Goal: Information Seeking & Learning: Learn about a topic

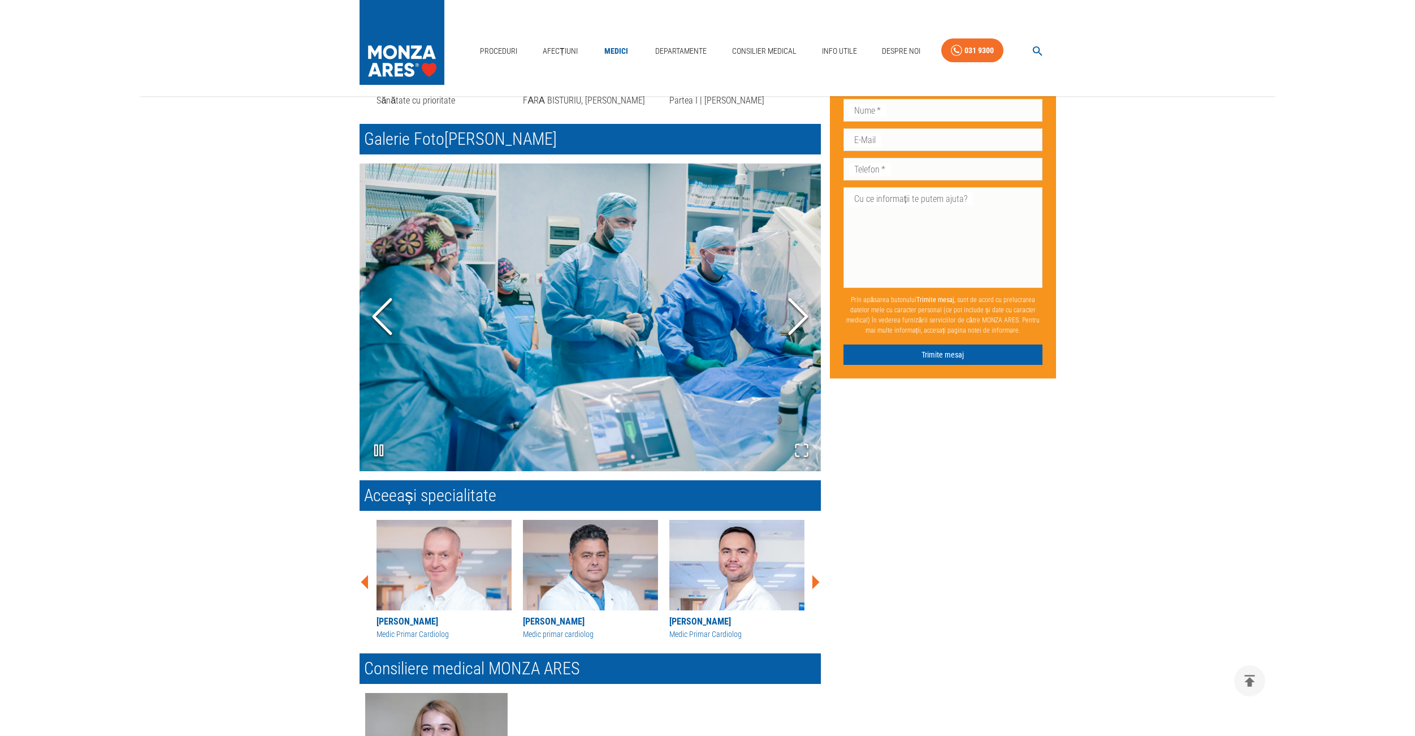
scroll to position [844, 0]
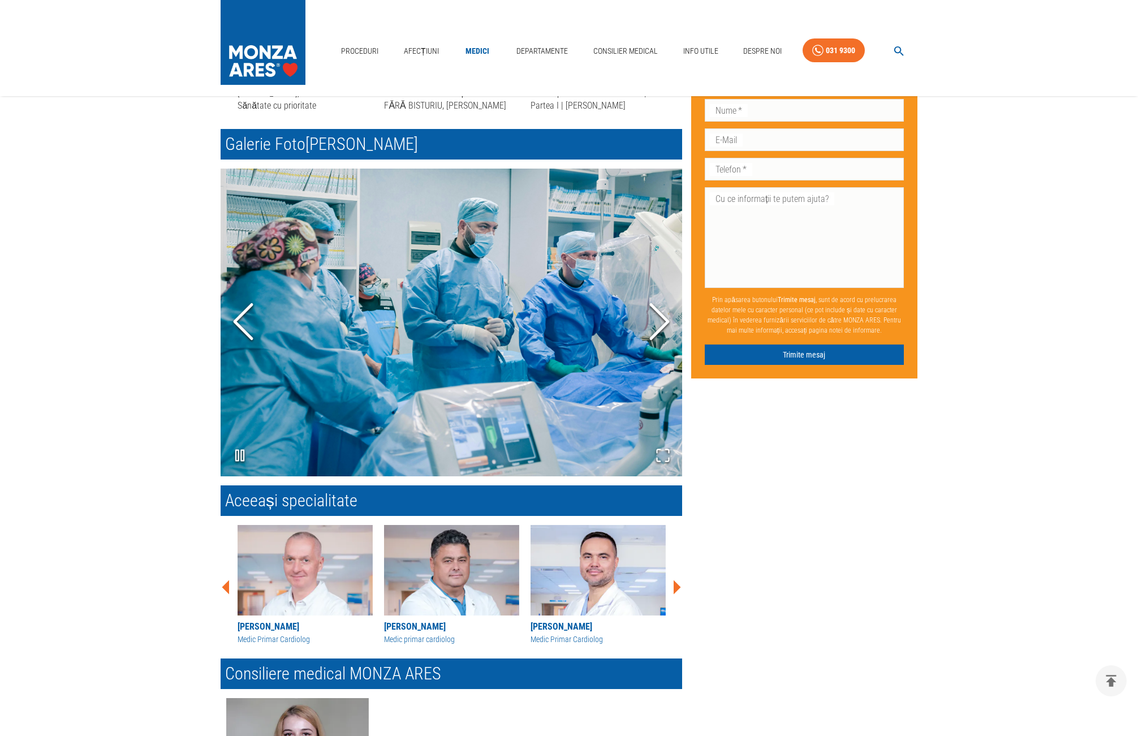
click at [677, 585] on icon at bounding box center [676, 587] width 7 height 14
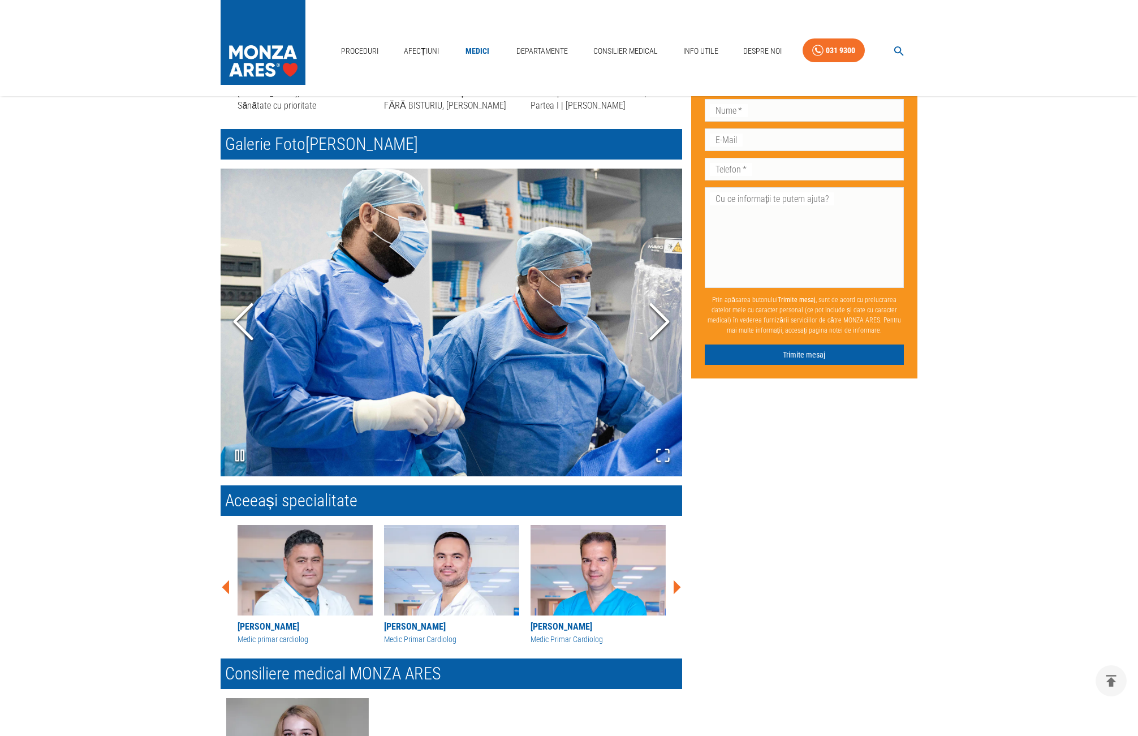
click at [677, 585] on icon at bounding box center [676, 587] width 7 height 14
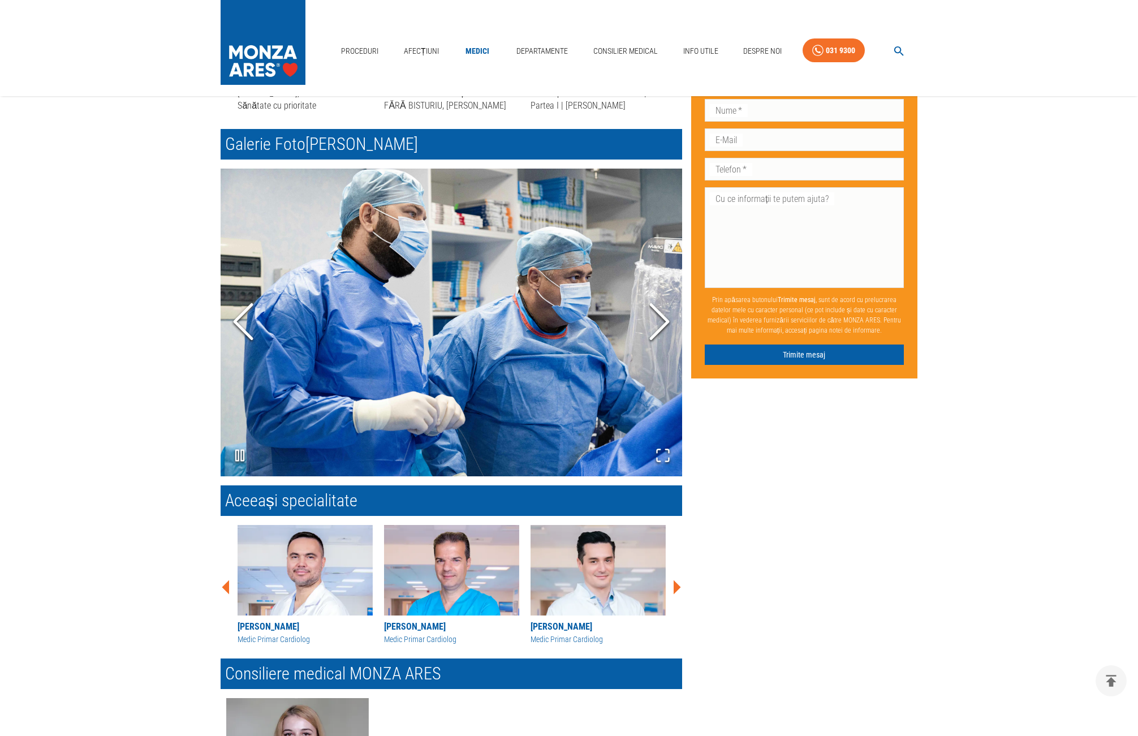
click at [677, 585] on icon at bounding box center [676, 587] width 7 height 14
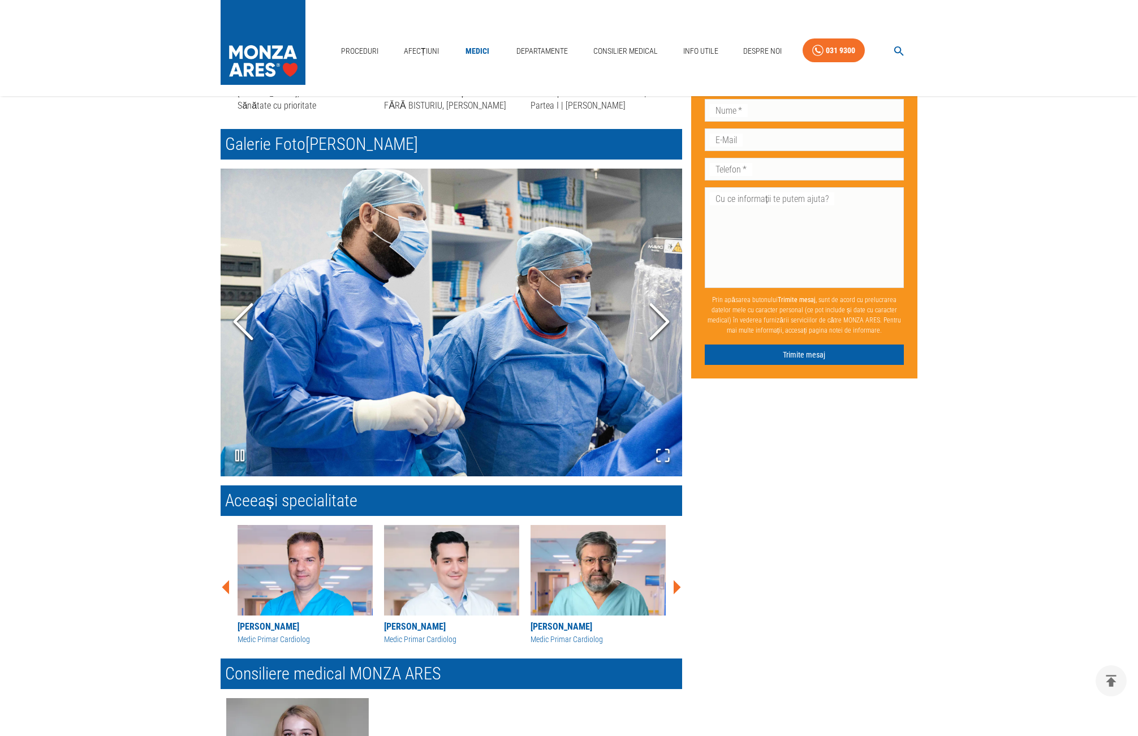
click at [677, 585] on icon at bounding box center [676, 587] width 7 height 14
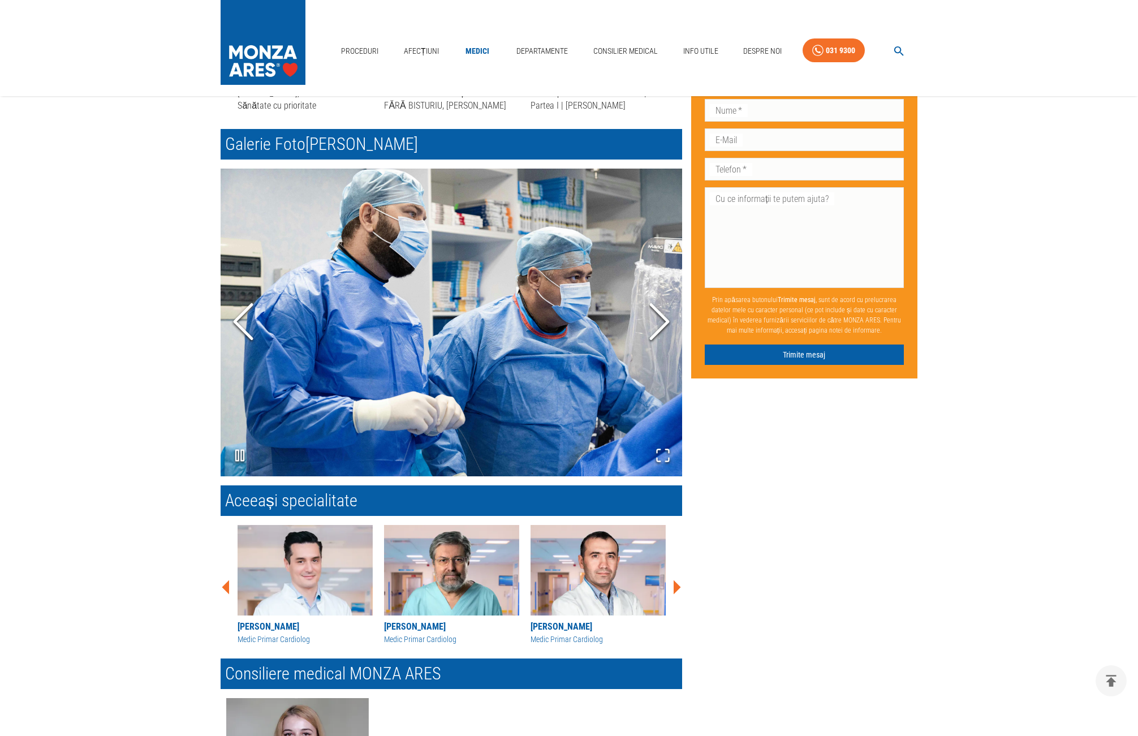
click at [677, 585] on icon at bounding box center [676, 587] width 7 height 14
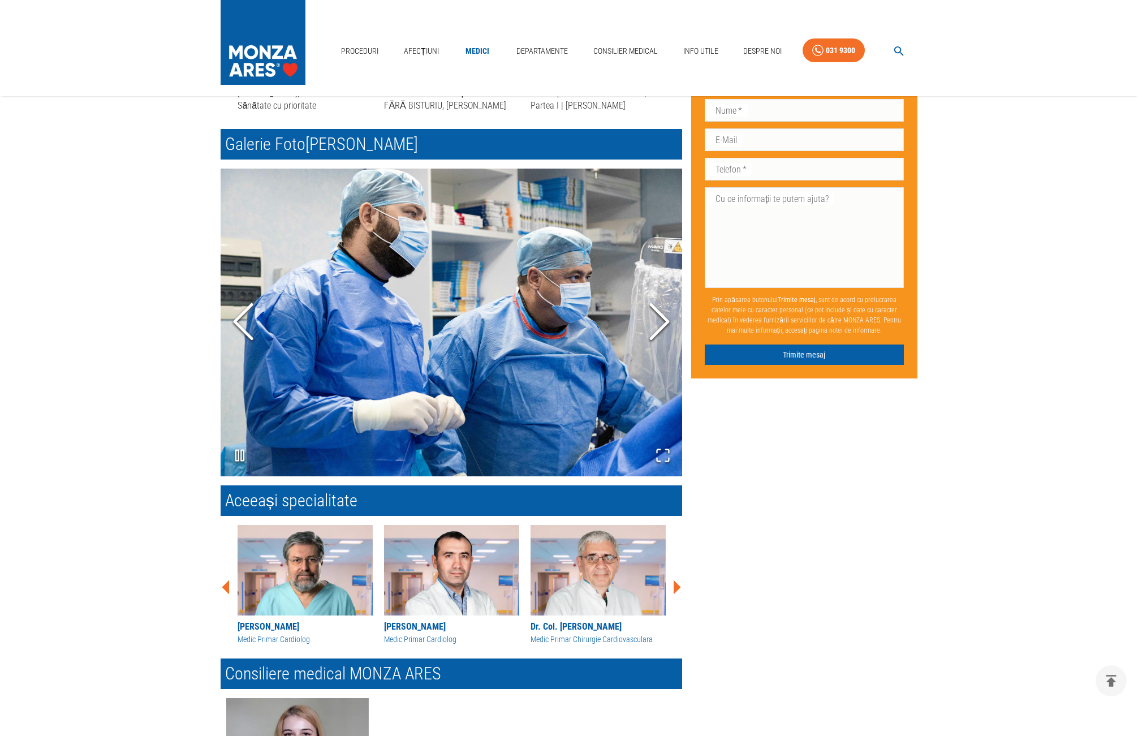
click at [666, 320] on polyline "Next Slide" at bounding box center [659, 322] width 17 height 34
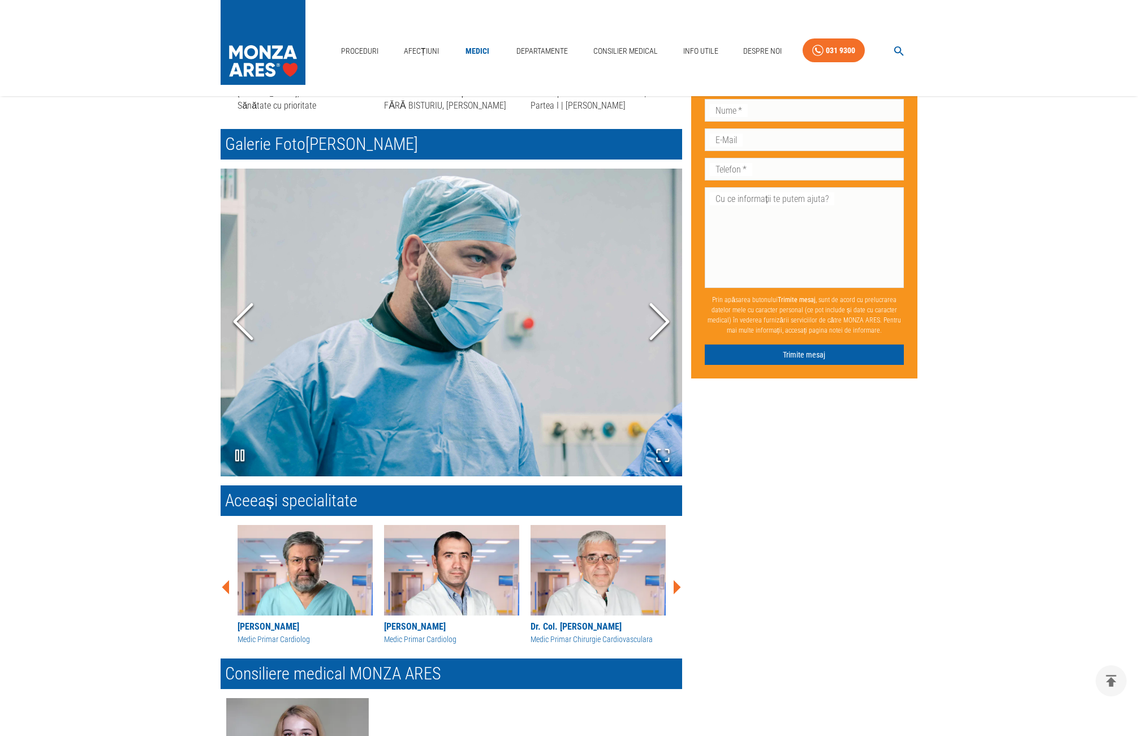
click at [662, 320] on icon "Next Slide" at bounding box center [659, 322] width 34 height 68
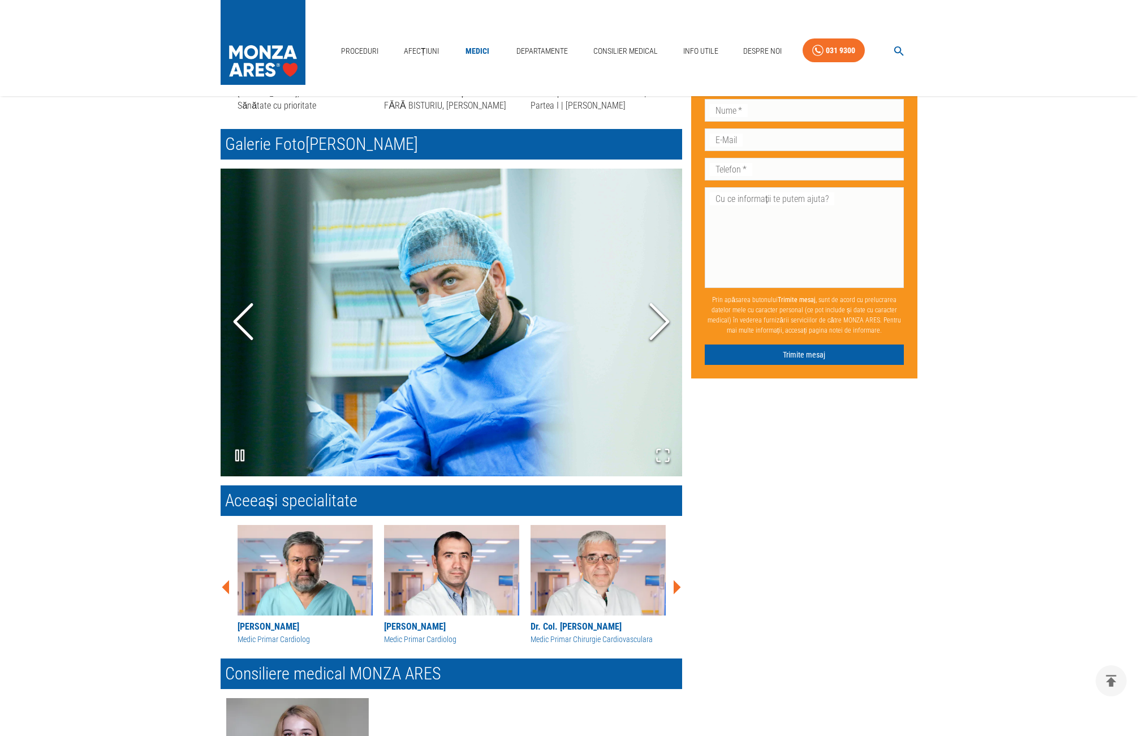
click at [662, 320] on icon "Next Slide" at bounding box center [659, 322] width 34 height 68
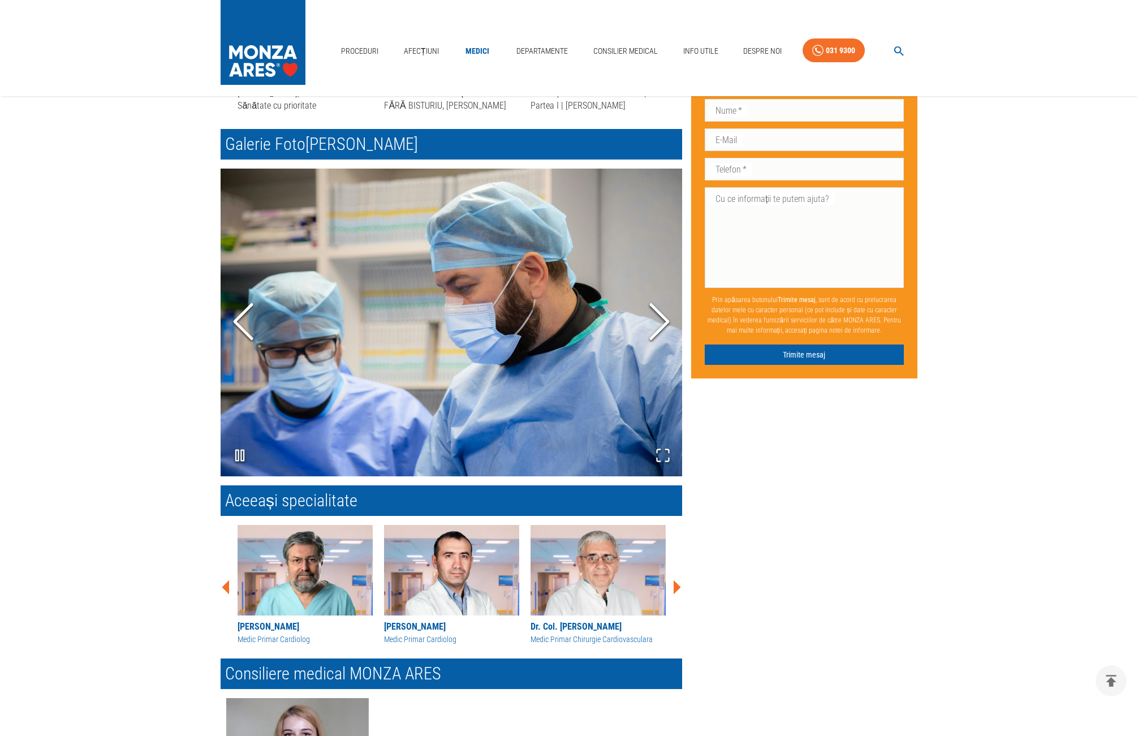
click at [662, 320] on icon "Next Slide" at bounding box center [659, 322] width 34 height 68
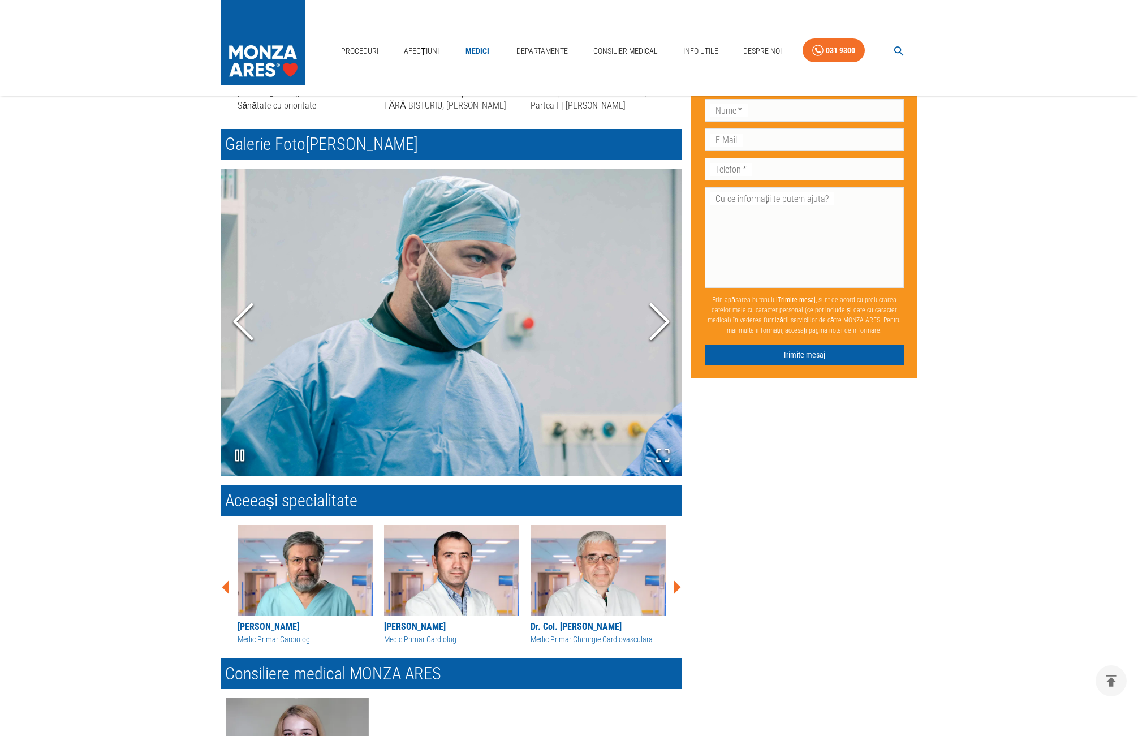
drag, startPoint x: 244, startPoint y: 451, endPoint x: 427, endPoint y: 329, distance: 220.2
click at [244, 451] on rect "Play or Pause Slideshow" at bounding box center [242, 455] width 3 height 11
click at [658, 329] on polyline "Next Slide" at bounding box center [659, 322] width 17 height 34
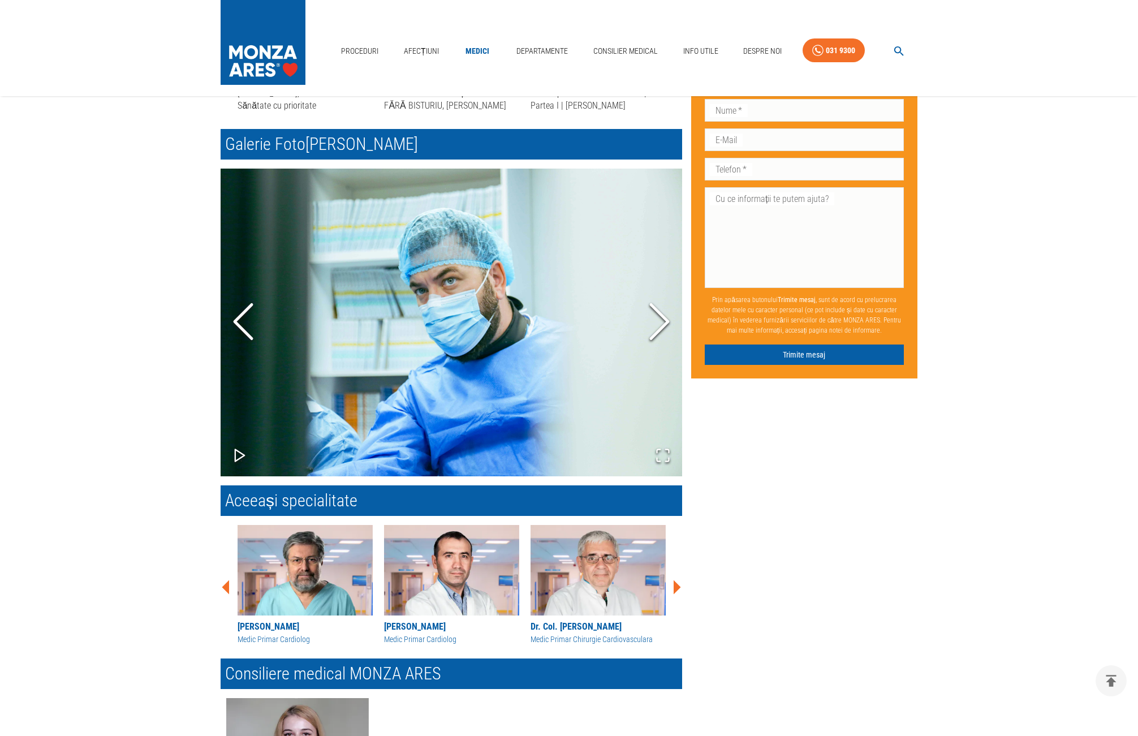
click at [659, 323] on icon "Next Slide" at bounding box center [659, 322] width 34 height 68
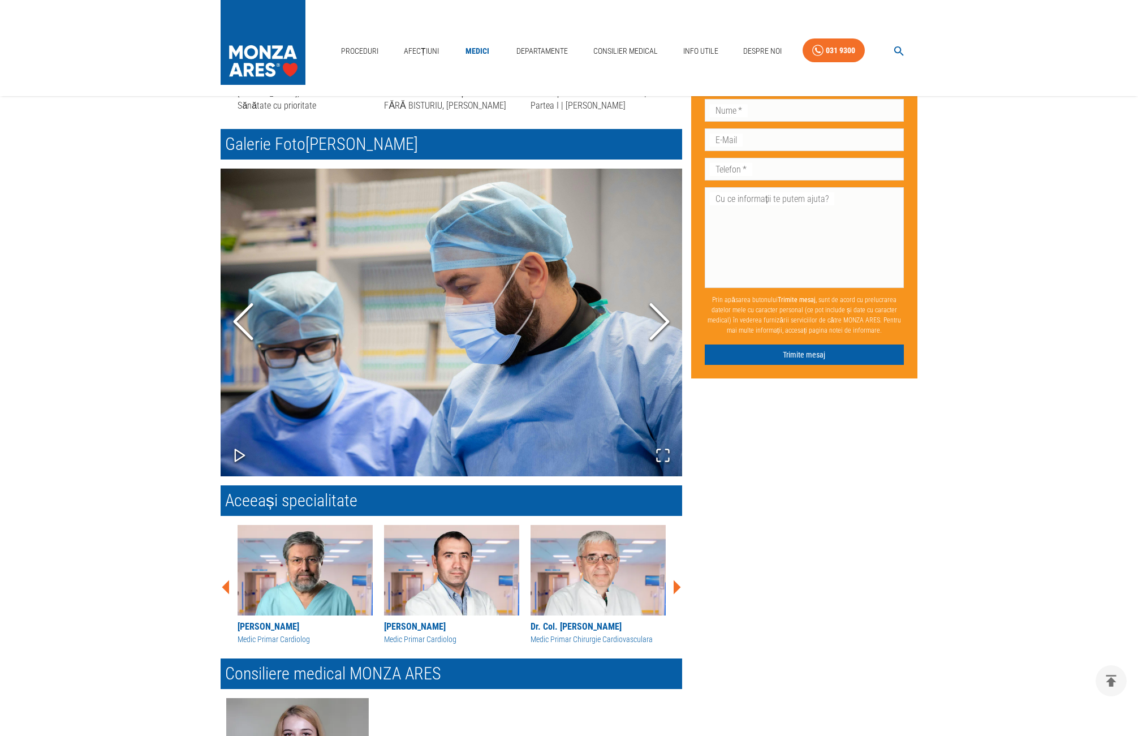
click at [662, 325] on polyline "Next Slide" at bounding box center [659, 322] width 17 height 34
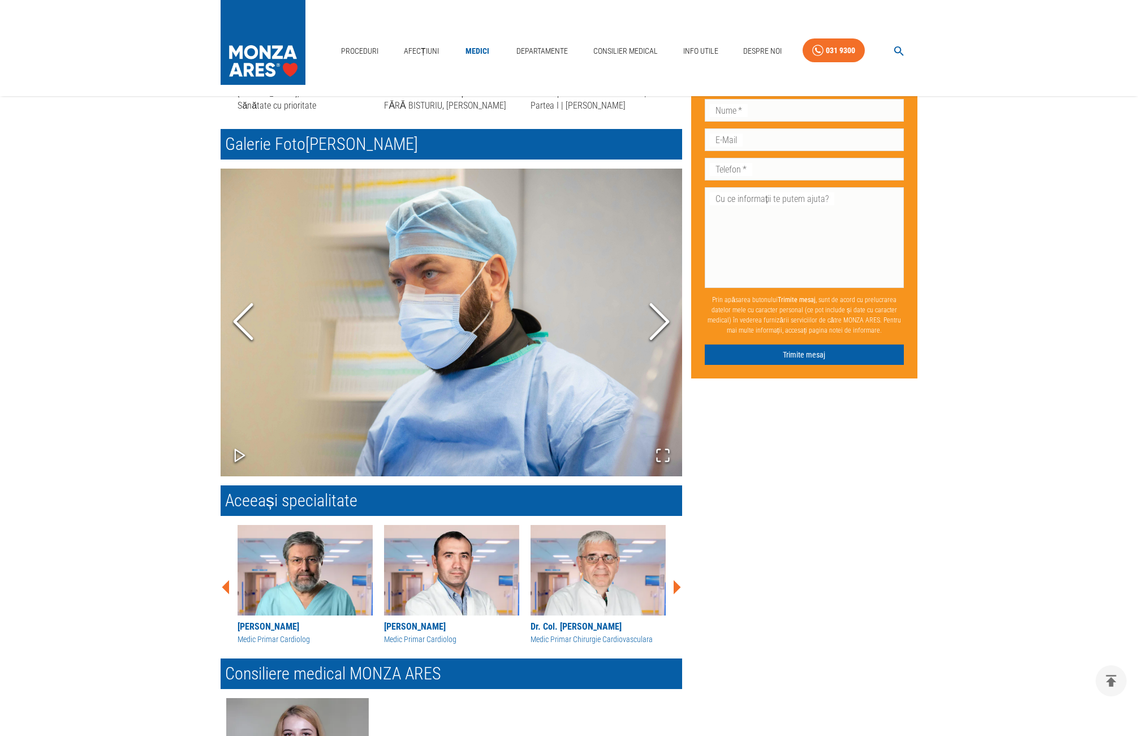
click at [664, 317] on icon "Next Slide" at bounding box center [659, 322] width 34 height 68
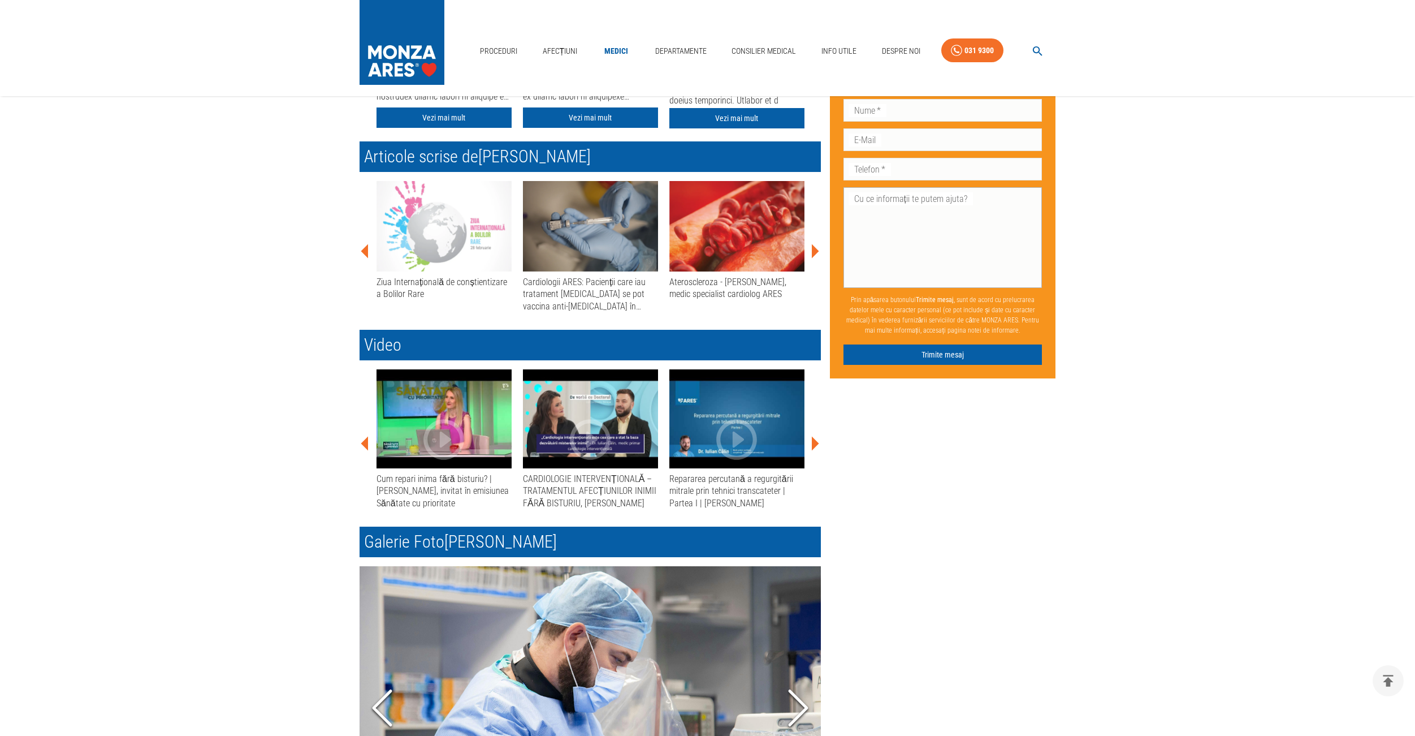
scroll to position [466, 0]
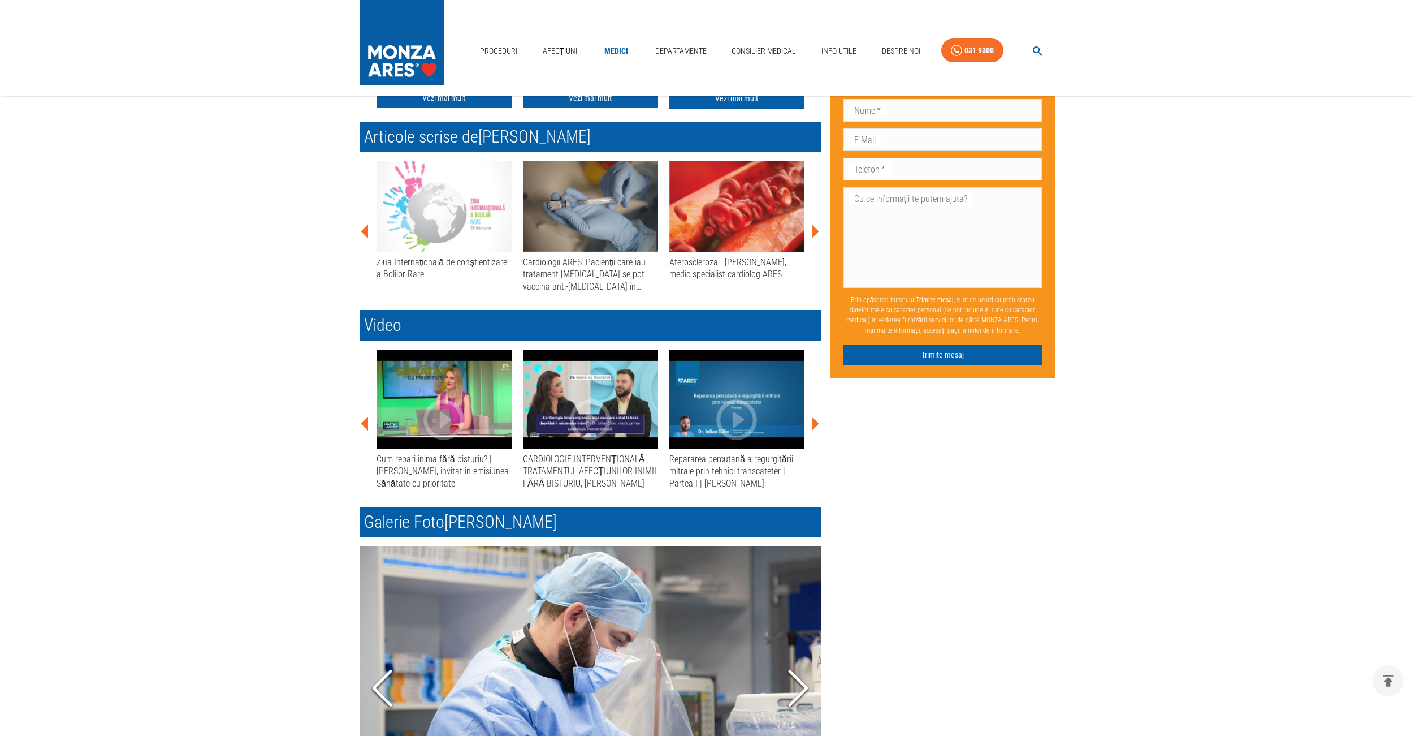
click at [842, 423] on div "Don’t fill this out if you're human: Prenume   * Prenume   * Nume   * Nume   * …" at bounding box center [938, 427] width 235 height 1525
click at [818, 423] on icon at bounding box center [815, 424] width 34 height 34
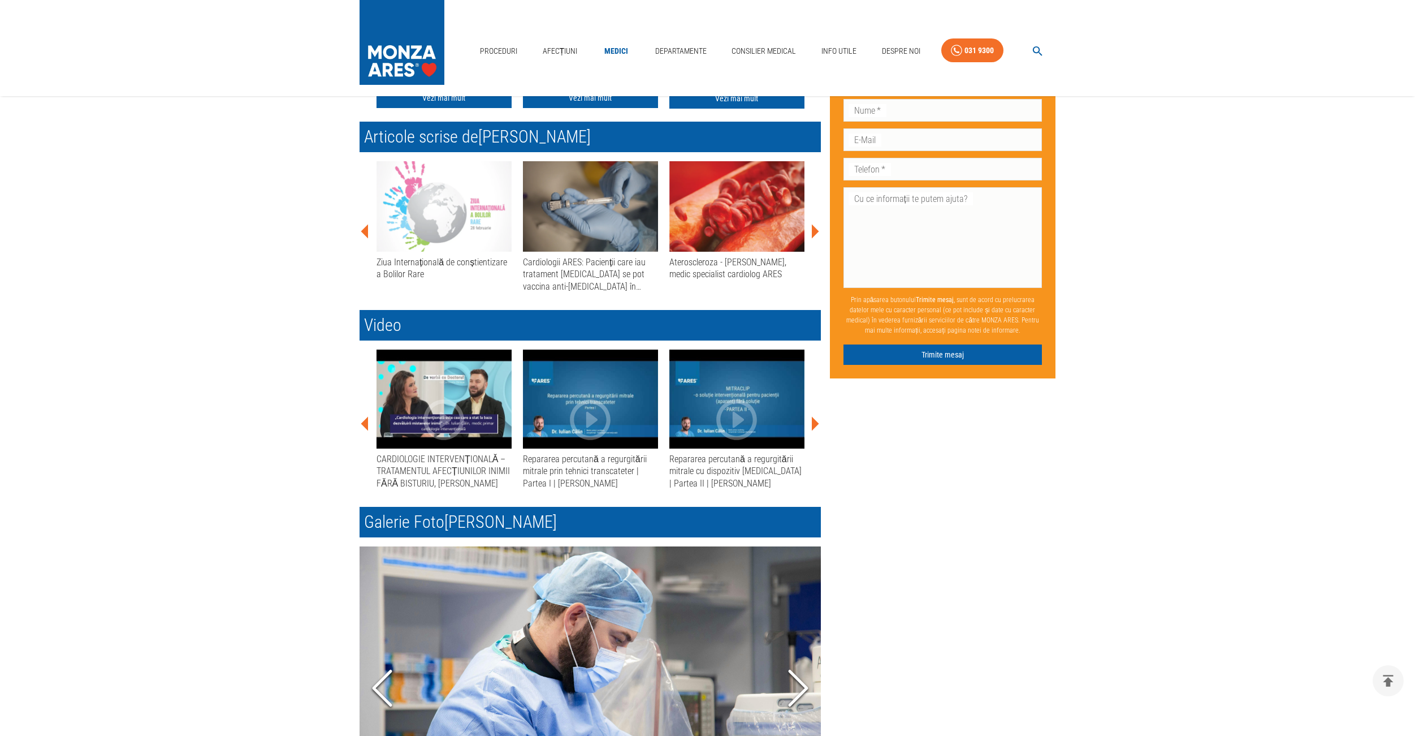
click at [817, 424] on icon at bounding box center [815, 424] width 7 height 14
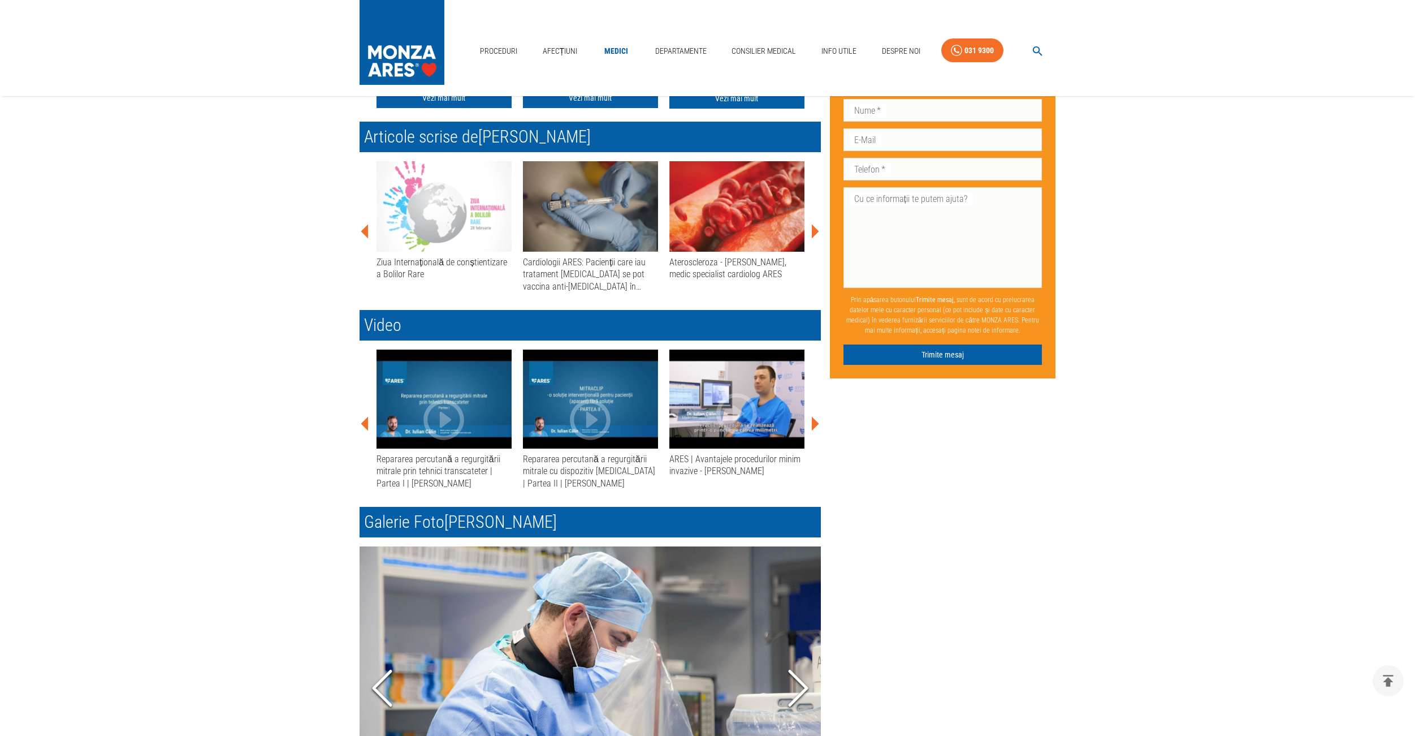
click at [817, 423] on icon at bounding box center [815, 424] width 7 height 14
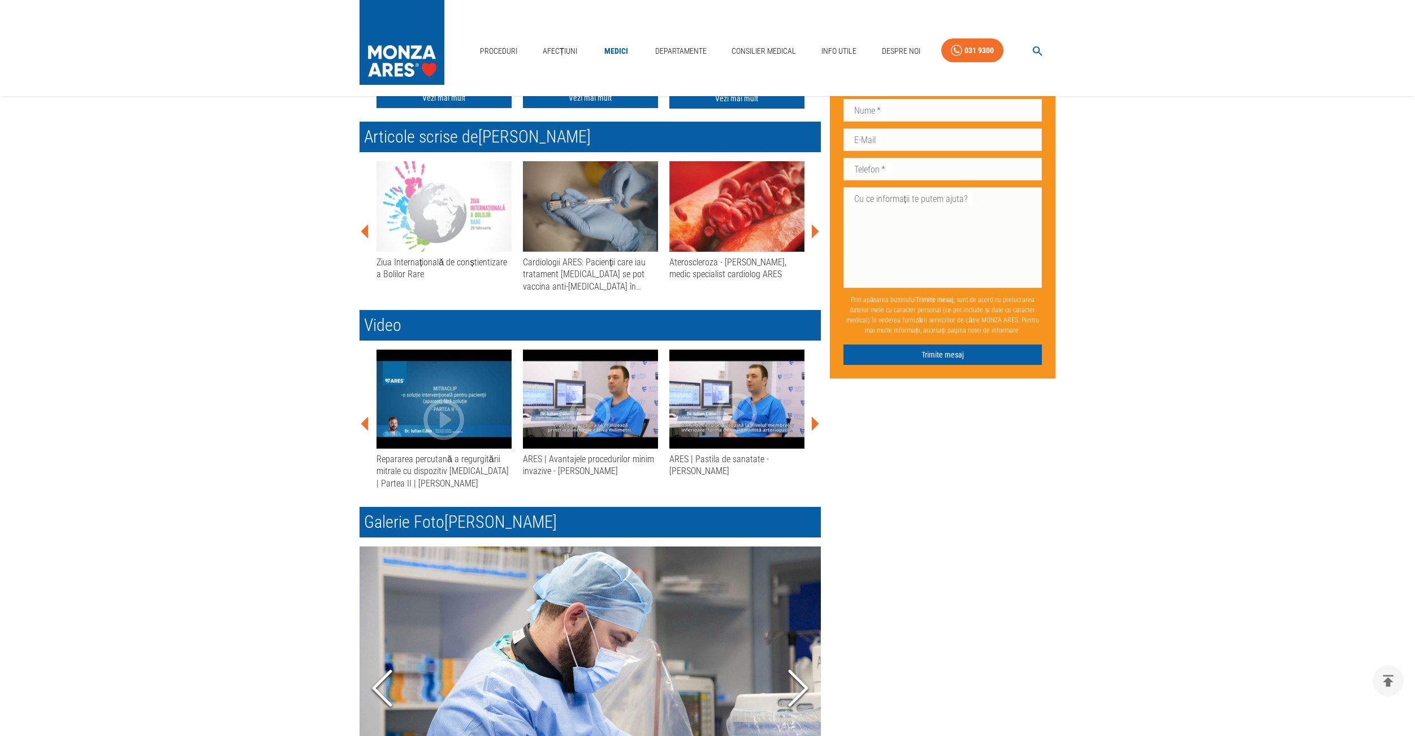
click at [817, 423] on icon at bounding box center [815, 424] width 7 height 14
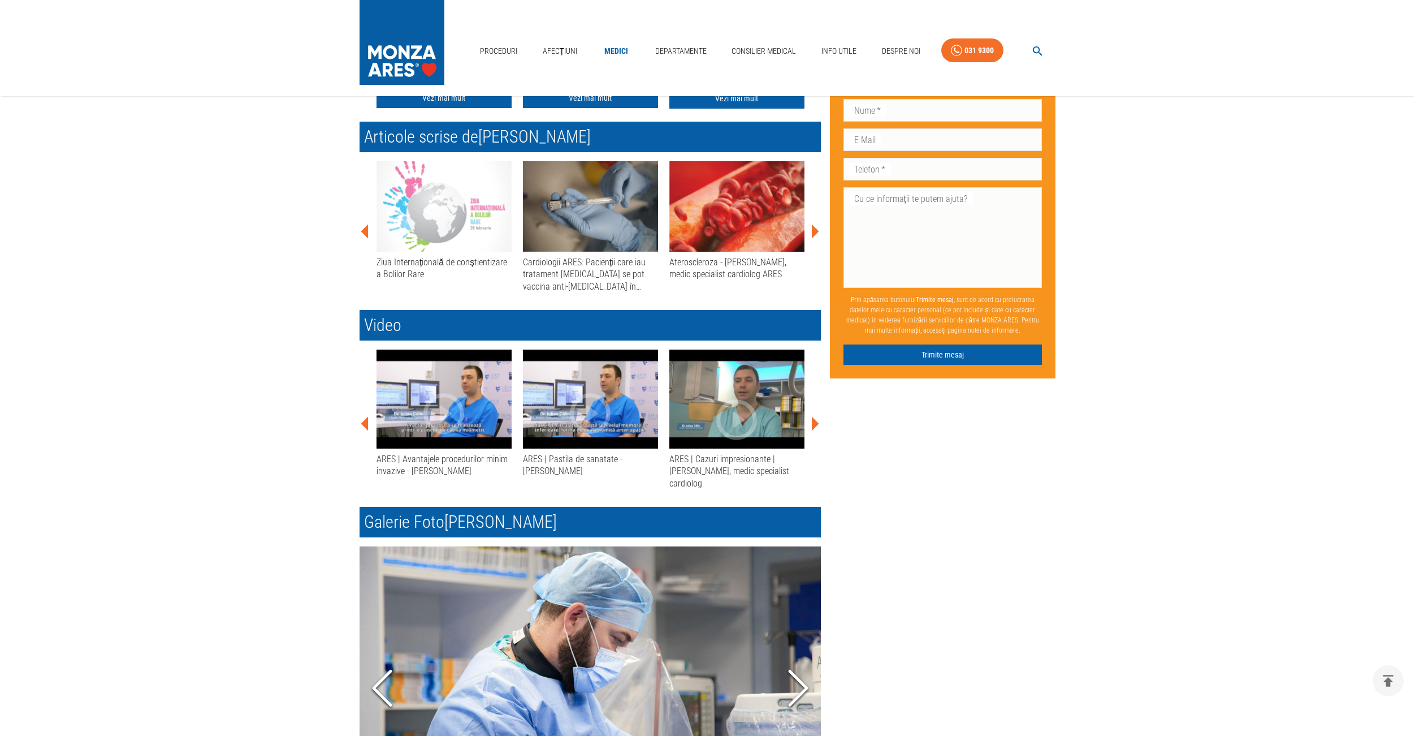
click at [817, 423] on icon at bounding box center [815, 424] width 7 height 14
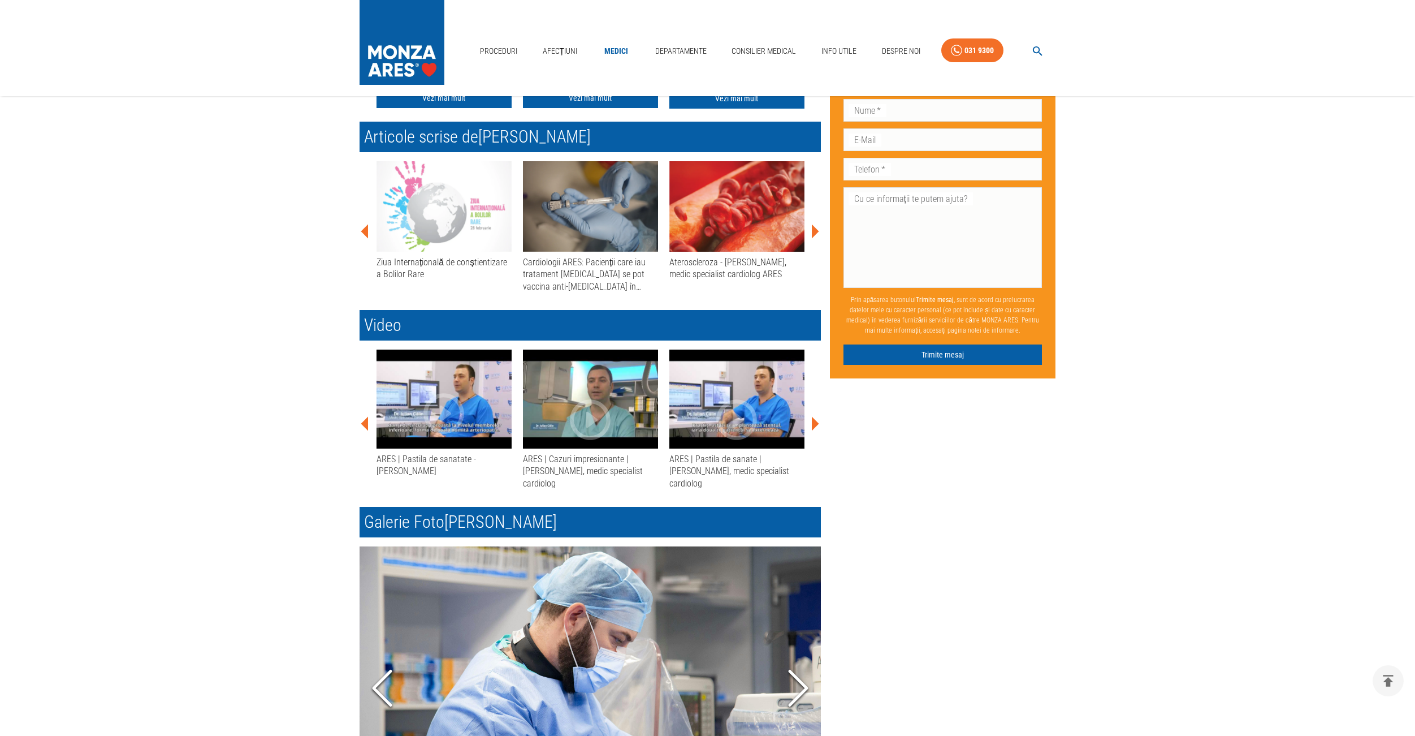
click at [817, 423] on icon at bounding box center [815, 424] width 7 height 14
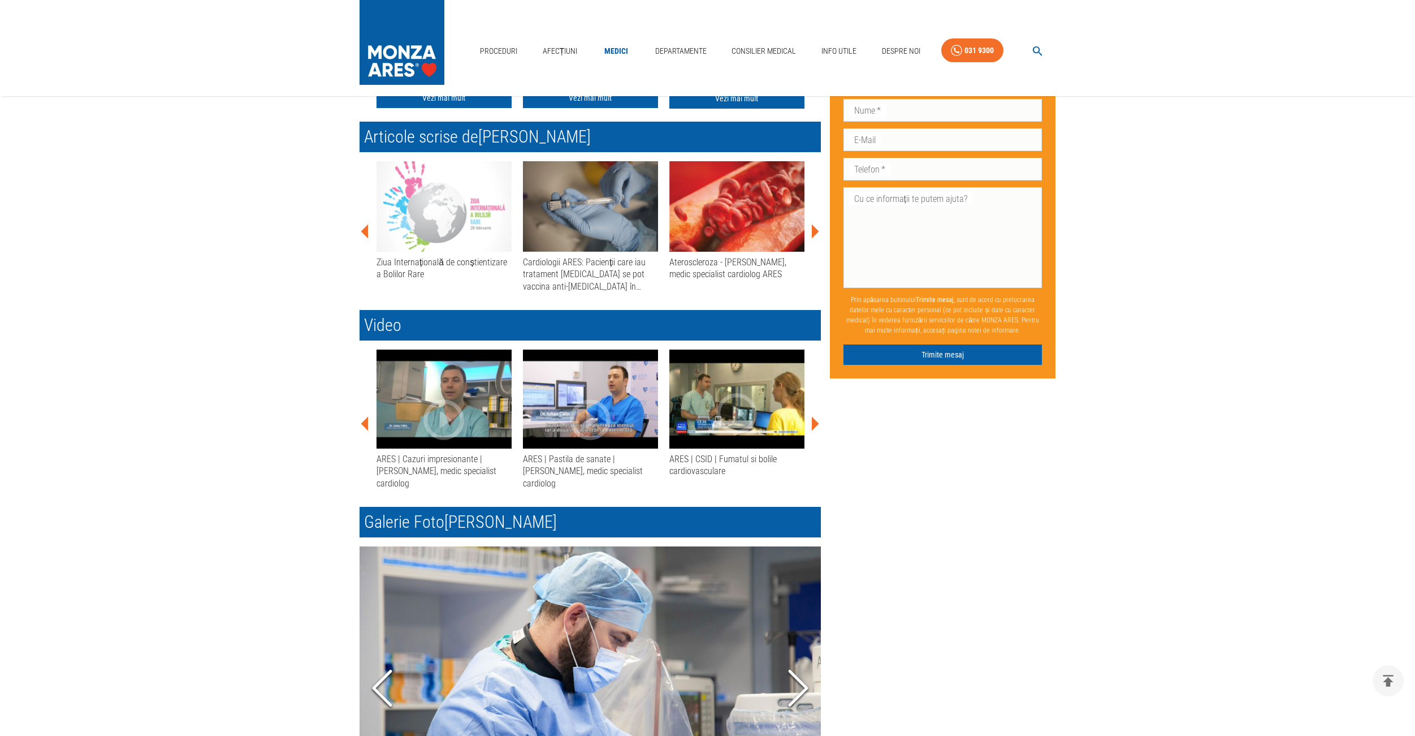
click at [817, 423] on icon at bounding box center [815, 424] width 7 height 14
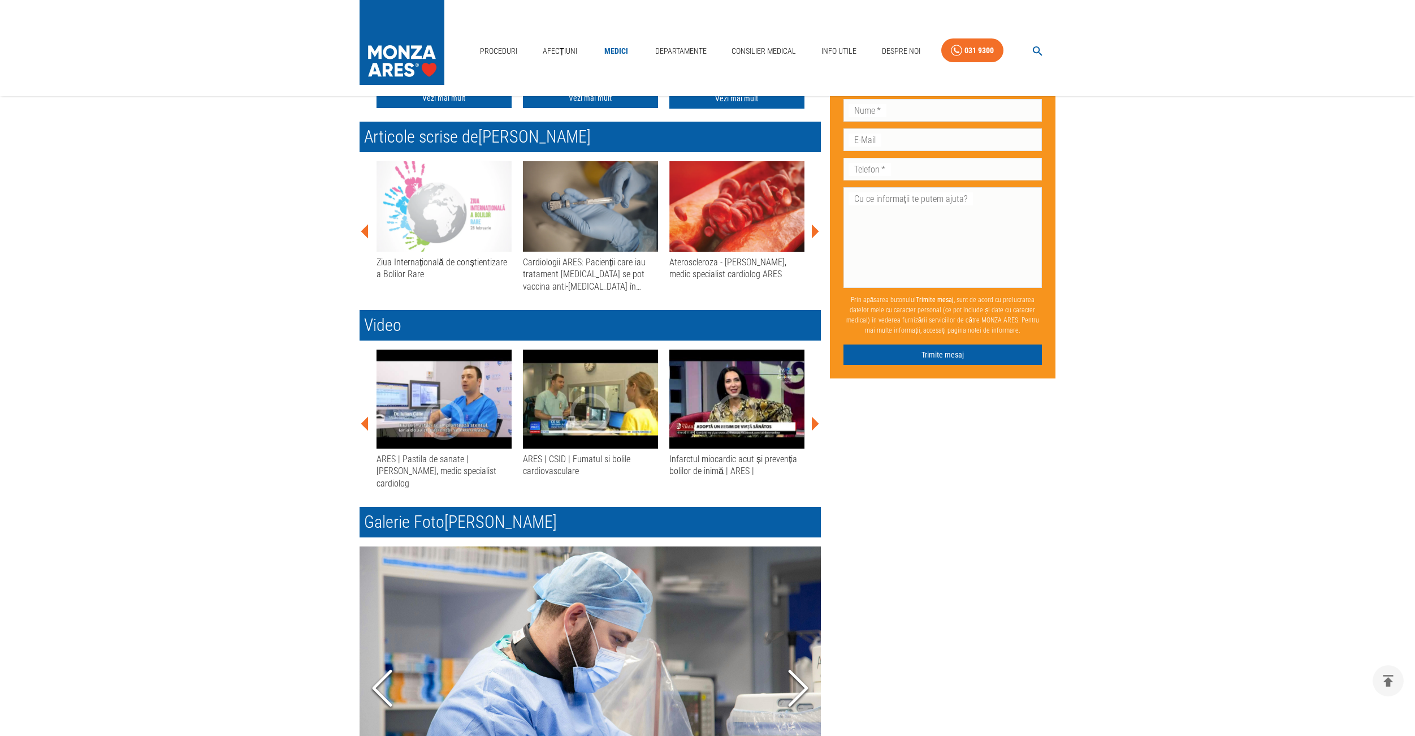
click at [817, 423] on icon at bounding box center [815, 424] width 7 height 14
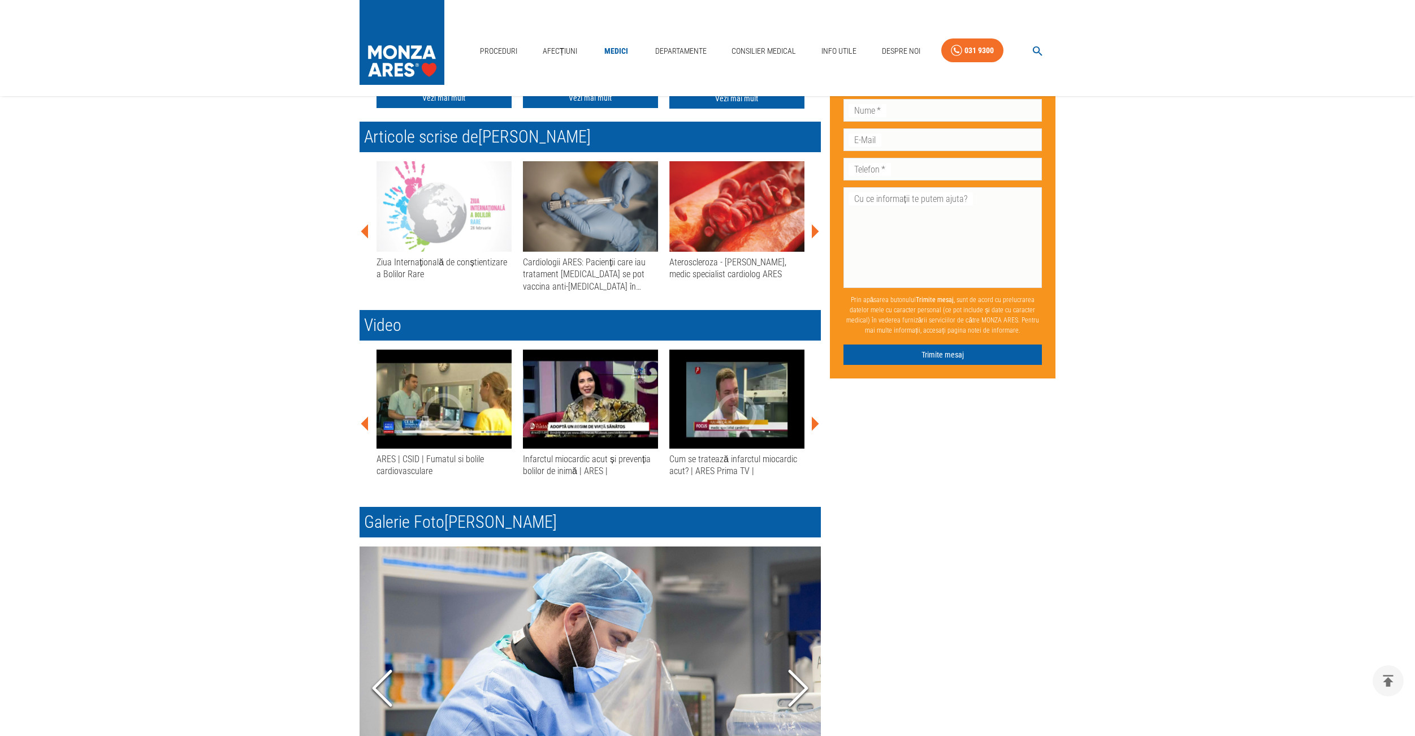
click at [817, 423] on icon at bounding box center [815, 424] width 7 height 14
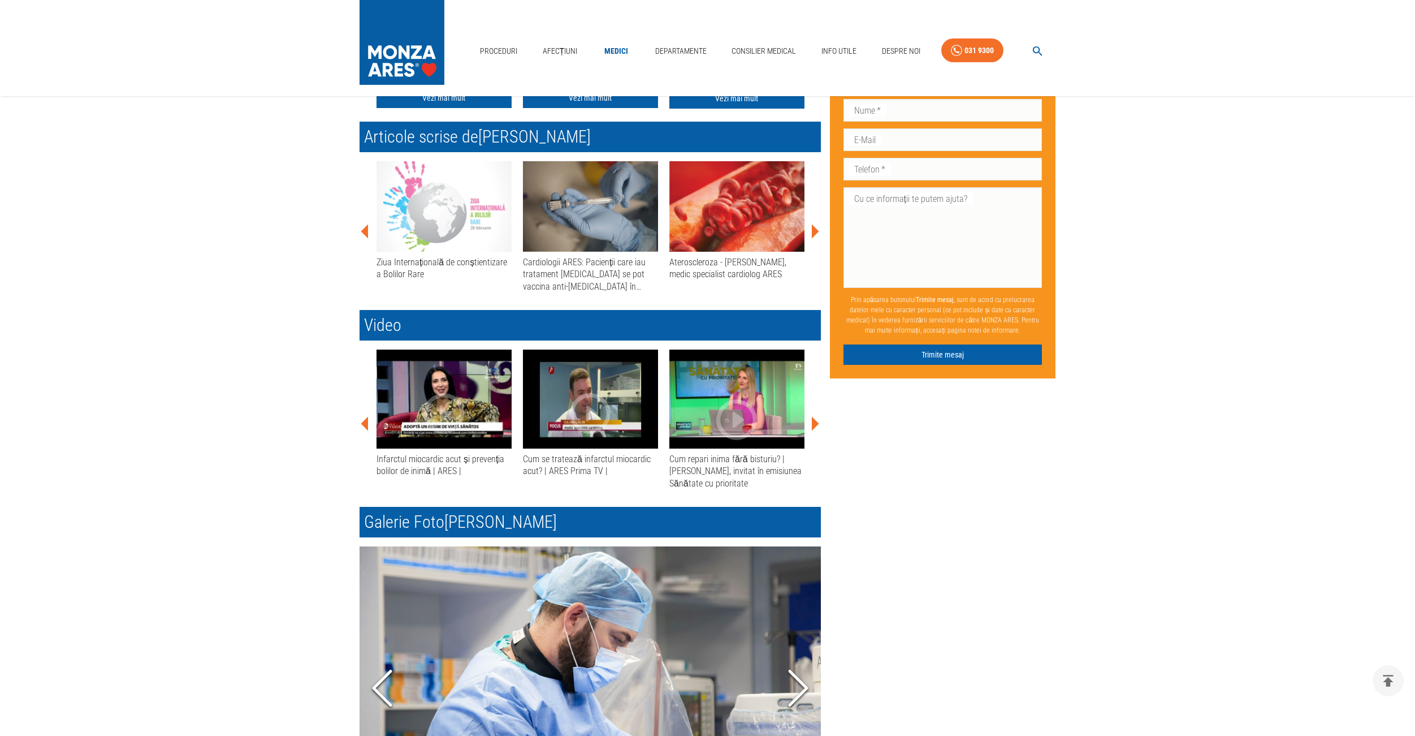
click at [816, 422] on icon at bounding box center [815, 424] width 7 height 14
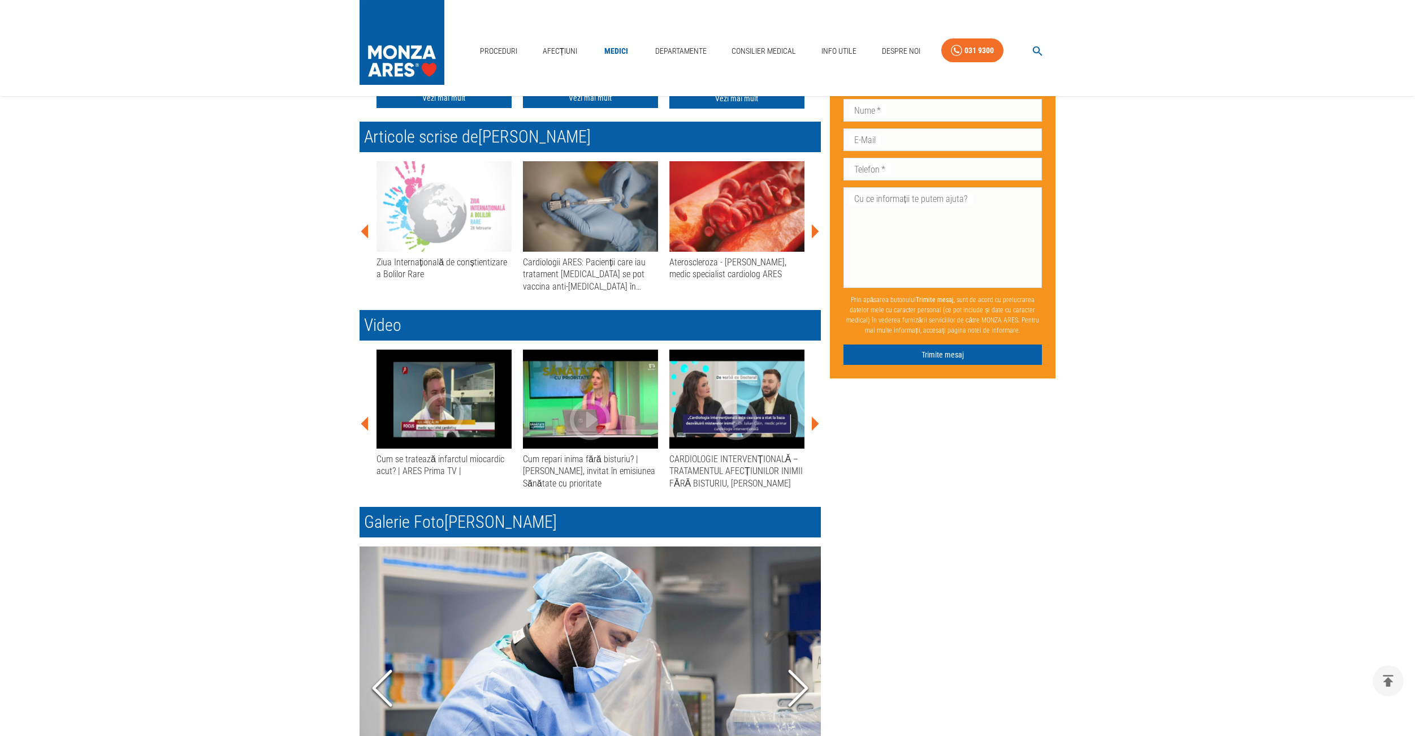
click at [816, 422] on icon at bounding box center [815, 424] width 7 height 14
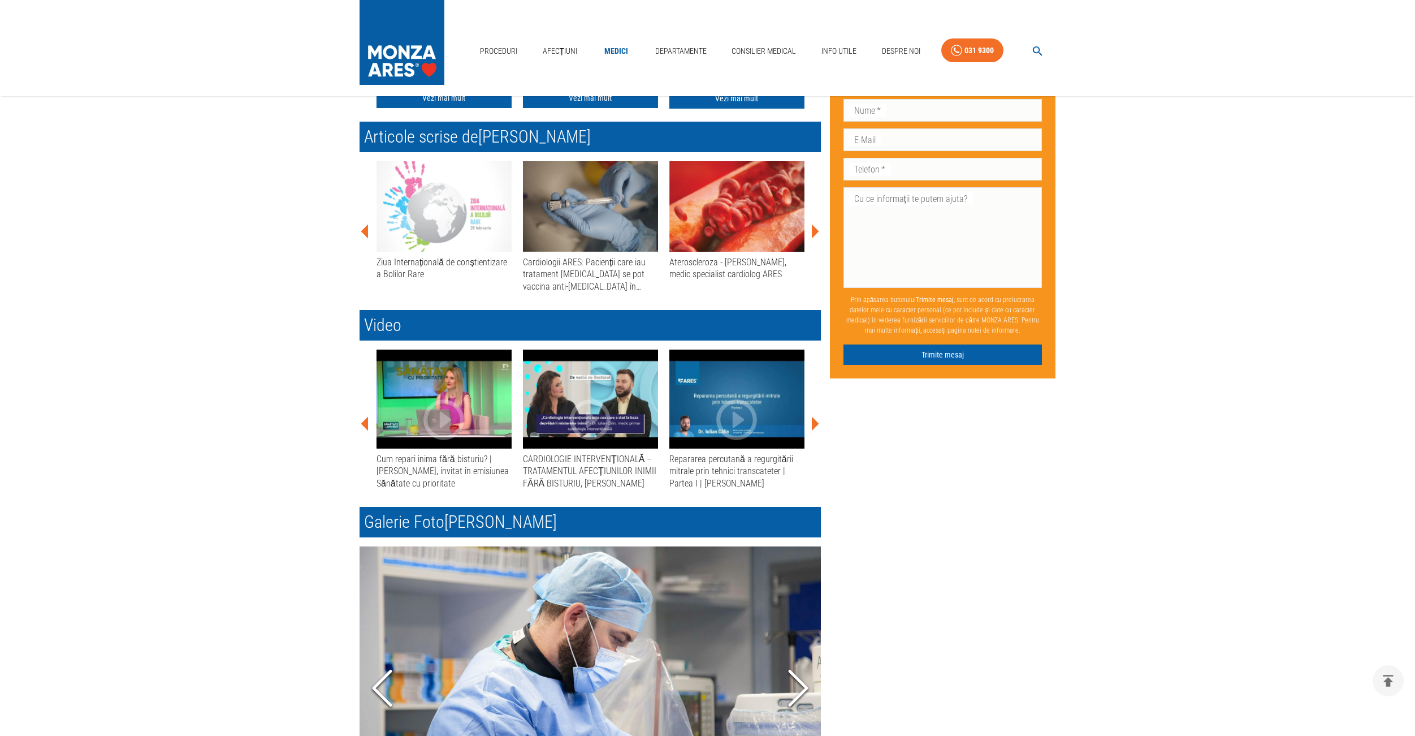
click at [815, 230] on icon at bounding box center [815, 231] width 7 height 14
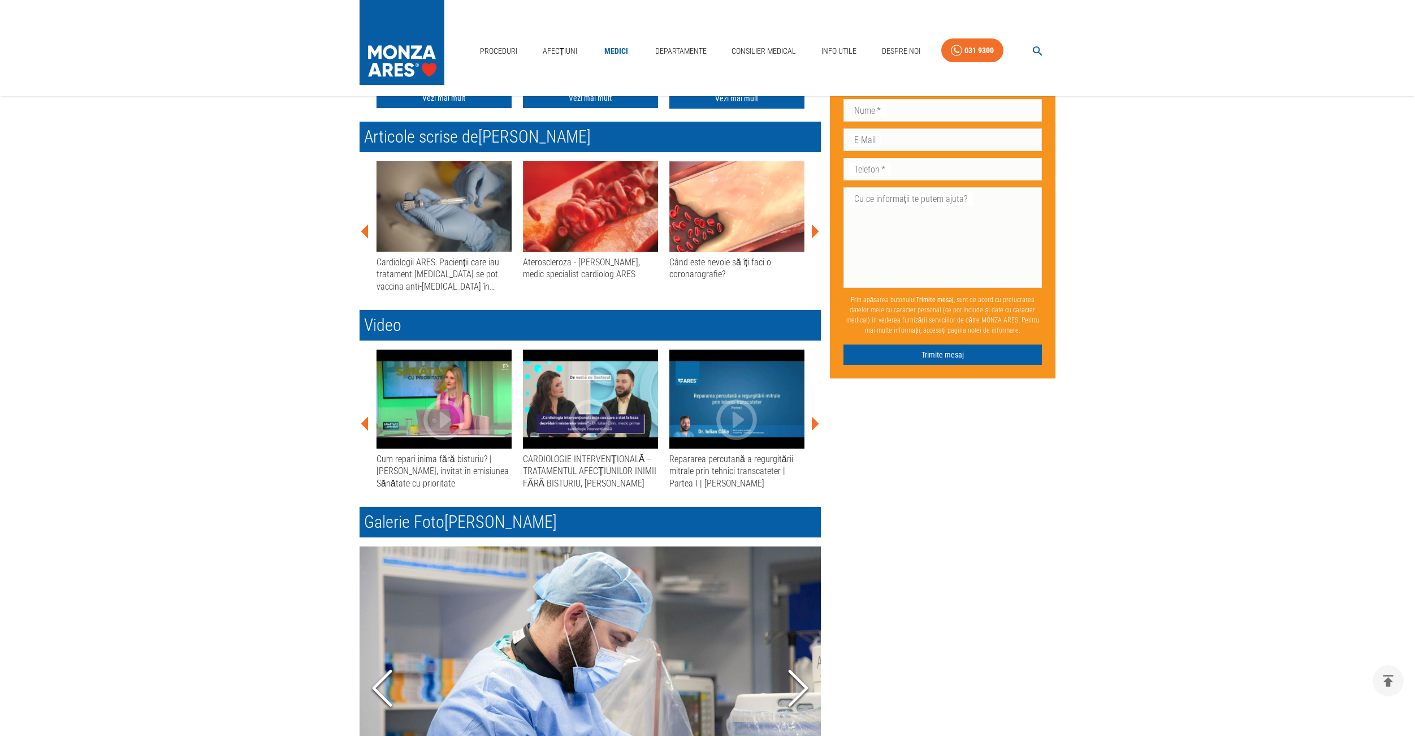
click at [815, 230] on icon at bounding box center [815, 231] width 7 height 14
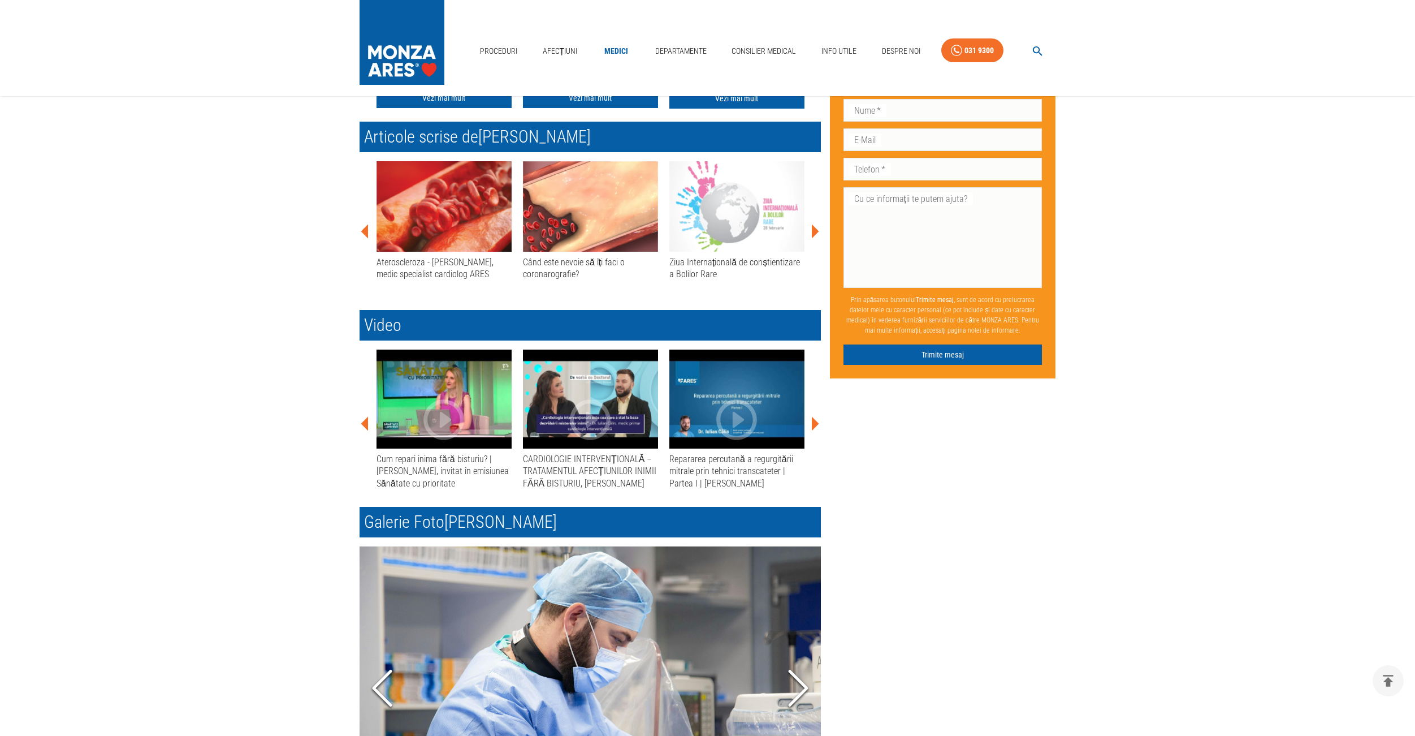
click at [815, 230] on icon at bounding box center [815, 231] width 7 height 14
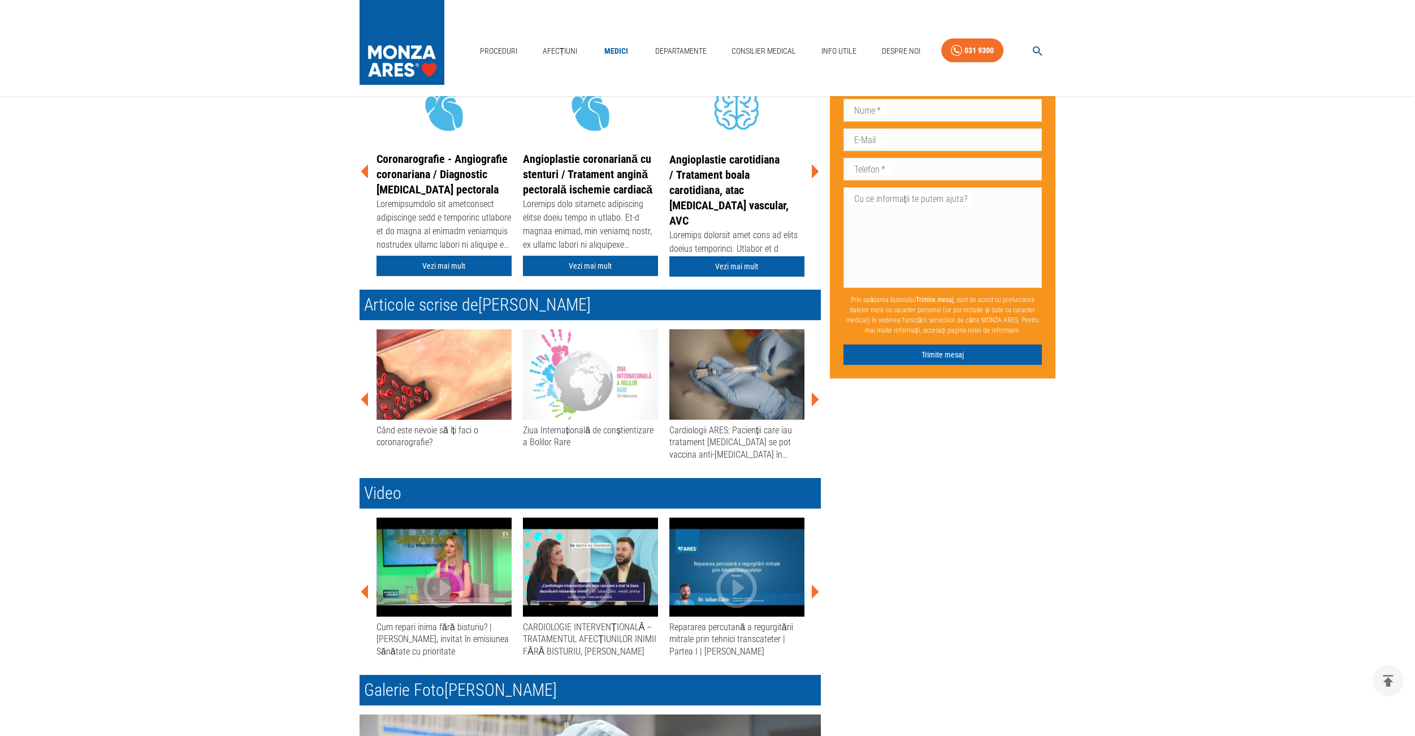
scroll to position [297, 0]
click at [815, 400] on icon at bounding box center [815, 399] width 7 height 14
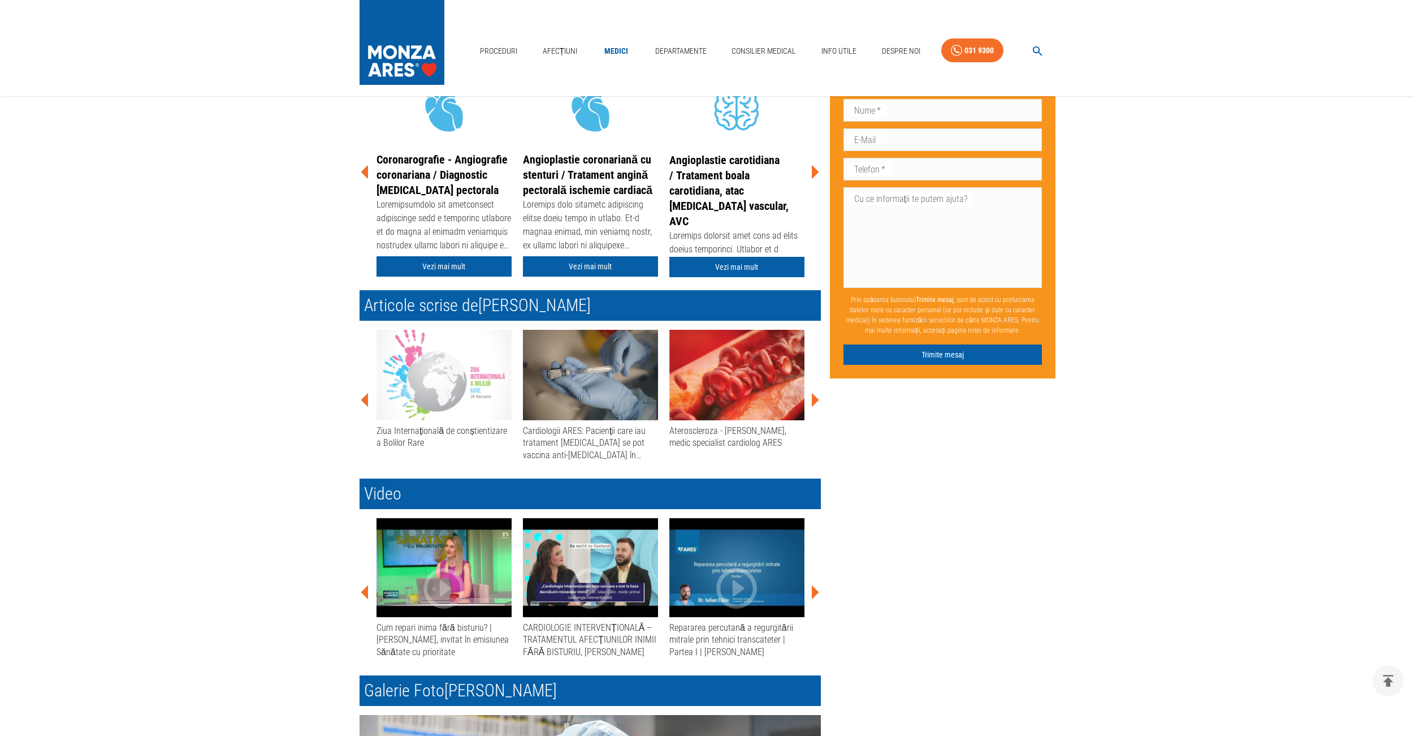
click at [815, 400] on icon at bounding box center [815, 399] width 7 height 14
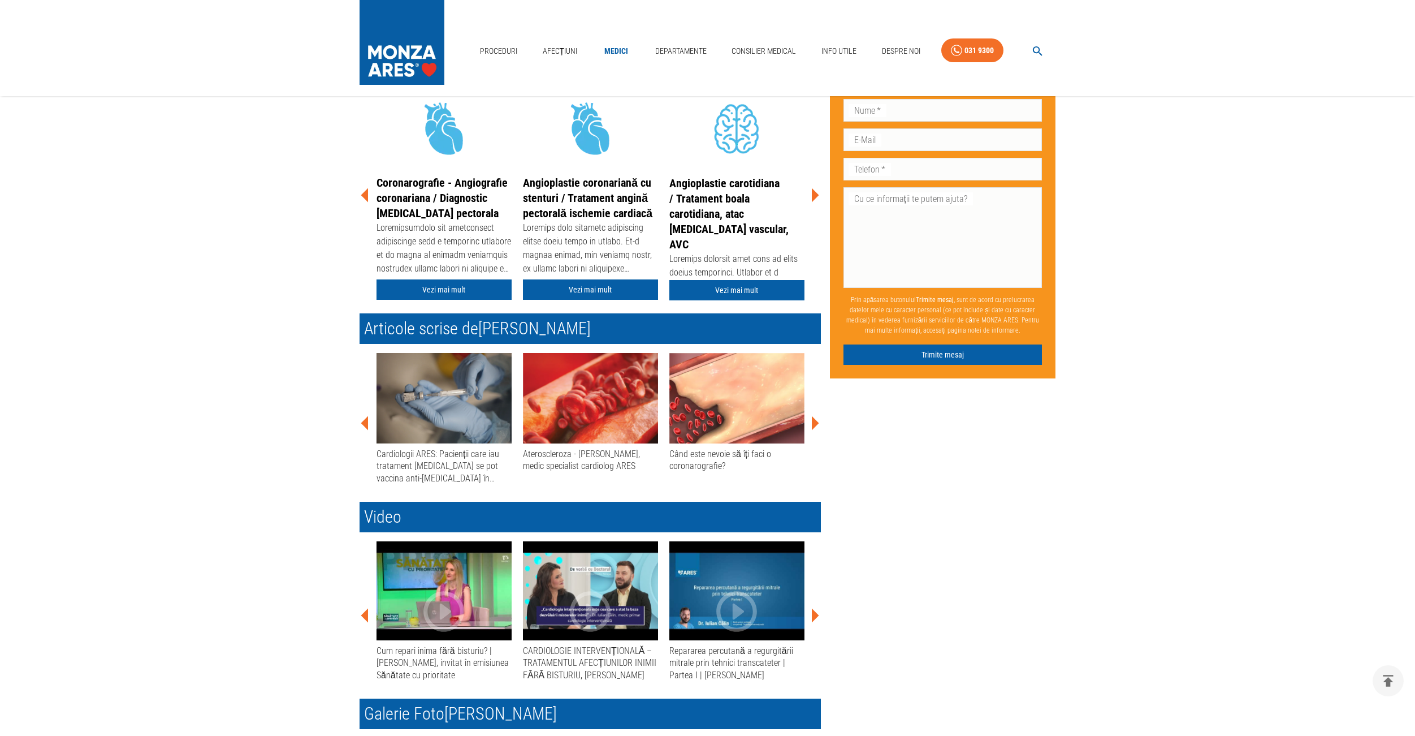
scroll to position [269, 0]
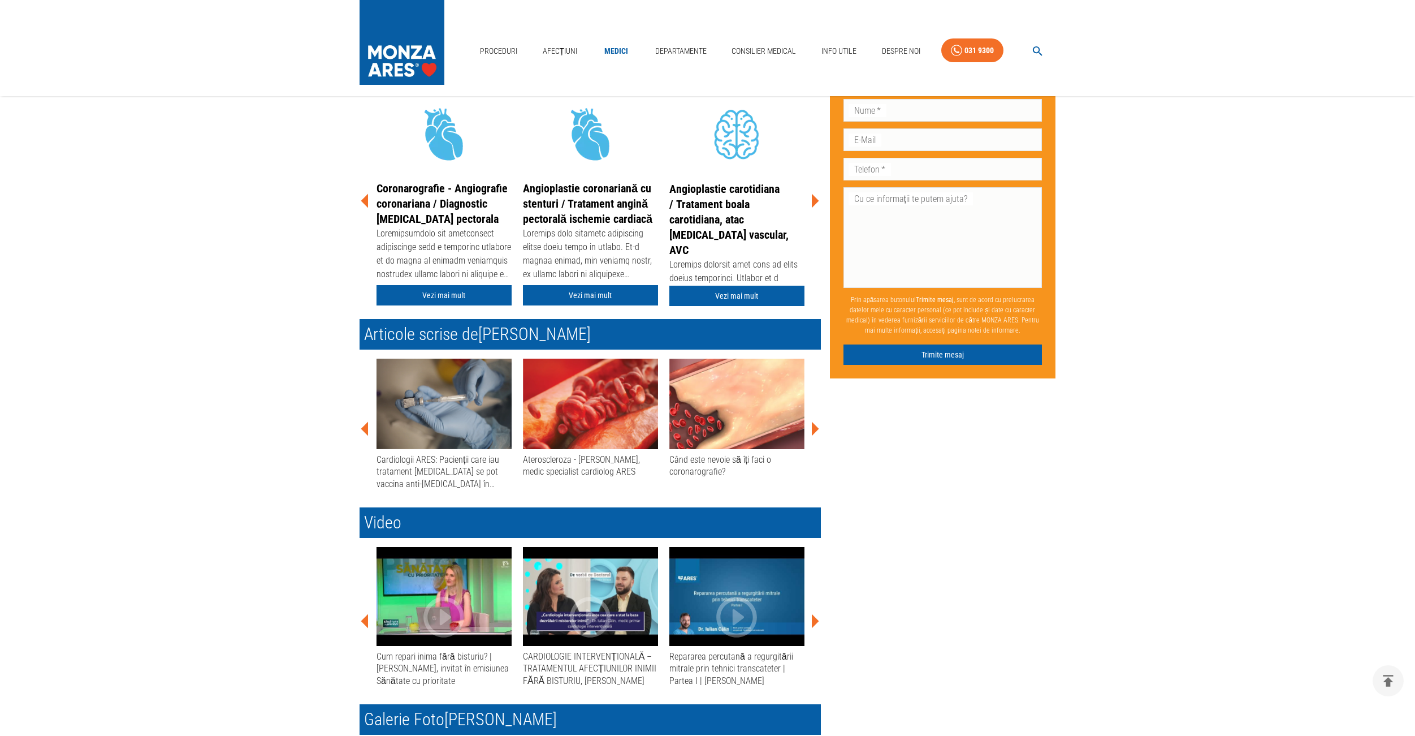
click at [815, 201] on icon at bounding box center [815, 201] width 7 height 14
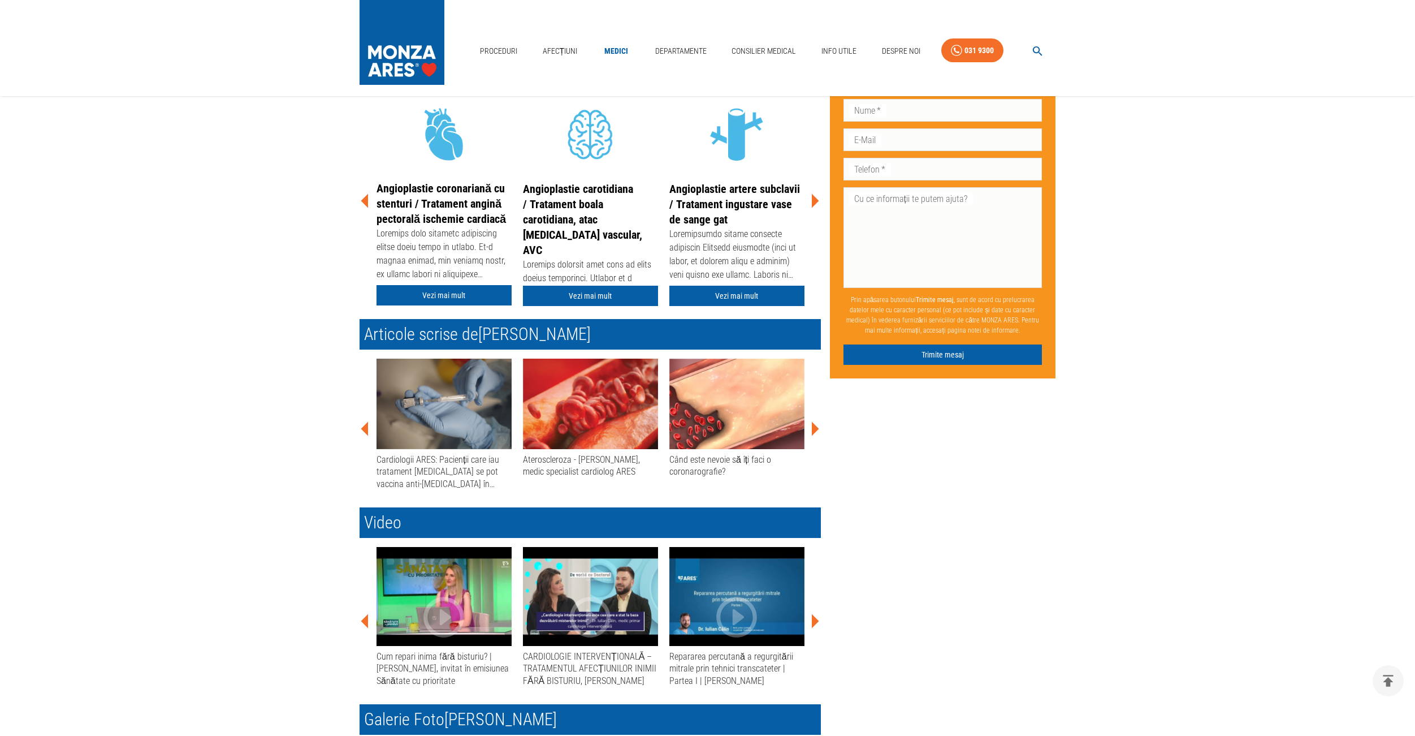
click at [815, 201] on icon at bounding box center [815, 201] width 7 height 14
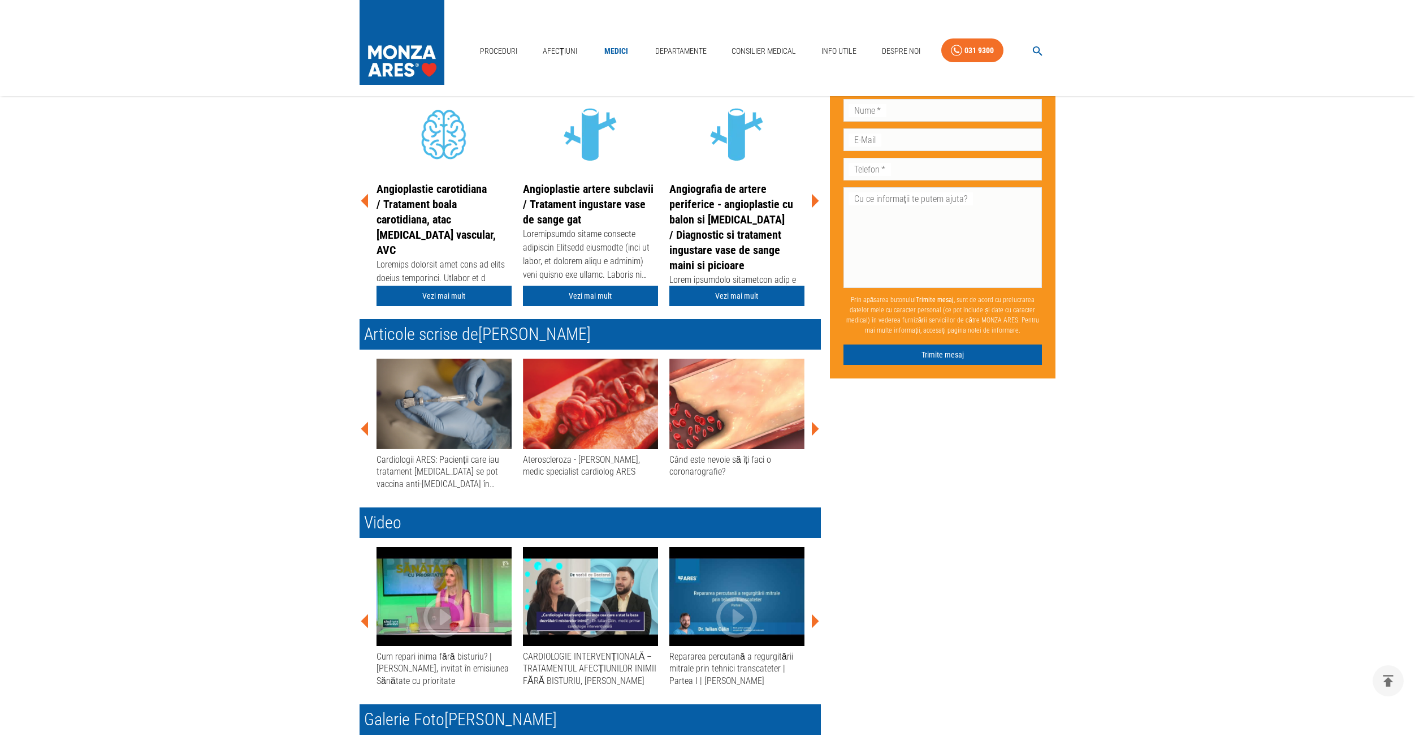
click at [815, 201] on icon at bounding box center [815, 201] width 7 height 14
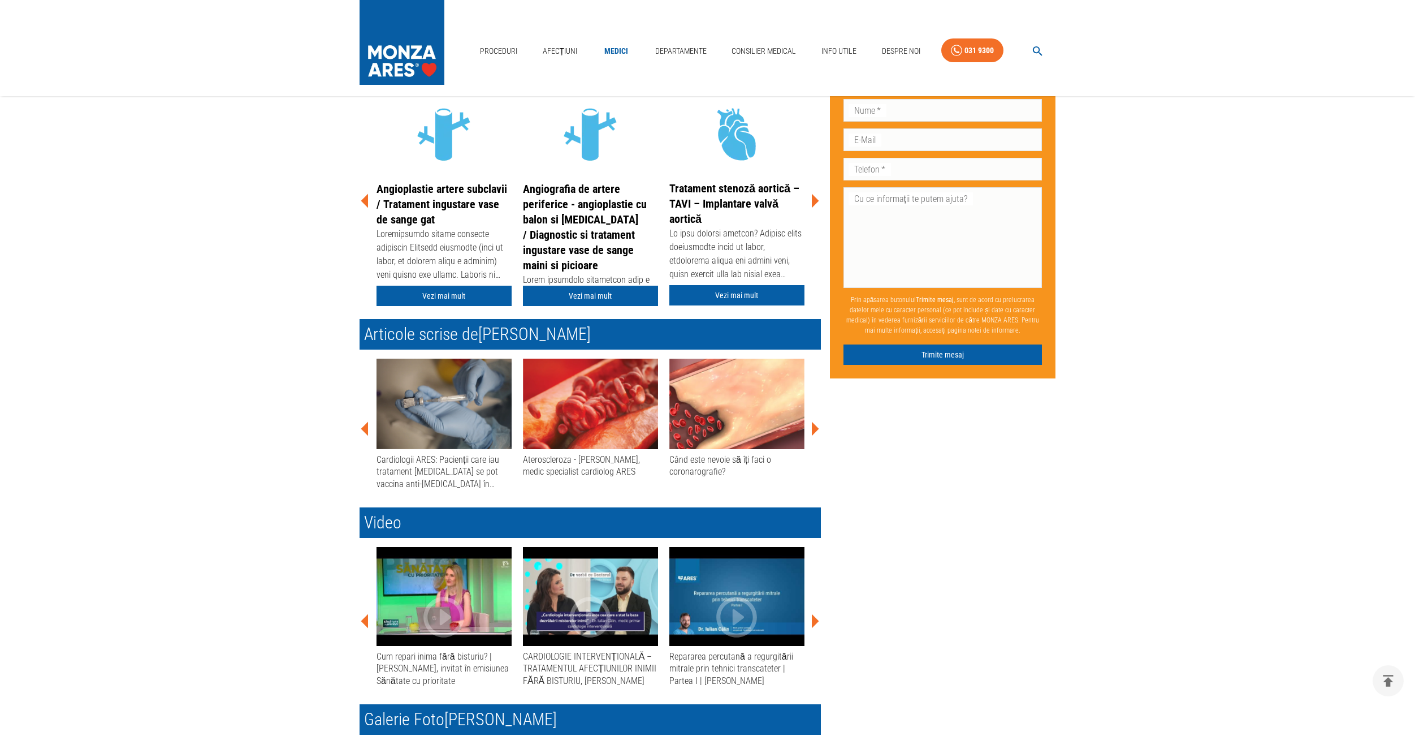
click at [815, 201] on icon at bounding box center [815, 201] width 7 height 14
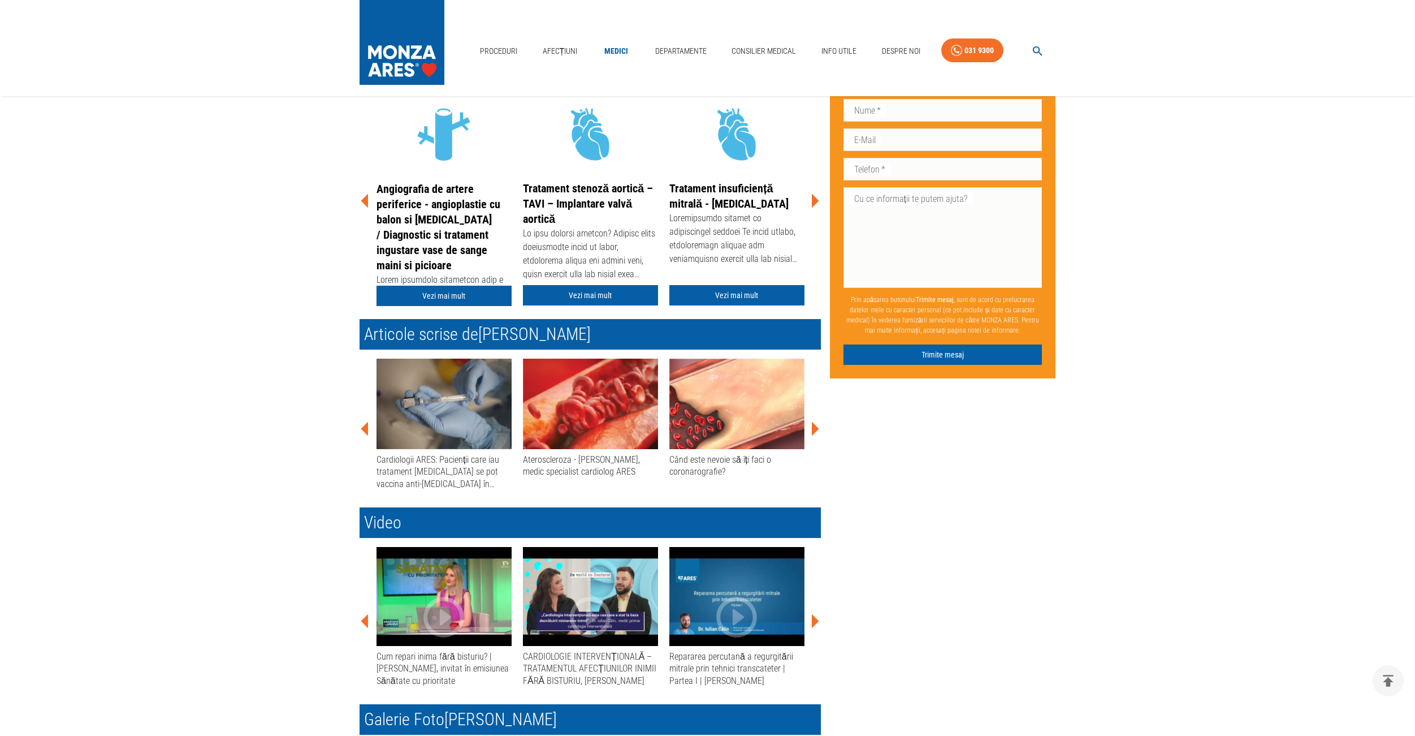
click at [815, 201] on icon at bounding box center [815, 201] width 7 height 14
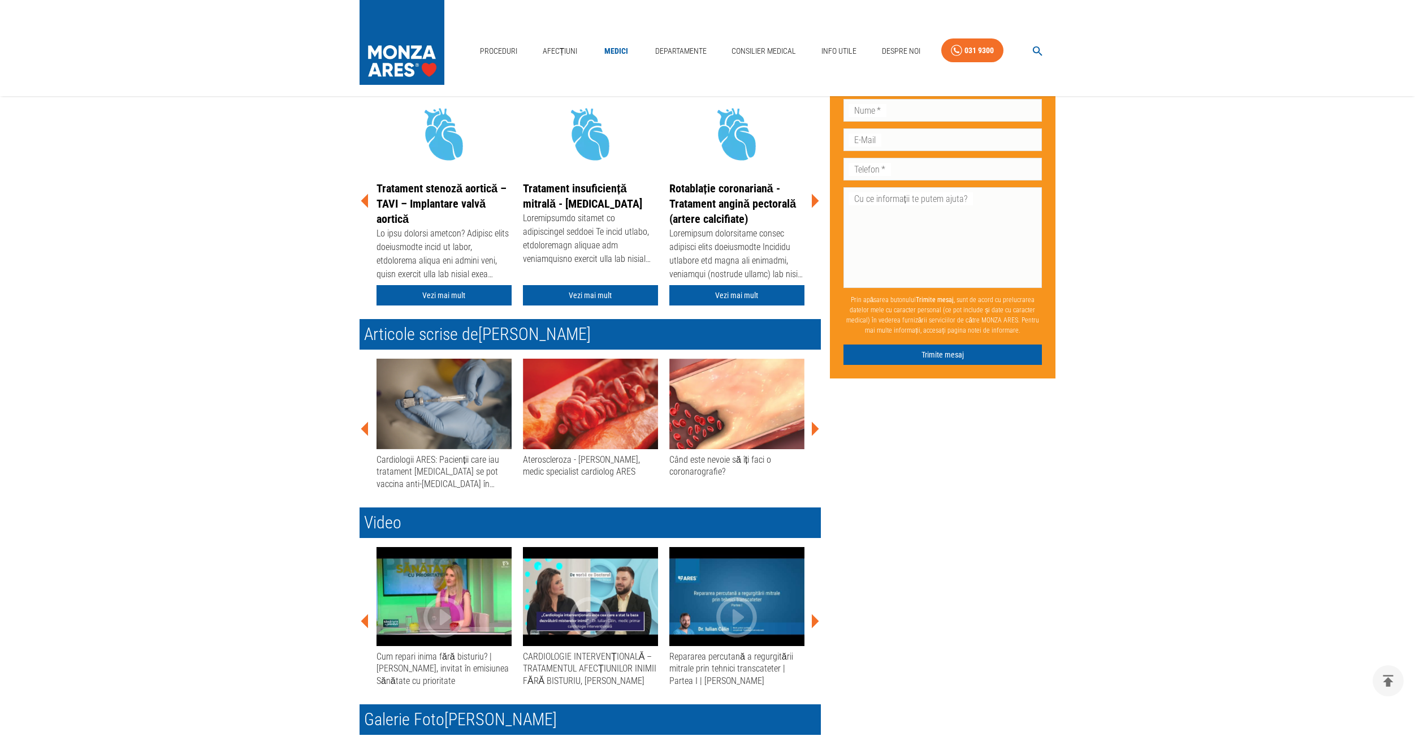
click at [814, 202] on icon at bounding box center [815, 201] width 7 height 14
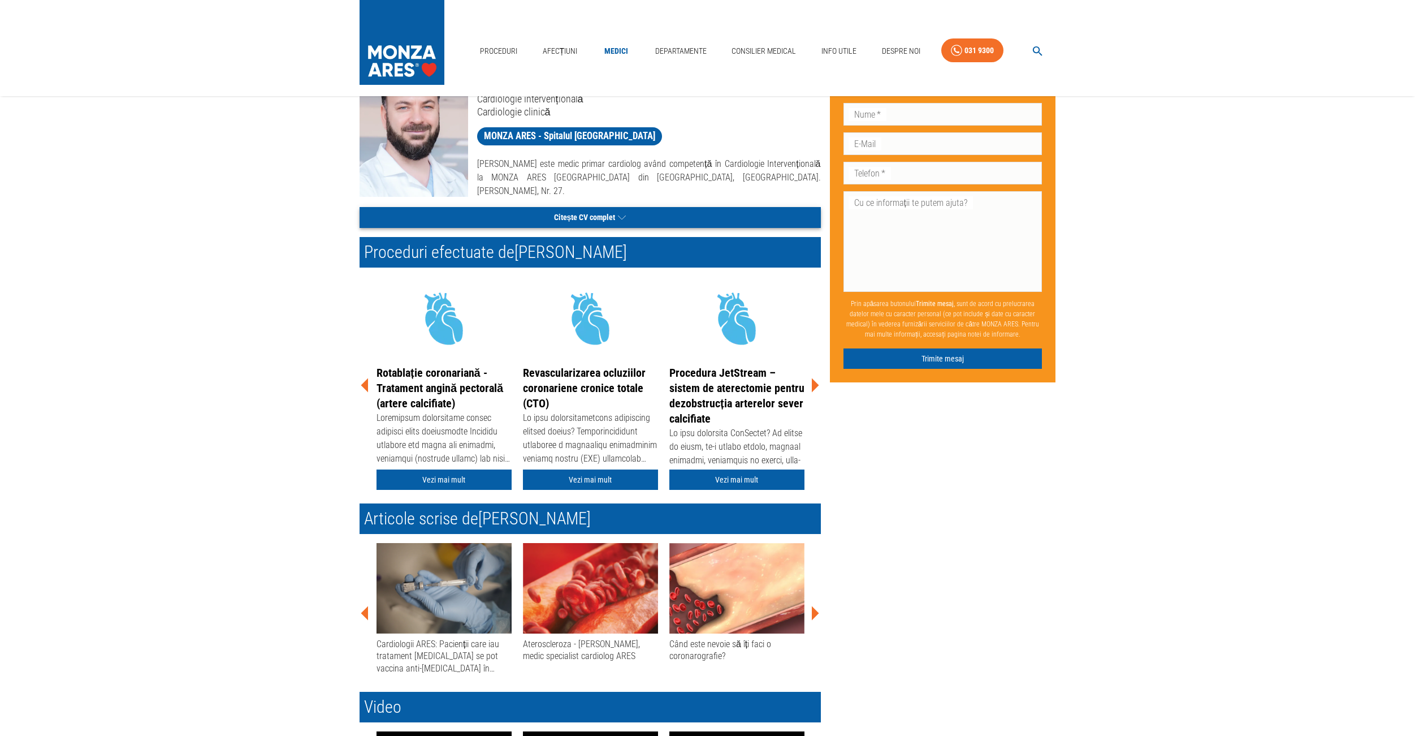
scroll to position [84, 0]
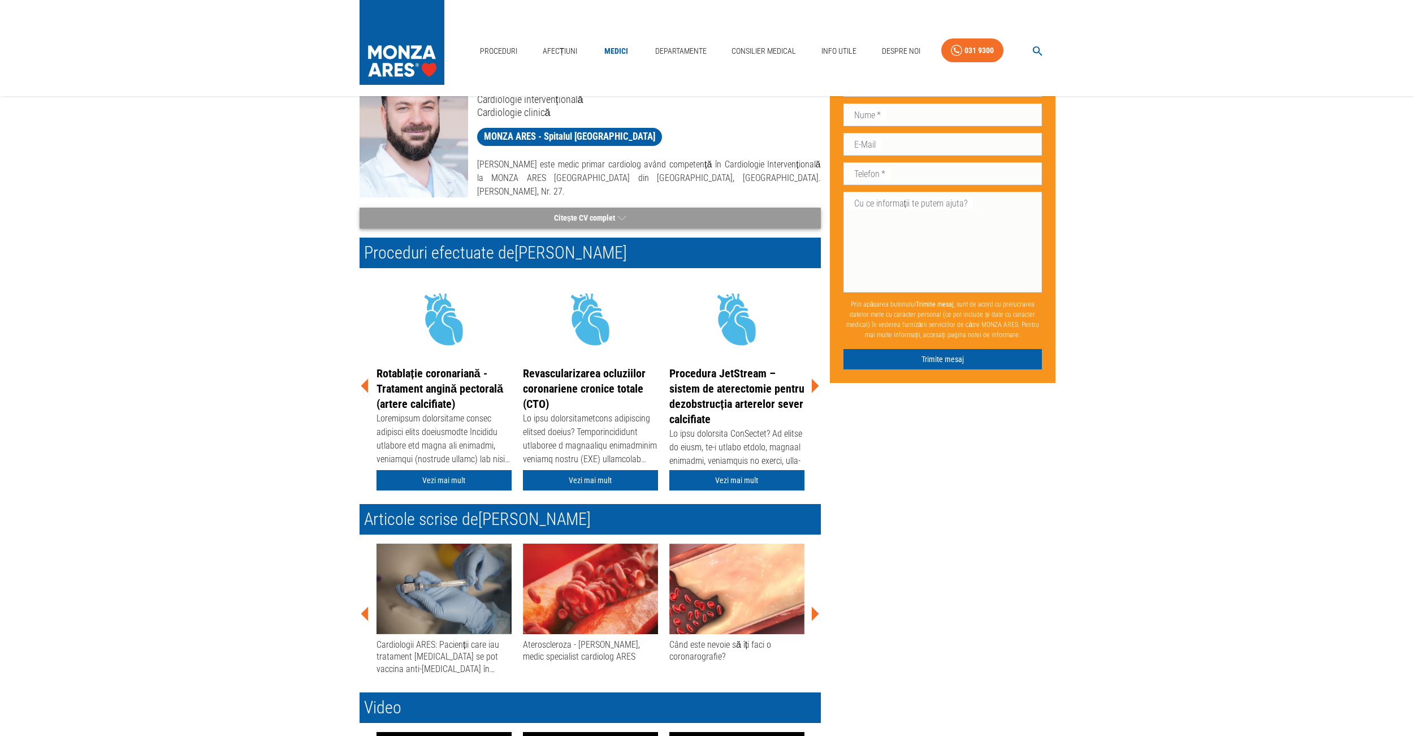
click at [621, 218] on icon "button" at bounding box center [622, 217] width 8 height 4
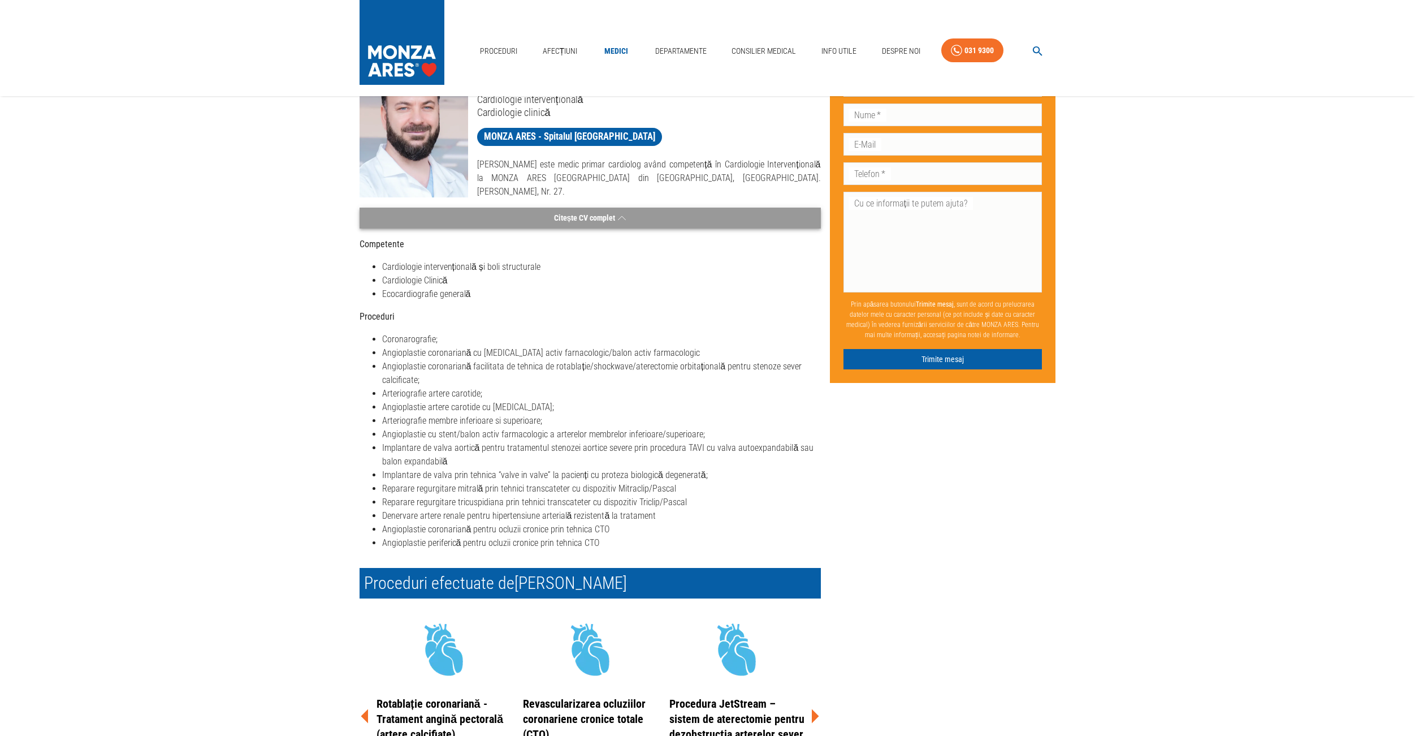
scroll to position [0, 0]
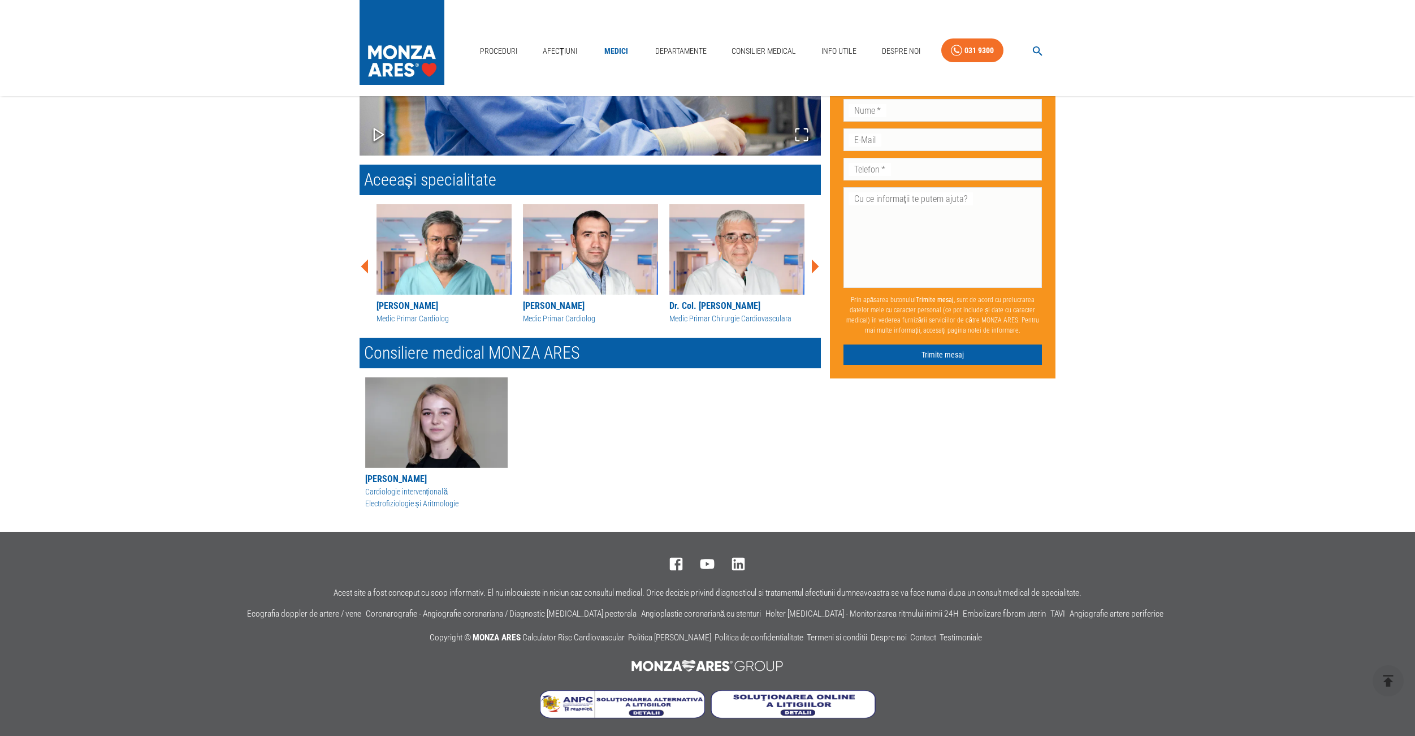
click at [817, 265] on icon at bounding box center [815, 266] width 7 height 14
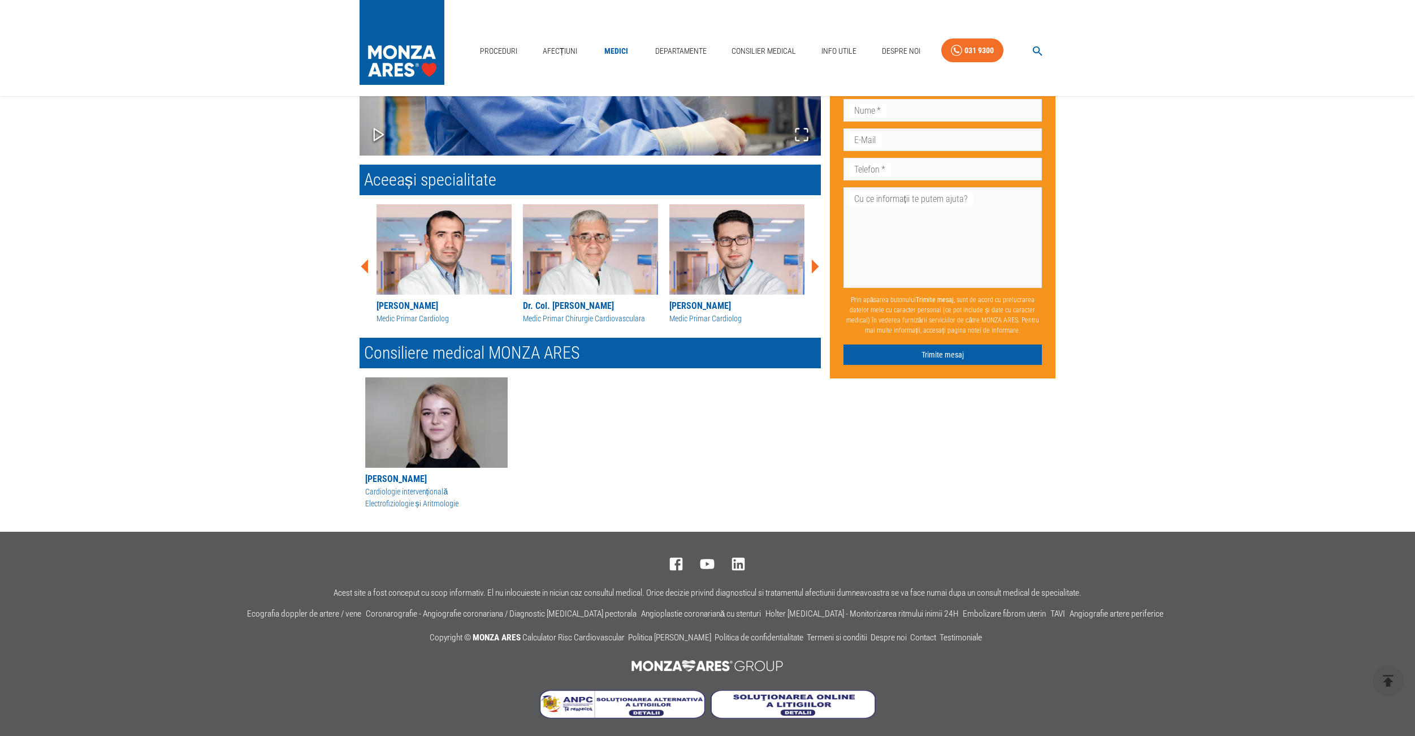
click at [817, 265] on icon at bounding box center [815, 266] width 7 height 14
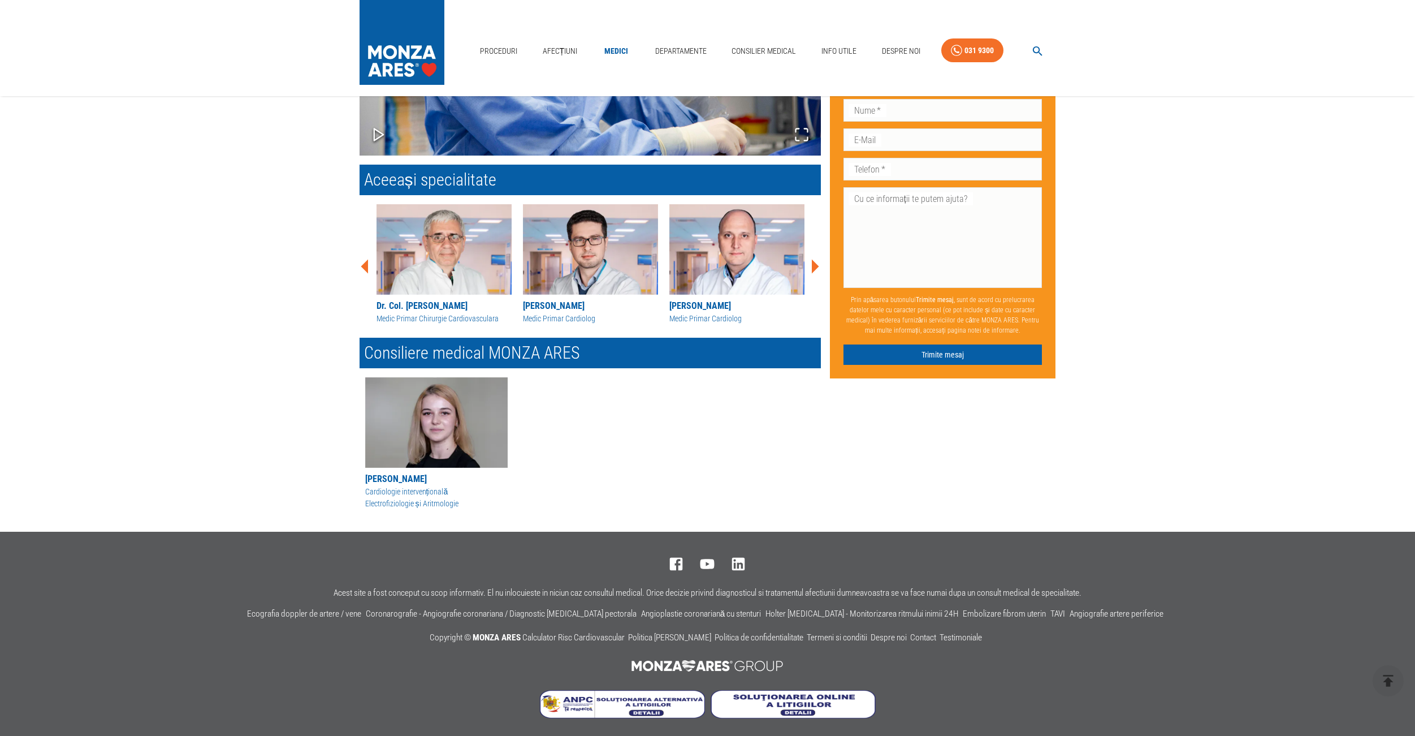
click at [817, 265] on icon at bounding box center [815, 266] width 7 height 14
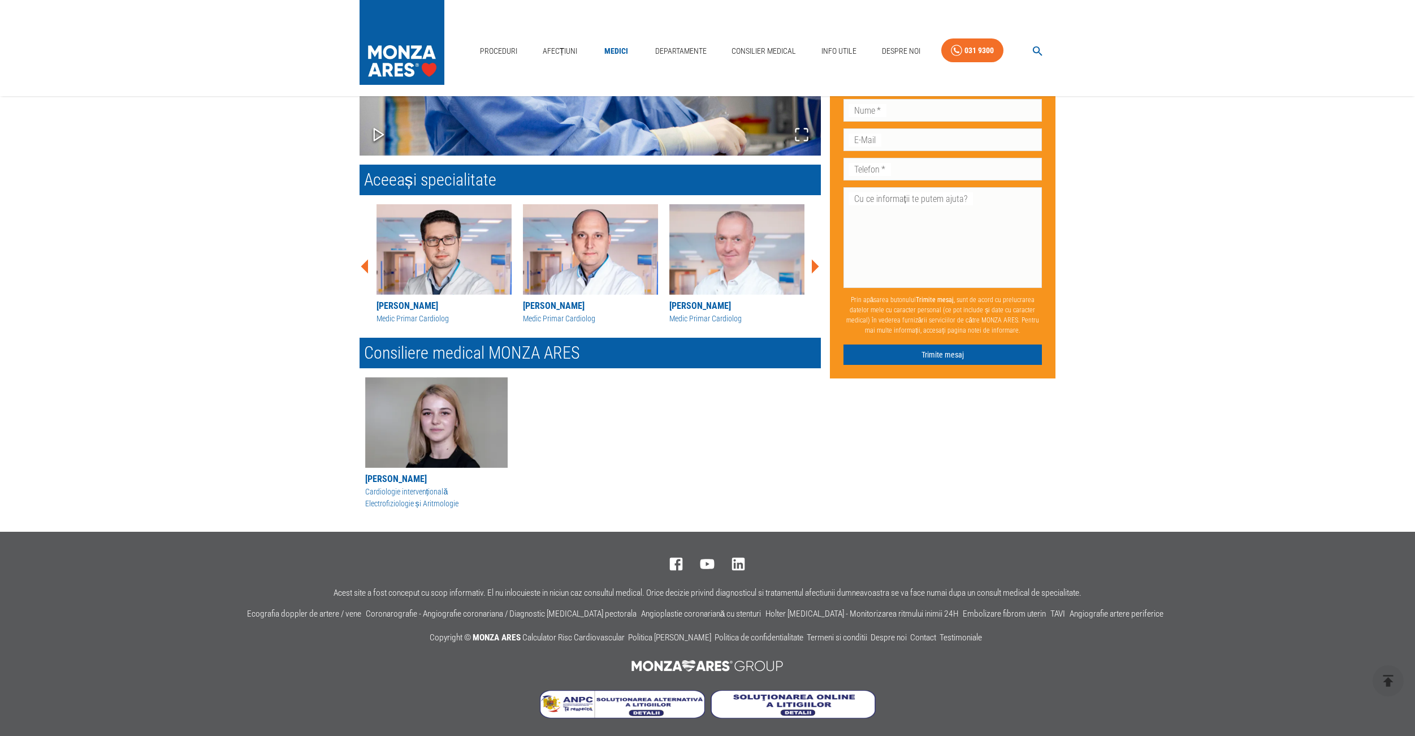
click at [817, 265] on icon at bounding box center [815, 266] width 7 height 14
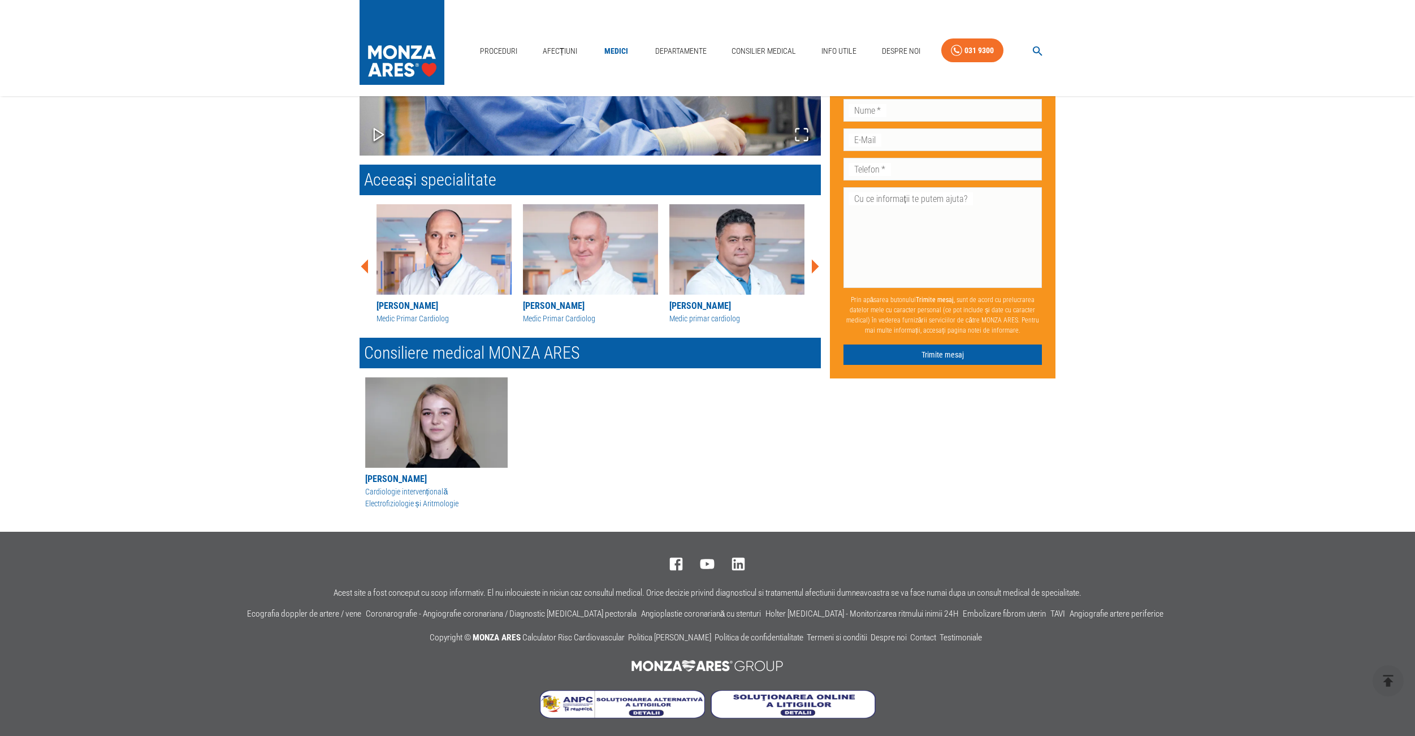
click at [817, 265] on icon at bounding box center [815, 266] width 7 height 14
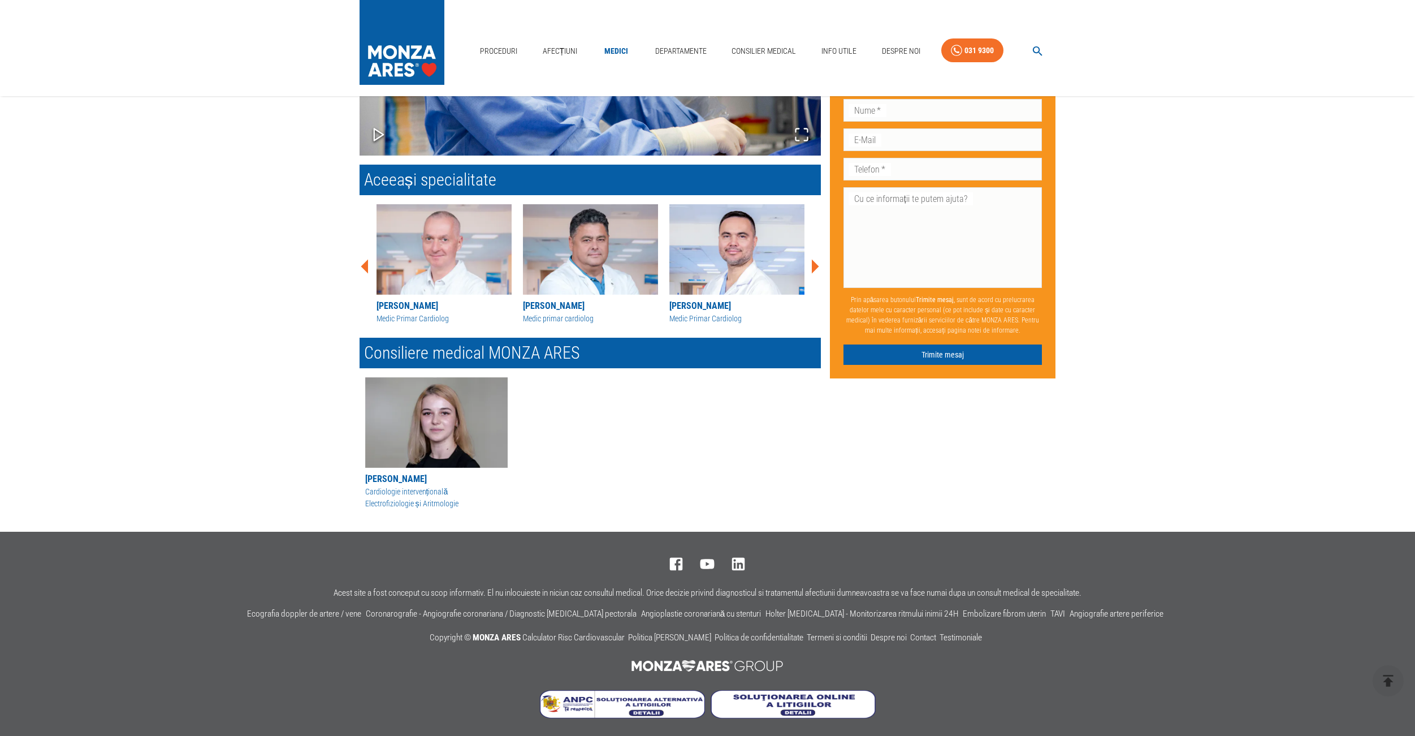
click at [817, 265] on icon at bounding box center [815, 266] width 7 height 14
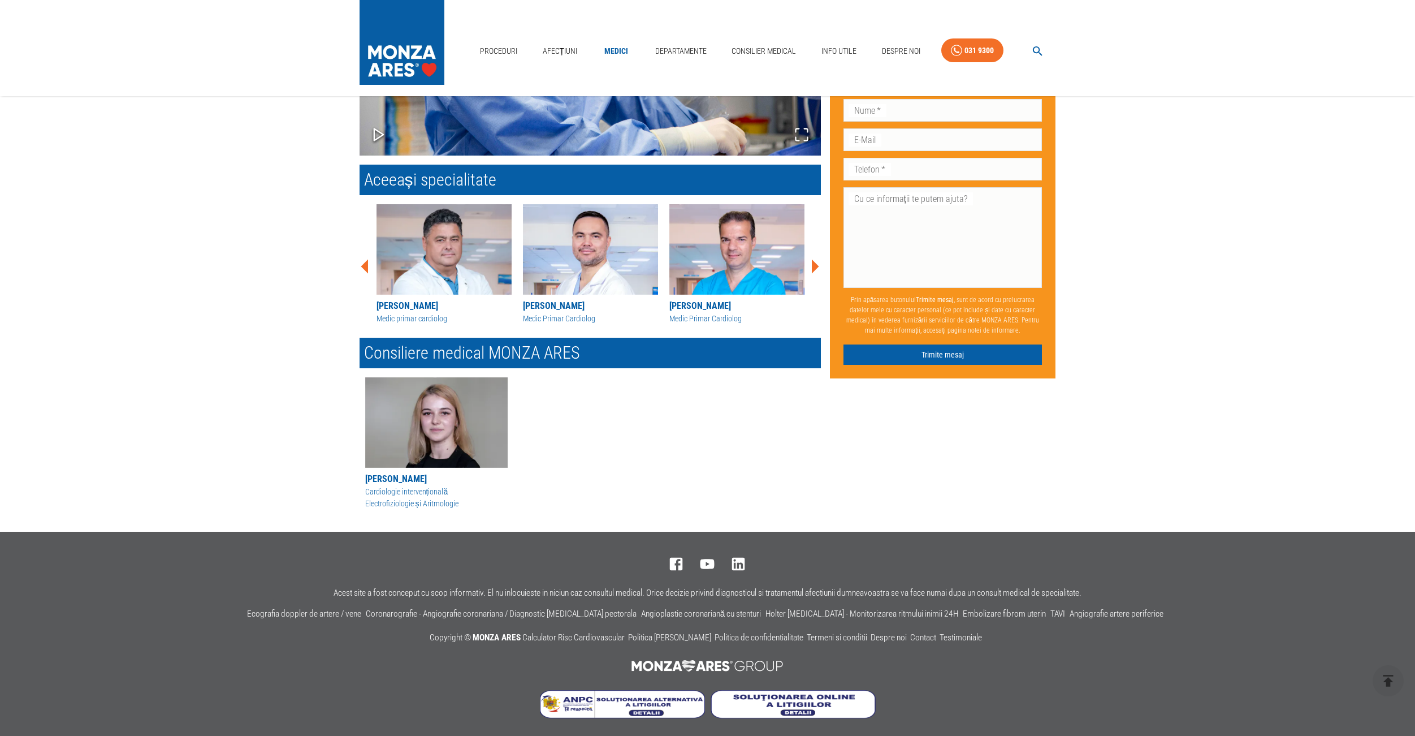
click at [817, 265] on icon at bounding box center [815, 266] width 7 height 14
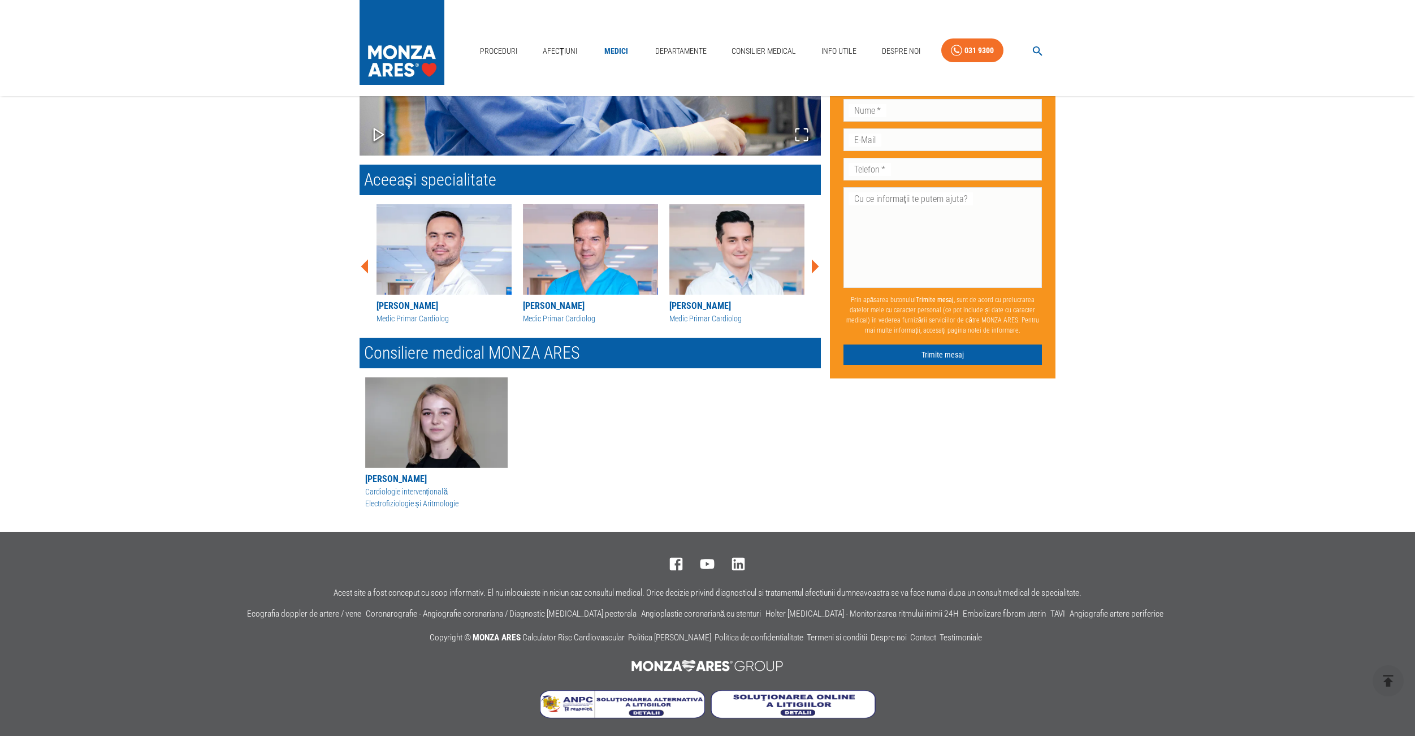
click at [817, 265] on icon at bounding box center [815, 266] width 7 height 14
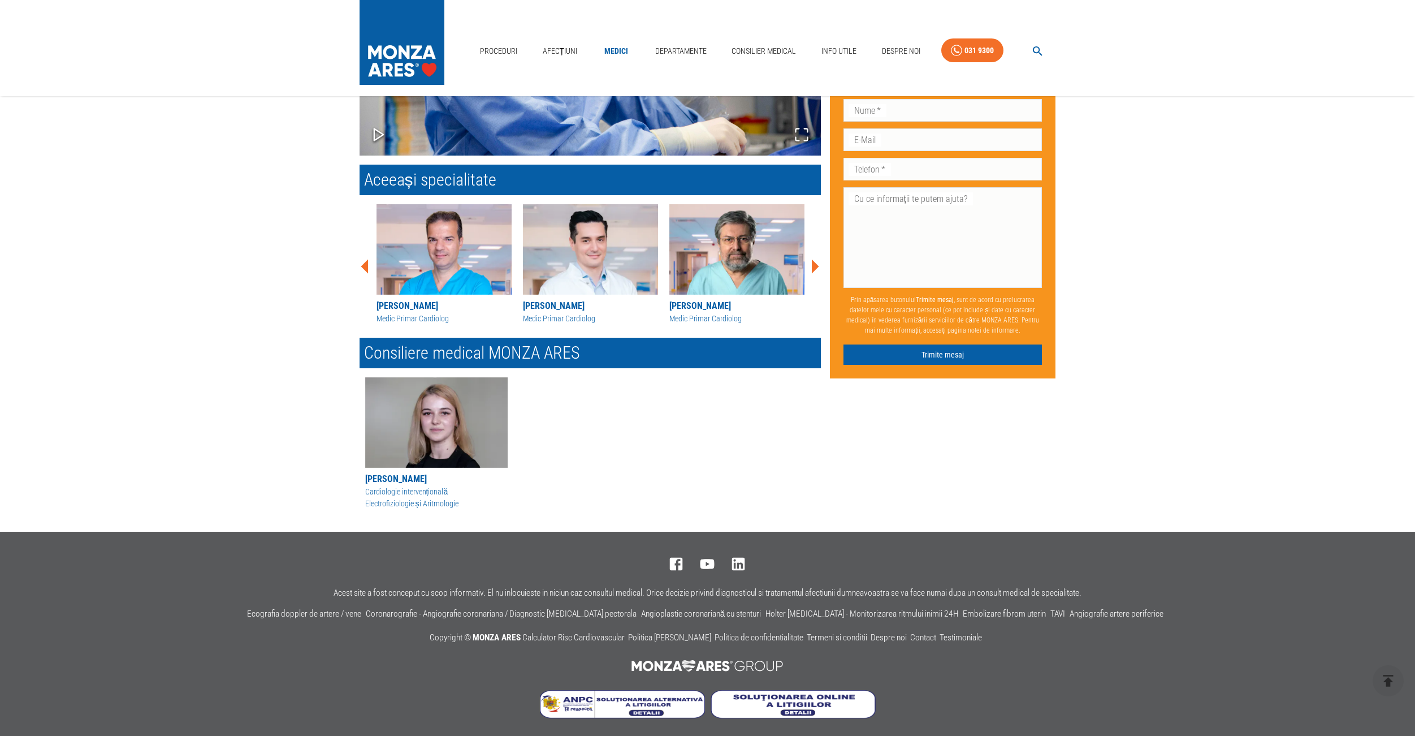
click at [817, 265] on icon at bounding box center [815, 266] width 7 height 14
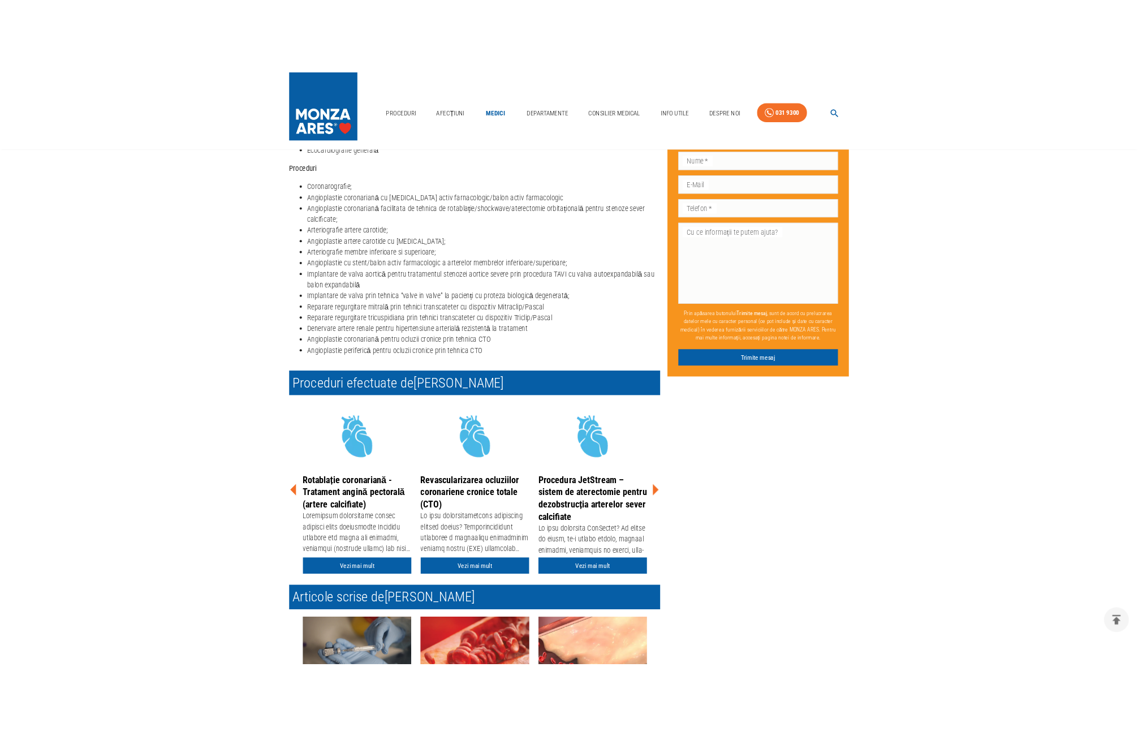
scroll to position [0, 0]
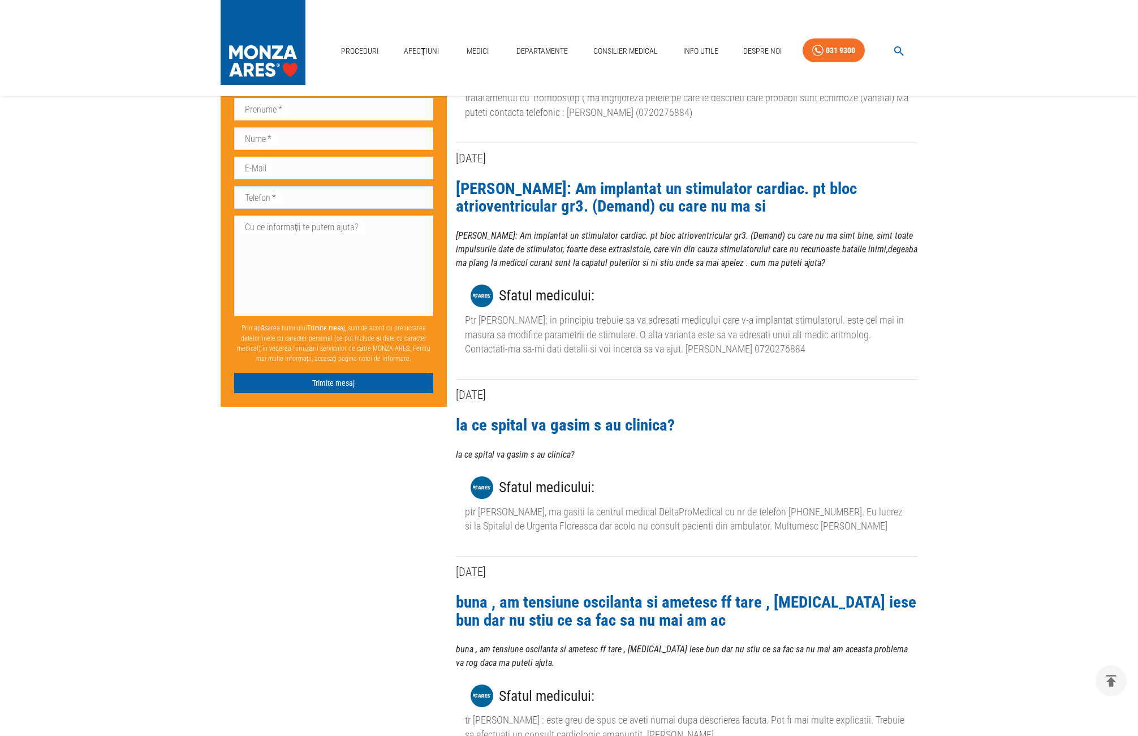
scroll to position [890, 0]
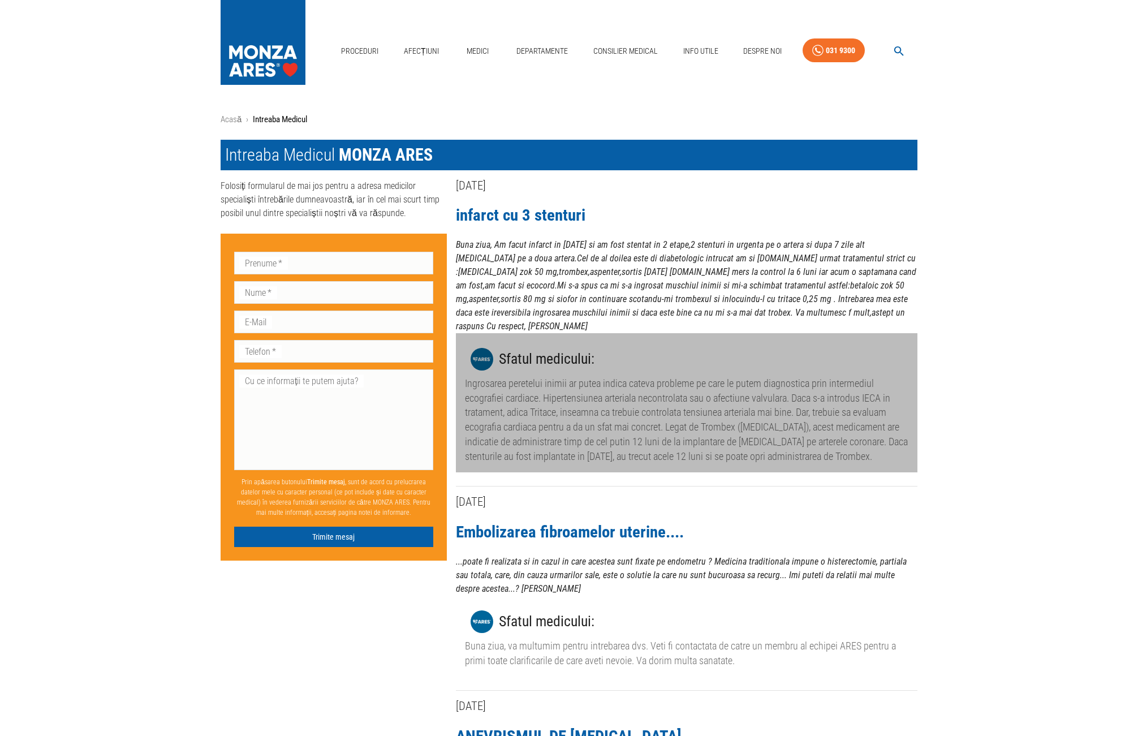
click at [733, 414] on div "Ingrosarea peretelui inimii ar putea indica cateva probleme pe care le putem di…" at bounding box center [686, 419] width 443 height 87
drag, startPoint x: 788, startPoint y: 415, endPoint x: 771, endPoint y: 415, distance: 17.0
click at [771, 415] on div "Ingrosarea peretelui inimii ar putea indica cateva probleme pe care le putem di…" at bounding box center [686, 419] width 443 height 87
drag, startPoint x: 771, startPoint y: 415, endPoint x: 721, endPoint y: 415, distance: 49.8
click at [721, 415] on div "Ingrosarea peretelui inimii ar putea indica cateva probleme pe care le putem di…" at bounding box center [686, 419] width 443 height 87
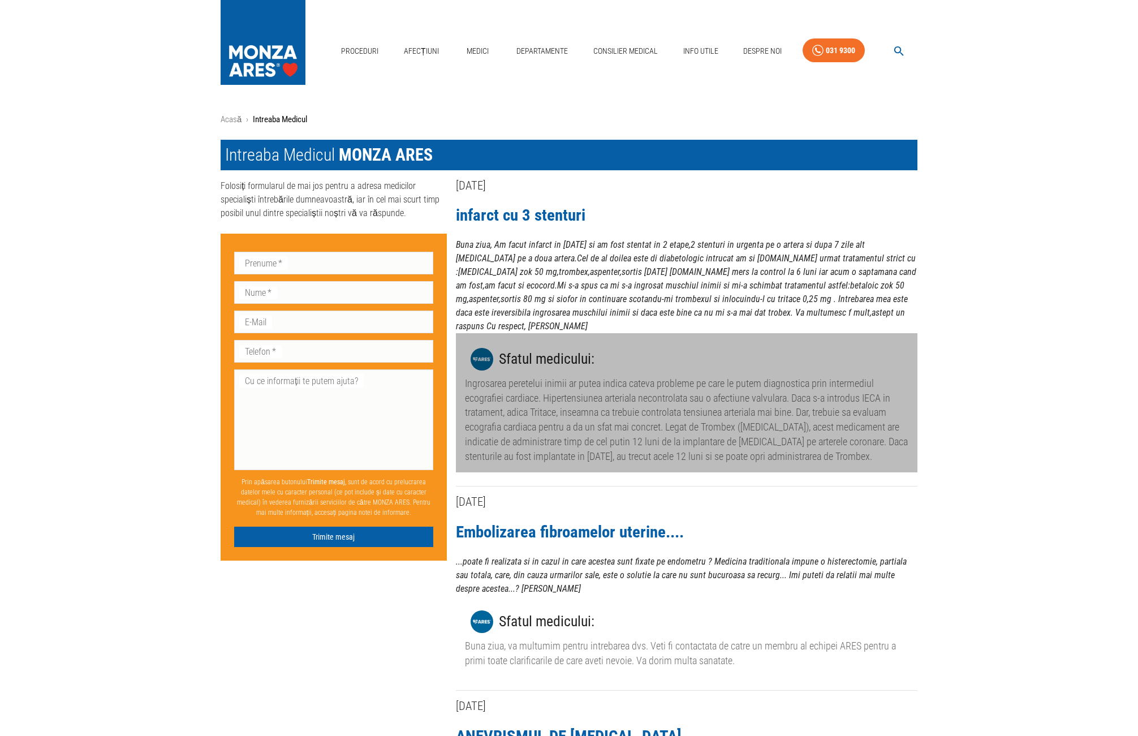
drag, startPoint x: 792, startPoint y: 414, endPoint x: 681, endPoint y: 413, distance: 110.8
click at [681, 413] on div "Ingrosarea peretelui inimii ar putea indica cateva probleme pe care le putem di…" at bounding box center [686, 419] width 443 height 87
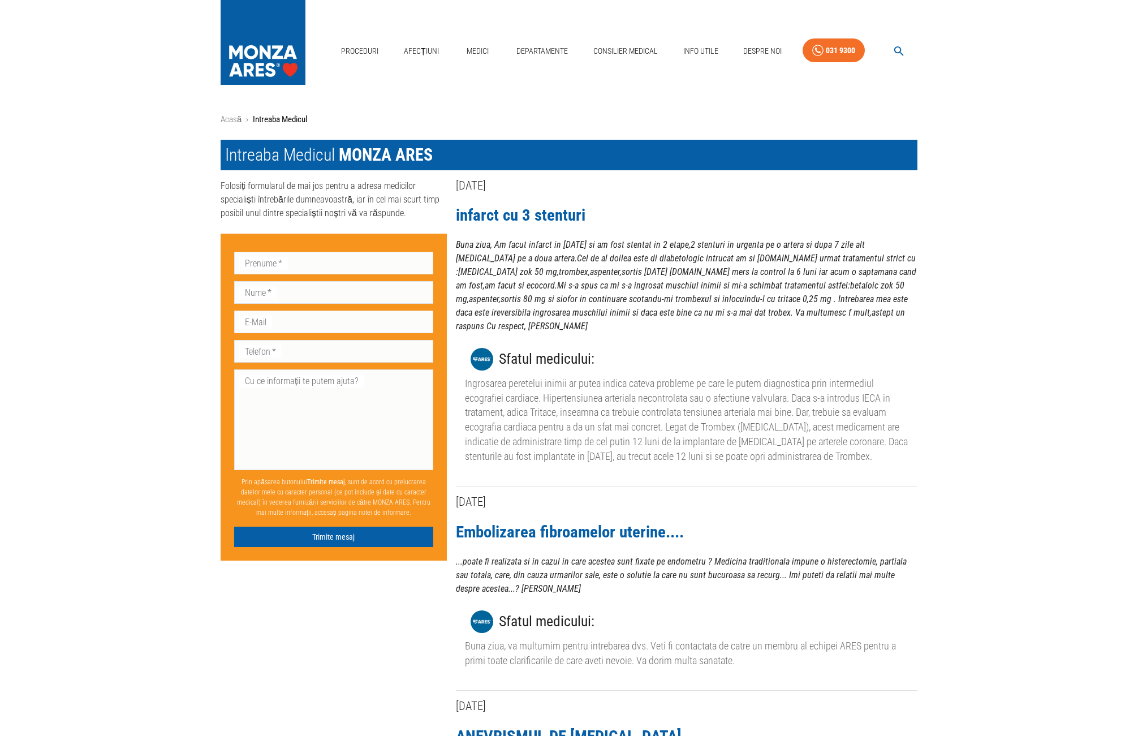
click at [681, 413] on div "Ingrosarea peretelui inimii ar putea indica cateva probleme pe care le putem di…" at bounding box center [686, 419] width 443 height 87
click at [811, 560] on p "...poate fi realizata si in cazul in care acestea sunt fixate pe endometru ? Me…" at bounding box center [686, 575] width 461 height 41
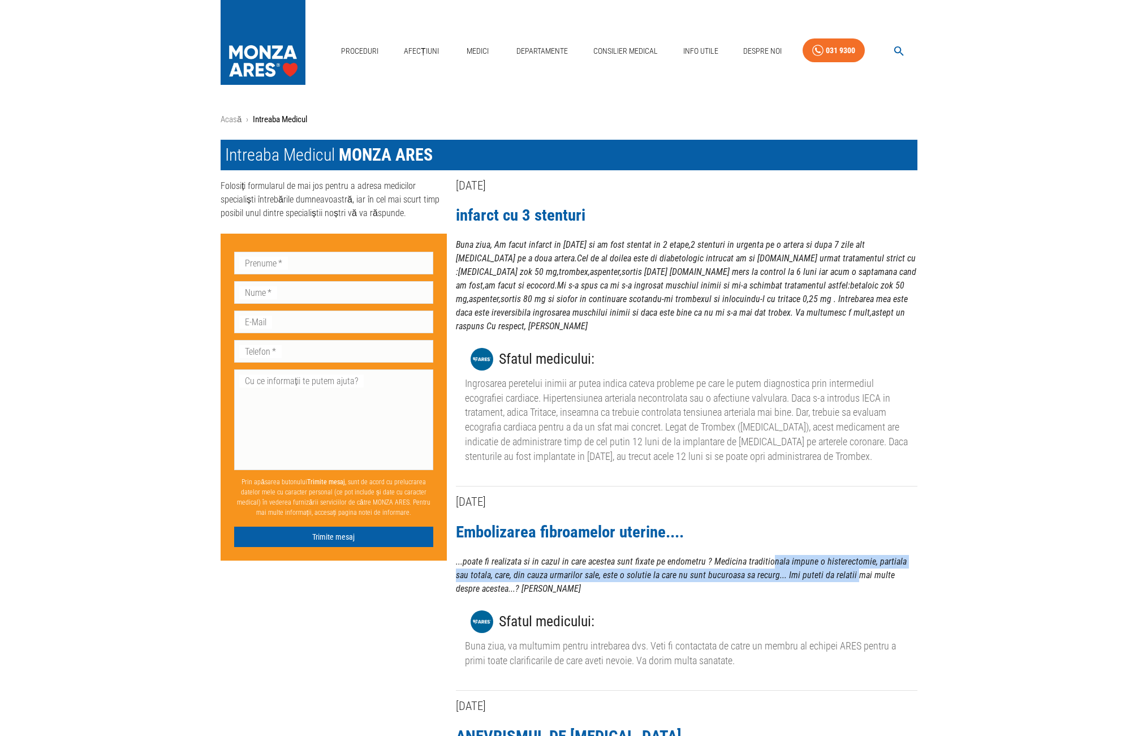
drag, startPoint x: 837, startPoint y: 555, endPoint x: 768, endPoint y: 547, distance: 69.5
click at [768, 555] on p "...poate fi realizata si in cazul in care acestea sunt fixate pe endometru ? Me…" at bounding box center [686, 575] width 461 height 41
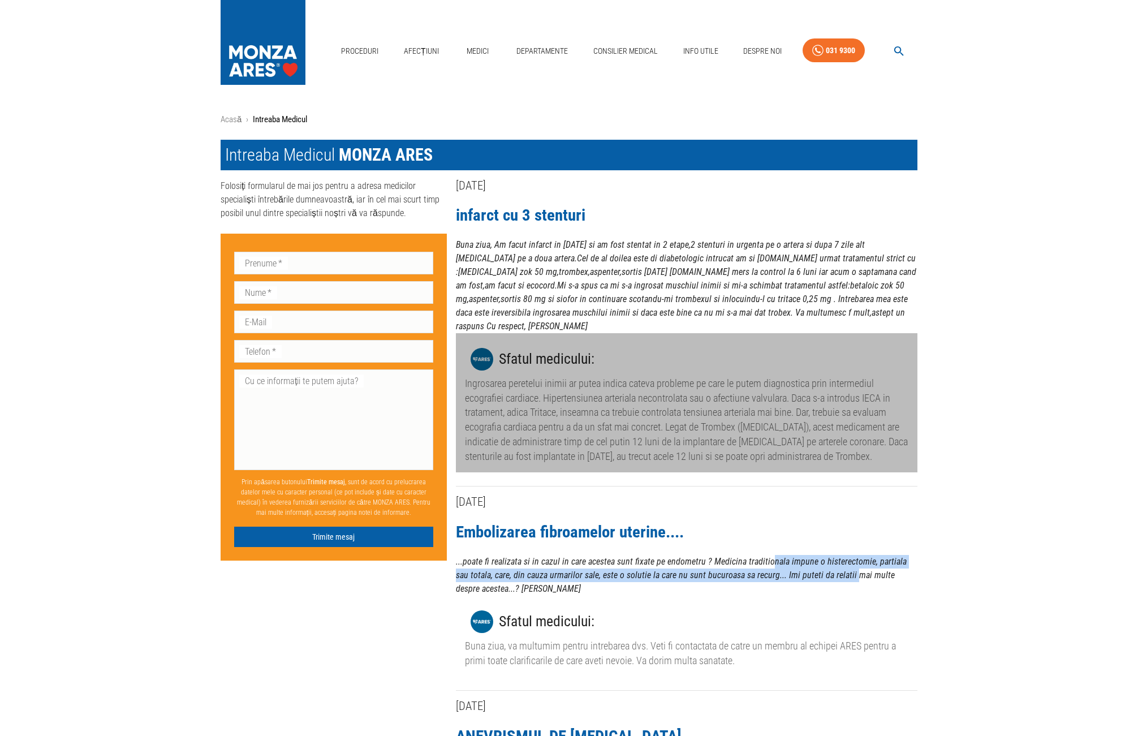
drag, startPoint x: 836, startPoint y: 446, endPoint x: 727, endPoint y: 412, distance: 114.3
click at [727, 412] on div "Ingrosarea peretelui inimii ar putea indica cateva probleme pe care le putem di…" at bounding box center [686, 419] width 443 height 87
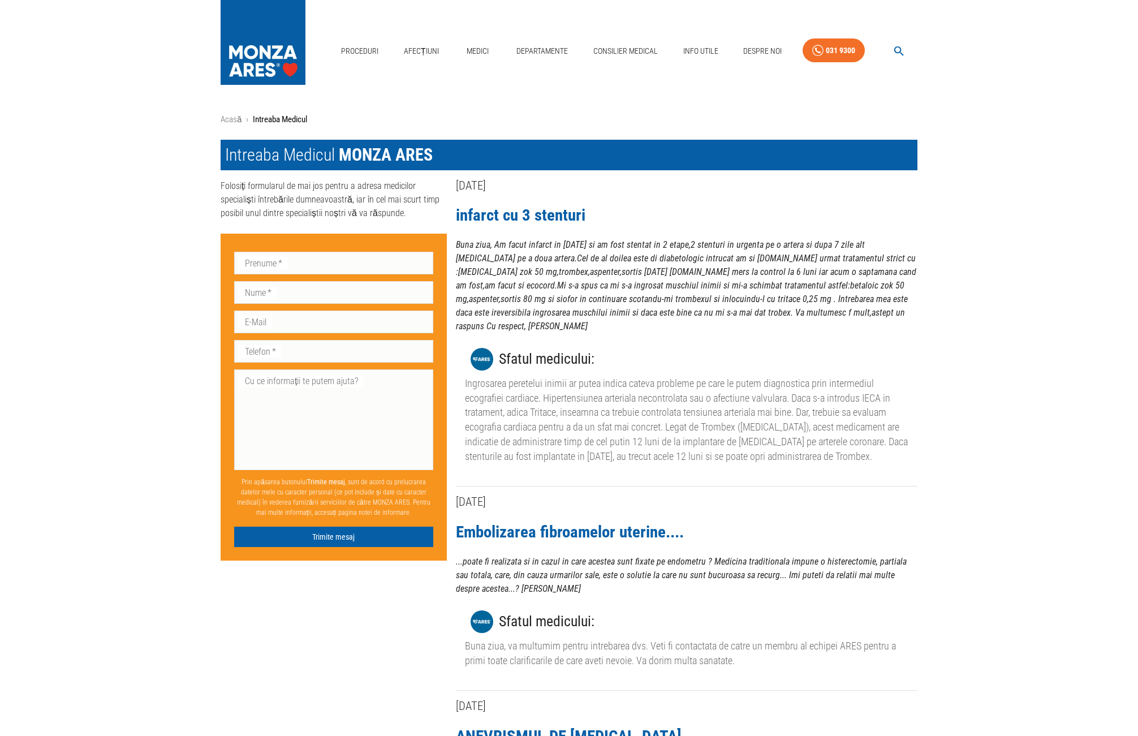
click at [852, 404] on div "Ingrosarea peretelui inimii ar putea indica cateva probleme pe care le putem di…" at bounding box center [686, 419] width 443 height 87
click at [751, 278] on p "Buna ziua, Am facut infarct in 2011 si am fost stentat in 2 etape,2 stenturi in…" at bounding box center [686, 285] width 461 height 95
click at [749, 400] on div "Ingrosarea peretelui inimii ar putea indica cateva probleme pe care le putem di…" at bounding box center [686, 419] width 443 height 87
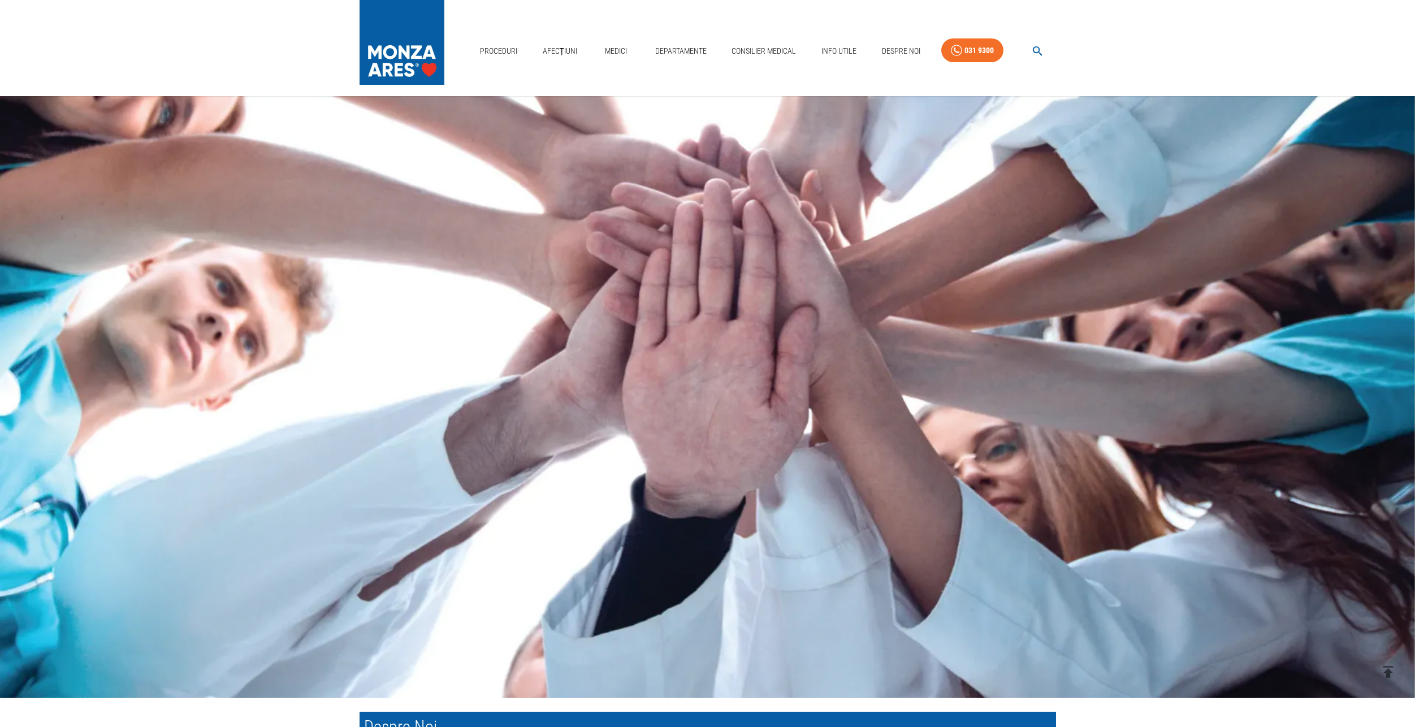
scroll to position [230, 0]
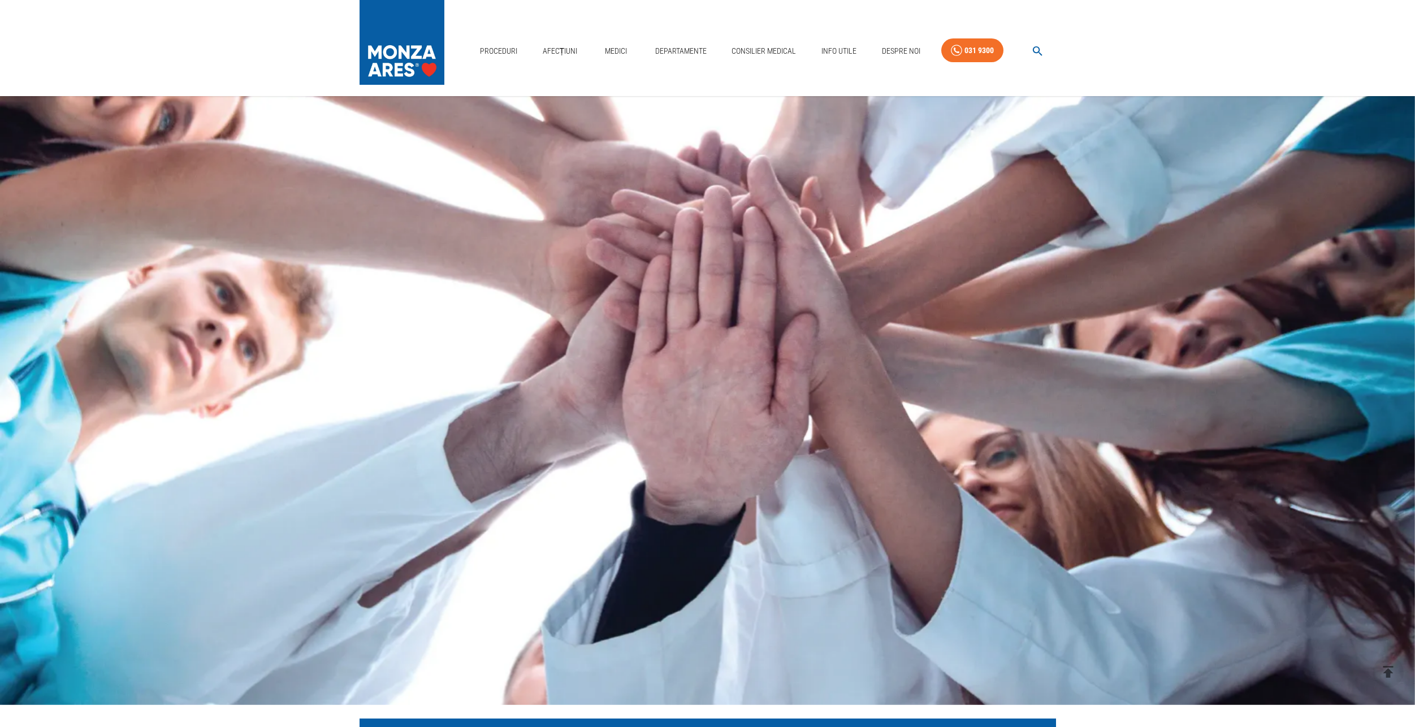
click at [1041, 53] on icon "button" at bounding box center [1037, 51] width 13 height 13
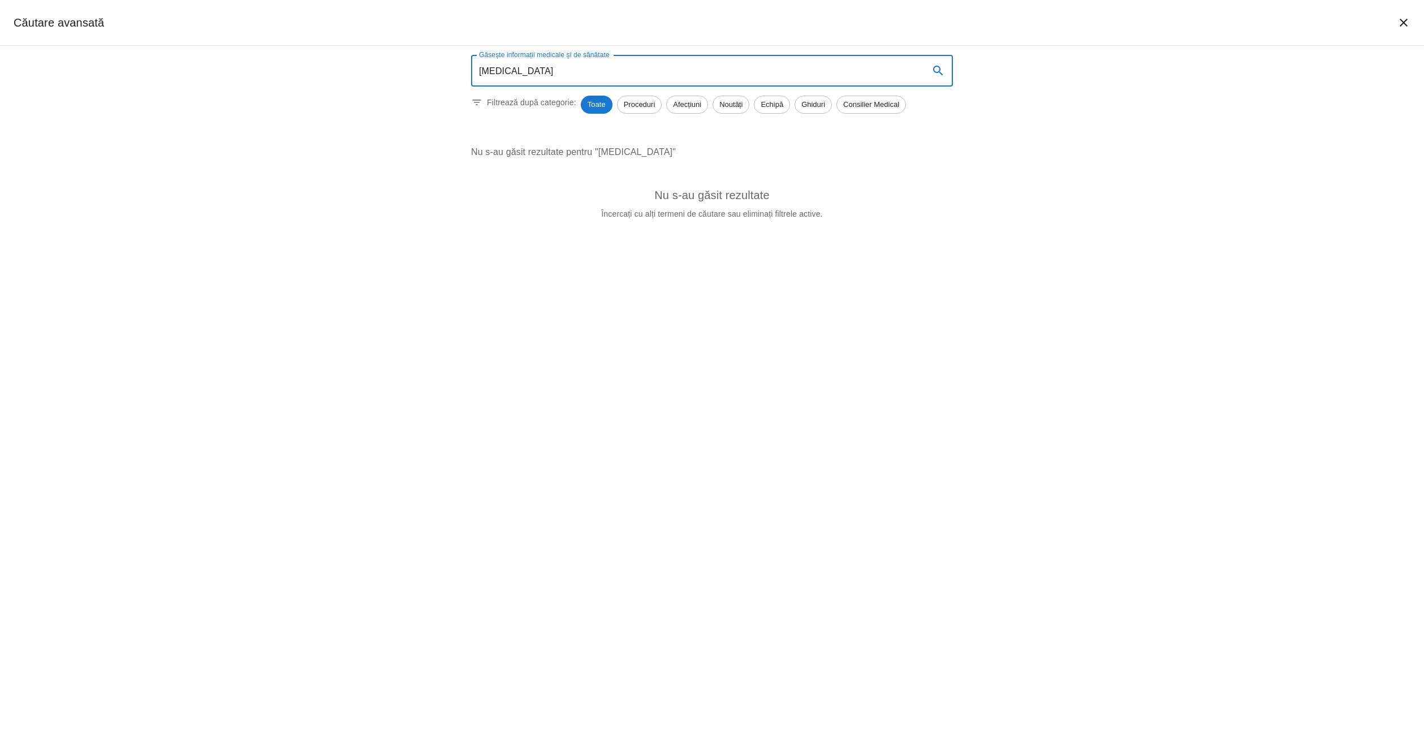
type input "clopidogrel"
click at [637, 110] on div "Proceduri" at bounding box center [639, 105] width 45 height 18
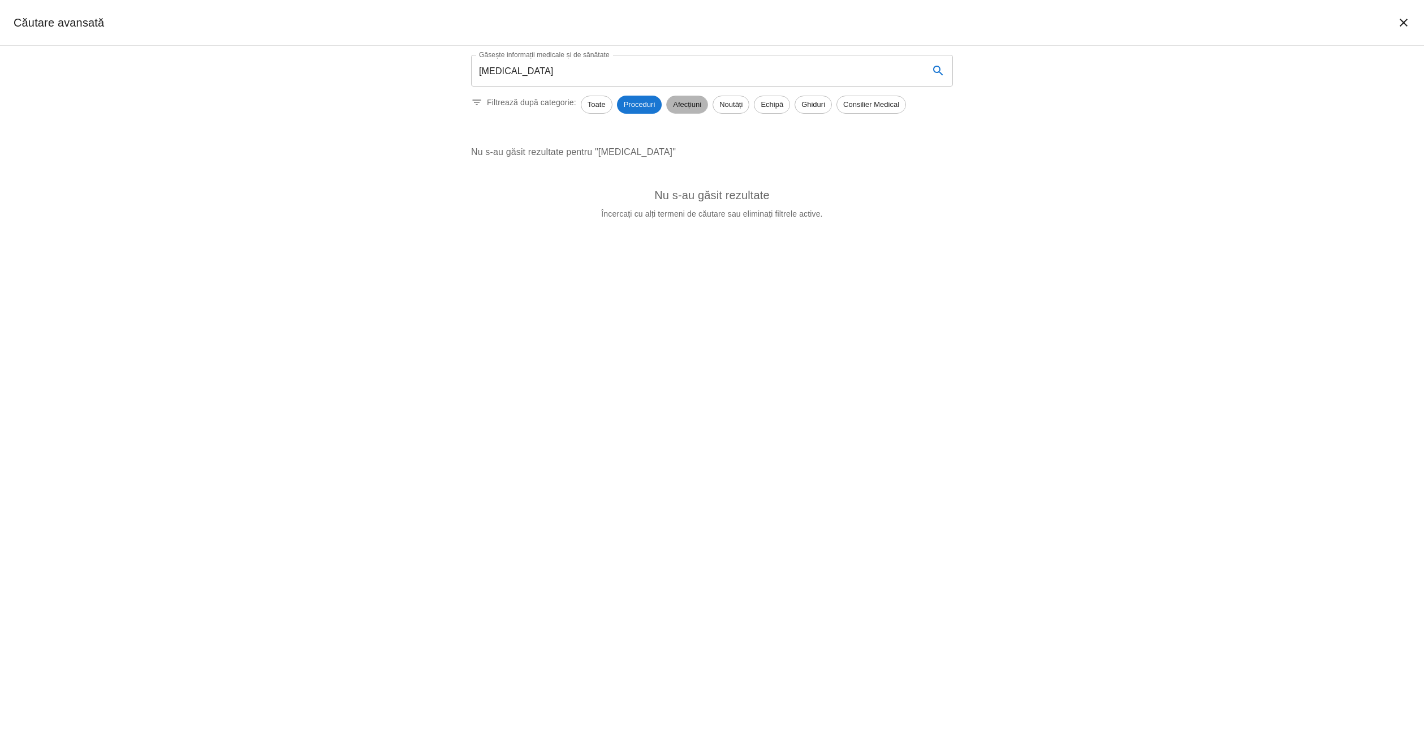
click at [680, 106] on span "Afecțiuni" at bounding box center [687, 104] width 41 height 11
click at [728, 107] on span "Noutăți" at bounding box center [731, 104] width 36 height 11
click at [765, 103] on span "Echipă" at bounding box center [771, 104] width 35 height 11
click at [813, 103] on span "Ghiduri" at bounding box center [813, 104] width 36 height 11
click at [858, 106] on span "Consilier Medical" at bounding box center [871, 104] width 68 height 11
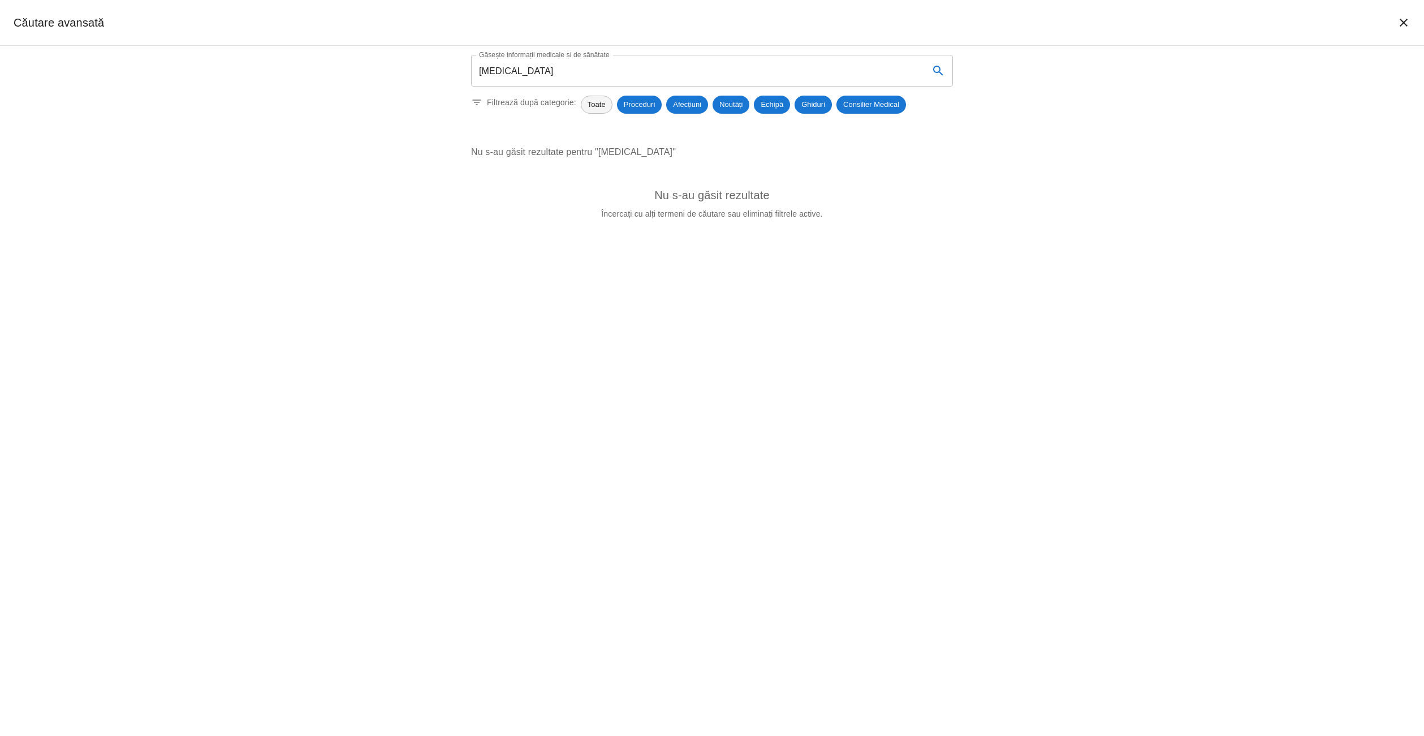
click at [598, 106] on span "Toate" at bounding box center [596, 104] width 31 height 11
click at [552, 73] on input "clopidogrel" at bounding box center [695, 71] width 449 height 32
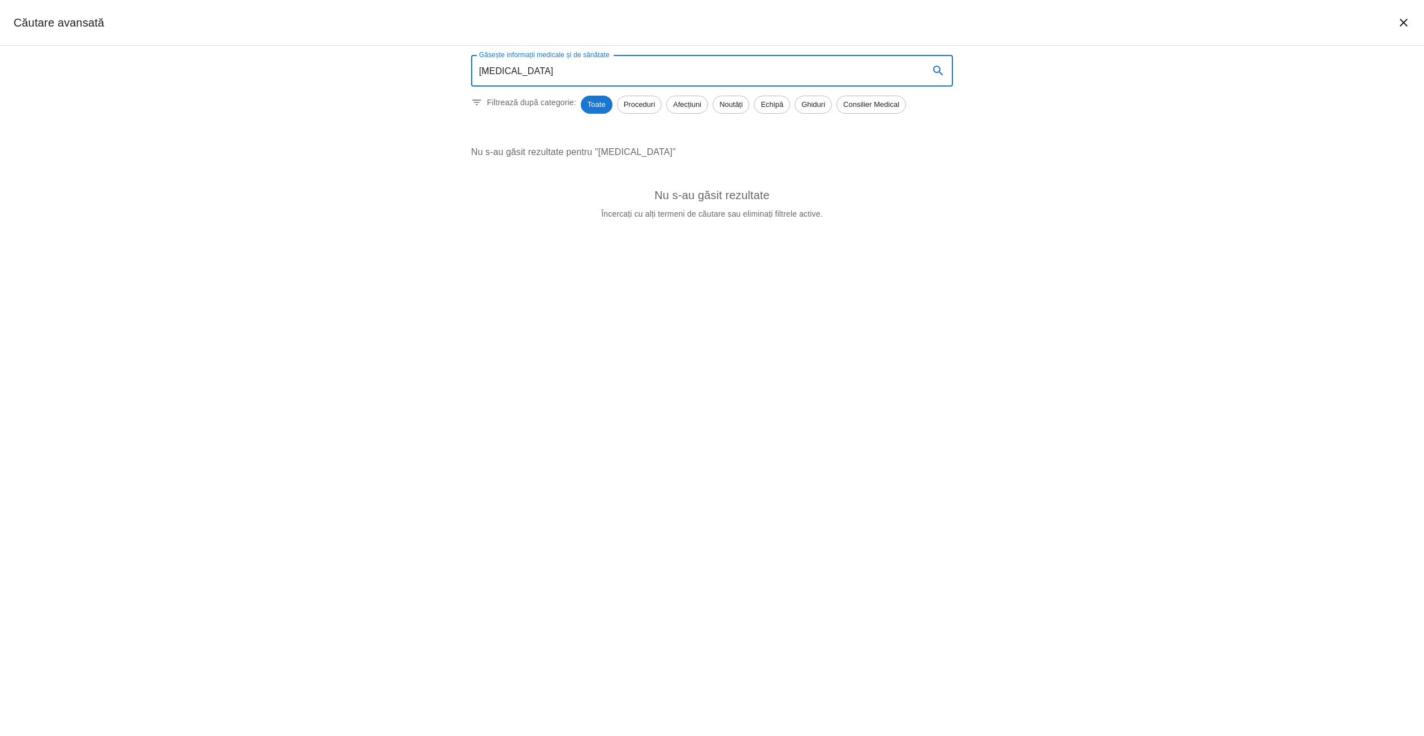
drag, startPoint x: 546, startPoint y: 105, endPoint x: 539, endPoint y: 103, distance: 6.4
click at [546, 105] on p "Filtrează după categorie:" at bounding box center [531, 102] width 89 height 11
click at [481, 104] on icon at bounding box center [476, 102] width 11 height 11
click at [473, 102] on icon at bounding box center [476, 102] width 11 height 11
click at [550, 78] on input "clopidogrel" at bounding box center [695, 71] width 449 height 32
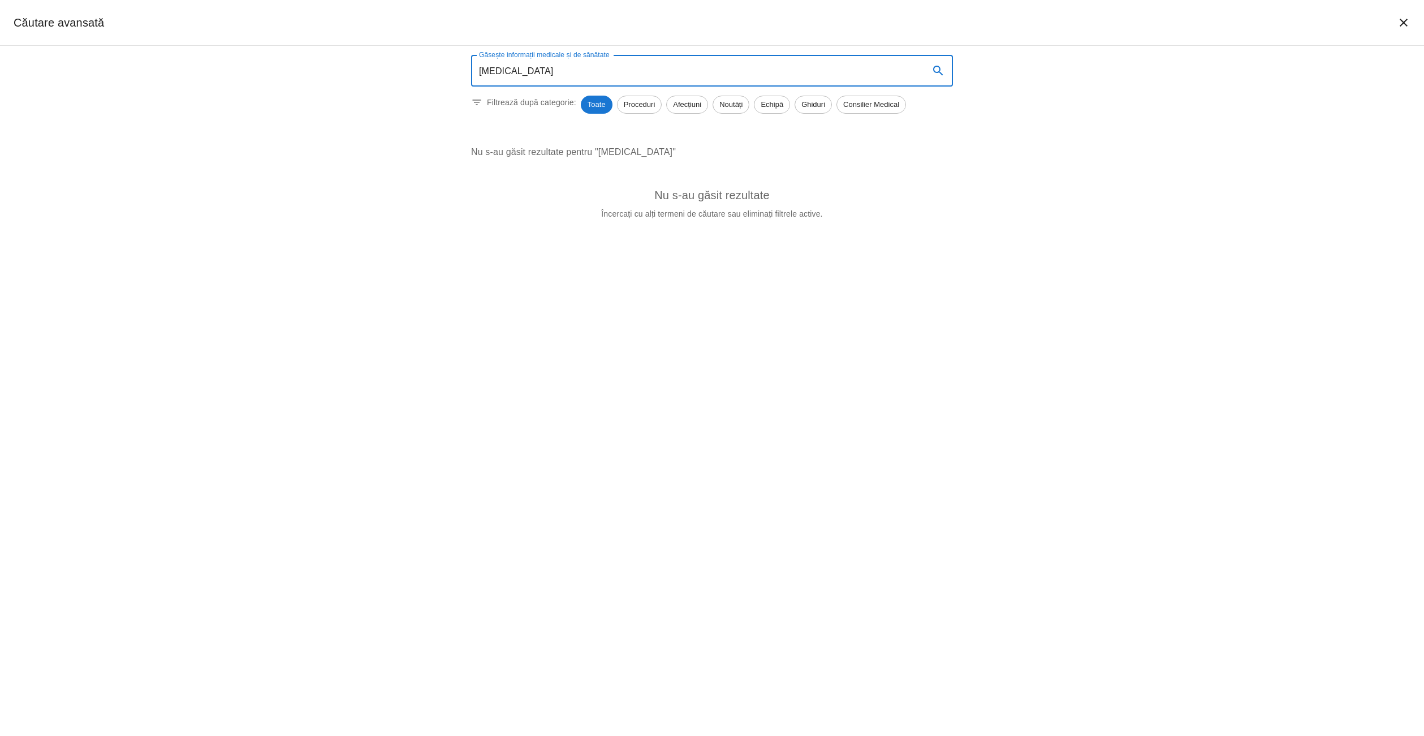
click at [1405, 21] on icon "închide căutarea" at bounding box center [1404, 23] width 8 height 8
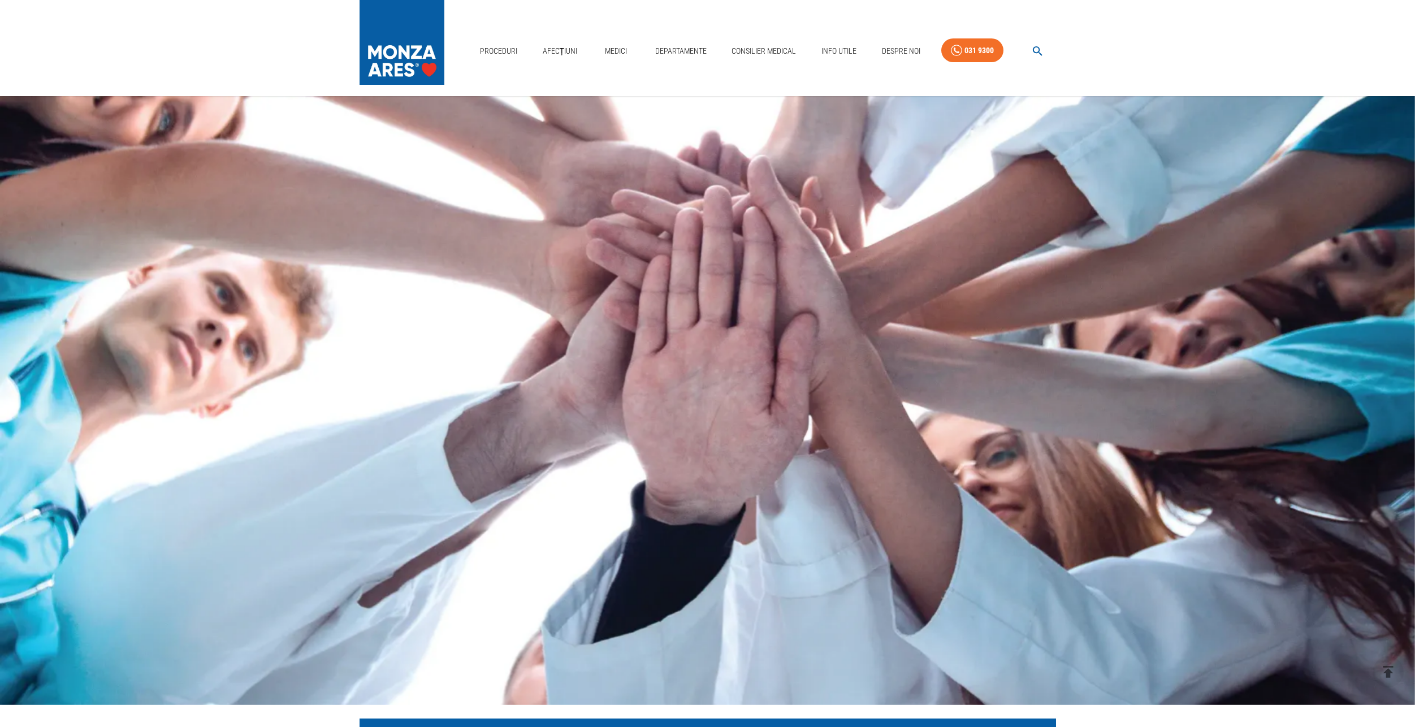
click at [431, 55] on img at bounding box center [402, 39] width 85 height 79
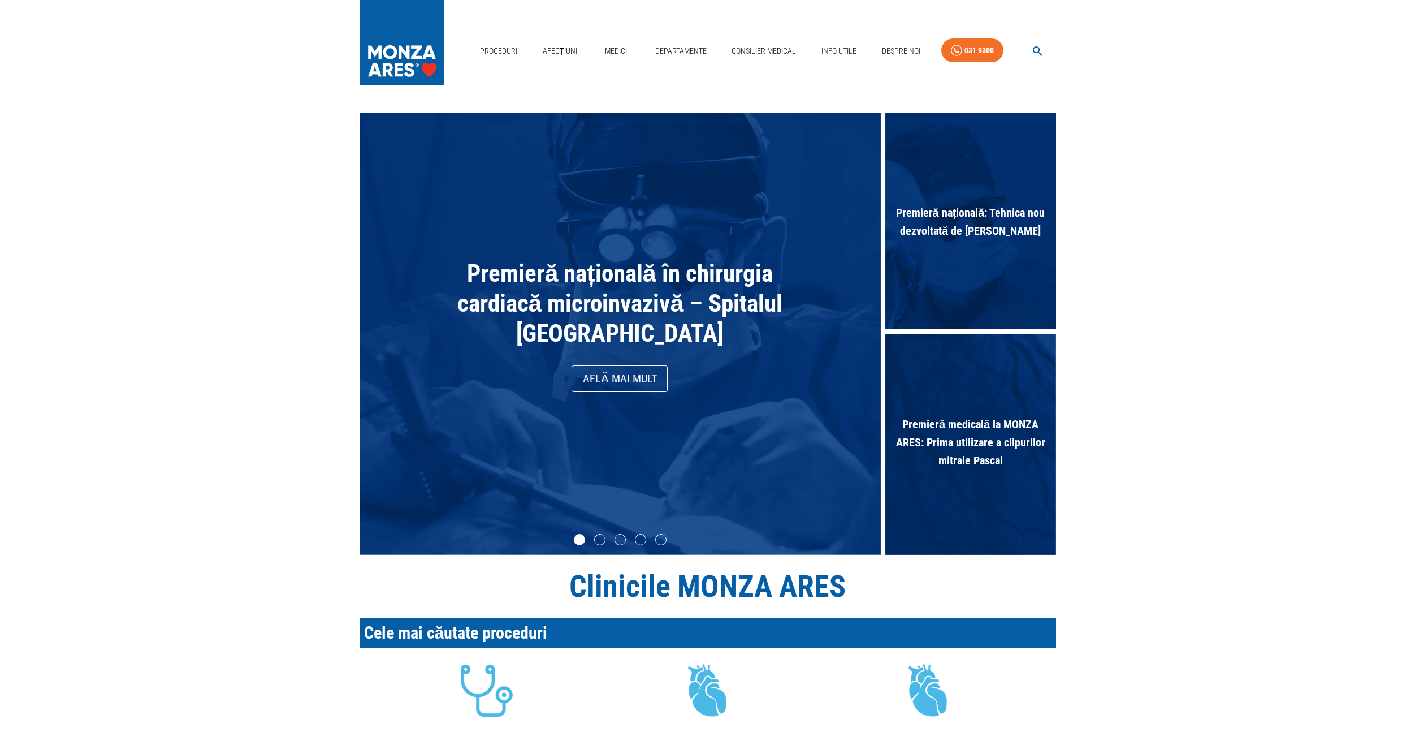
click at [1037, 53] on icon "button" at bounding box center [1038, 51] width 10 height 10
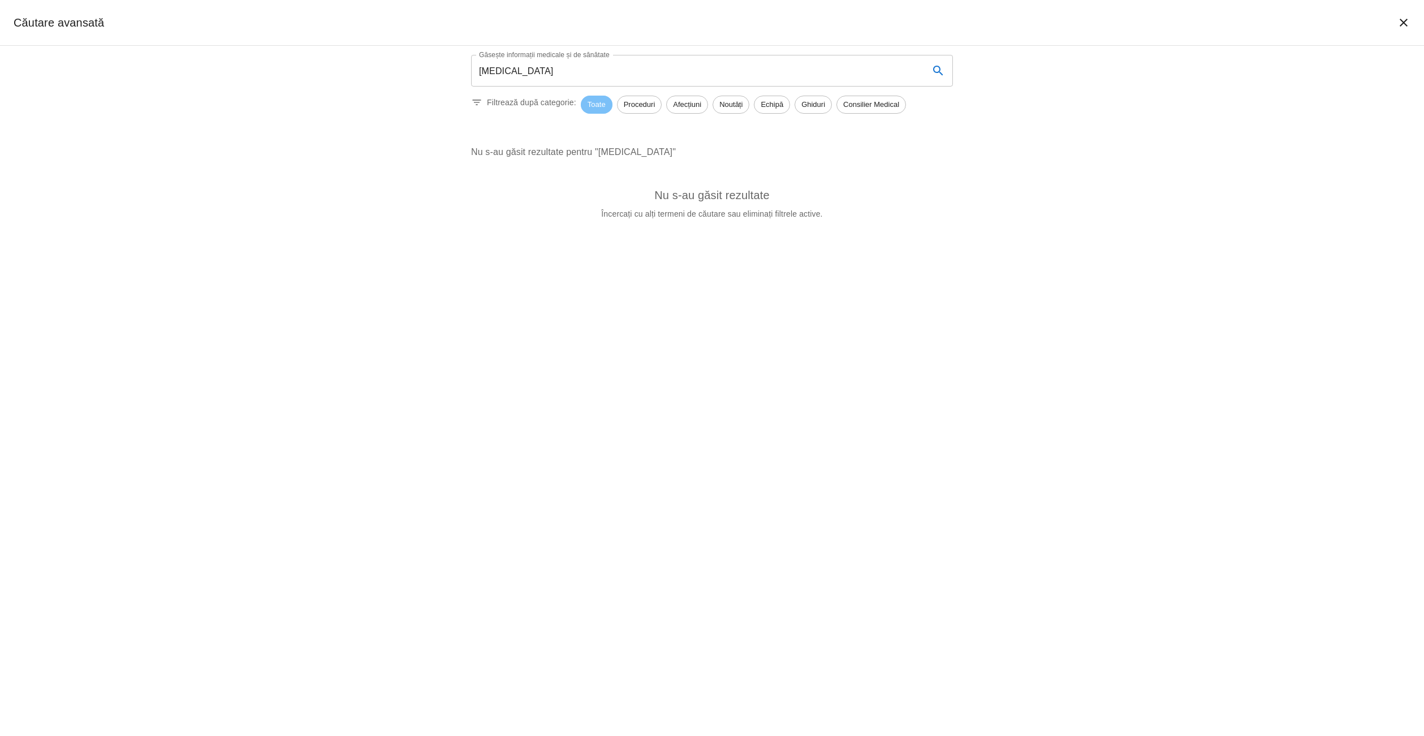
click at [598, 106] on span "Toate" at bounding box center [597, 104] width 32 height 11
click at [894, 152] on p "Nu s-au găsit rezultate pentru "clopidogrel"" at bounding box center [712, 152] width 482 height 14
click at [871, 106] on span "Consilier Medical" at bounding box center [871, 104] width 68 height 11
click at [813, 104] on span "Ghiduri" at bounding box center [813, 104] width 36 height 11
drag, startPoint x: 764, startPoint y: 105, endPoint x: 743, endPoint y: 110, distance: 21.5
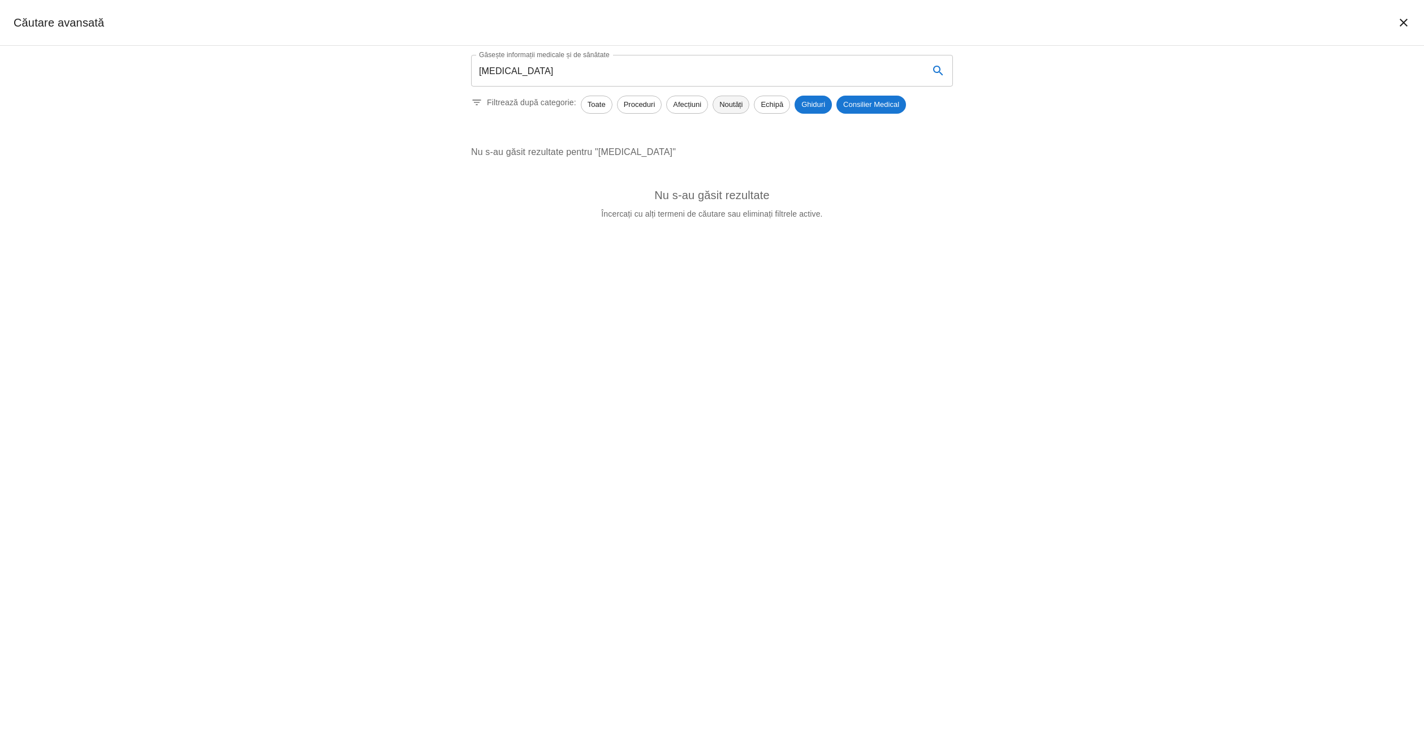
click at [763, 105] on span "Echipă" at bounding box center [771, 104] width 35 height 11
click at [715, 105] on span "Noutăți" at bounding box center [731, 104] width 36 height 11
drag, startPoint x: 674, startPoint y: 106, endPoint x: 624, endPoint y: 105, distance: 49.8
click at [672, 106] on span "Afecțiuni" at bounding box center [687, 104] width 41 height 11
drag, startPoint x: 623, startPoint y: 105, endPoint x: 614, endPoint y: 105, distance: 8.5
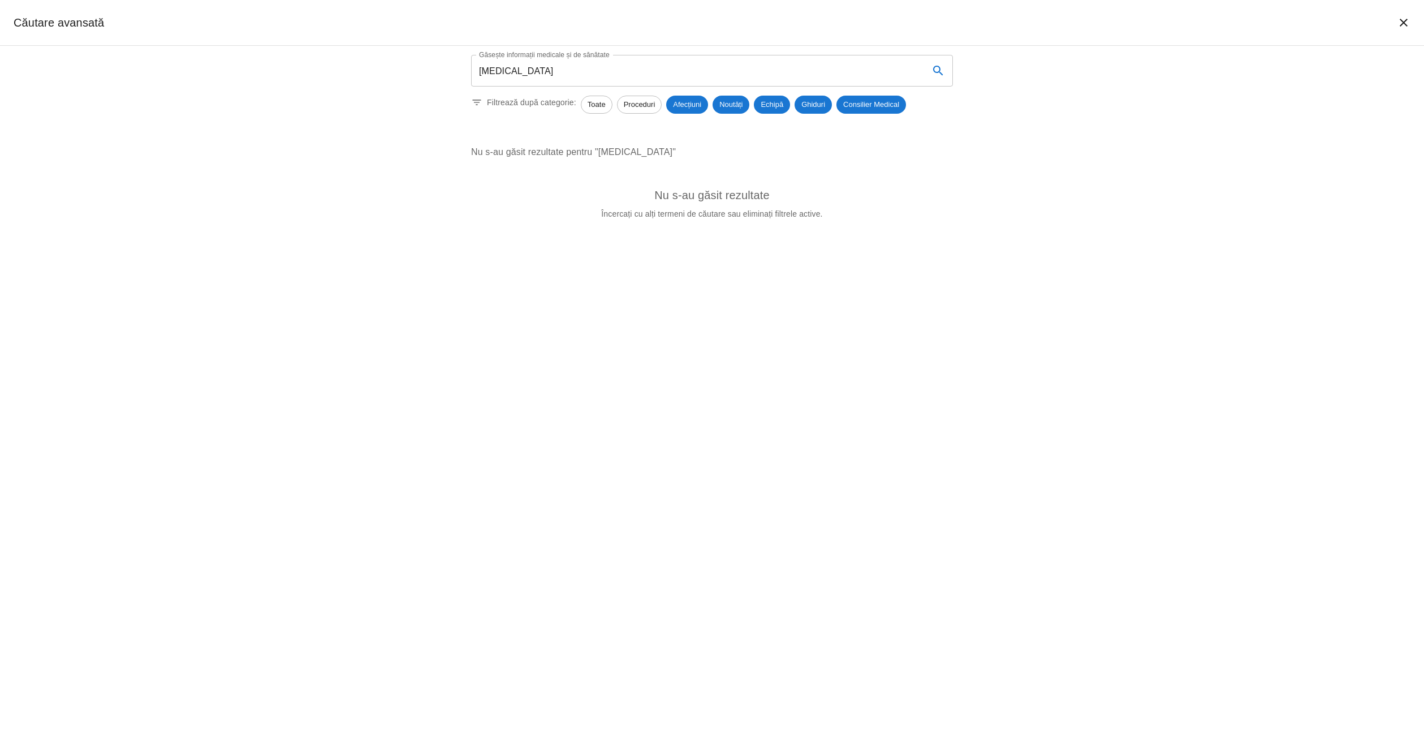
click at [622, 105] on span "Proceduri" at bounding box center [640, 104] width 44 height 11
click at [596, 103] on span "Toate" at bounding box center [596, 104] width 31 height 11
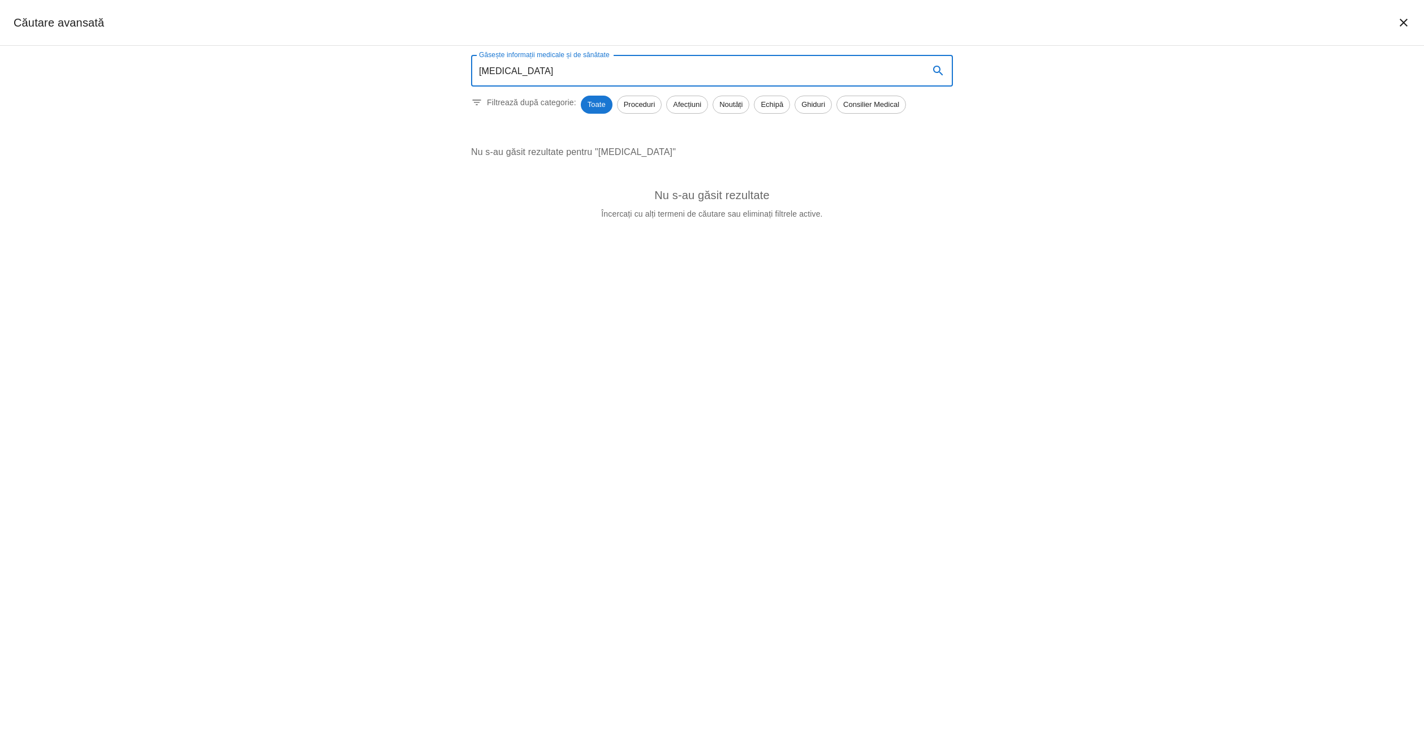
click at [545, 75] on input "clopidogrel" at bounding box center [695, 71] width 449 height 32
click at [338, 105] on div "Găsește informații medicale și de sănătate clopidogrel Găsește informații medic…" at bounding box center [712, 391] width 1424 height 690
drag, startPoint x: 542, startPoint y: 74, endPoint x: 405, endPoint y: 64, distance: 137.2
click at [405, 64] on div "Găsește informații medicale și de sănătate clopidogrel Găsește informații medic…" at bounding box center [712, 391] width 1424 height 690
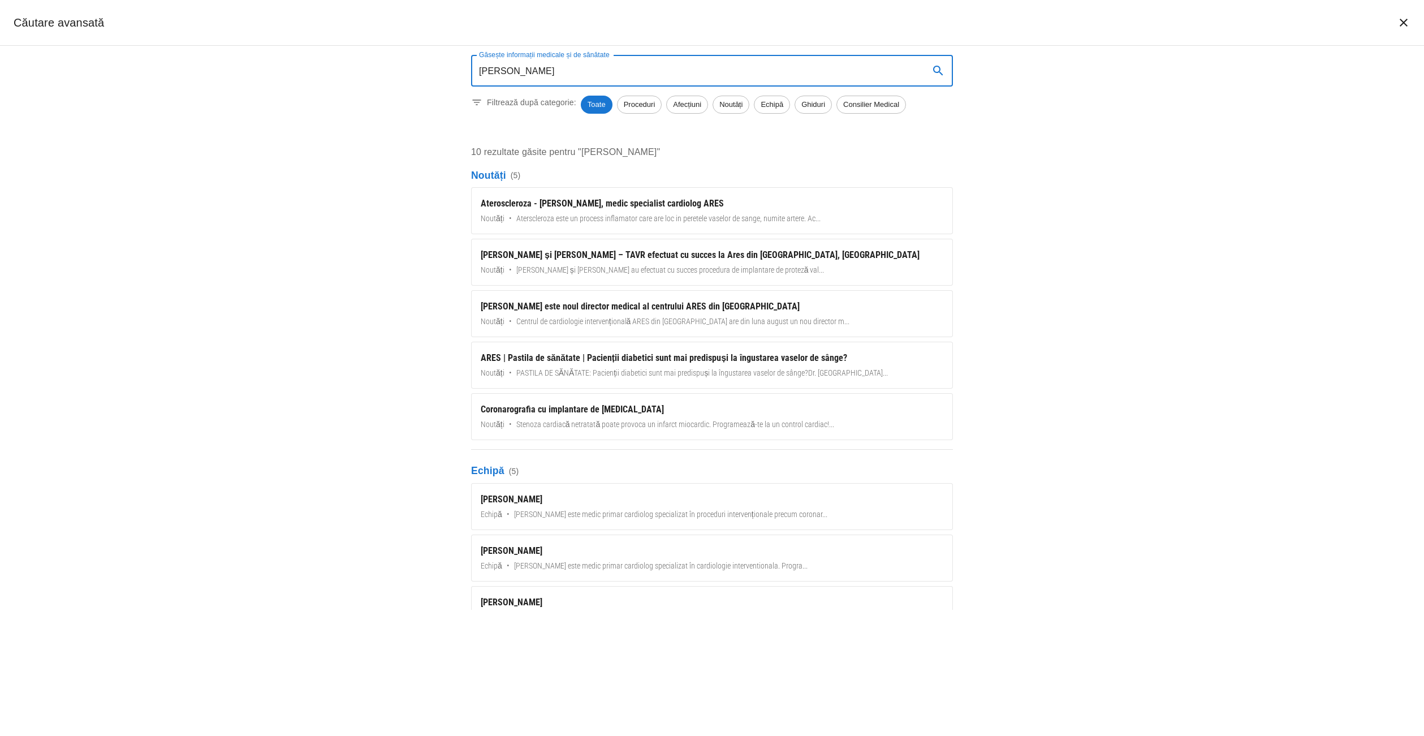
type input "iulian calin"
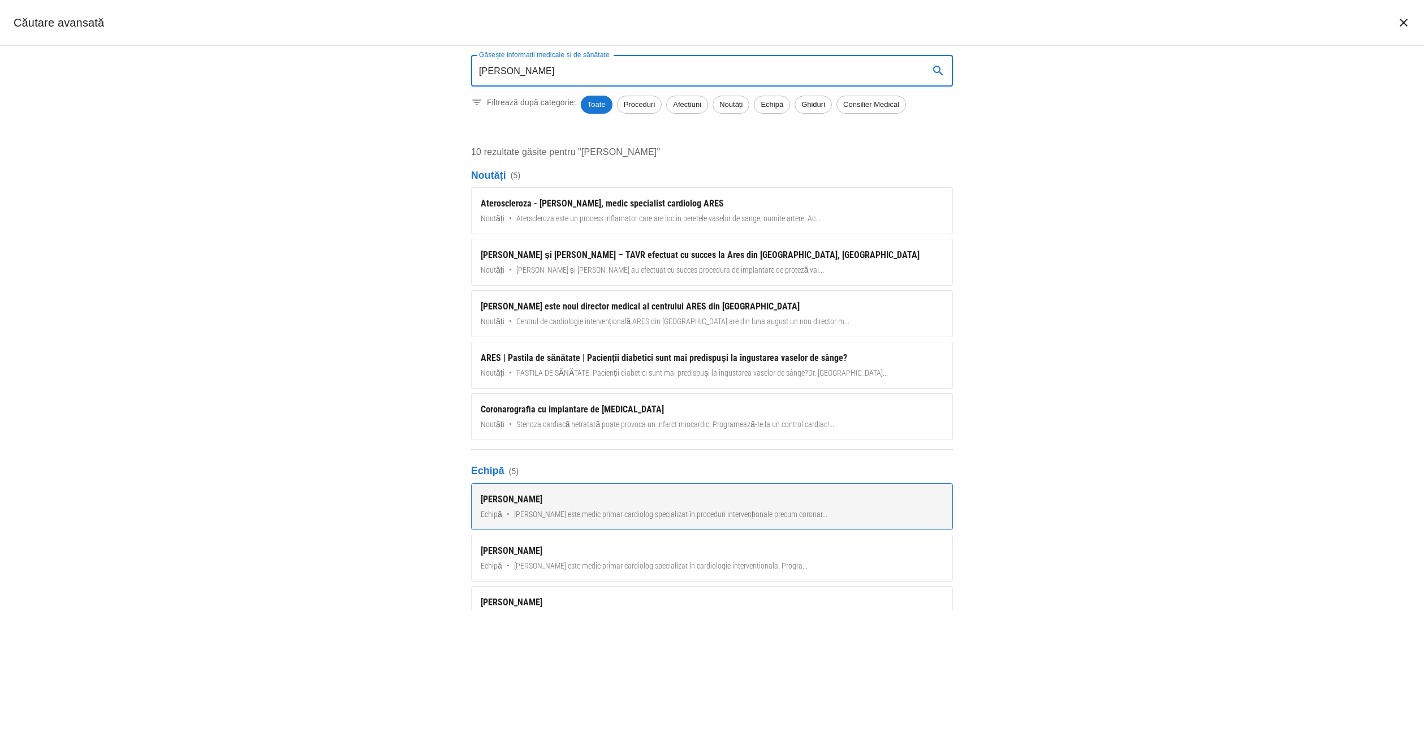
click at [558, 504] on div "[PERSON_NAME]" at bounding box center [712, 500] width 463 height 14
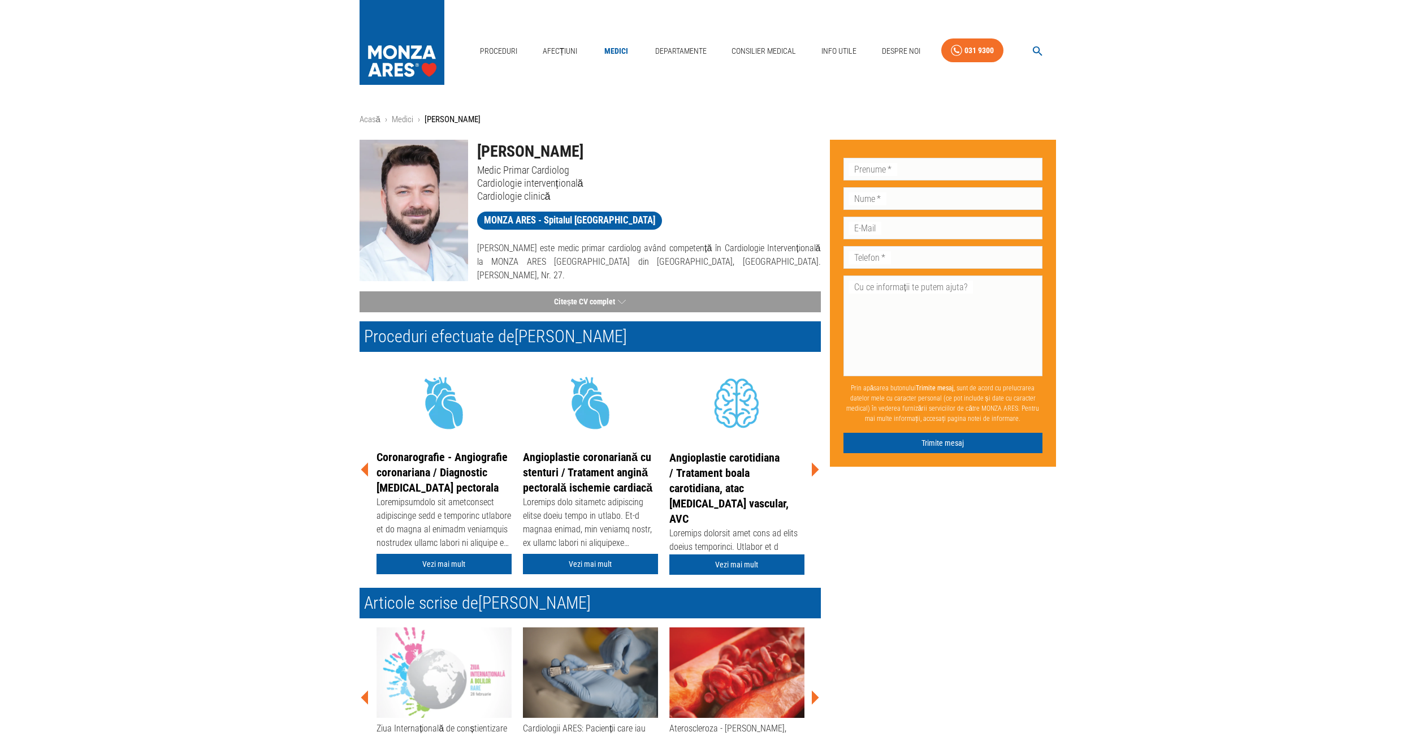
click at [814, 465] on icon at bounding box center [815, 470] width 7 height 14
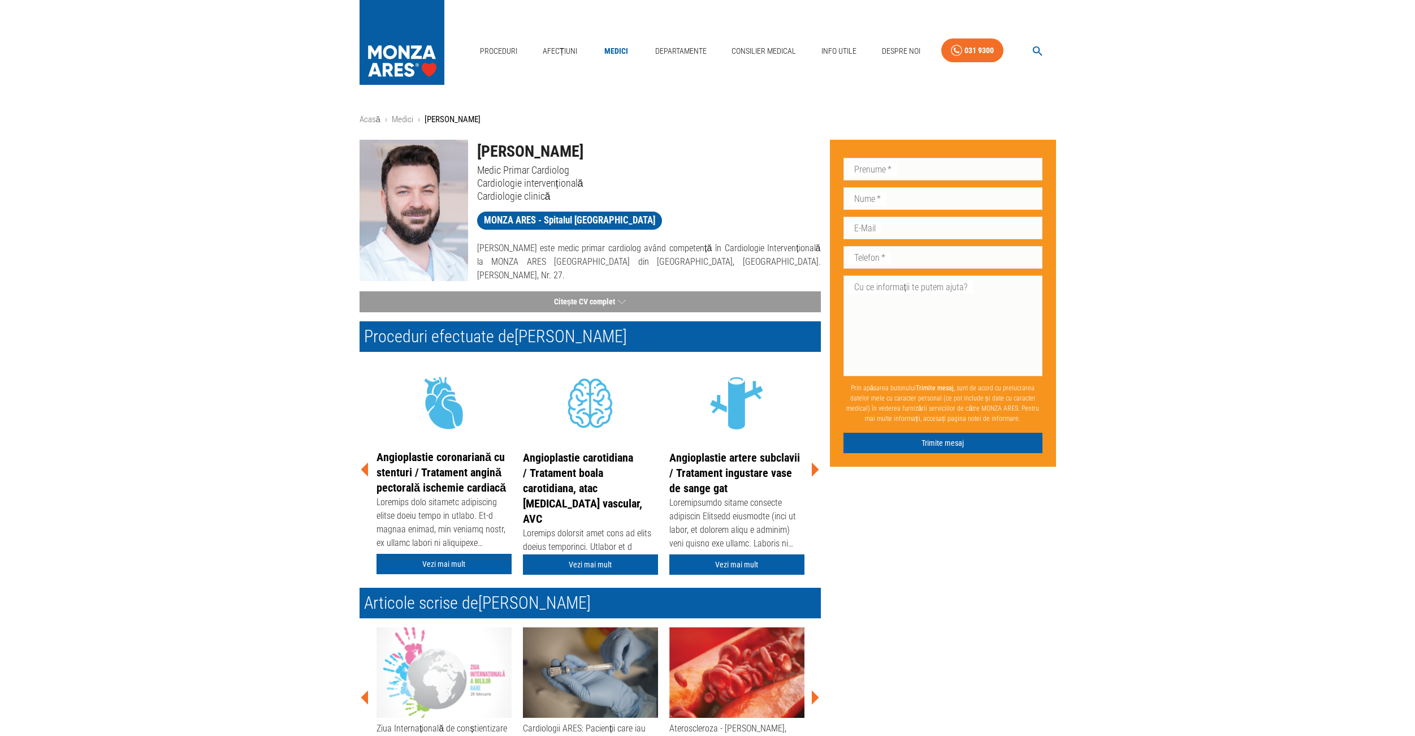
click at [815, 466] on icon at bounding box center [815, 470] width 7 height 14
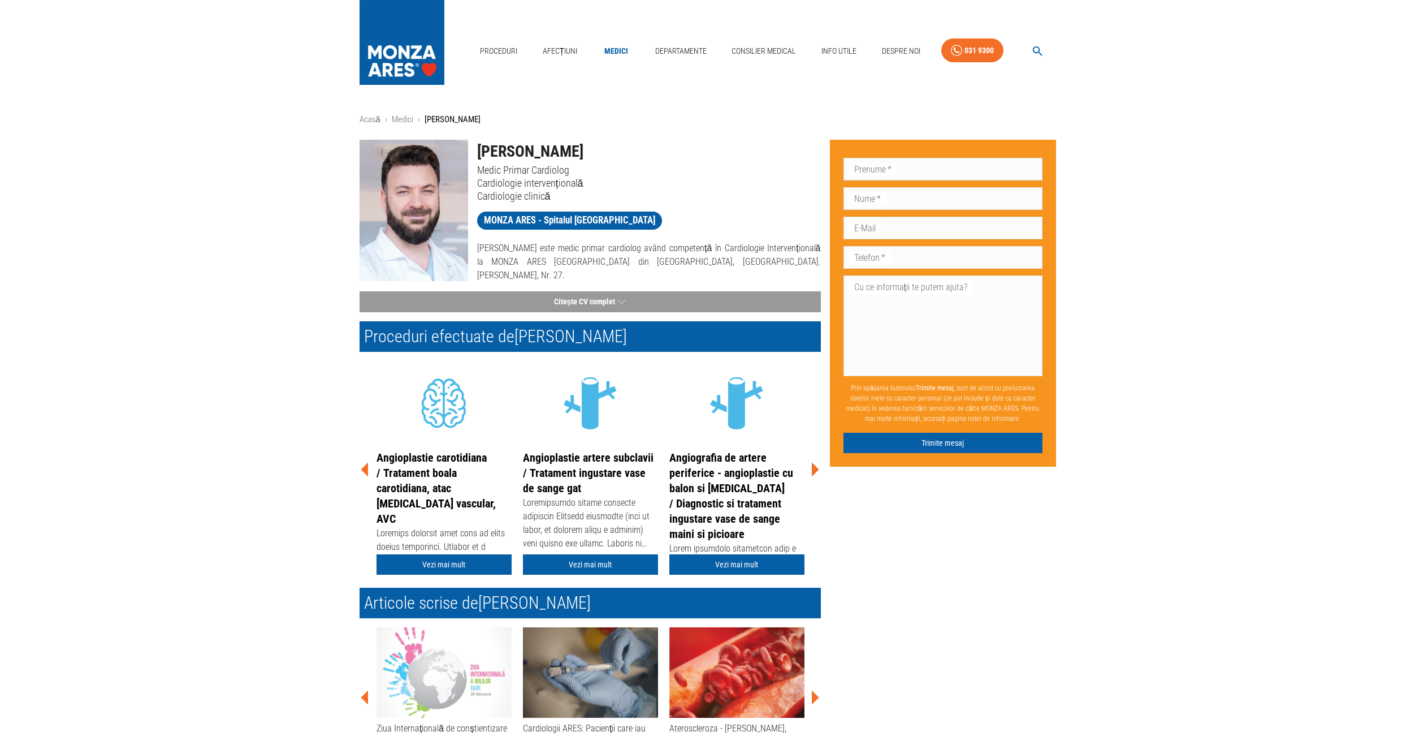
click at [815, 466] on icon at bounding box center [815, 470] width 7 height 14
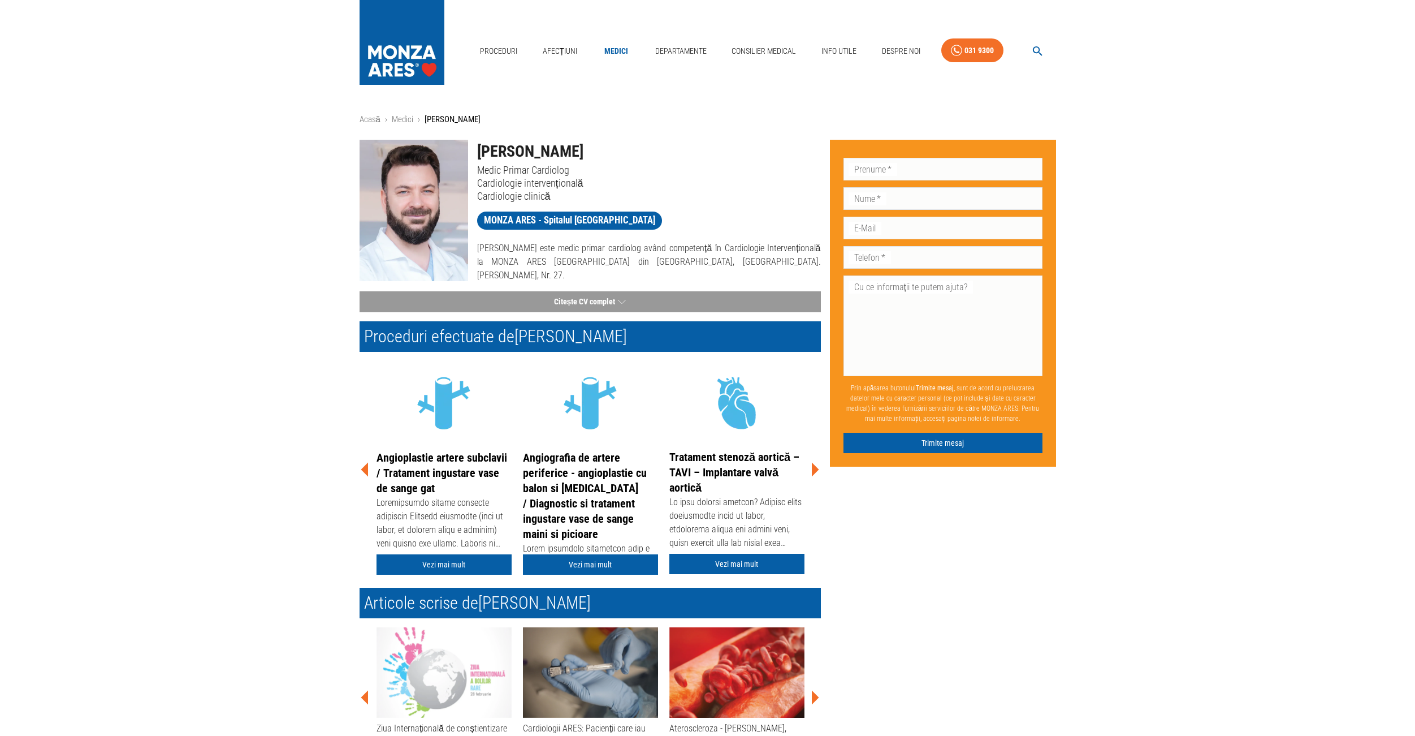
click at [815, 466] on icon at bounding box center [815, 470] width 7 height 14
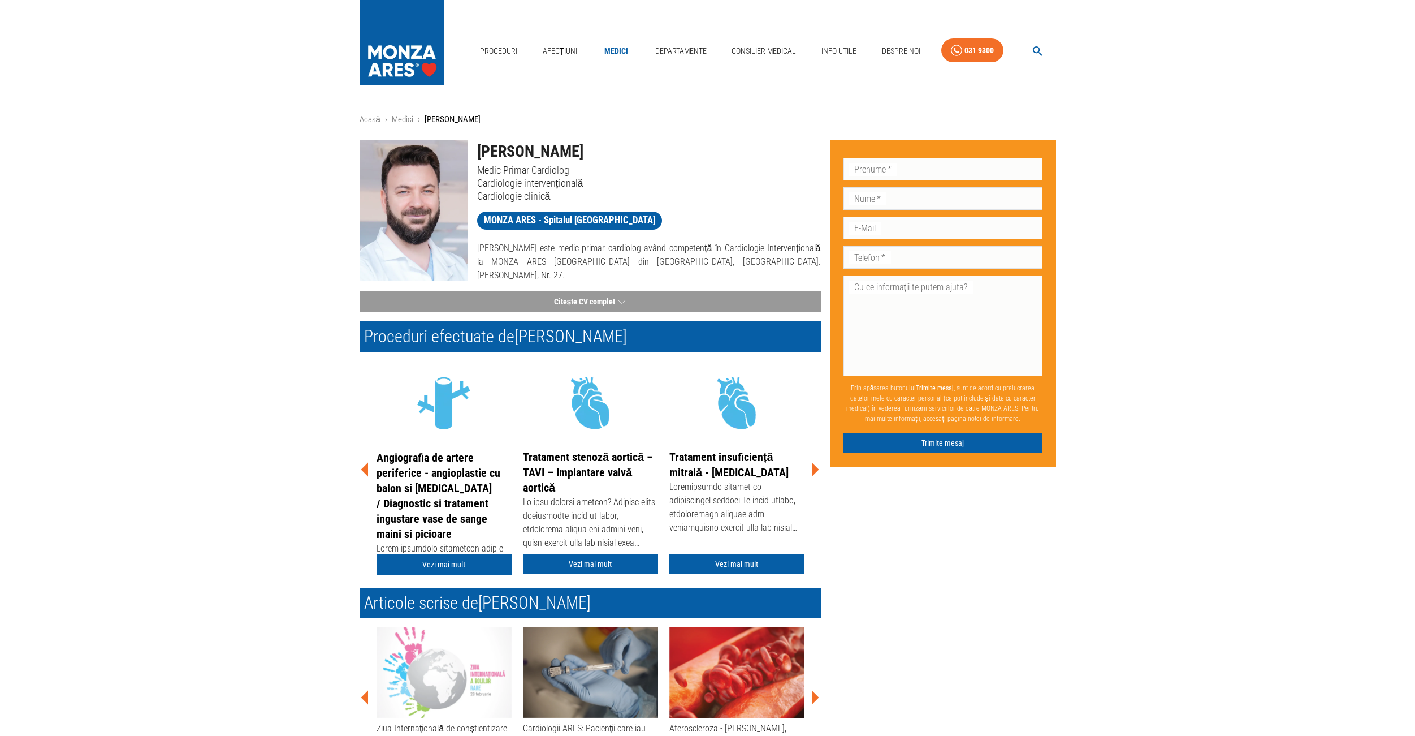
click at [815, 466] on icon at bounding box center [815, 470] width 7 height 14
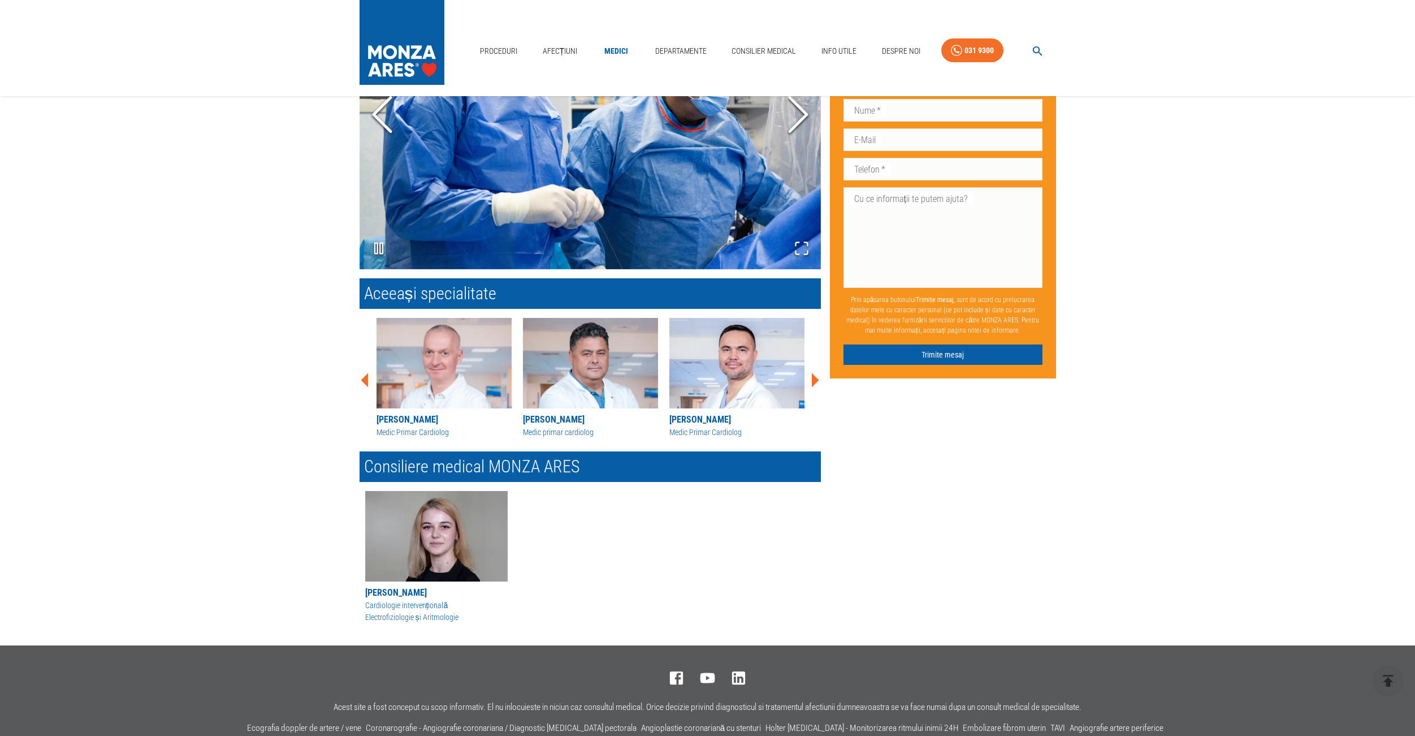
scroll to position [1051, 0]
click at [814, 376] on icon at bounding box center [815, 380] width 7 height 14
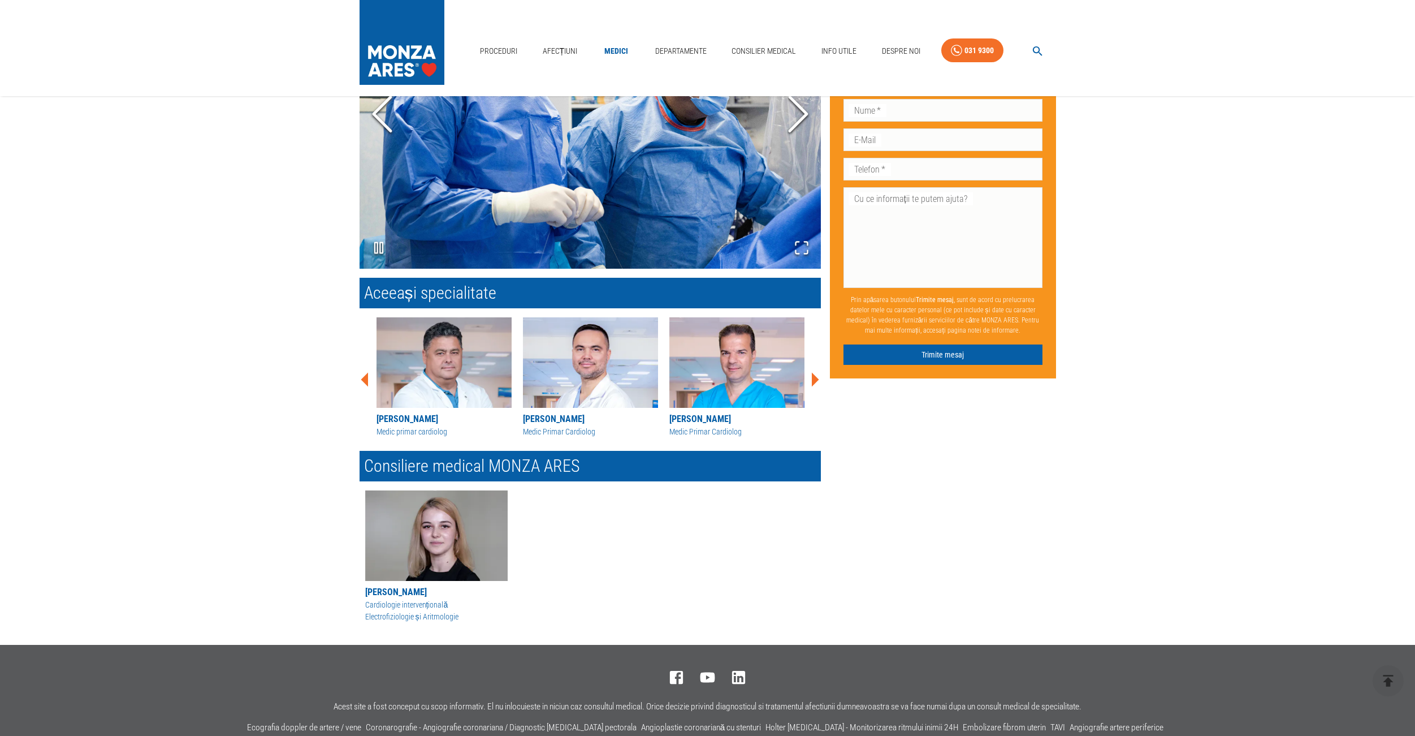
click at [814, 376] on icon at bounding box center [815, 380] width 7 height 14
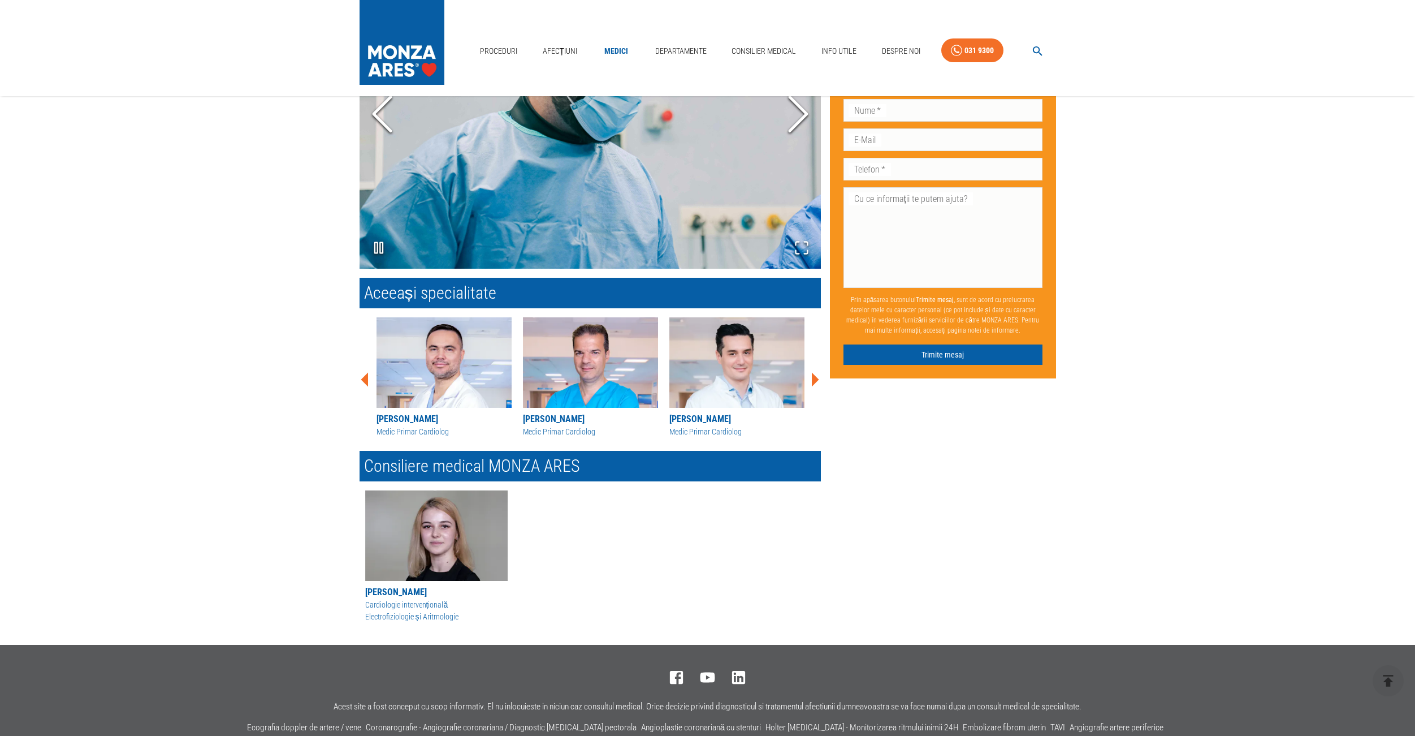
click at [814, 376] on icon at bounding box center [815, 380] width 7 height 14
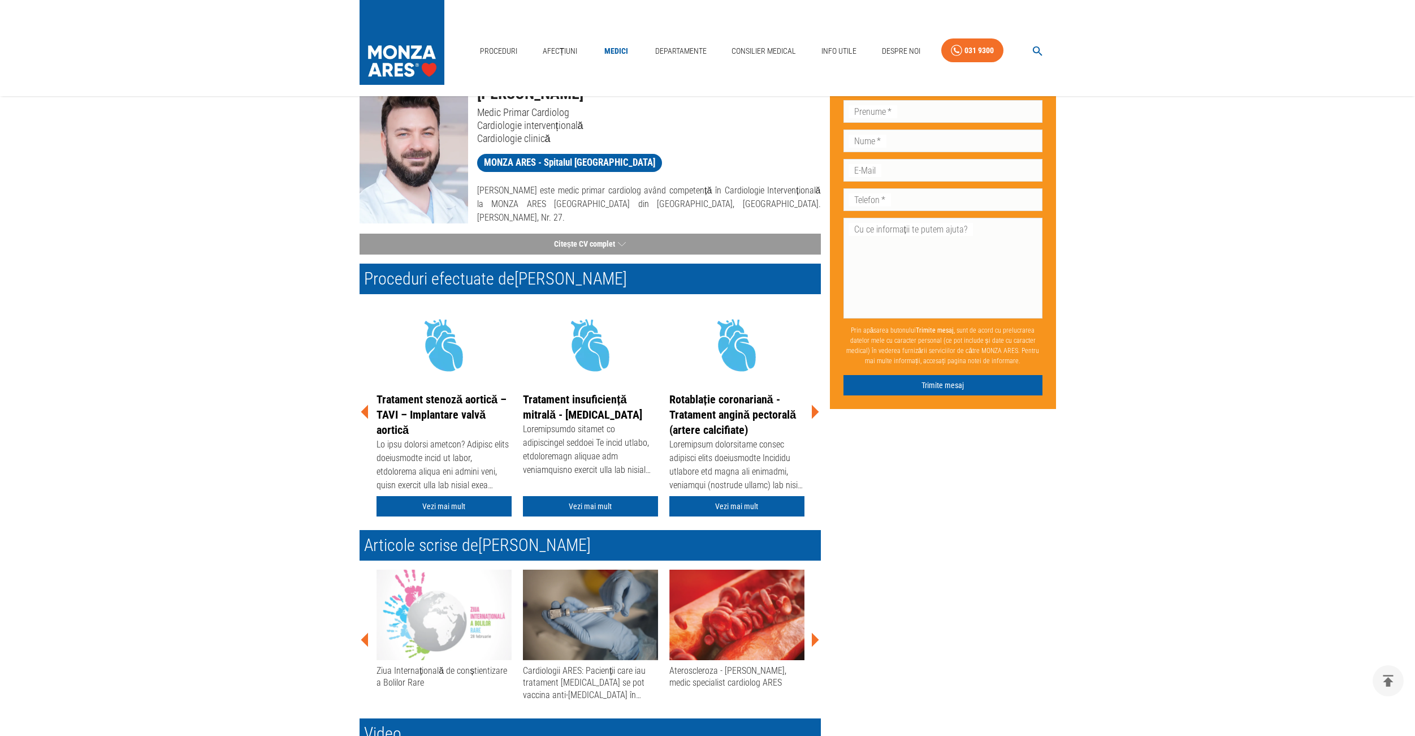
scroll to position [0, 0]
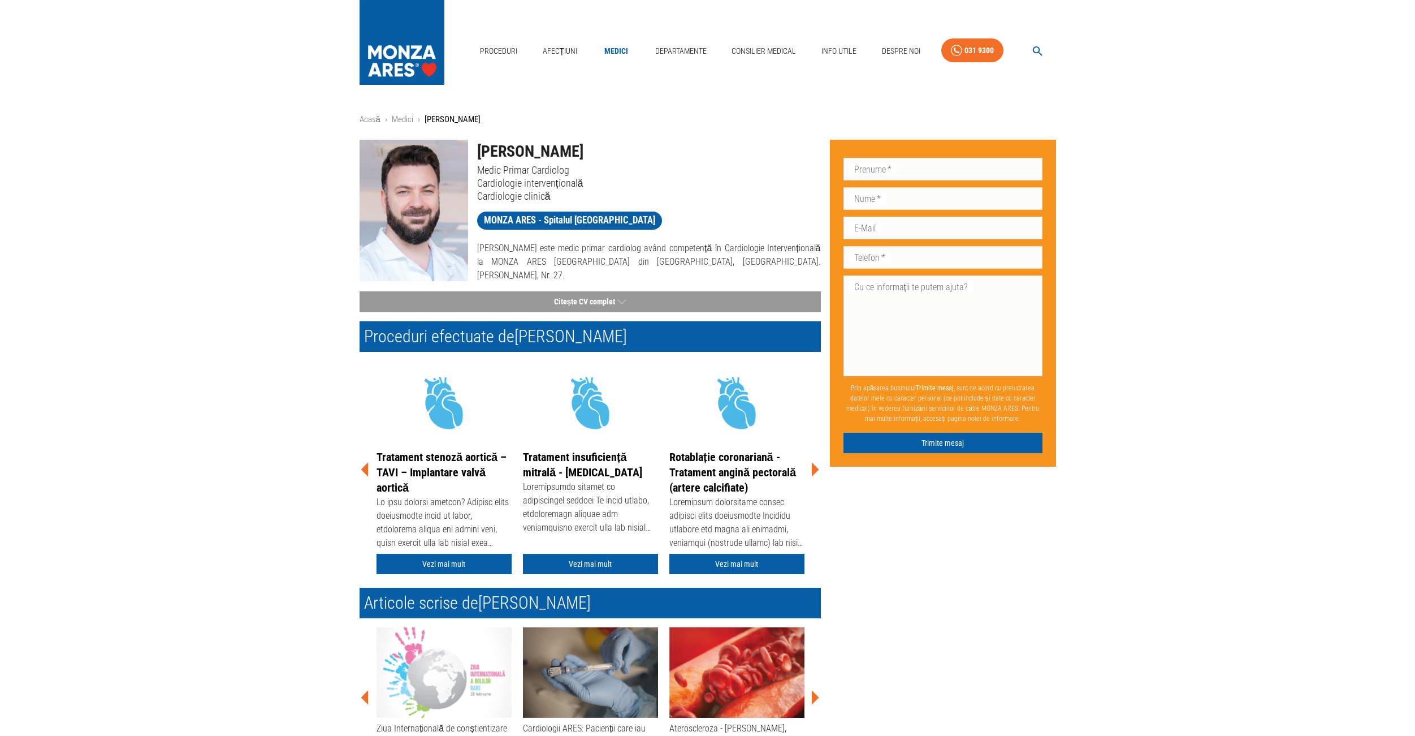
drag, startPoint x: 577, startPoint y: 150, endPoint x: 499, endPoint y: 153, distance: 77.5
click at [499, 153] on h1 "[PERSON_NAME]" at bounding box center [649, 152] width 344 height 24
copy h1 "Iulian Călin"
click at [593, 301] on button "Citește CV complet" at bounding box center [590, 301] width 461 height 21
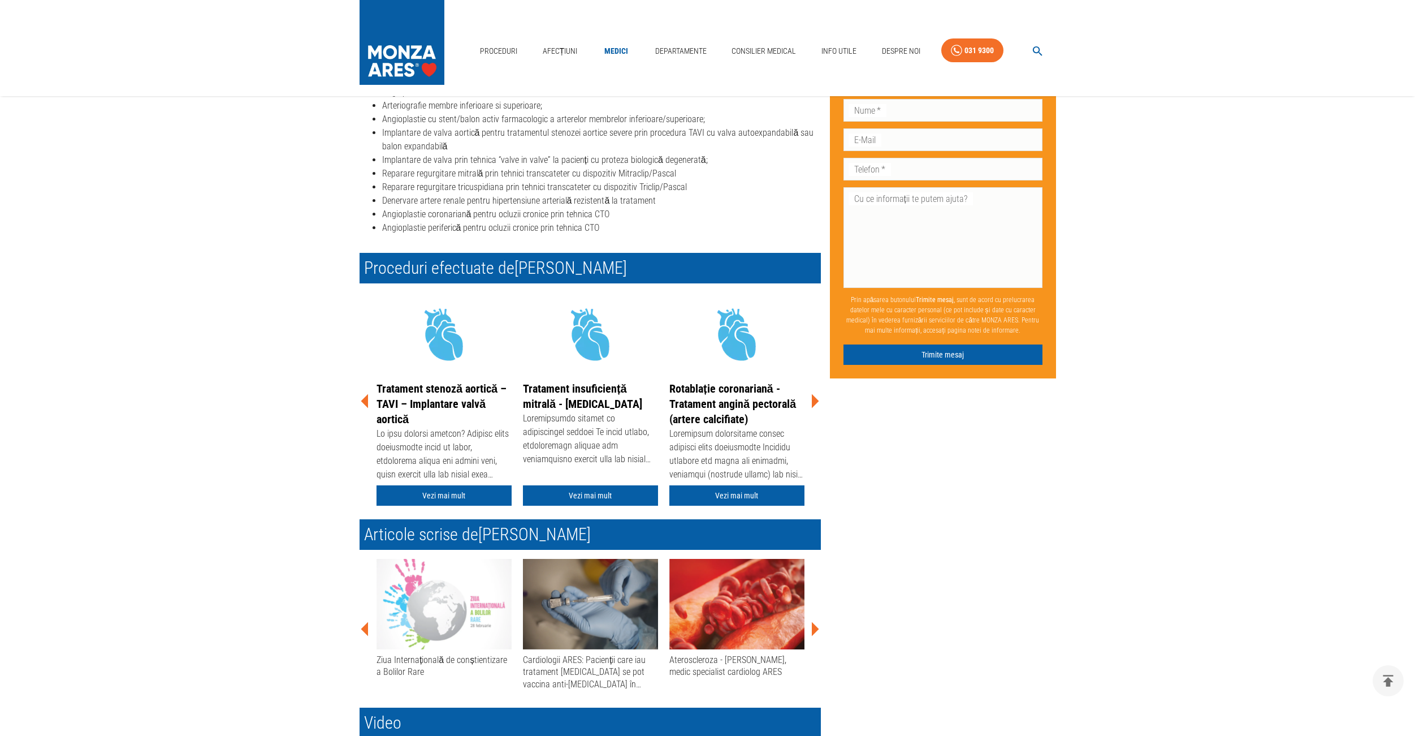
scroll to position [400, 0]
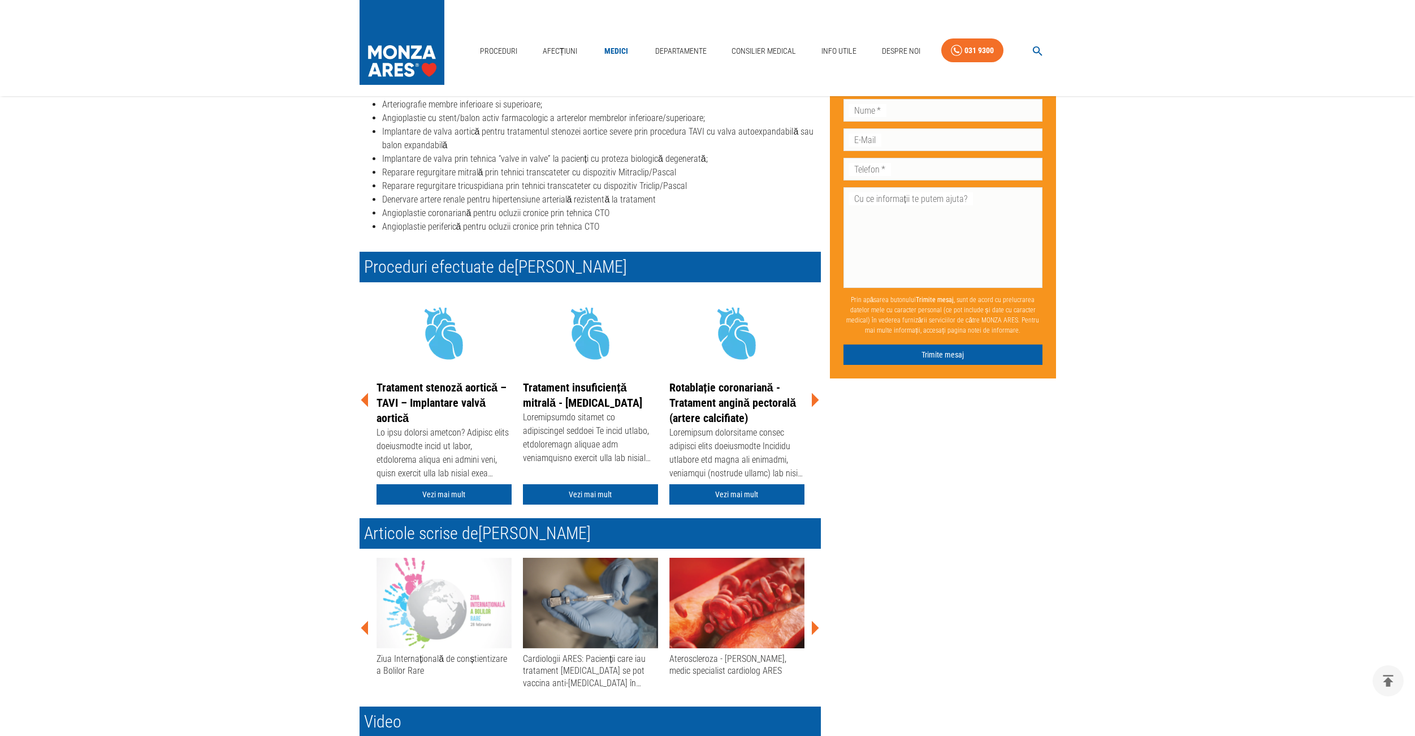
click at [815, 400] on icon at bounding box center [815, 400] width 7 height 14
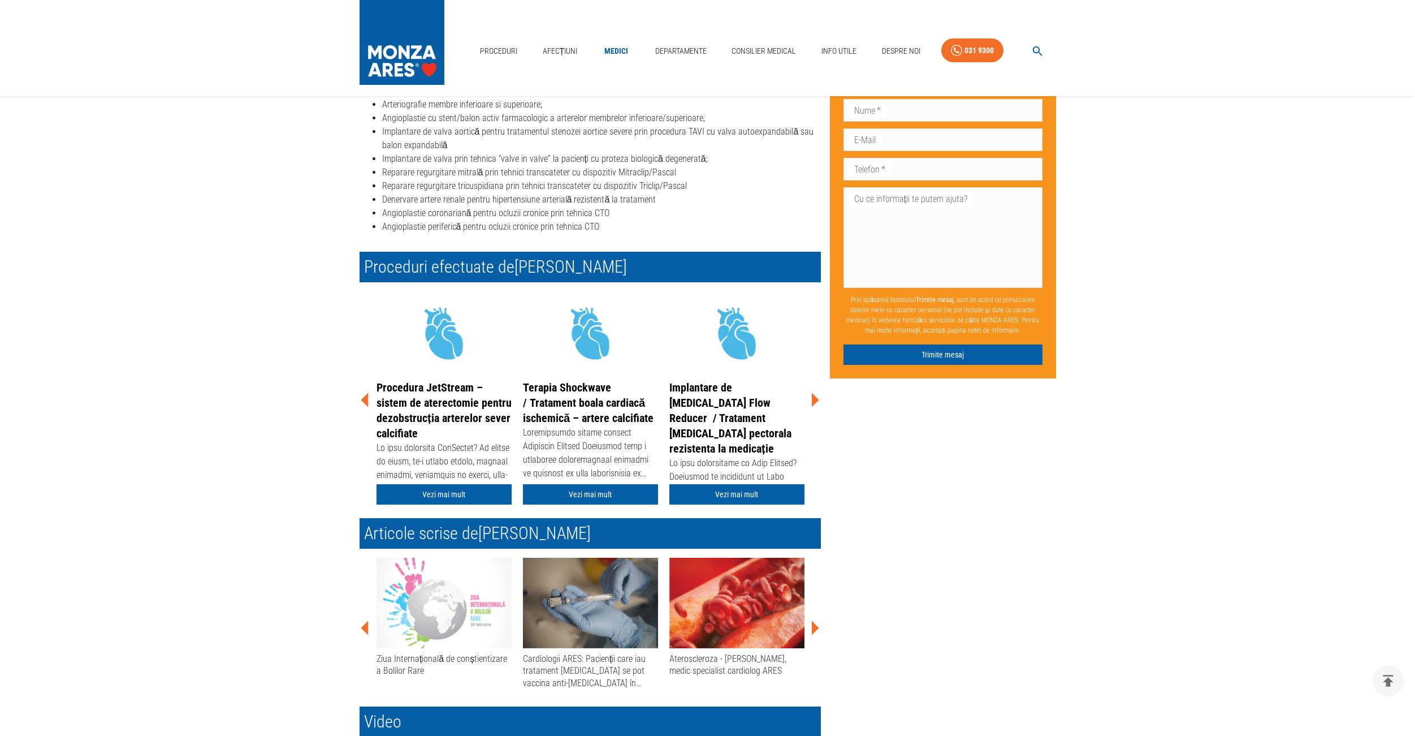
click at [815, 400] on icon at bounding box center [815, 400] width 7 height 14
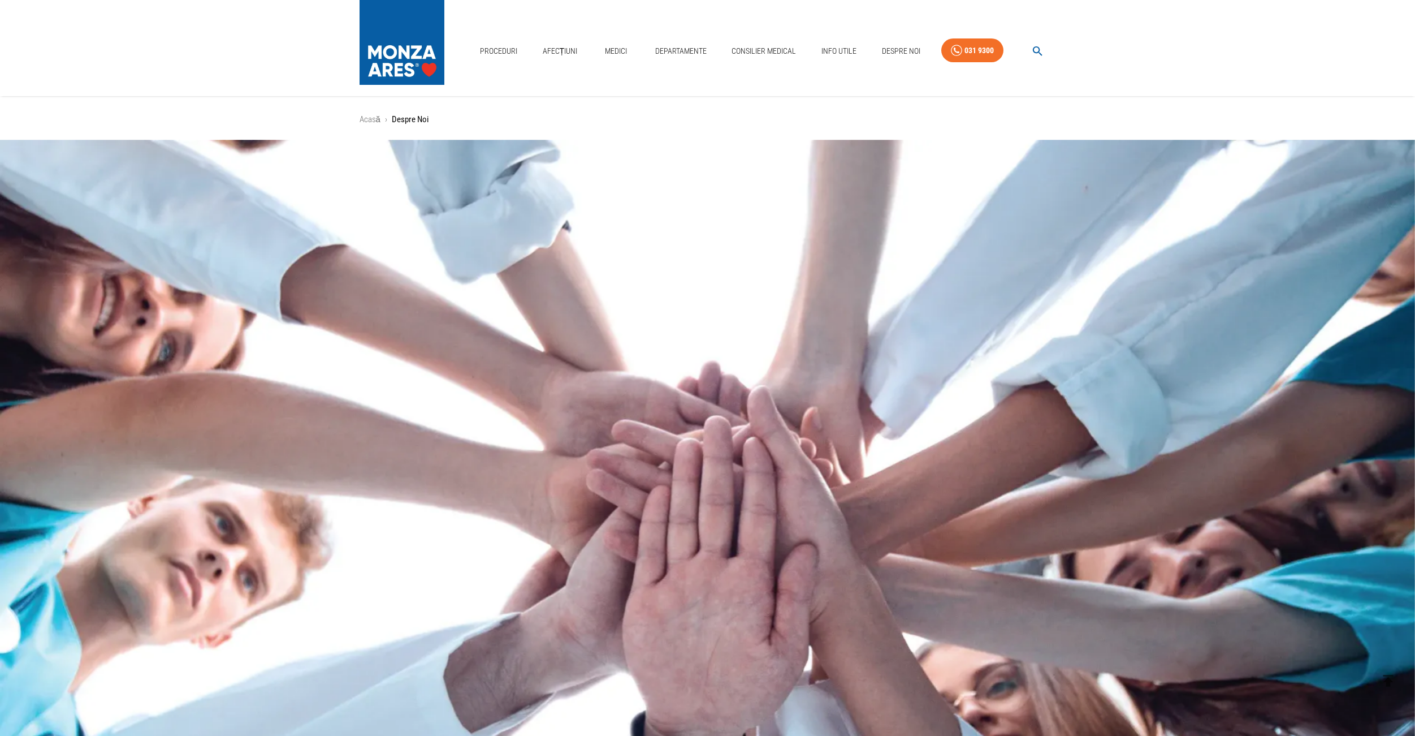
scroll to position [230, 0]
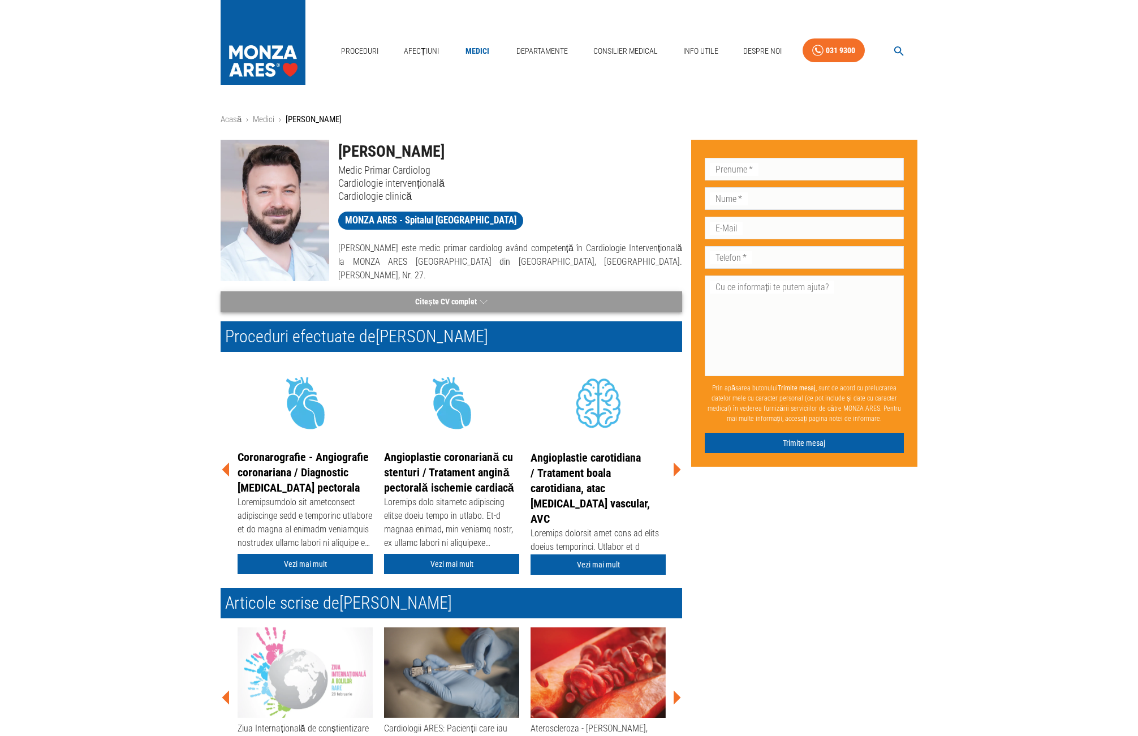
click at [467, 301] on button "Citește CV complet" at bounding box center [451, 301] width 461 height 21
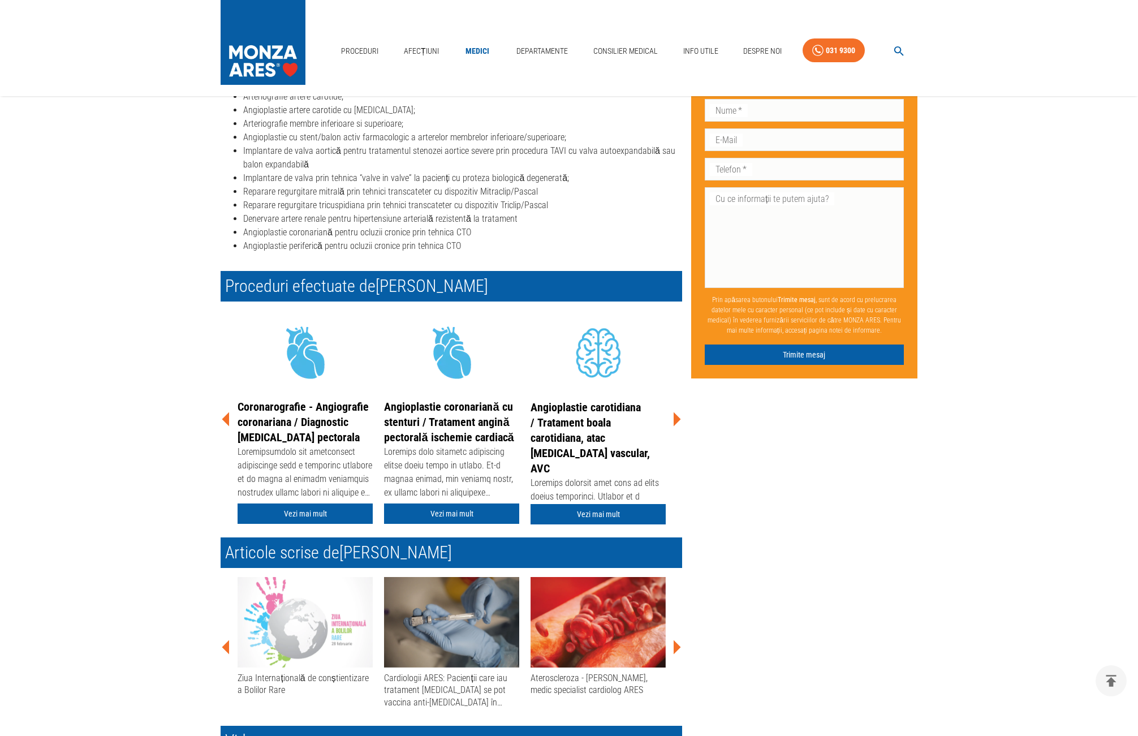
scroll to position [382, 0]
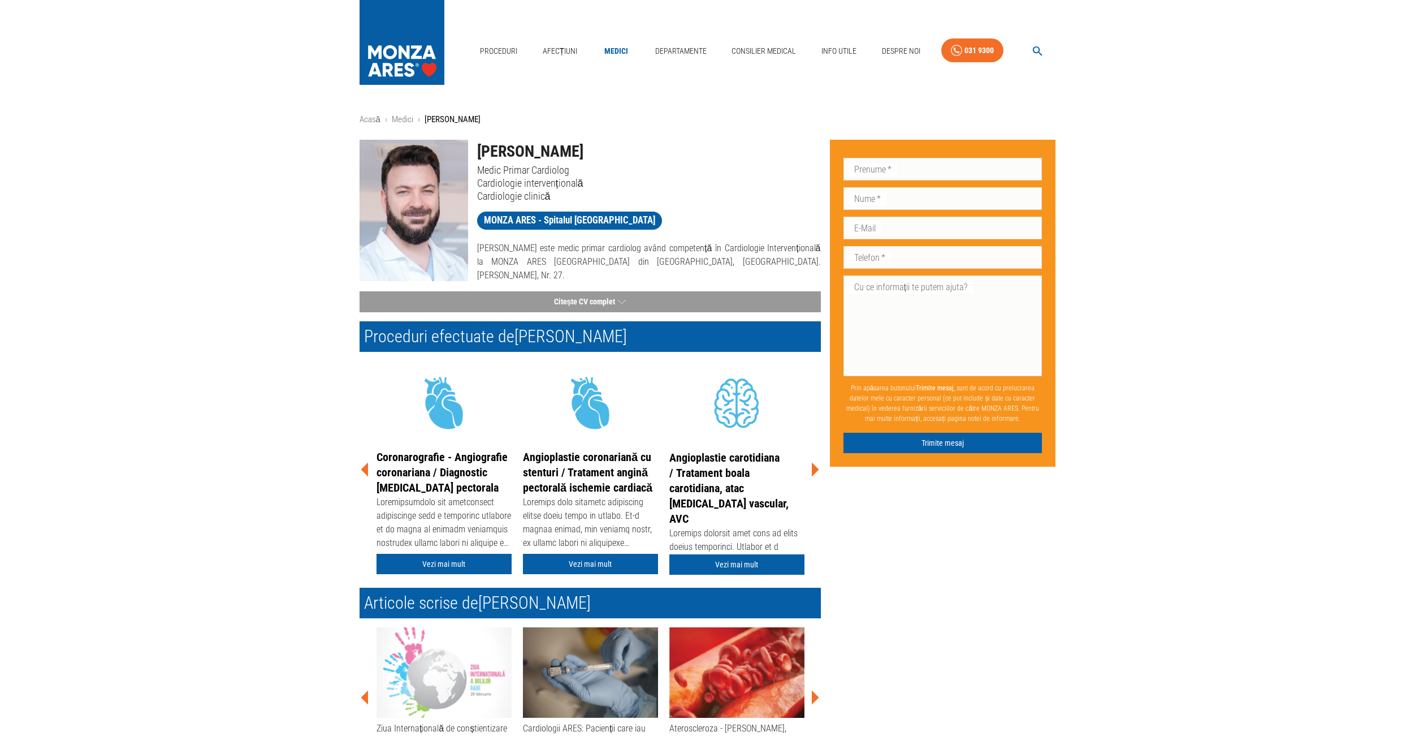
click at [811, 466] on icon at bounding box center [815, 469] width 34 height 34
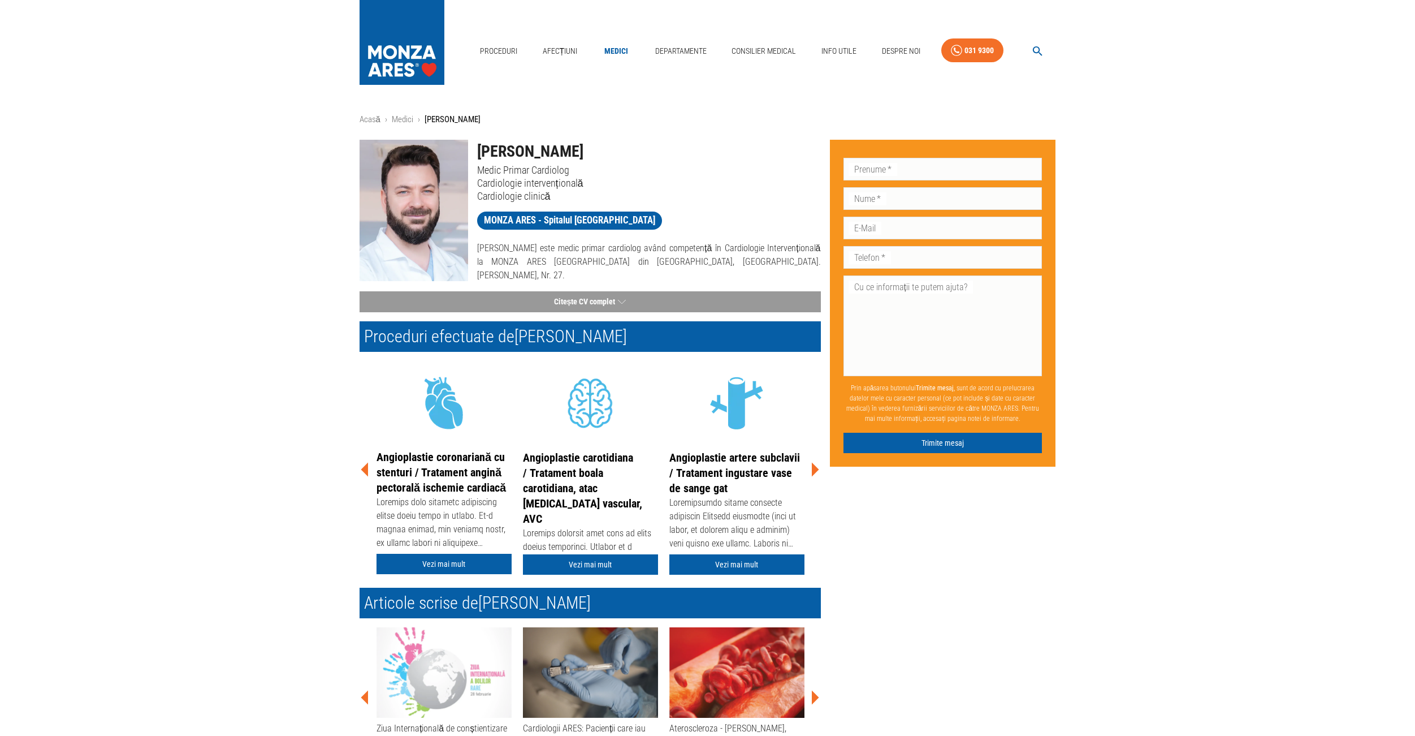
click at [811, 466] on icon at bounding box center [815, 469] width 34 height 34
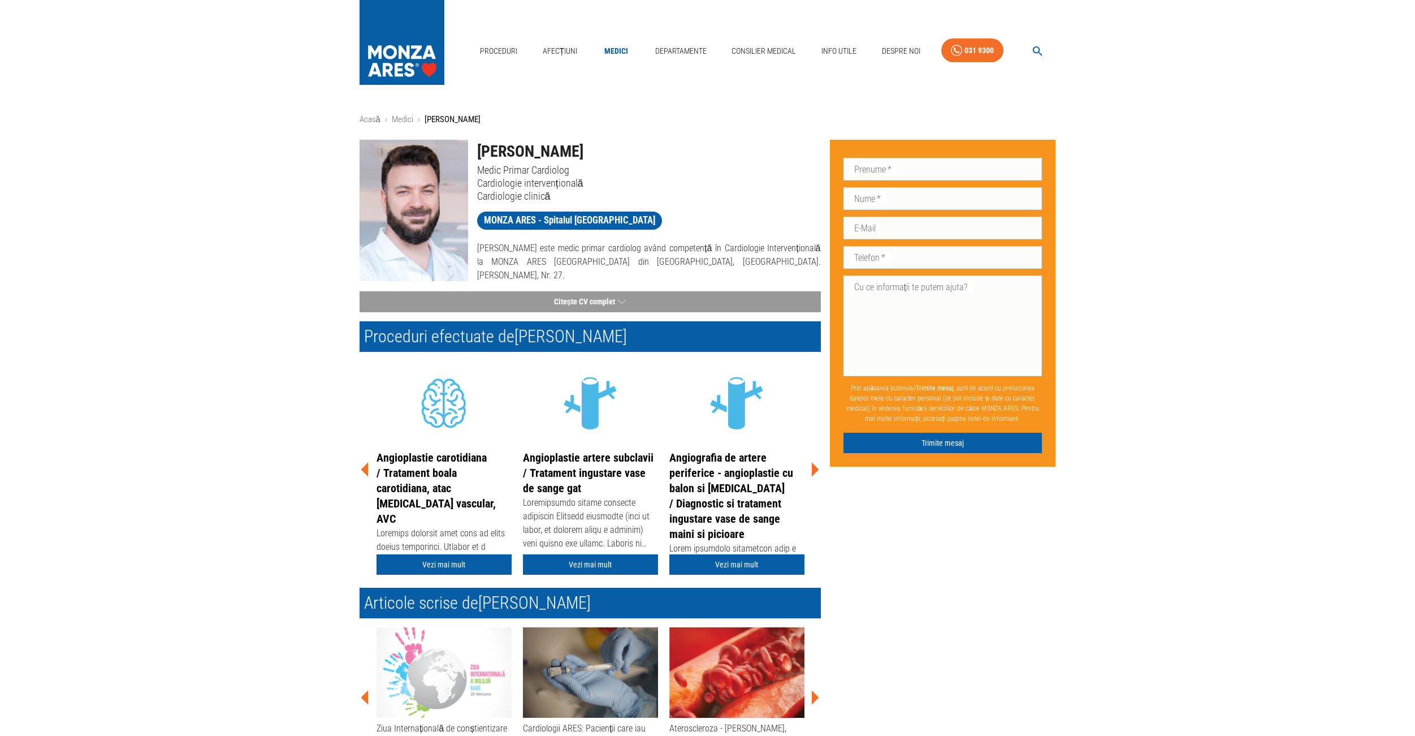
click at [811, 466] on icon at bounding box center [815, 469] width 34 height 34
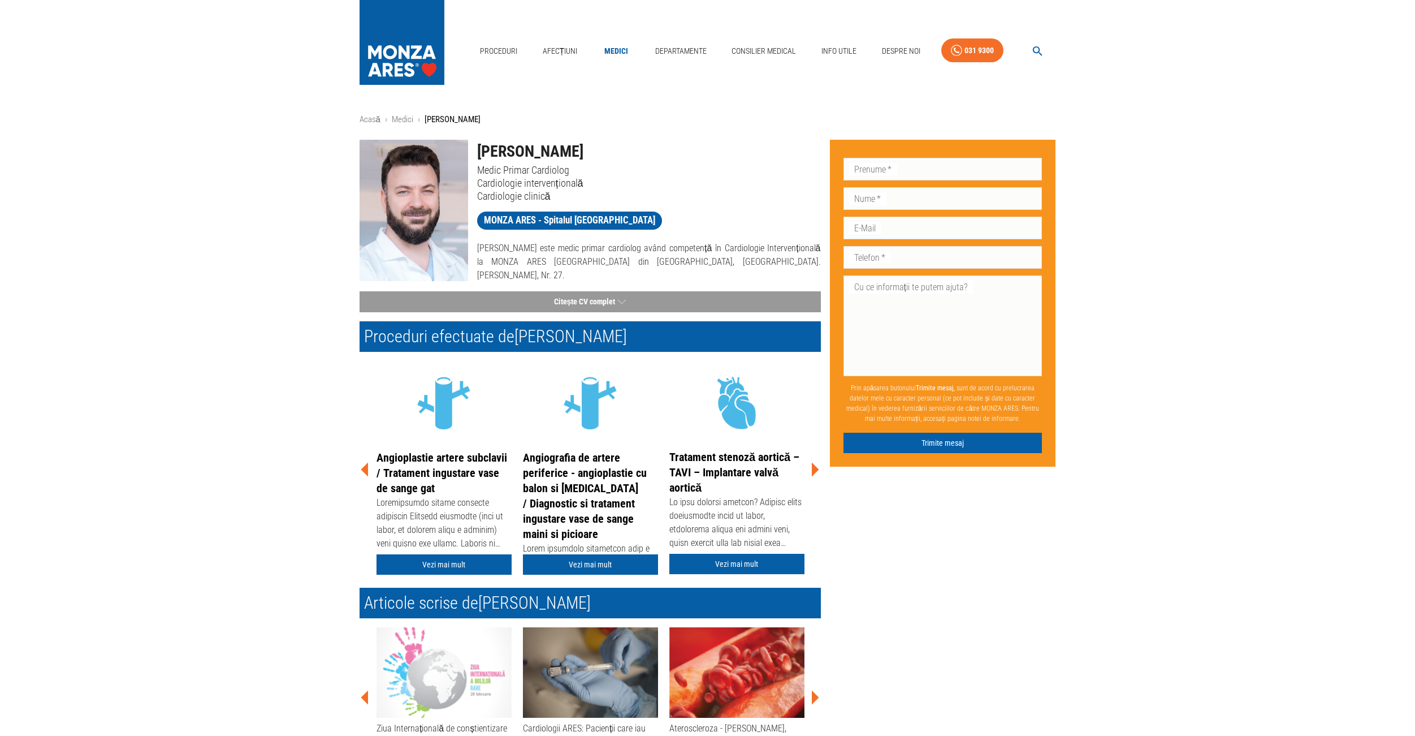
click at [811, 466] on icon at bounding box center [815, 469] width 34 height 34
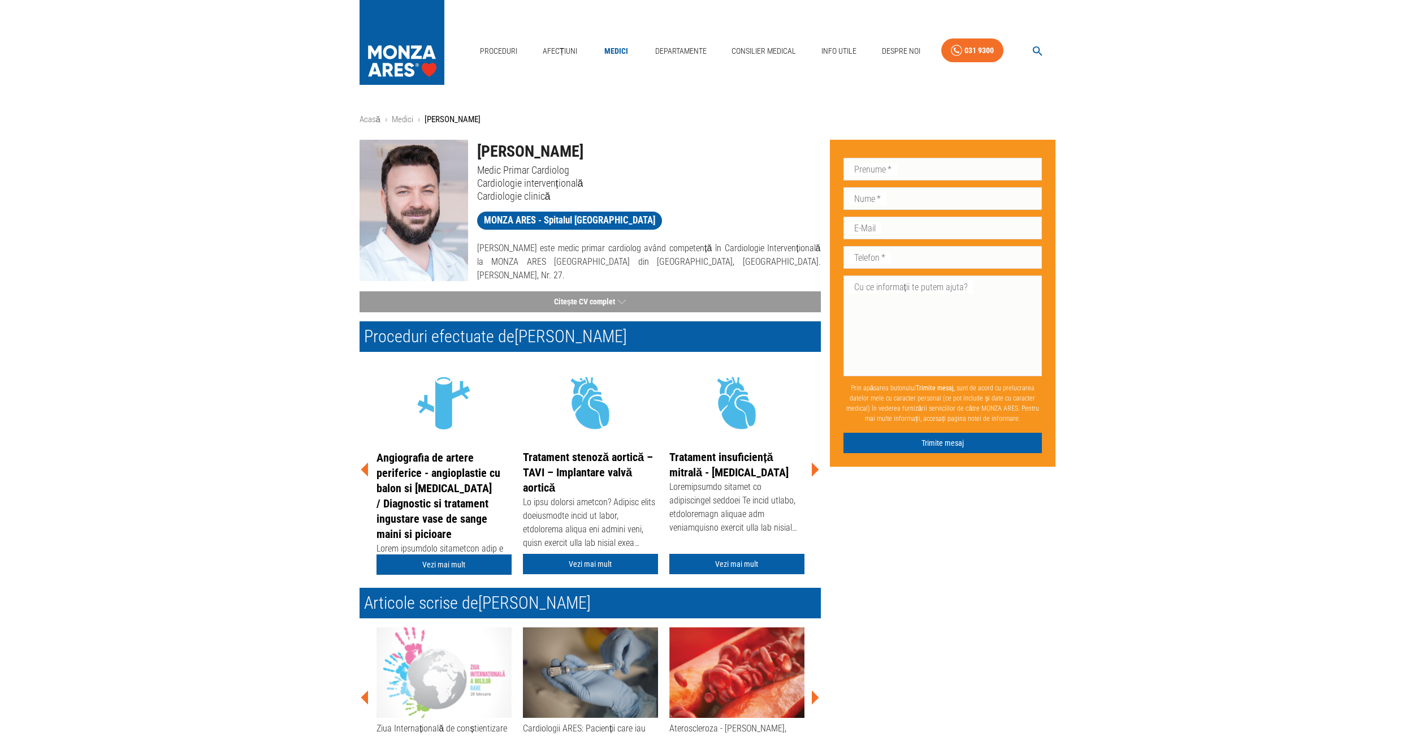
click at [811, 466] on icon at bounding box center [815, 469] width 34 height 34
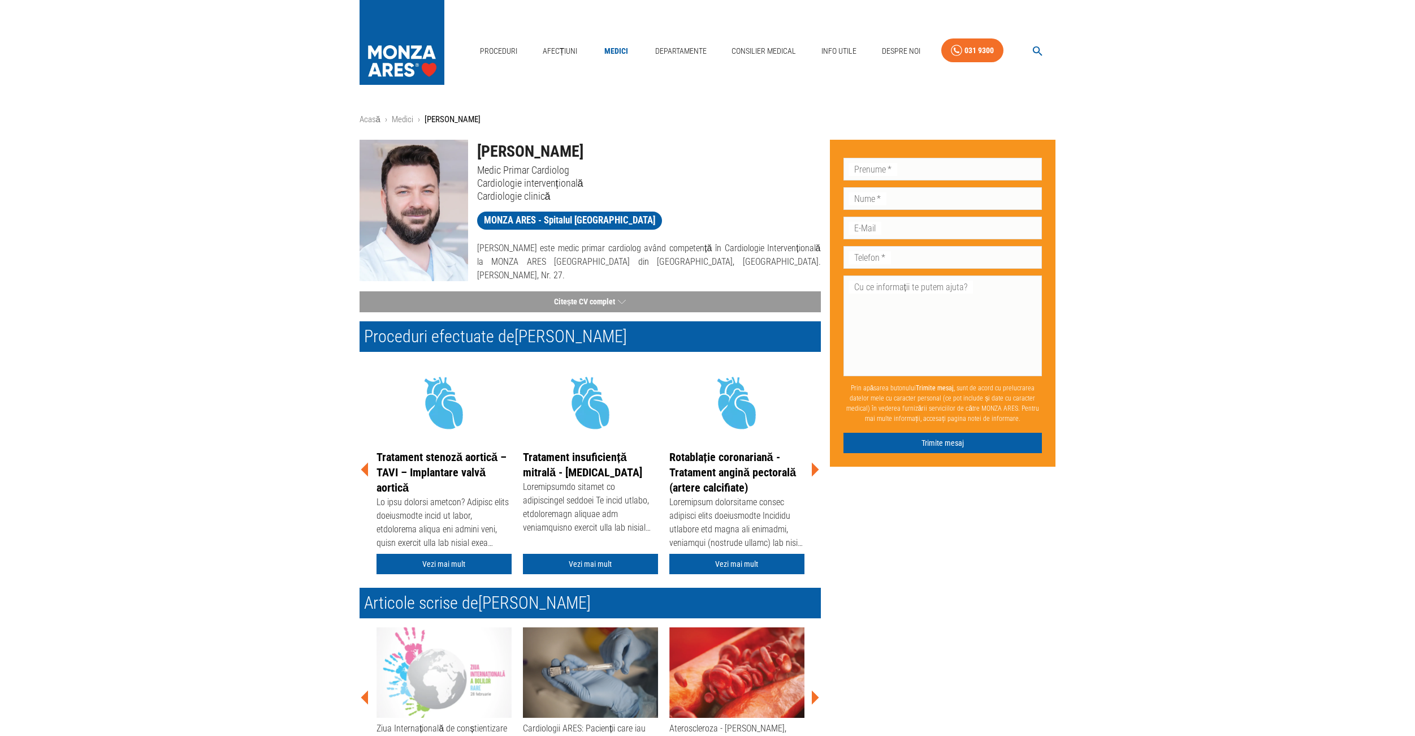
click at [811, 466] on icon at bounding box center [815, 469] width 34 height 34
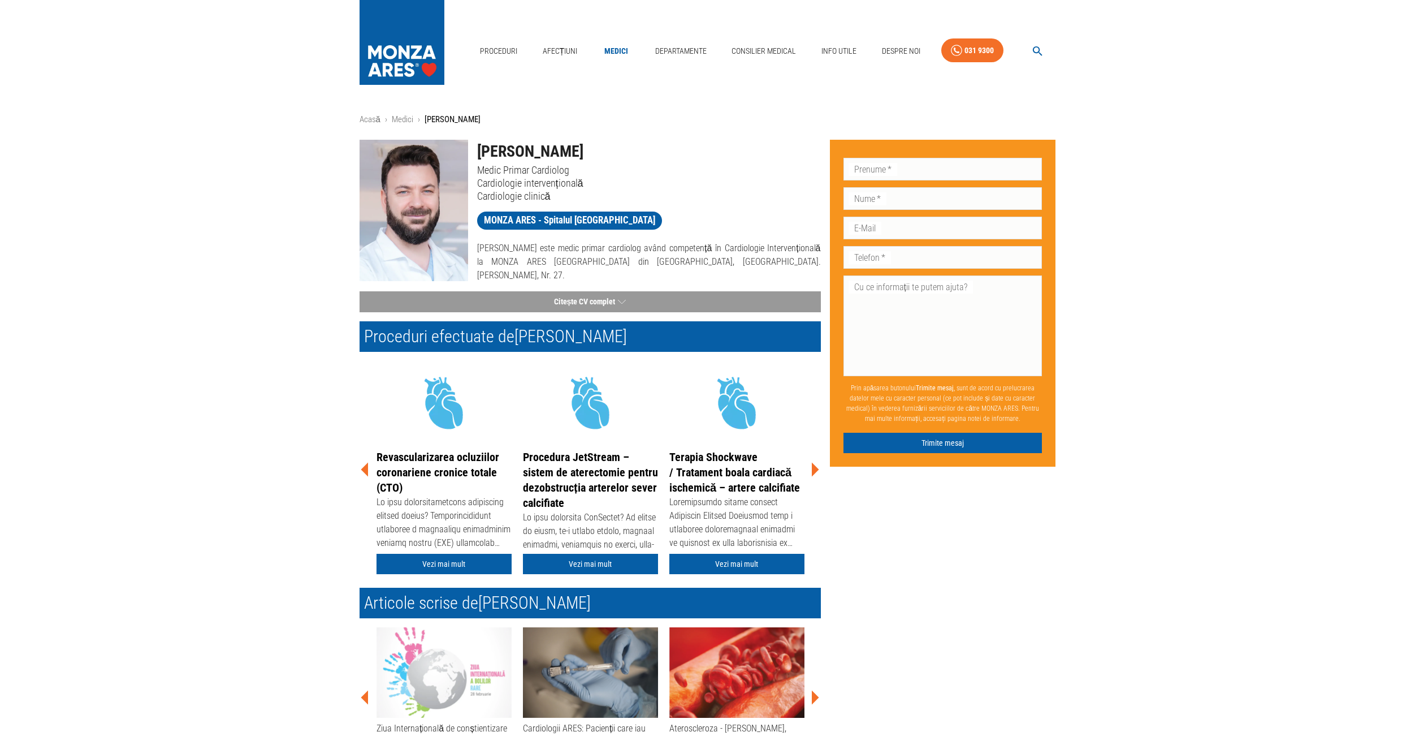
click at [811, 466] on icon at bounding box center [815, 469] width 34 height 34
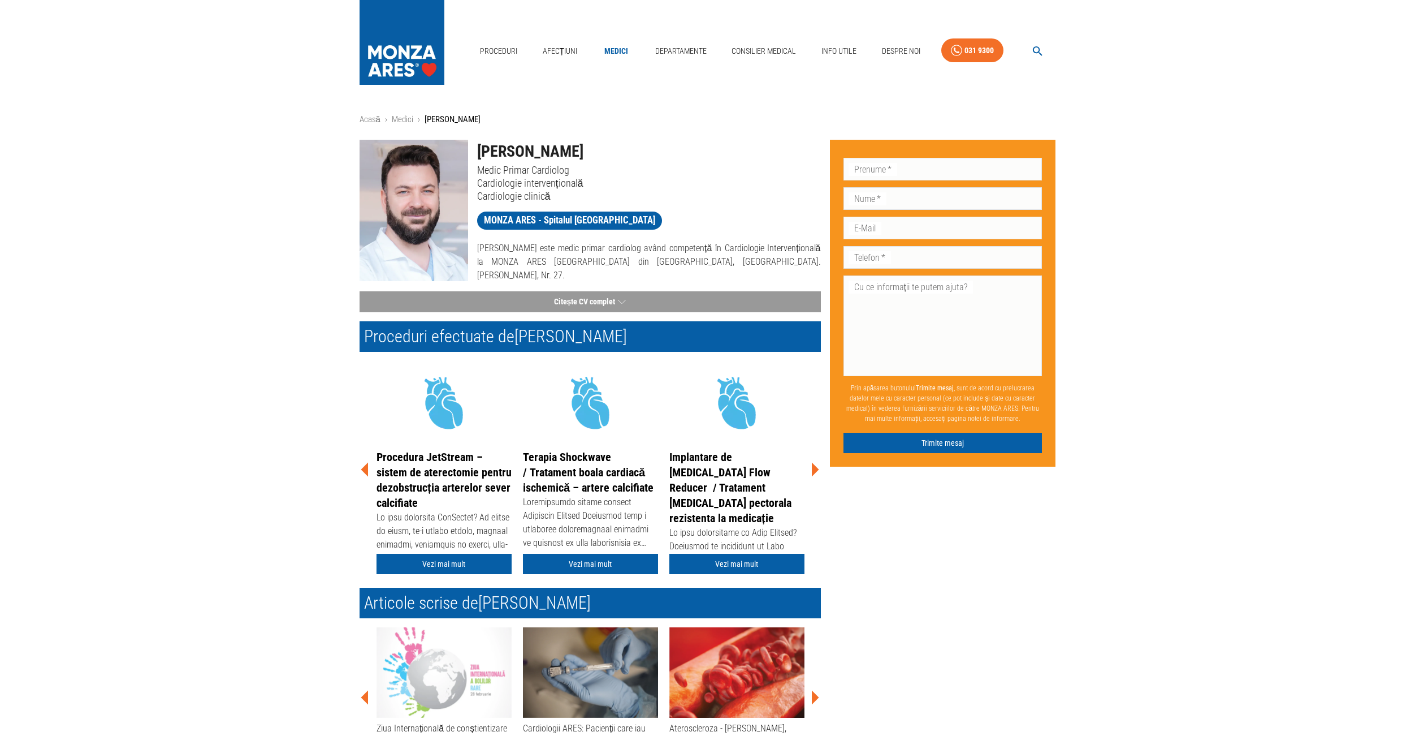
click at [813, 465] on icon at bounding box center [815, 470] width 7 height 14
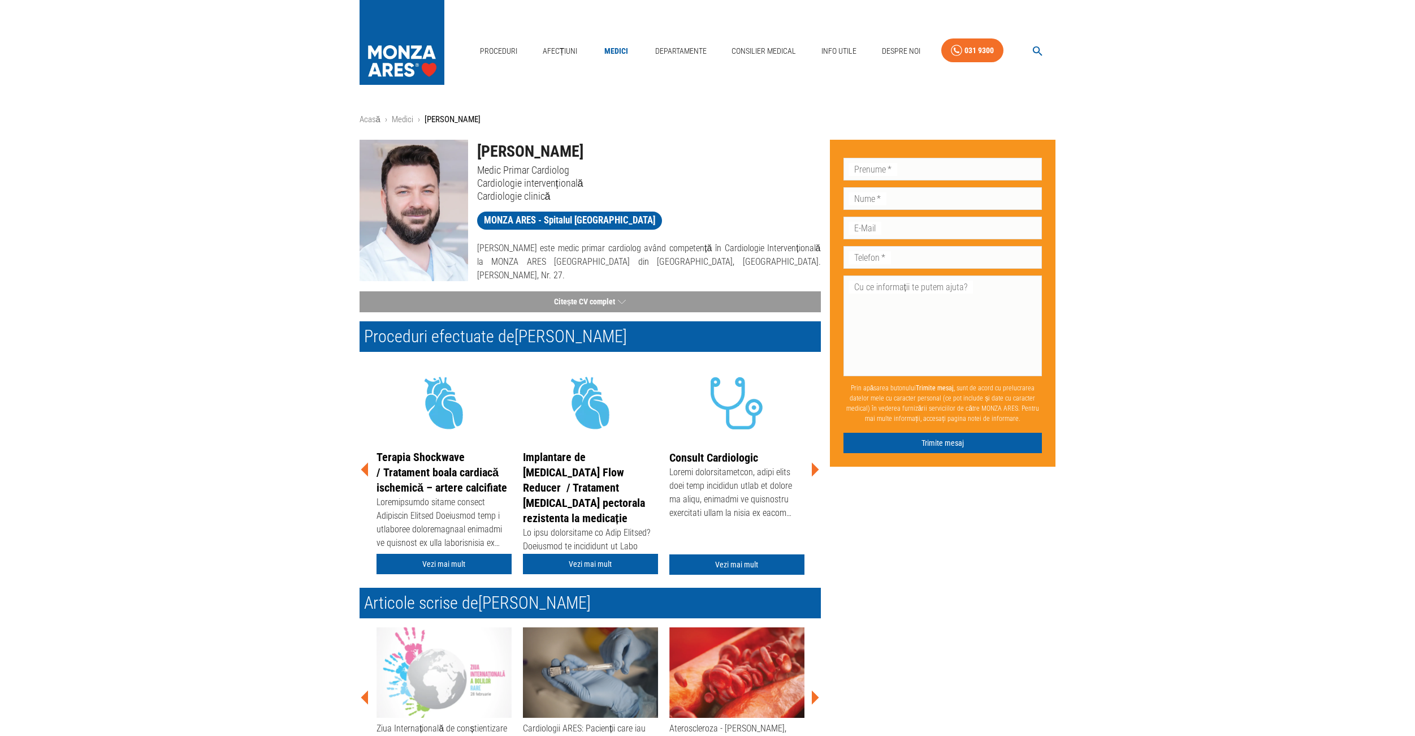
click at [813, 465] on icon at bounding box center [815, 470] width 7 height 14
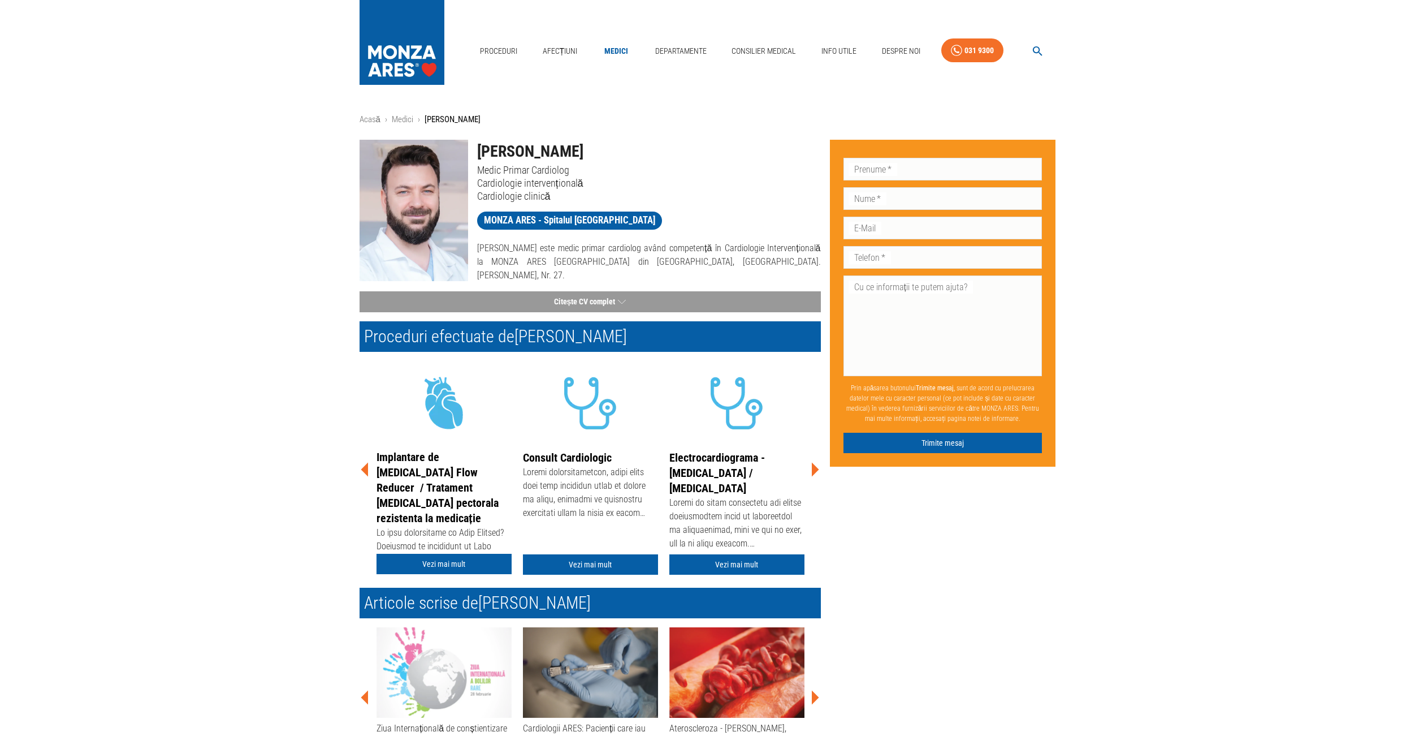
click at [813, 465] on icon at bounding box center [815, 470] width 7 height 14
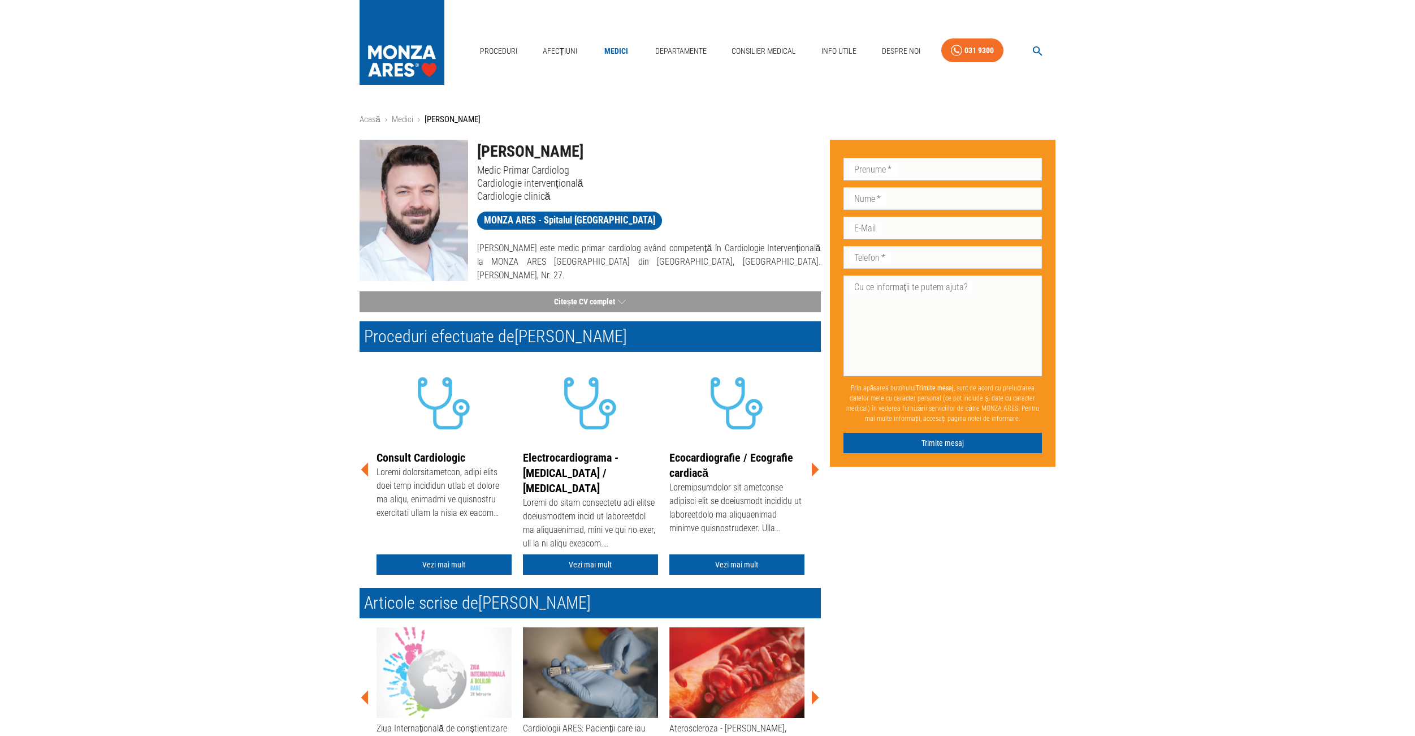
click at [813, 465] on icon at bounding box center [815, 470] width 7 height 14
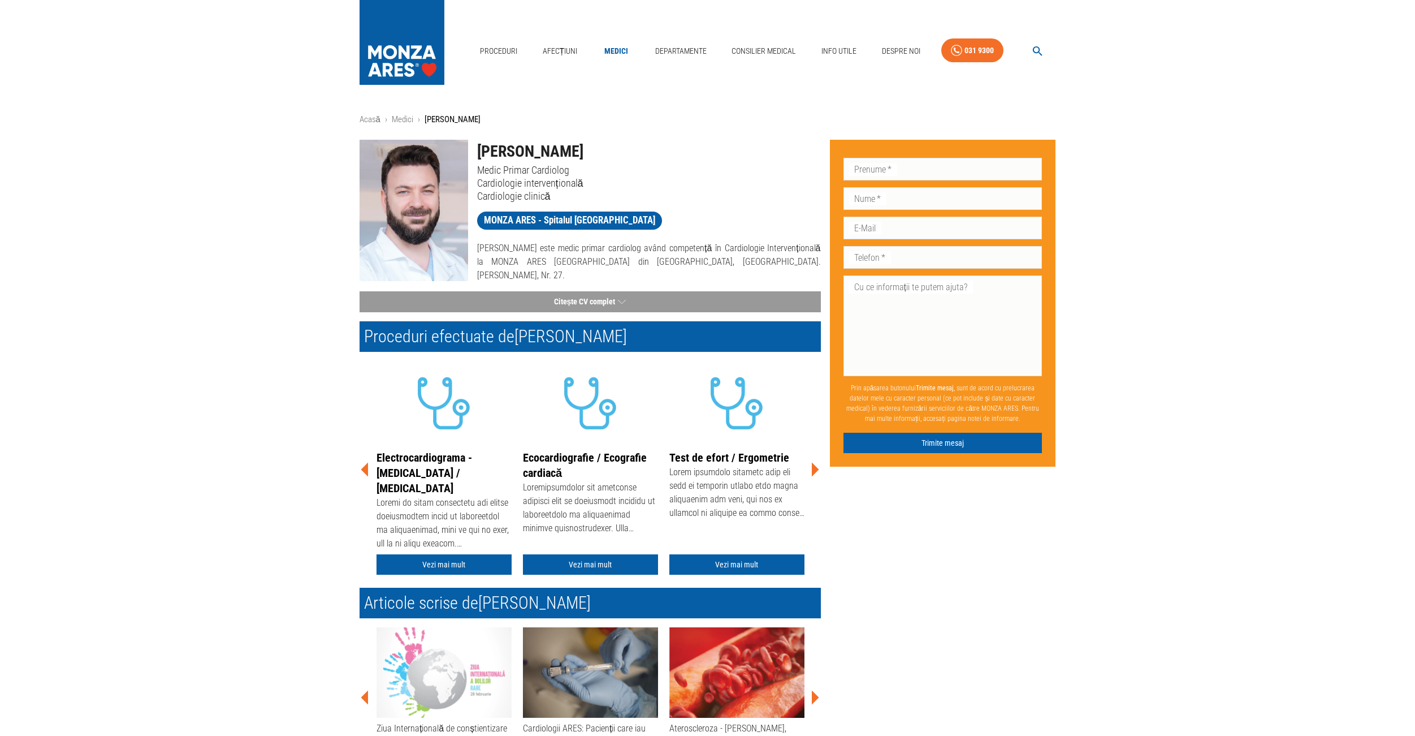
click at [813, 466] on icon at bounding box center [815, 470] width 7 height 14
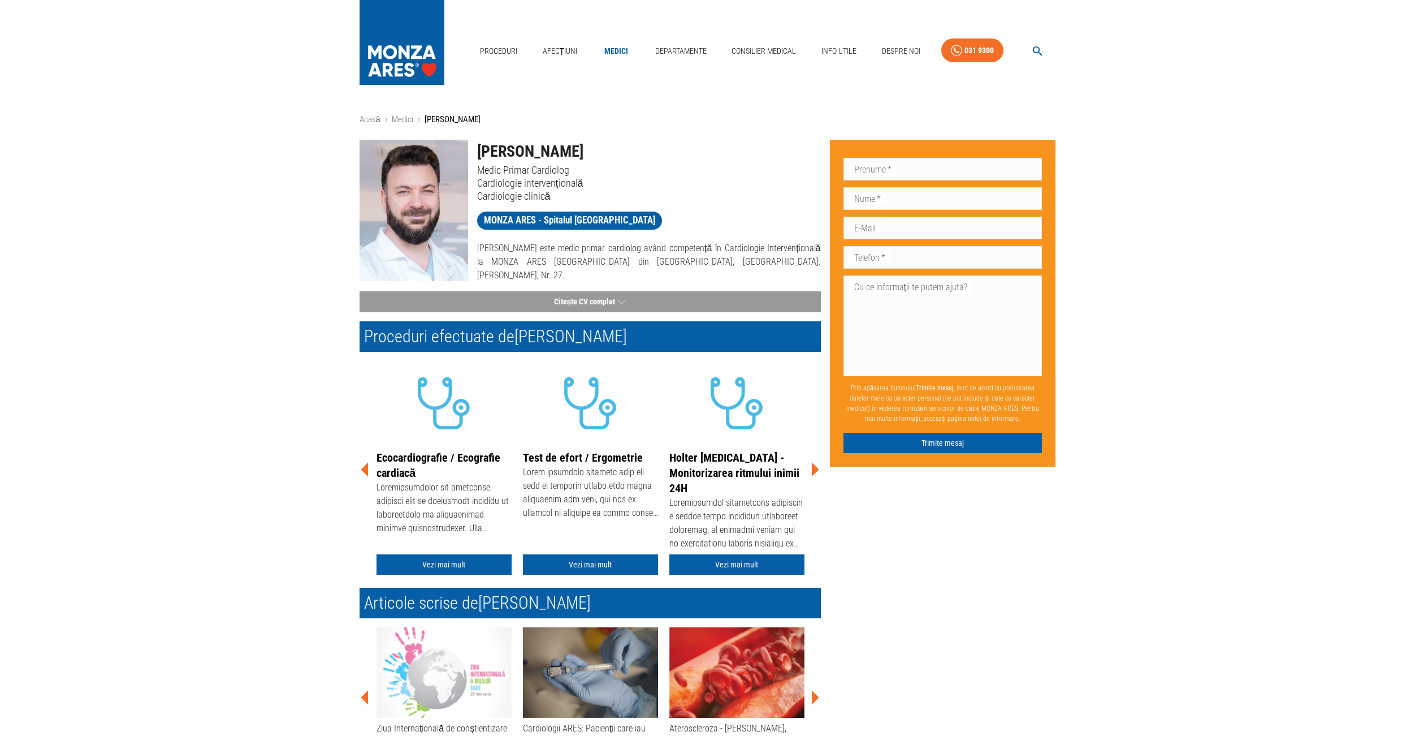
click at [813, 466] on icon at bounding box center [815, 470] width 7 height 14
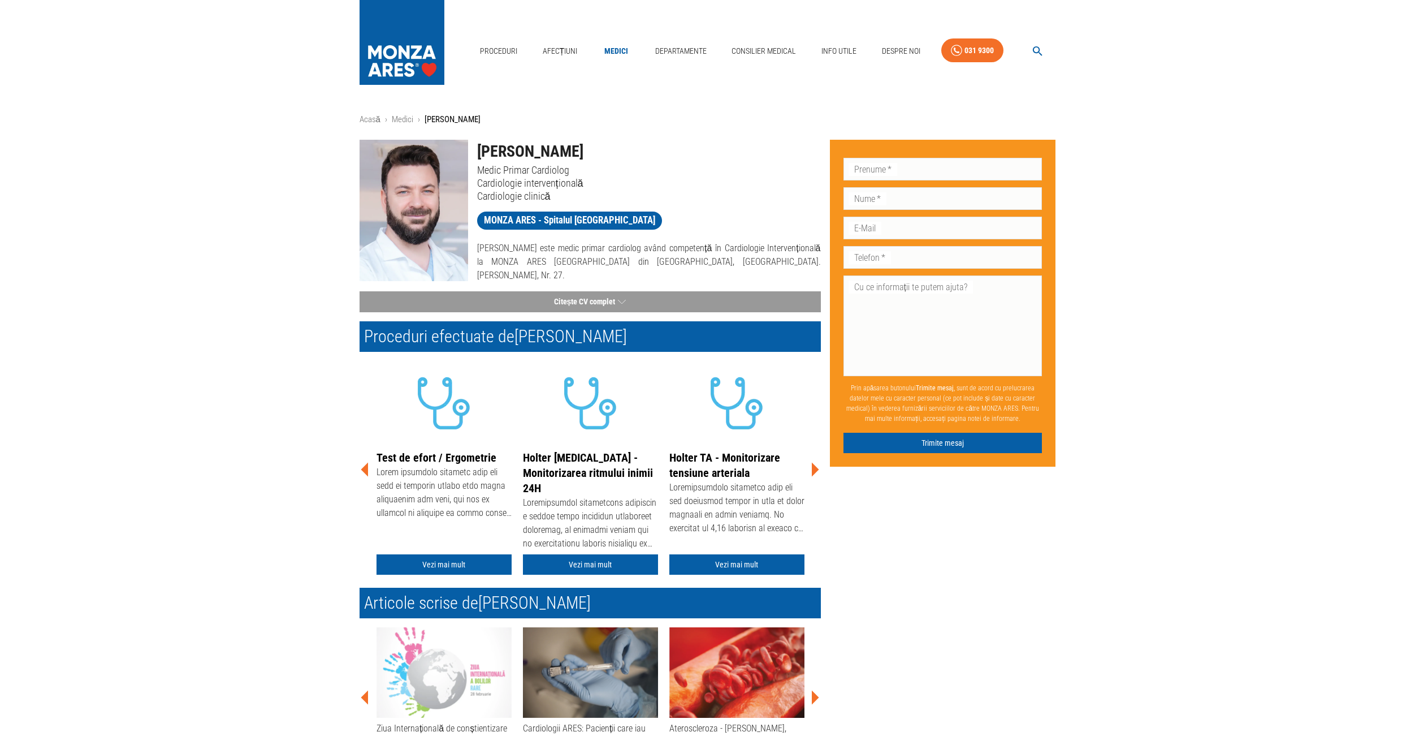
click at [813, 466] on icon at bounding box center [815, 470] width 7 height 14
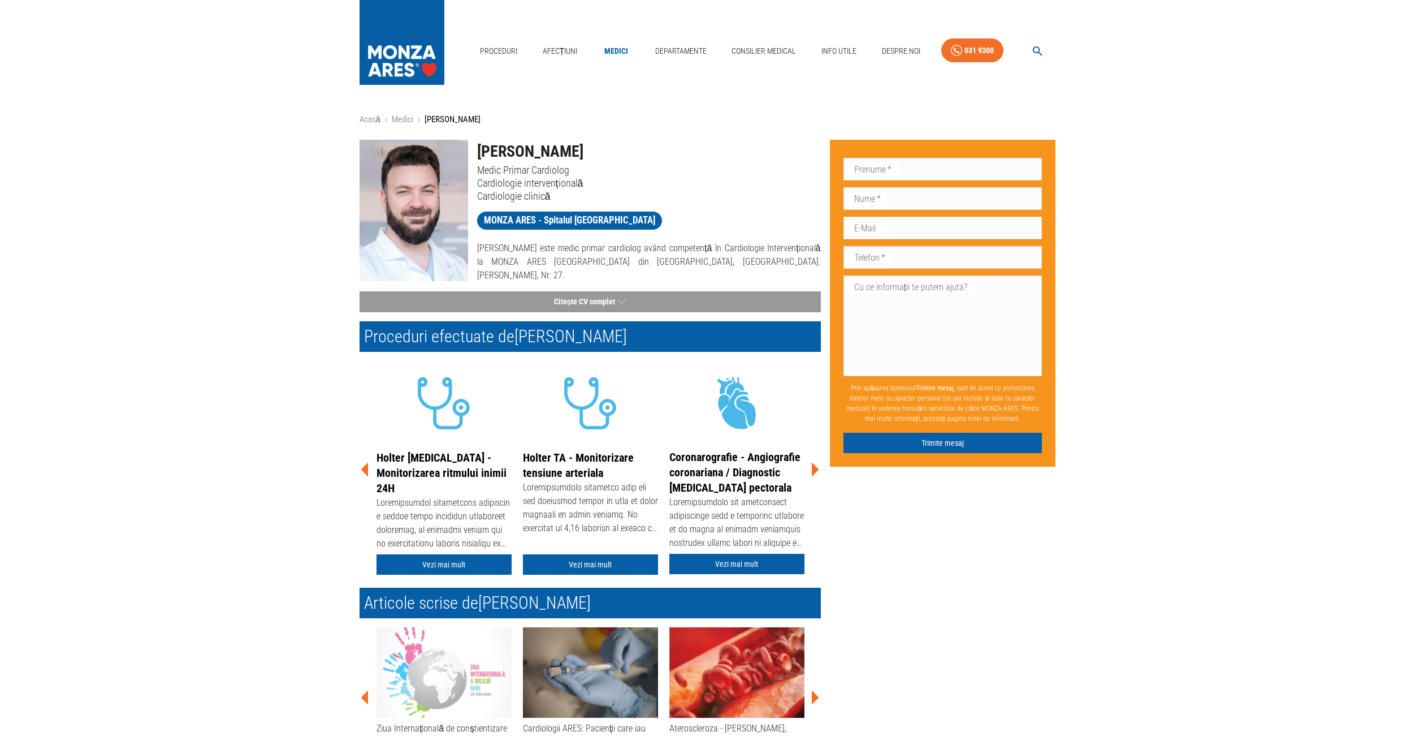
click at [813, 466] on icon at bounding box center [815, 470] width 7 height 14
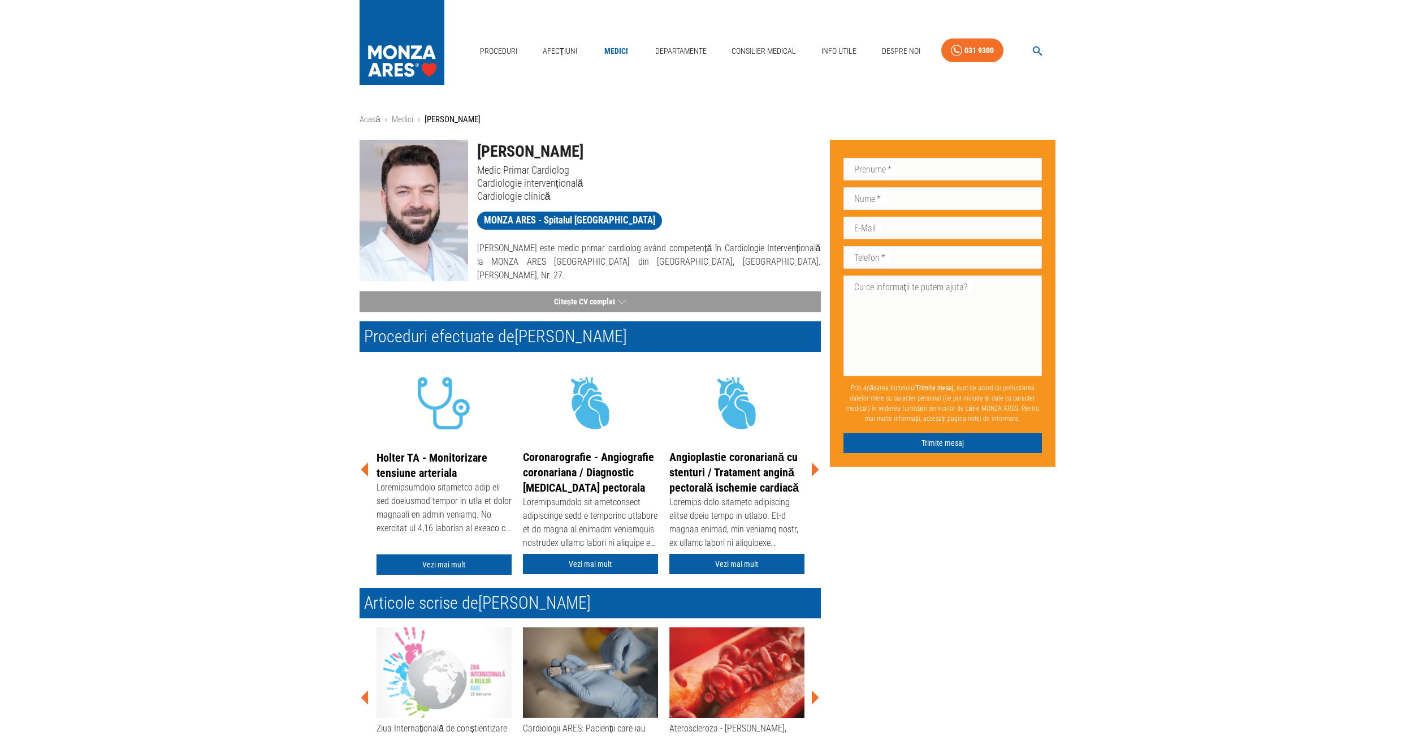
click at [813, 466] on icon at bounding box center [815, 470] width 7 height 14
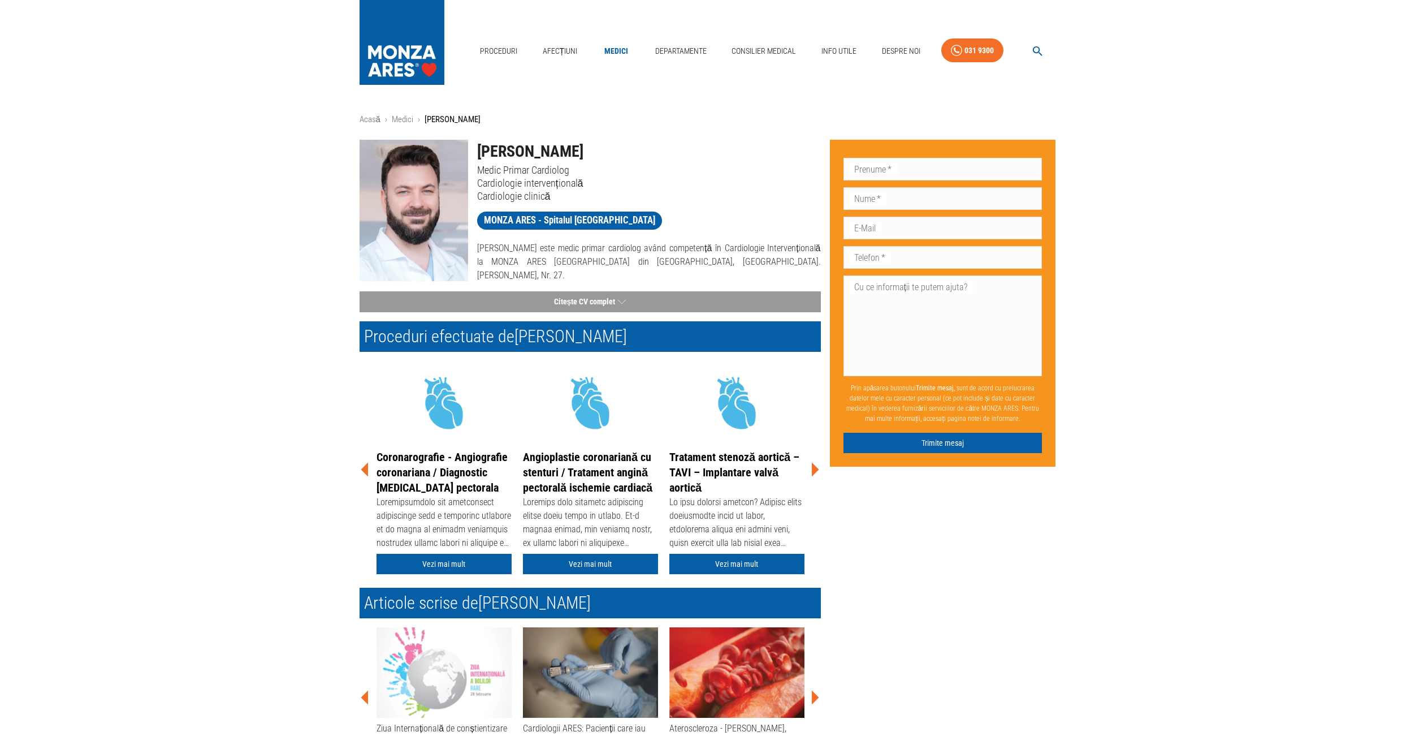
click at [813, 466] on icon at bounding box center [815, 470] width 7 height 14
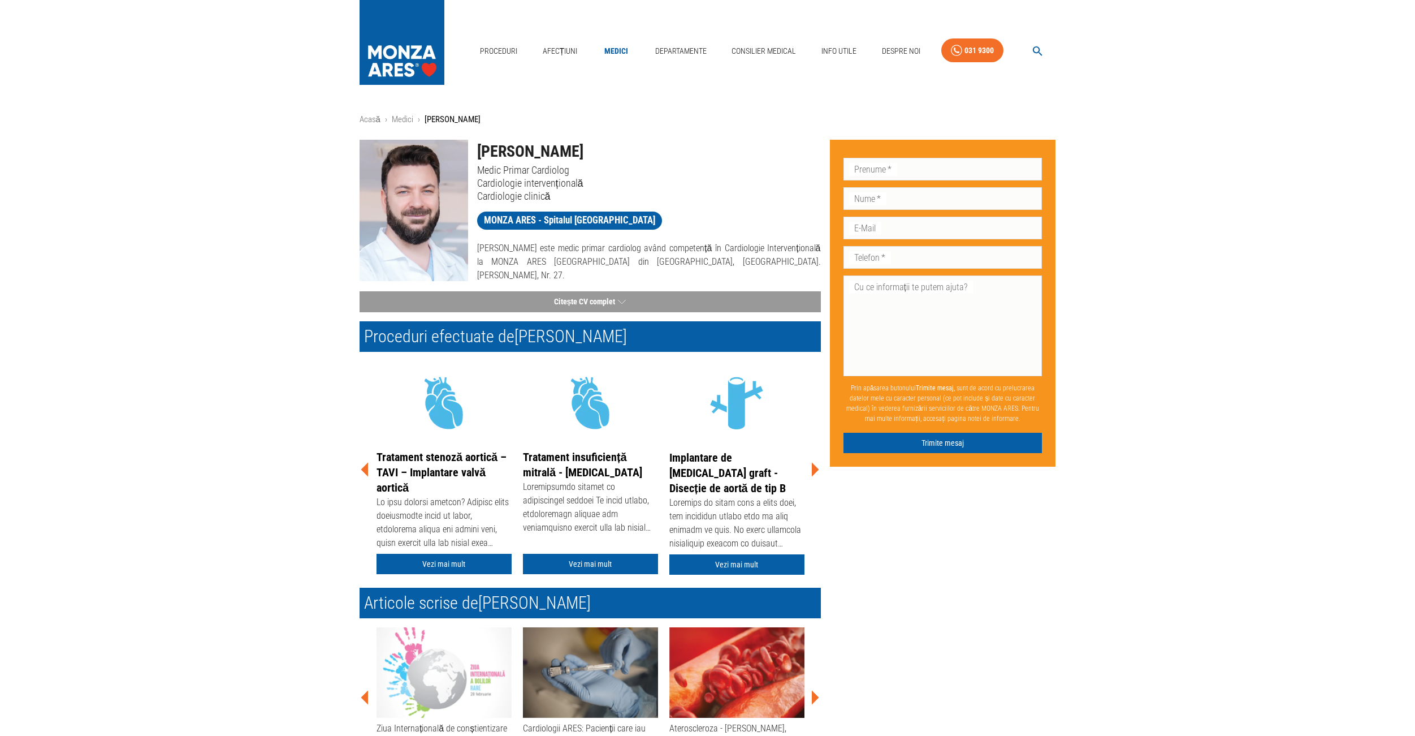
click at [813, 466] on icon at bounding box center [815, 470] width 7 height 14
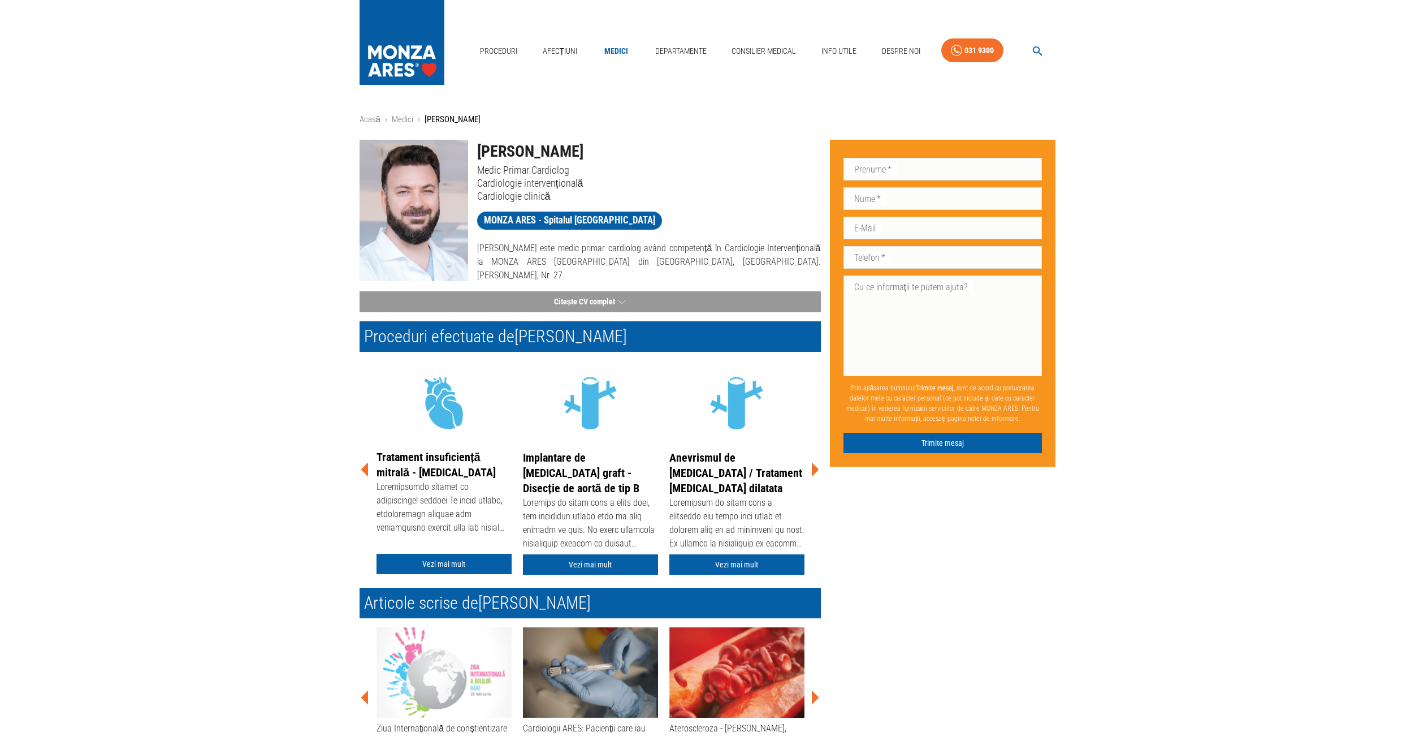
click at [813, 466] on icon at bounding box center [815, 470] width 7 height 14
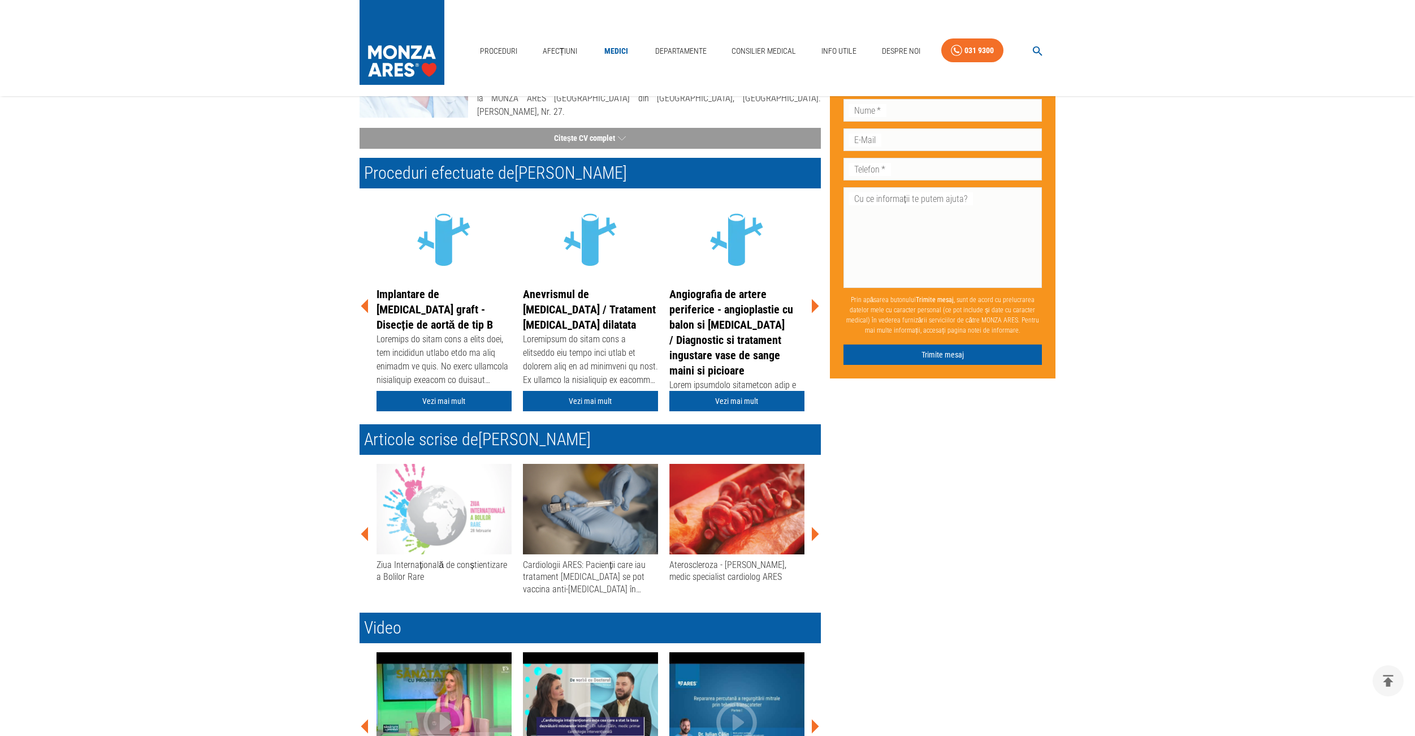
scroll to position [219, 0]
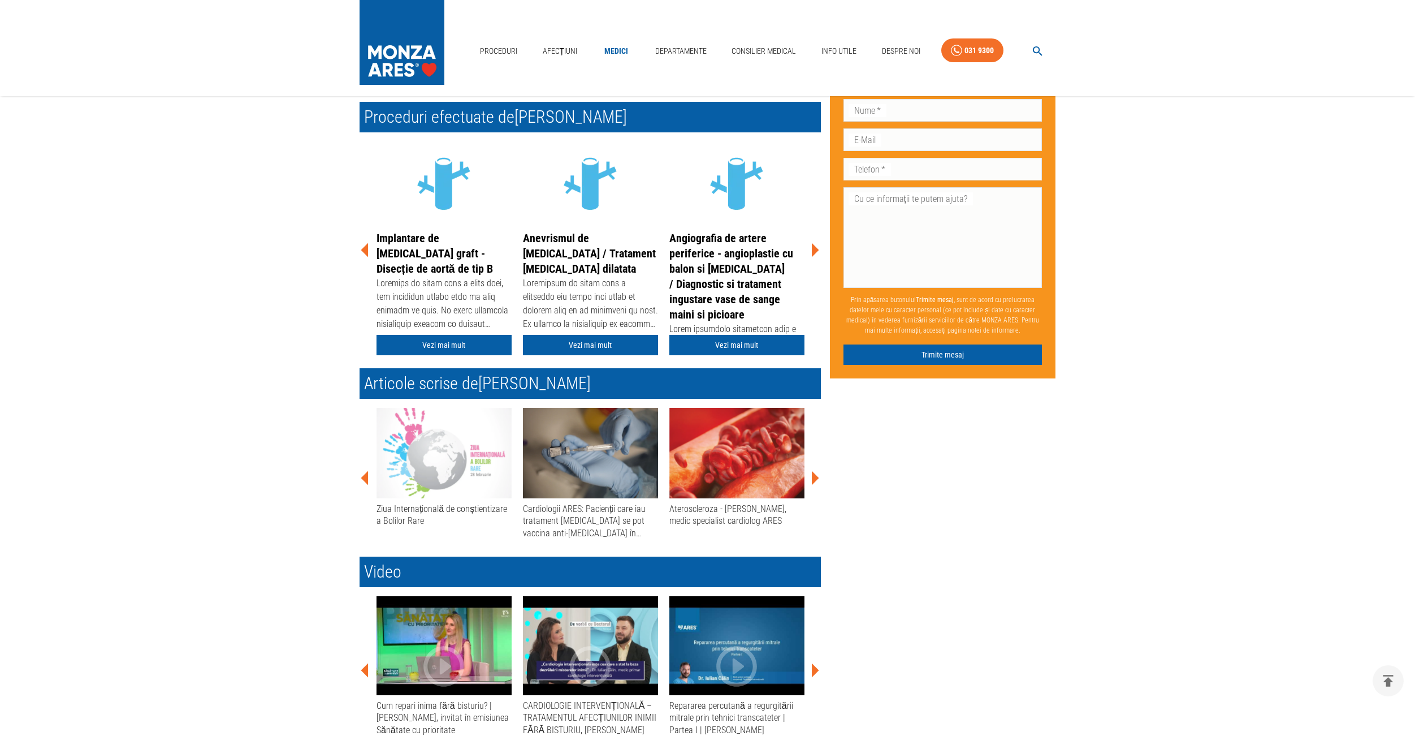
click at [814, 474] on icon at bounding box center [815, 477] width 7 height 14
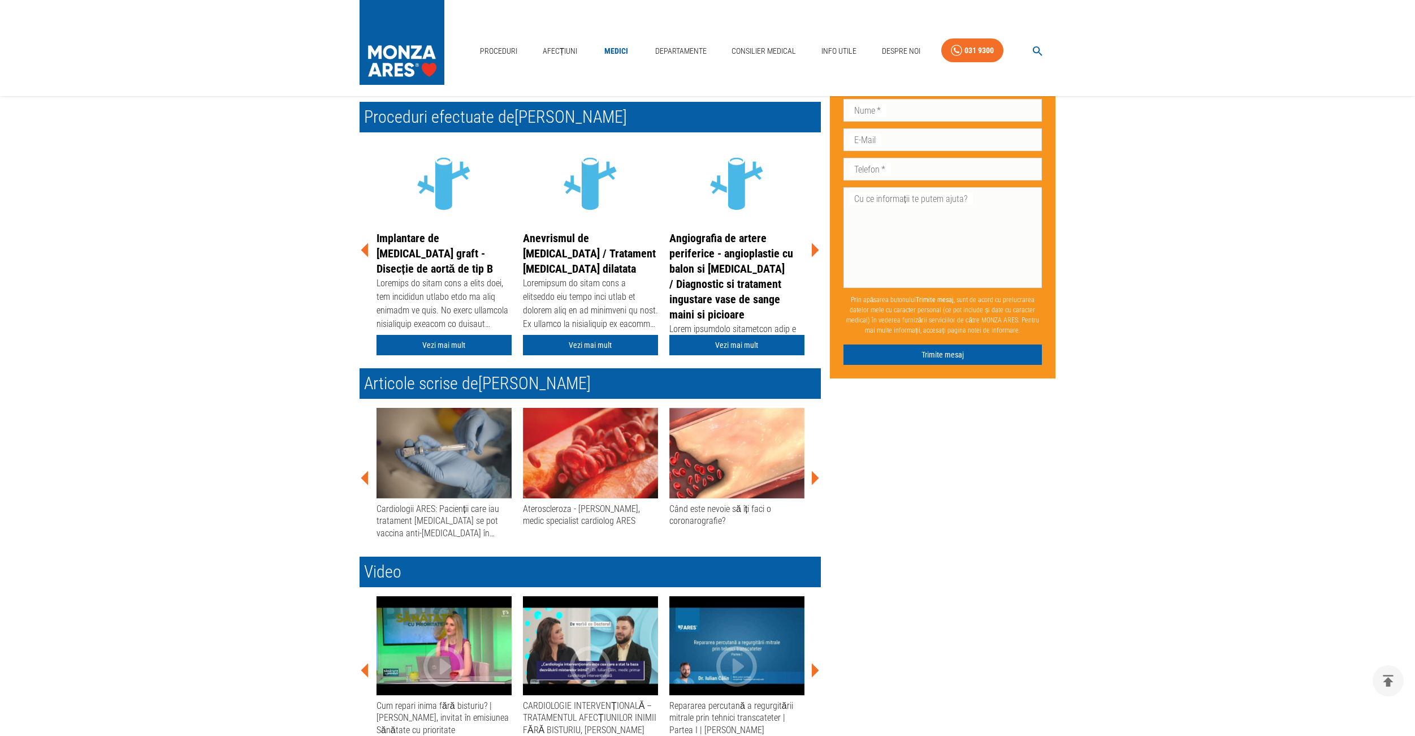
click at [814, 474] on icon at bounding box center [815, 477] width 7 height 14
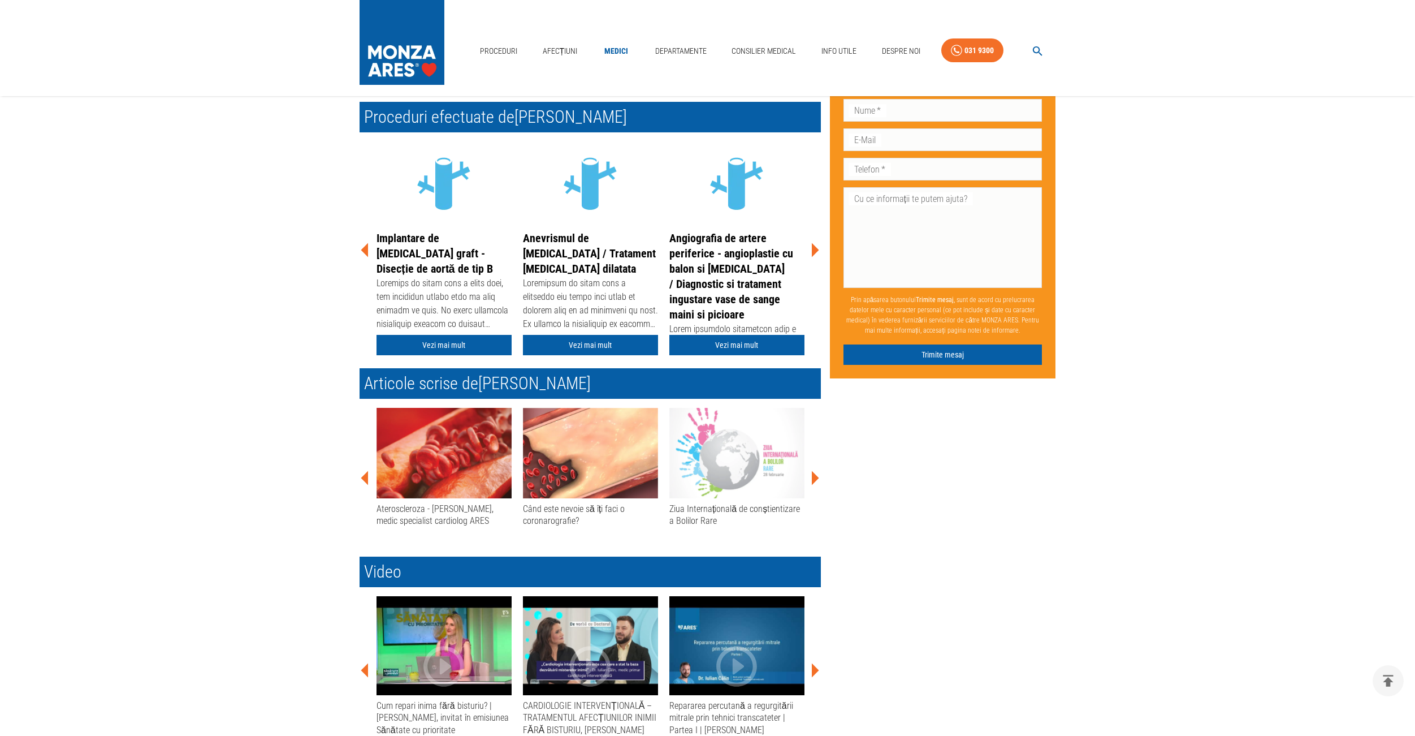
click at [814, 474] on icon at bounding box center [815, 477] width 7 height 14
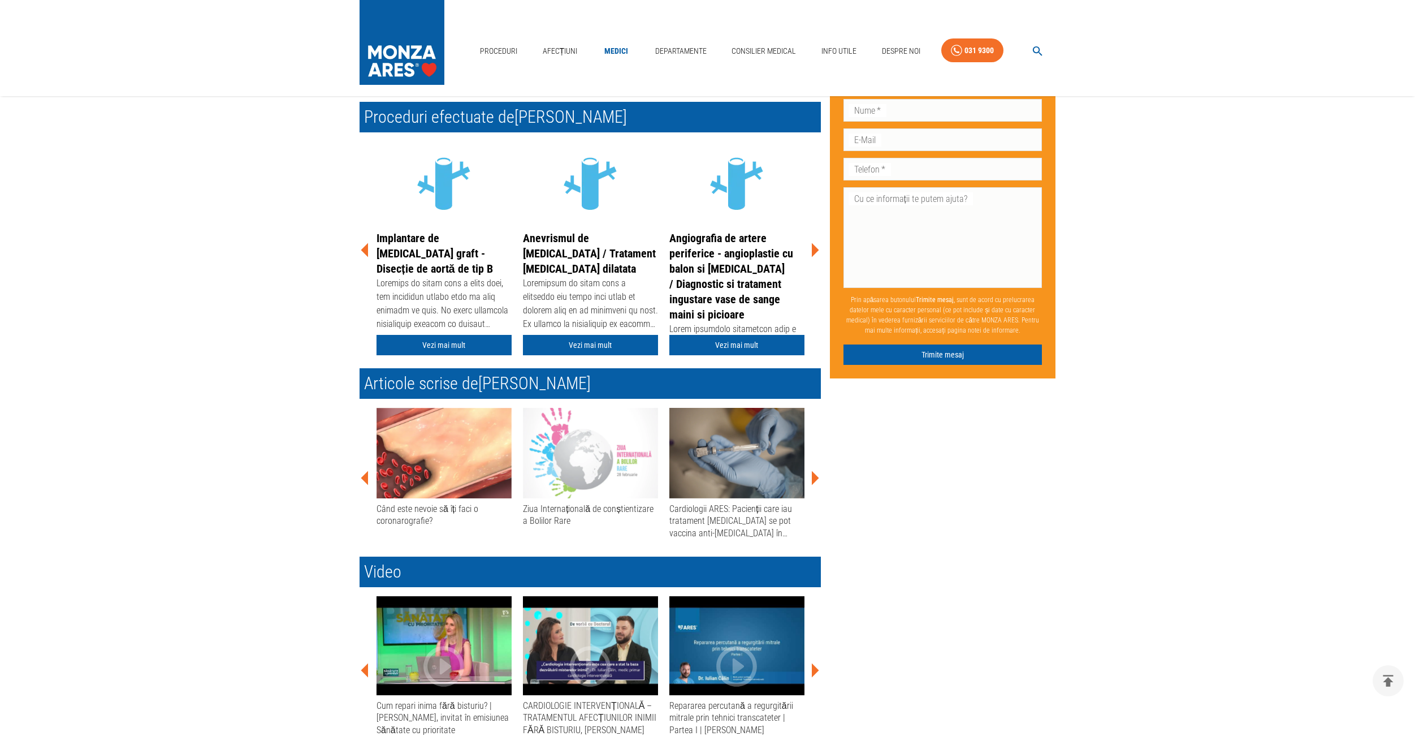
click at [814, 474] on icon at bounding box center [815, 477] width 7 height 14
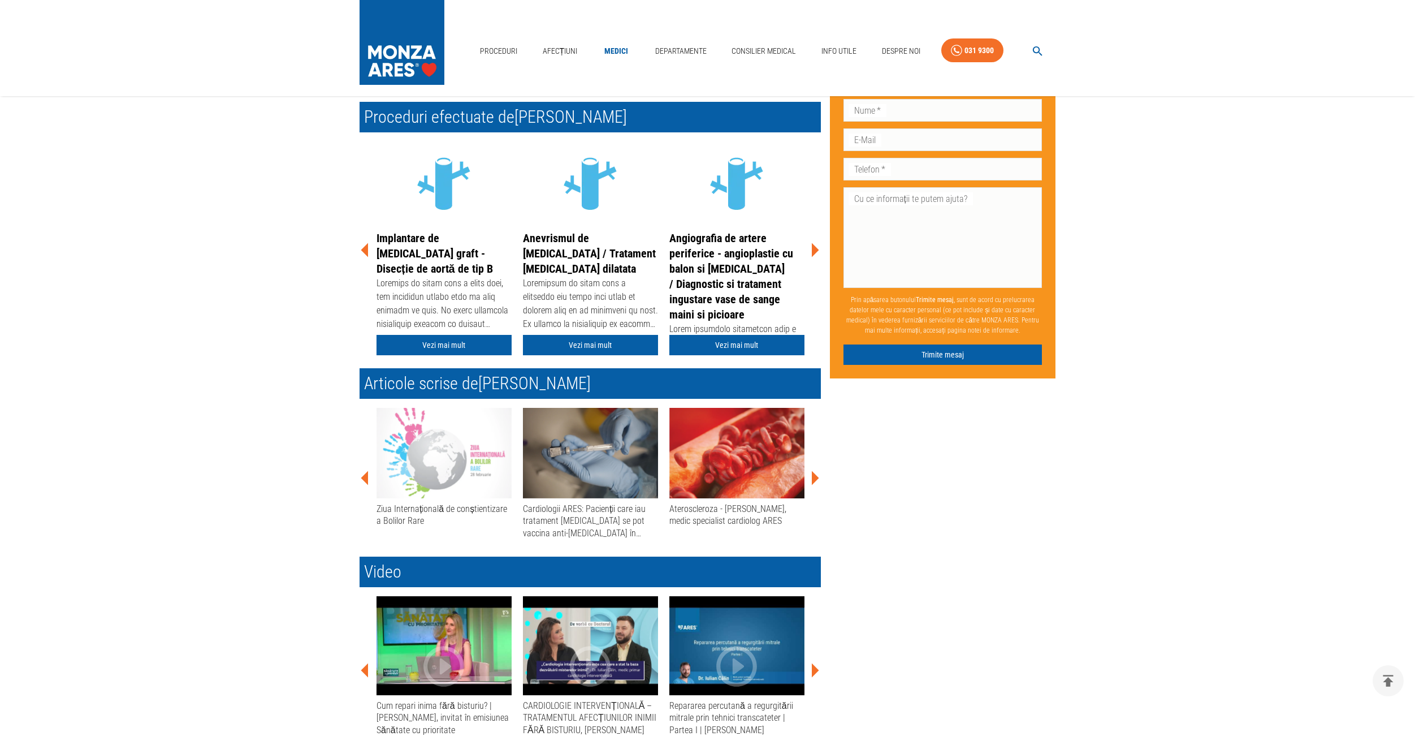
click at [813, 474] on icon at bounding box center [815, 477] width 7 height 14
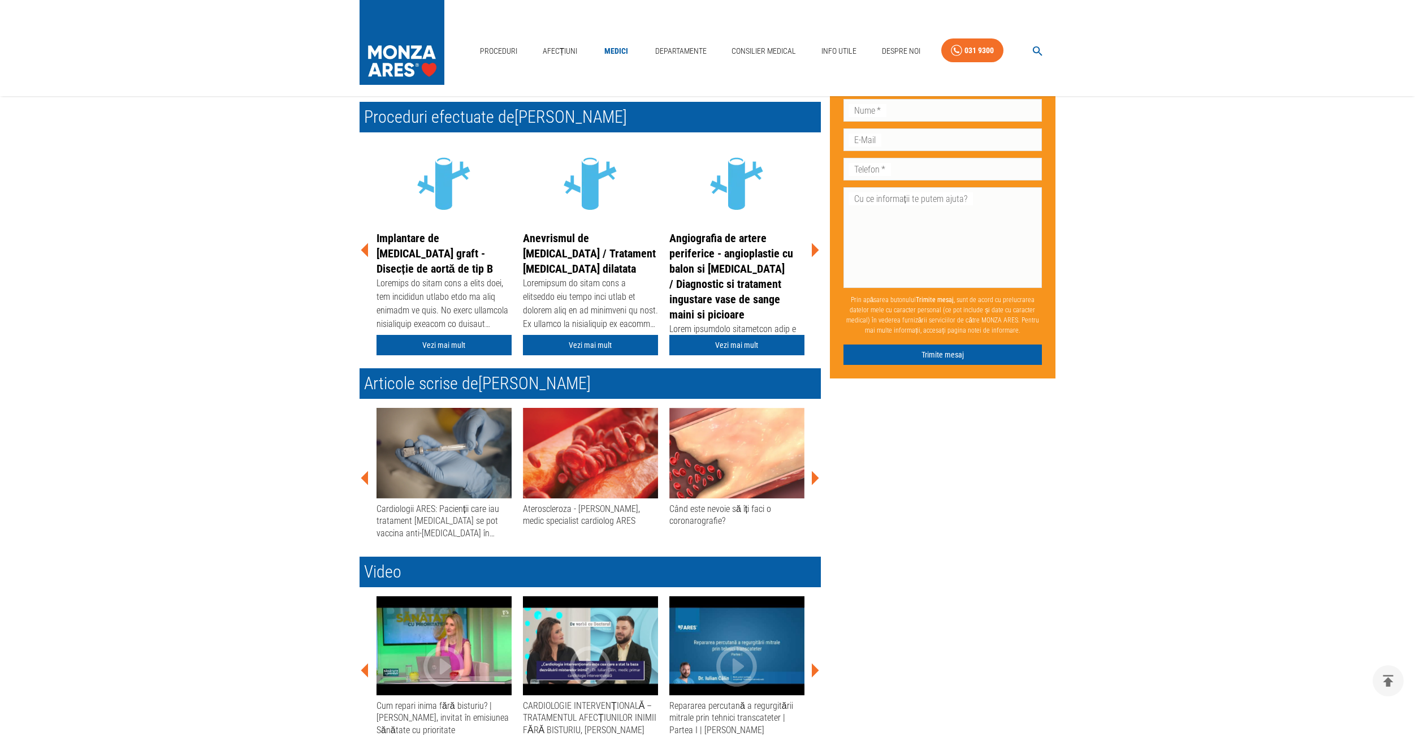
click at [813, 474] on icon at bounding box center [815, 477] width 7 height 14
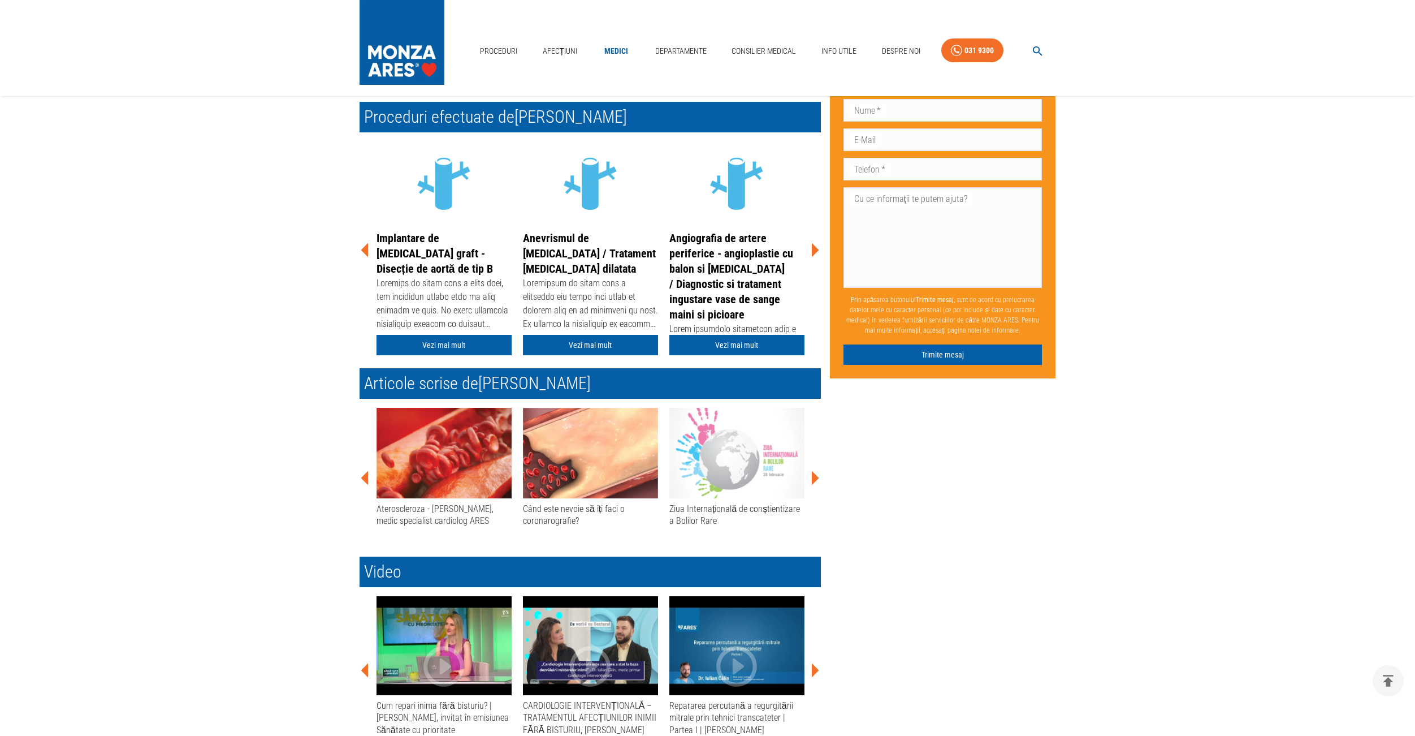
click at [813, 474] on icon at bounding box center [815, 477] width 7 height 14
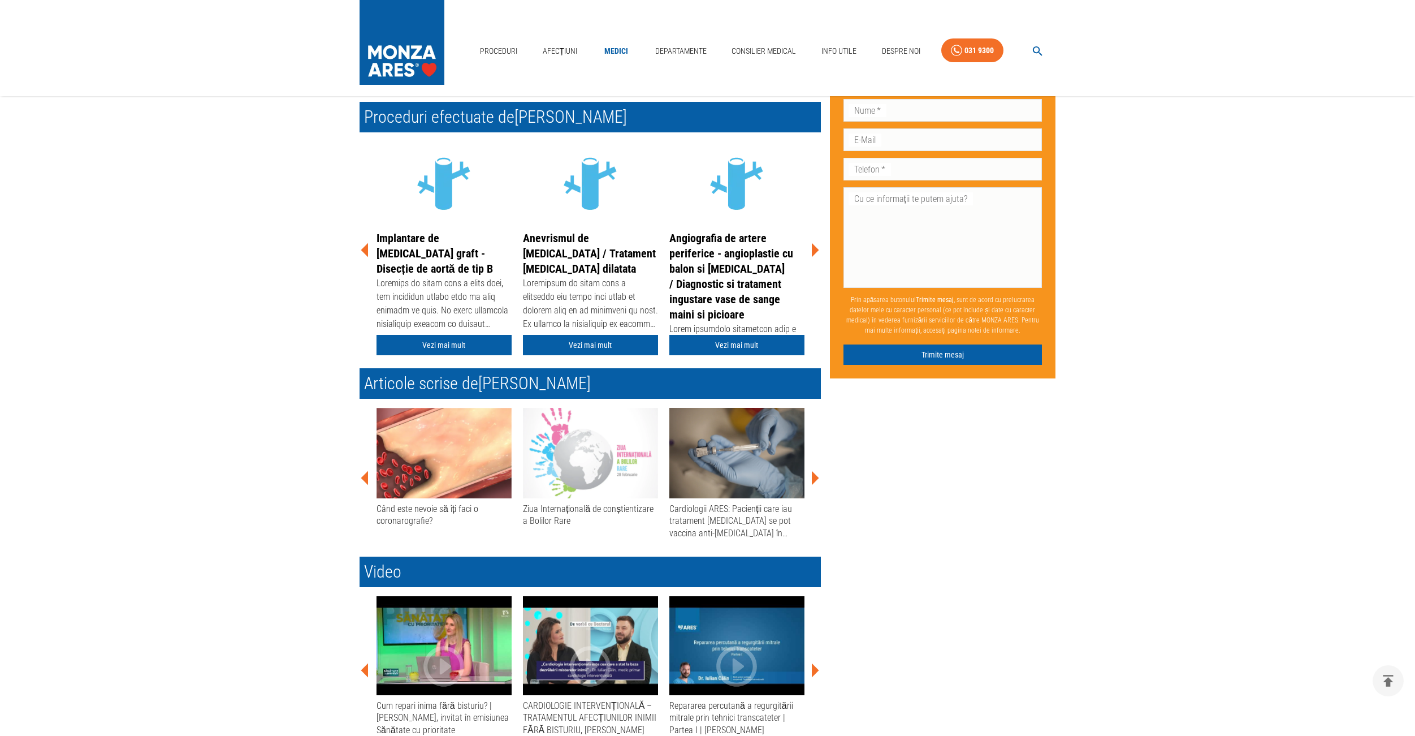
click at [814, 475] on icon at bounding box center [815, 477] width 7 height 14
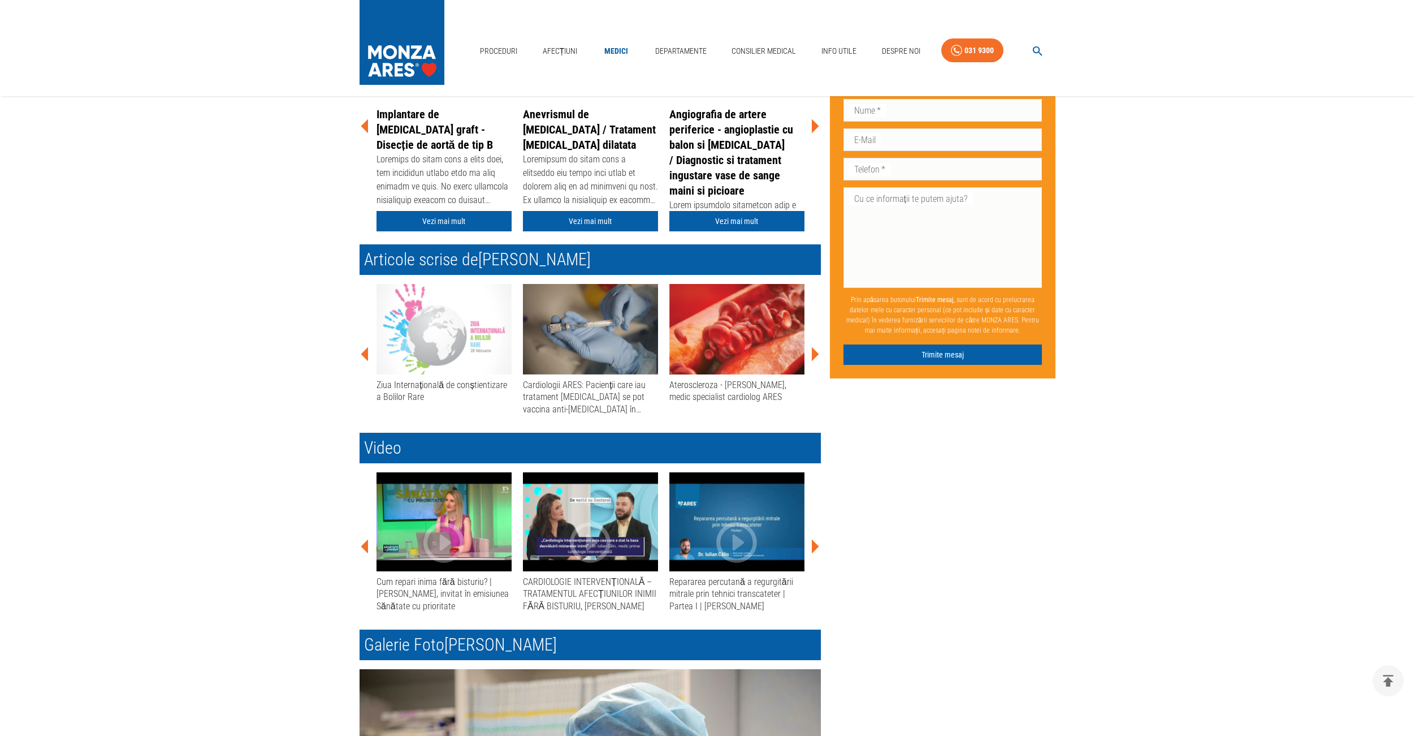
scroll to position [411, 0]
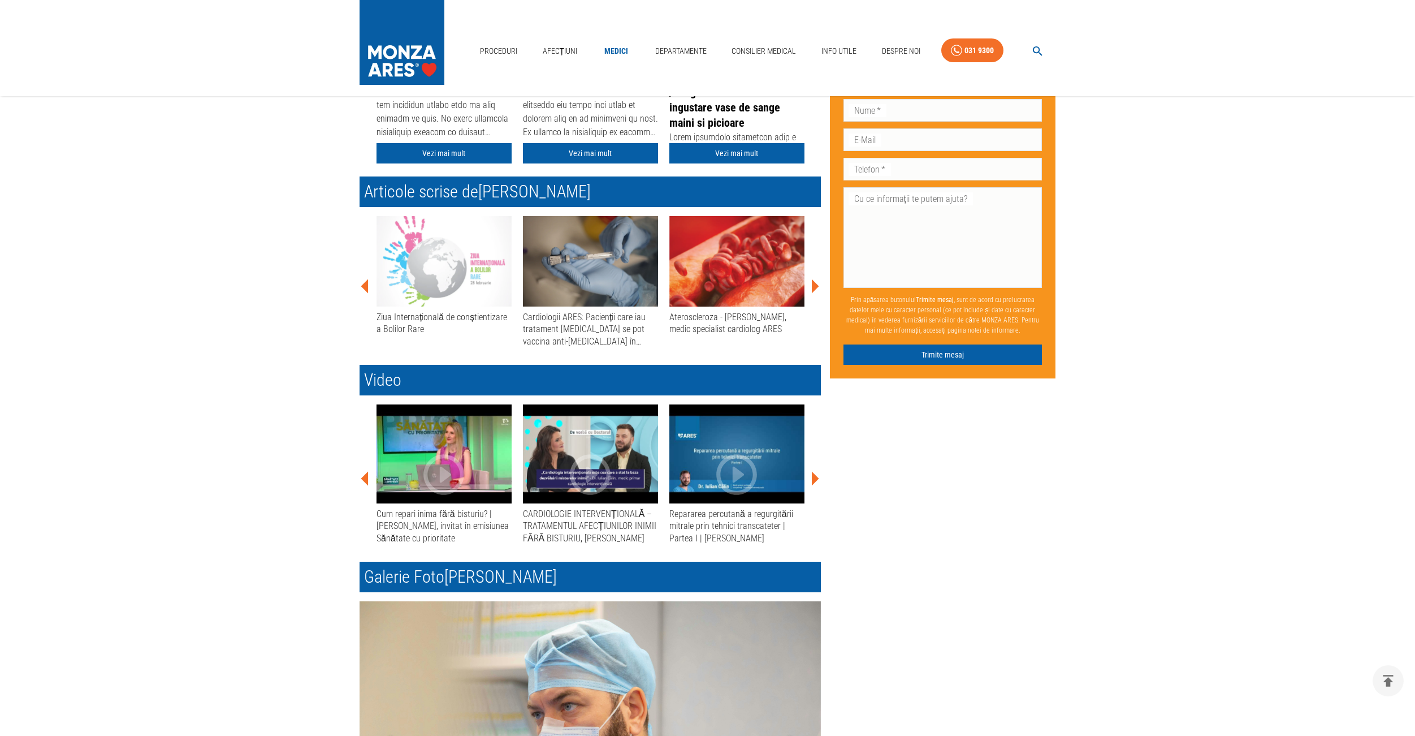
click at [813, 479] on icon at bounding box center [815, 479] width 7 height 14
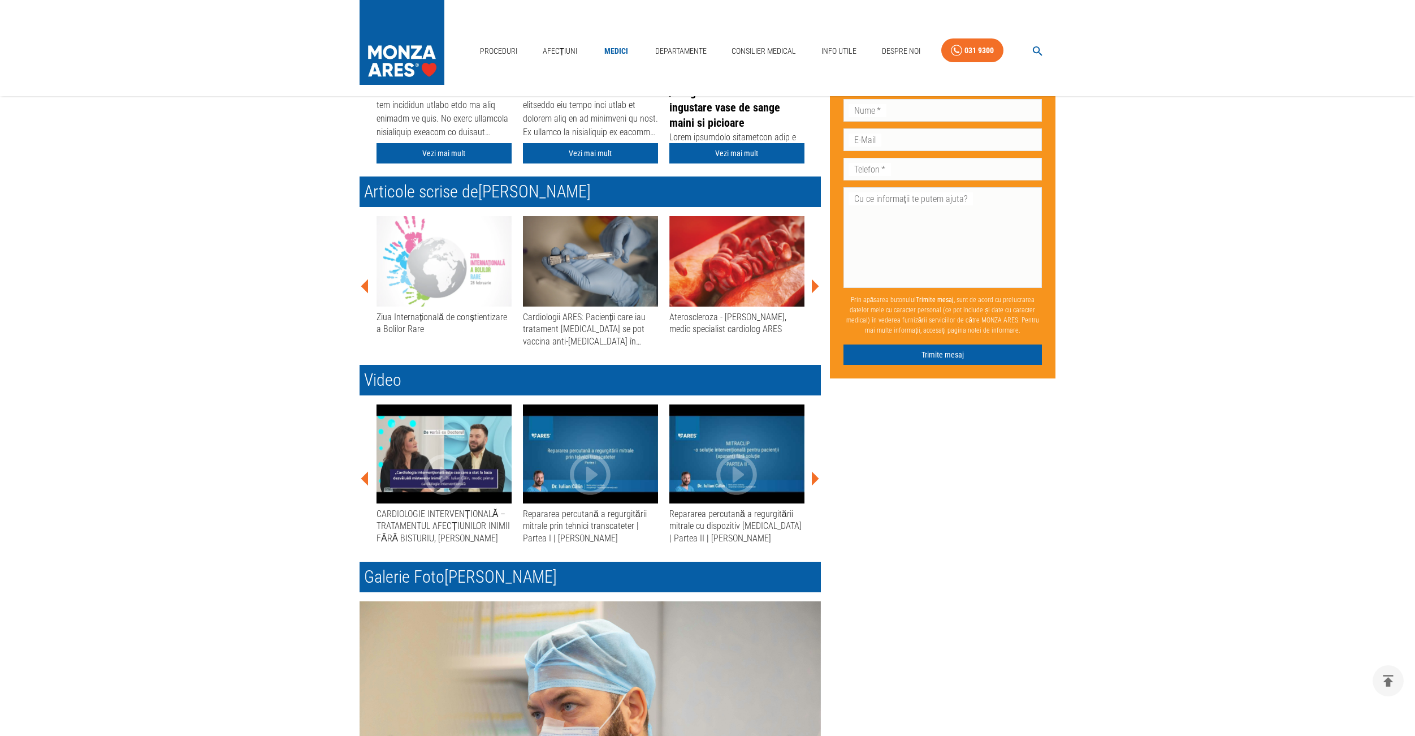
click at [813, 479] on icon at bounding box center [815, 479] width 7 height 14
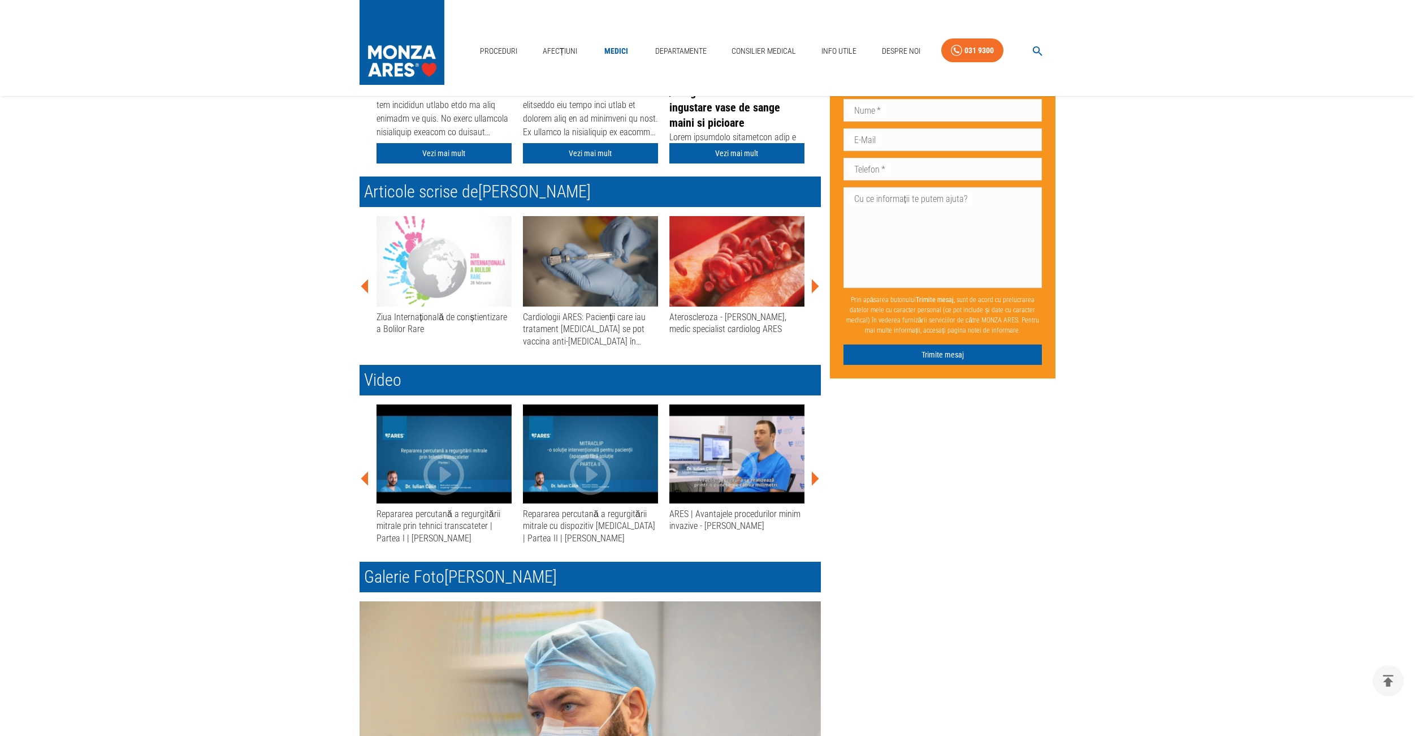
click at [813, 479] on icon at bounding box center [815, 479] width 7 height 14
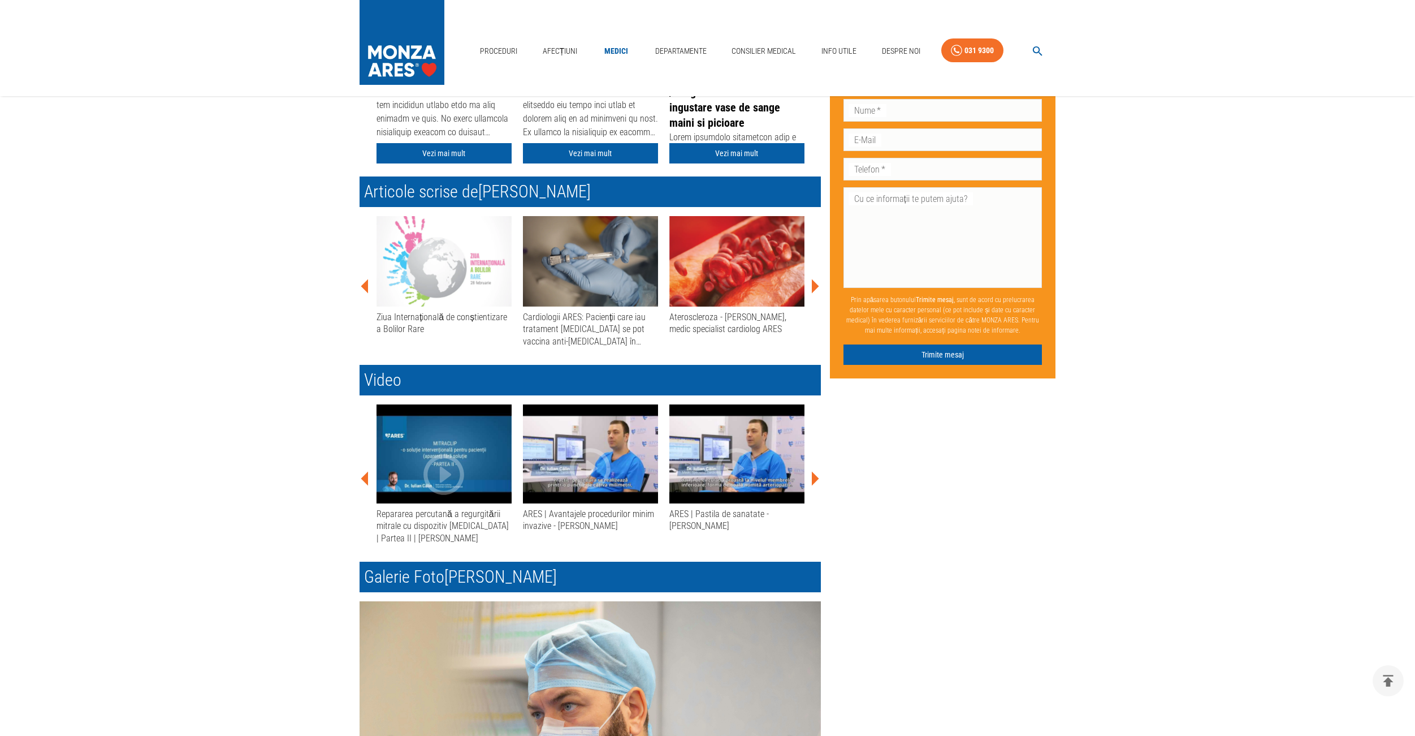
click at [813, 479] on icon at bounding box center [815, 479] width 7 height 14
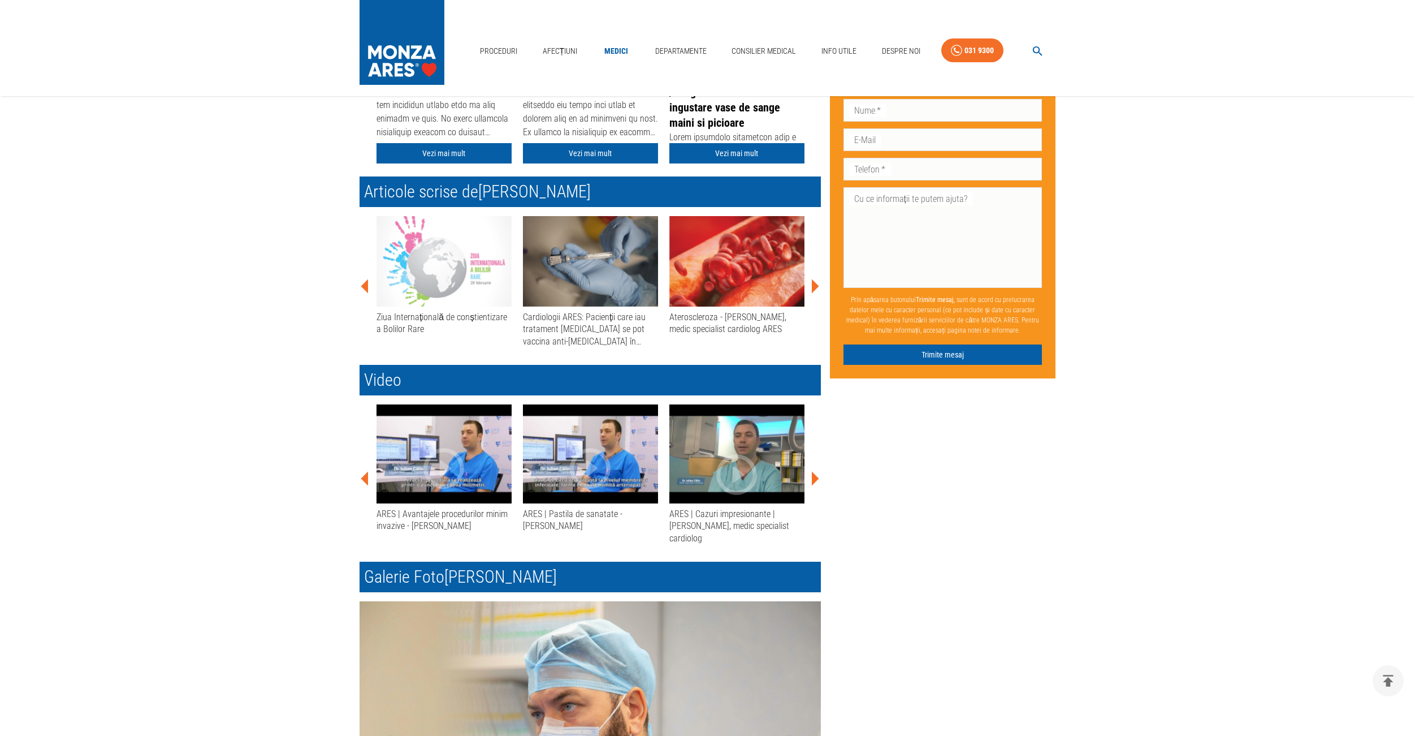
click at [813, 479] on icon at bounding box center [815, 479] width 7 height 14
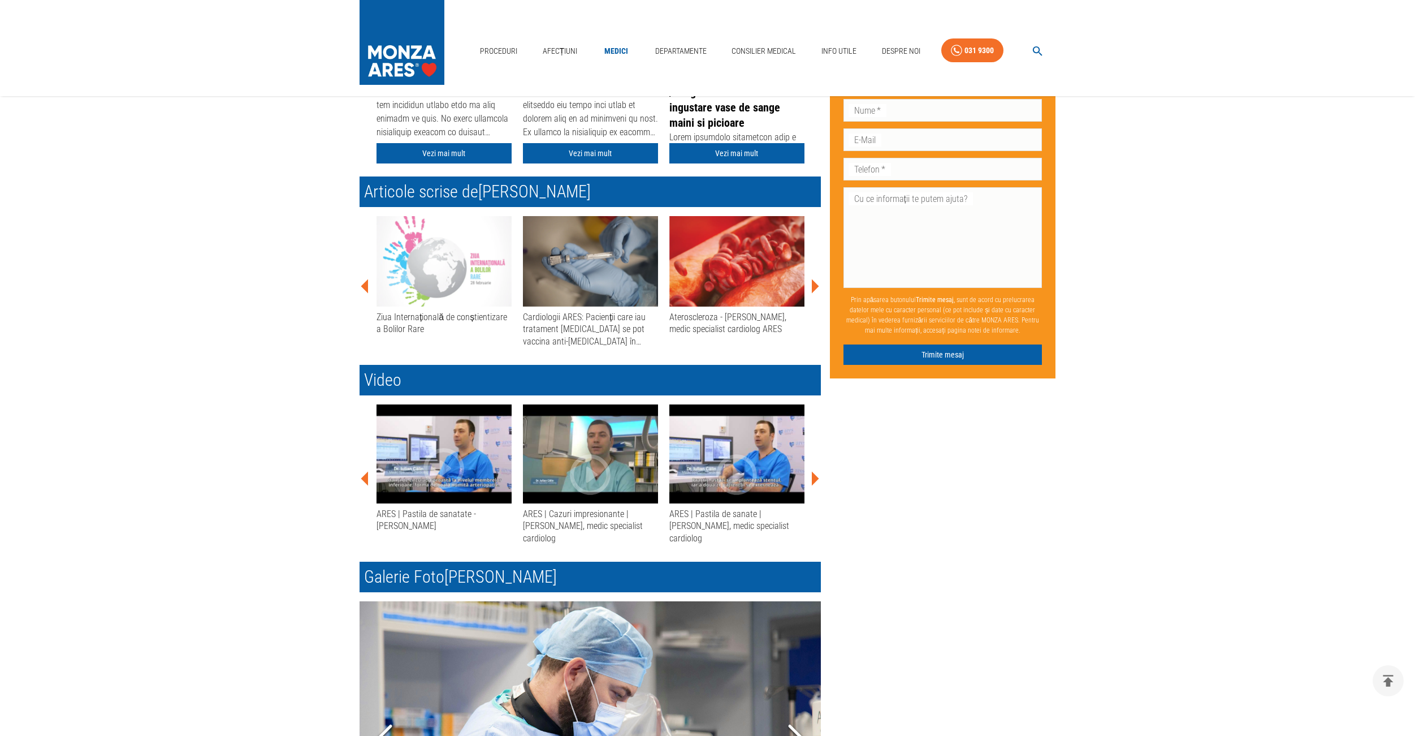
click at [813, 479] on icon at bounding box center [815, 479] width 7 height 14
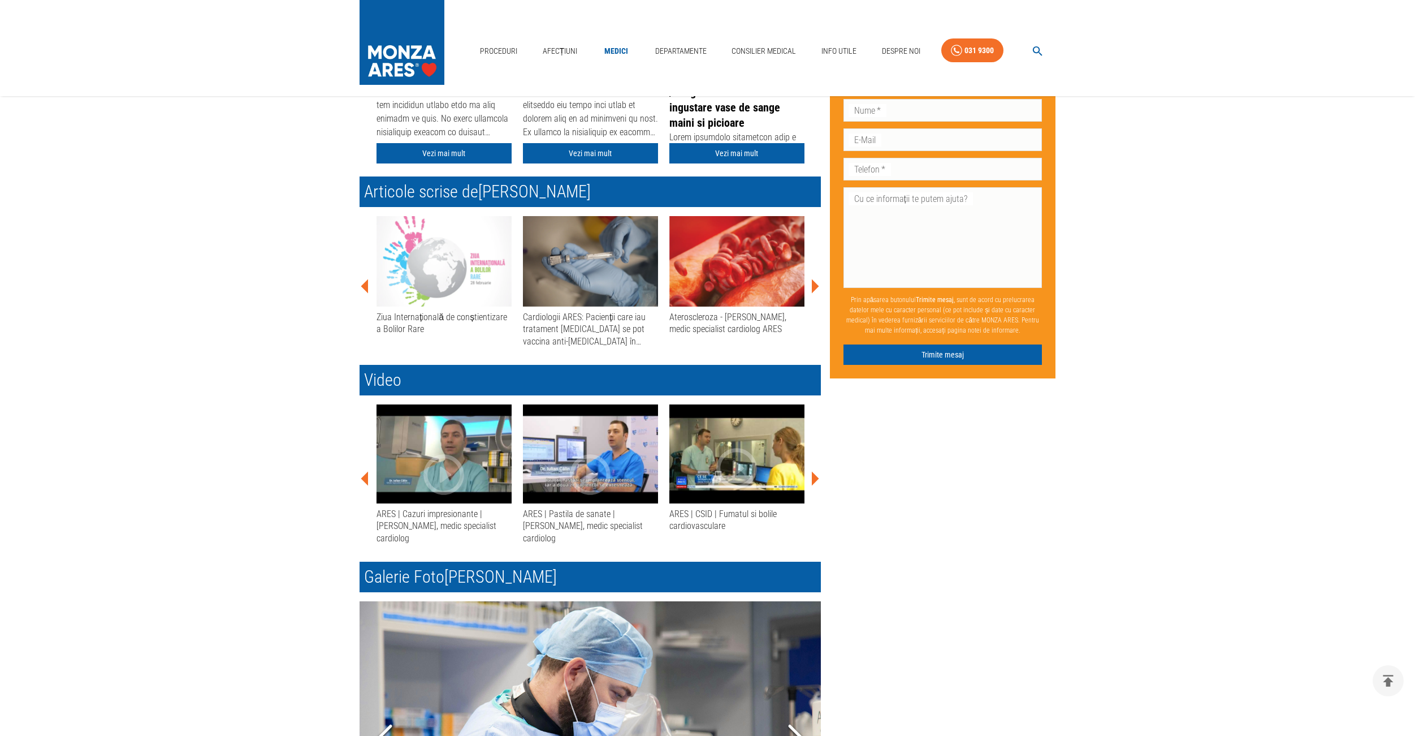
click at [813, 479] on icon at bounding box center [815, 479] width 7 height 14
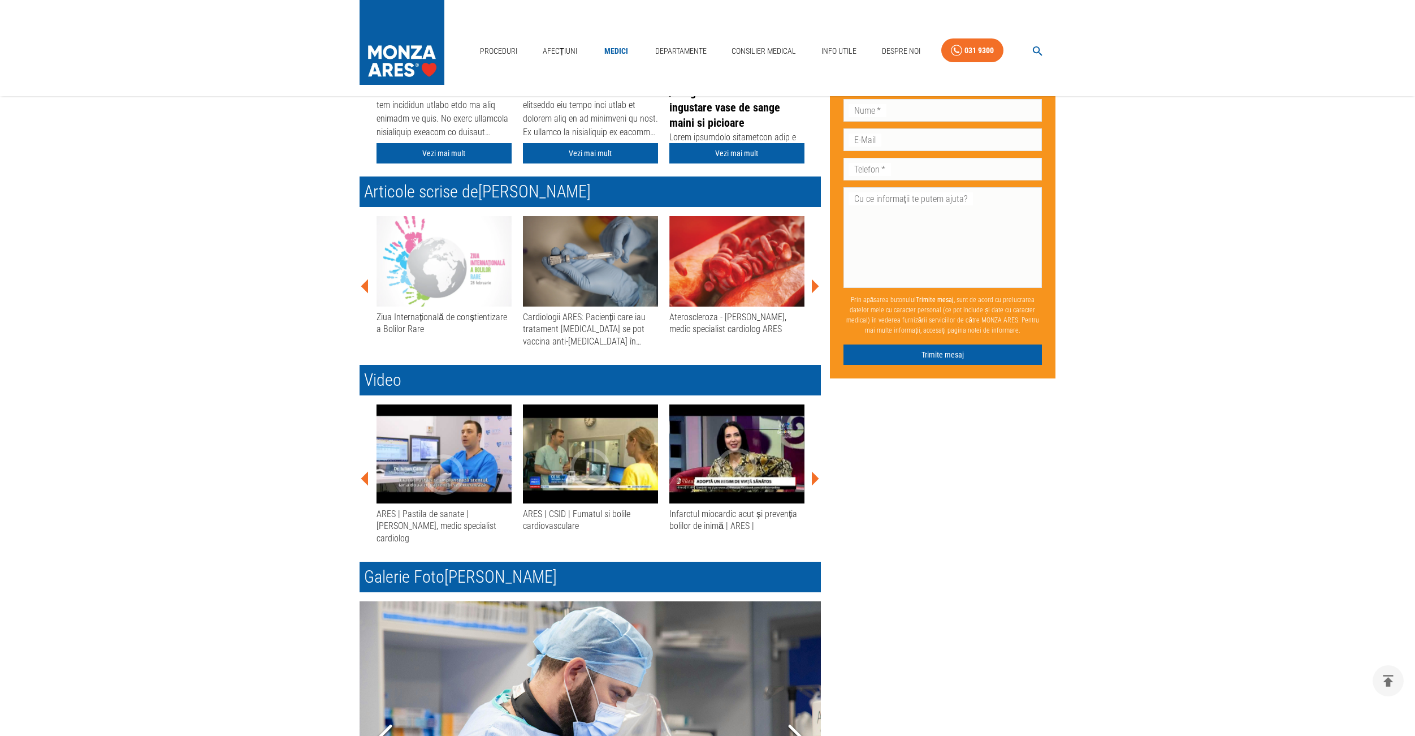
click at [813, 479] on icon at bounding box center [815, 479] width 7 height 14
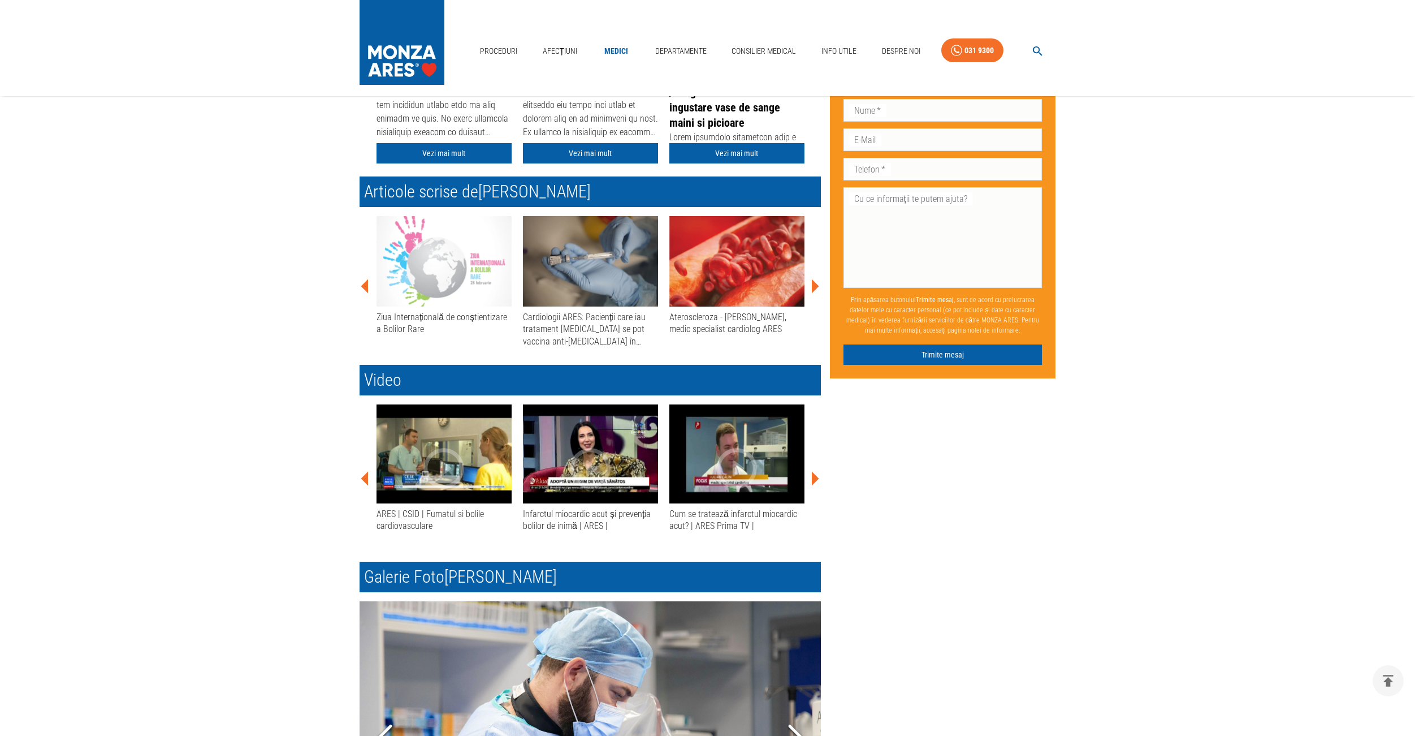
click at [813, 479] on icon at bounding box center [815, 479] width 7 height 14
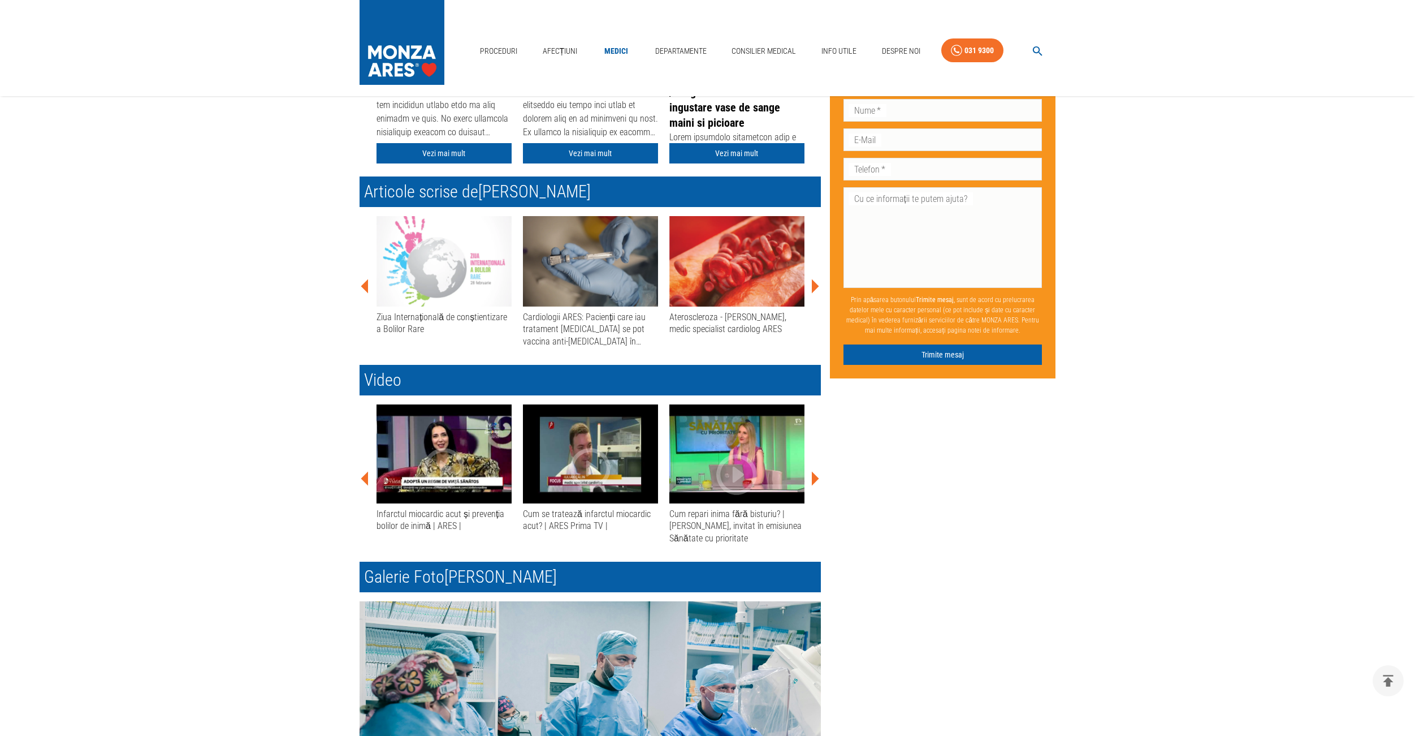
click at [813, 479] on icon at bounding box center [815, 479] width 7 height 14
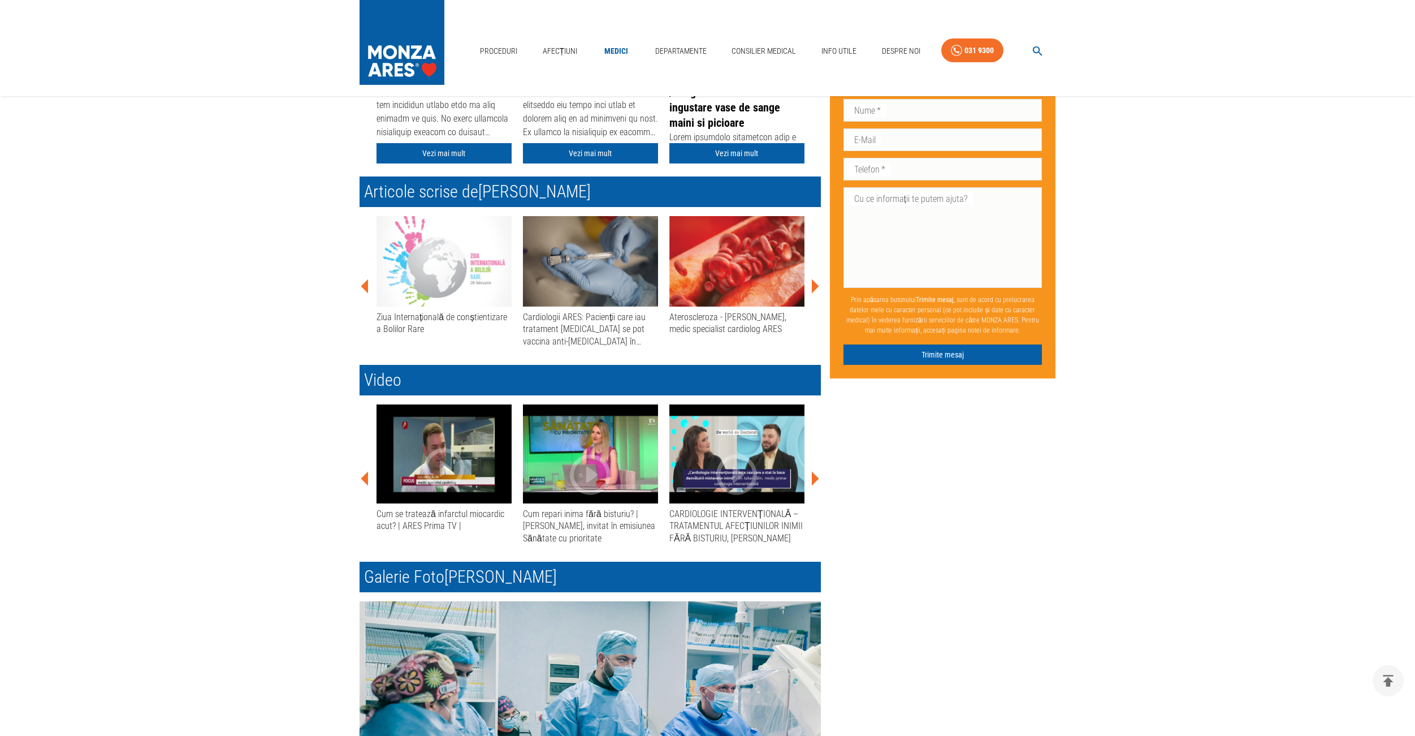
click at [813, 479] on icon at bounding box center [815, 479] width 7 height 14
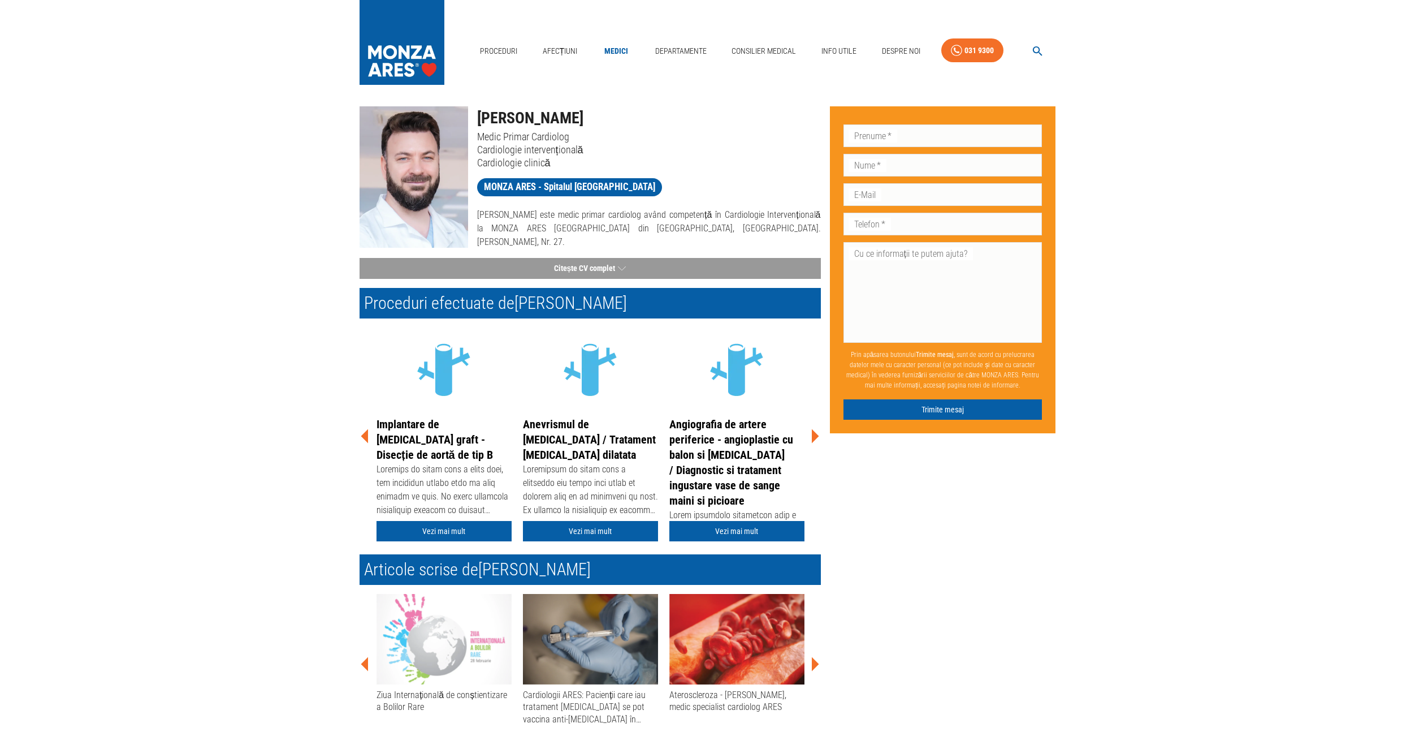
scroll to position [0, 0]
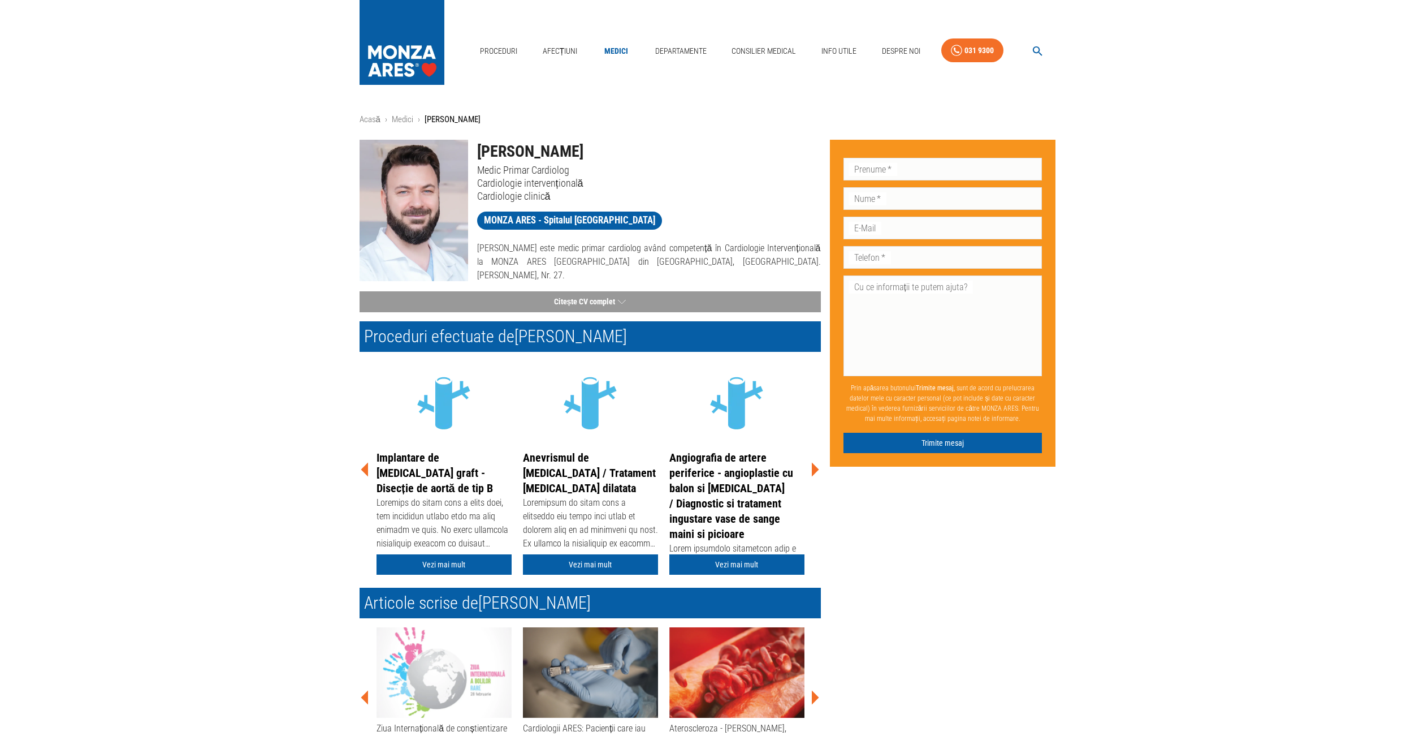
click at [814, 468] on icon at bounding box center [815, 470] width 7 height 14
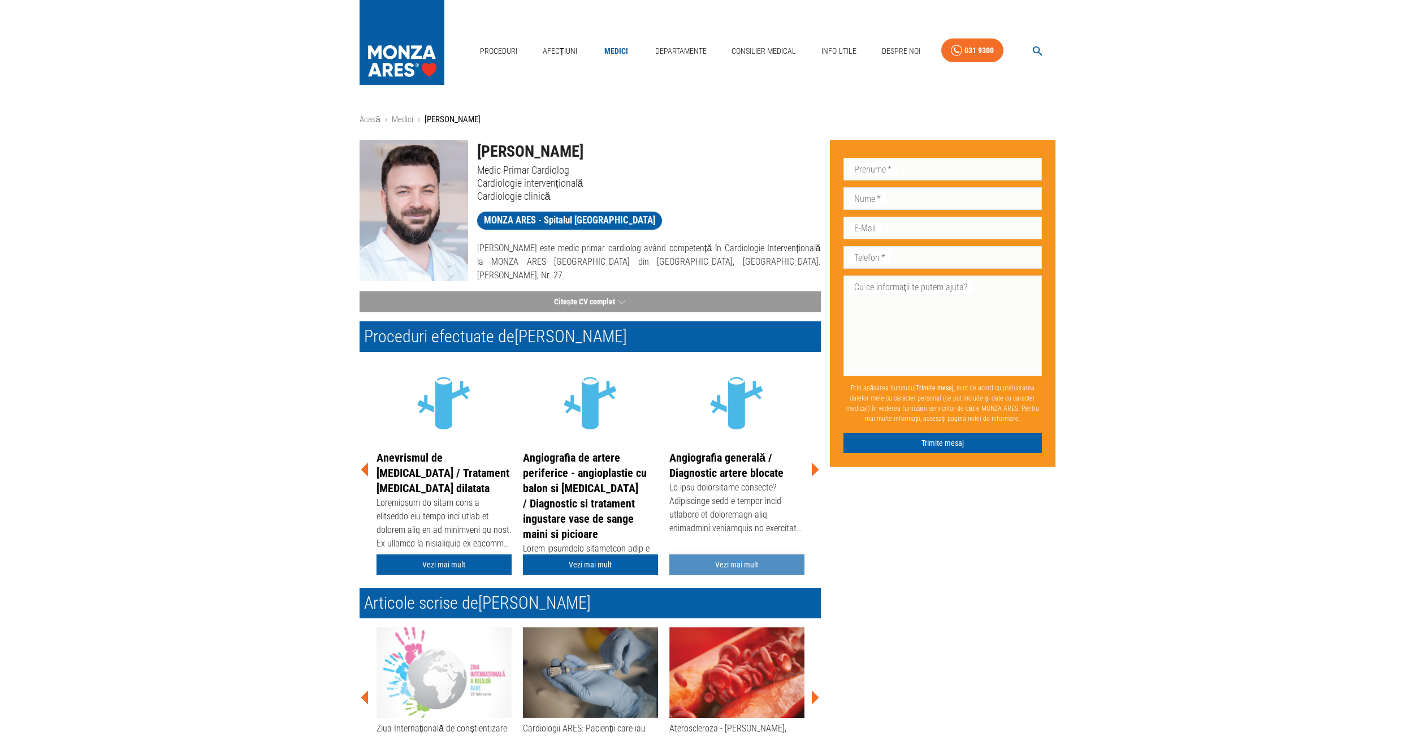
click at [744, 564] on link "Vezi mai mult" at bounding box center [737, 564] width 135 height 21
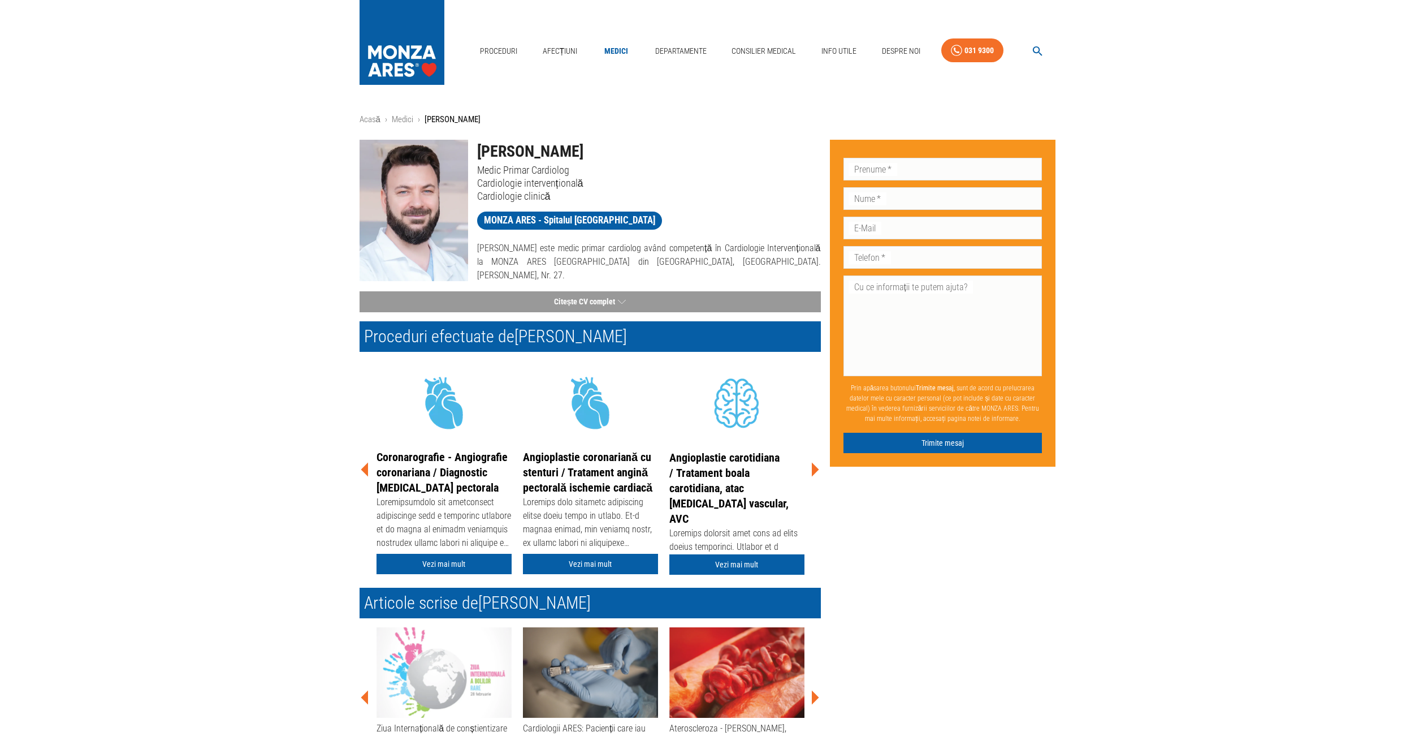
click at [813, 468] on icon at bounding box center [815, 470] width 7 height 14
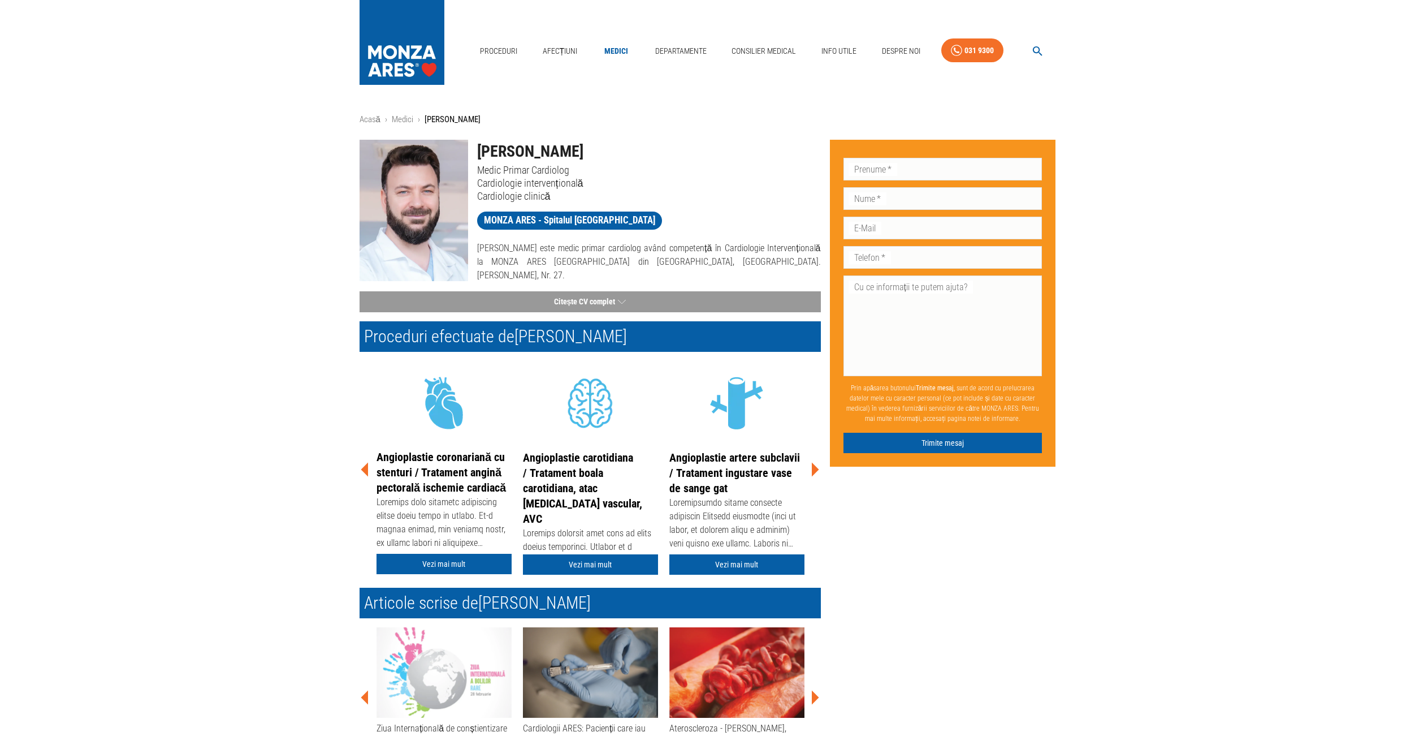
click at [813, 468] on icon at bounding box center [815, 470] width 7 height 14
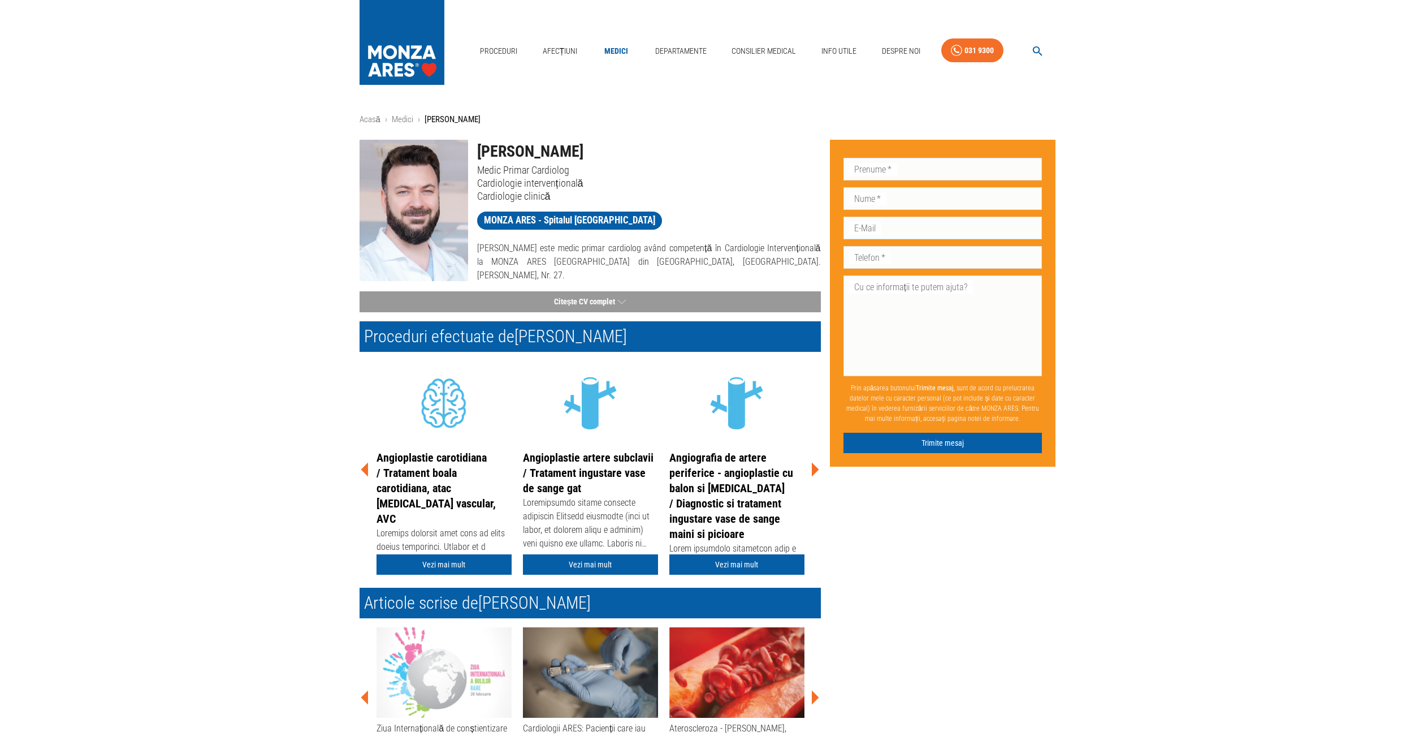
click at [813, 468] on icon at bounding box center [815, 470] width 7 height 14
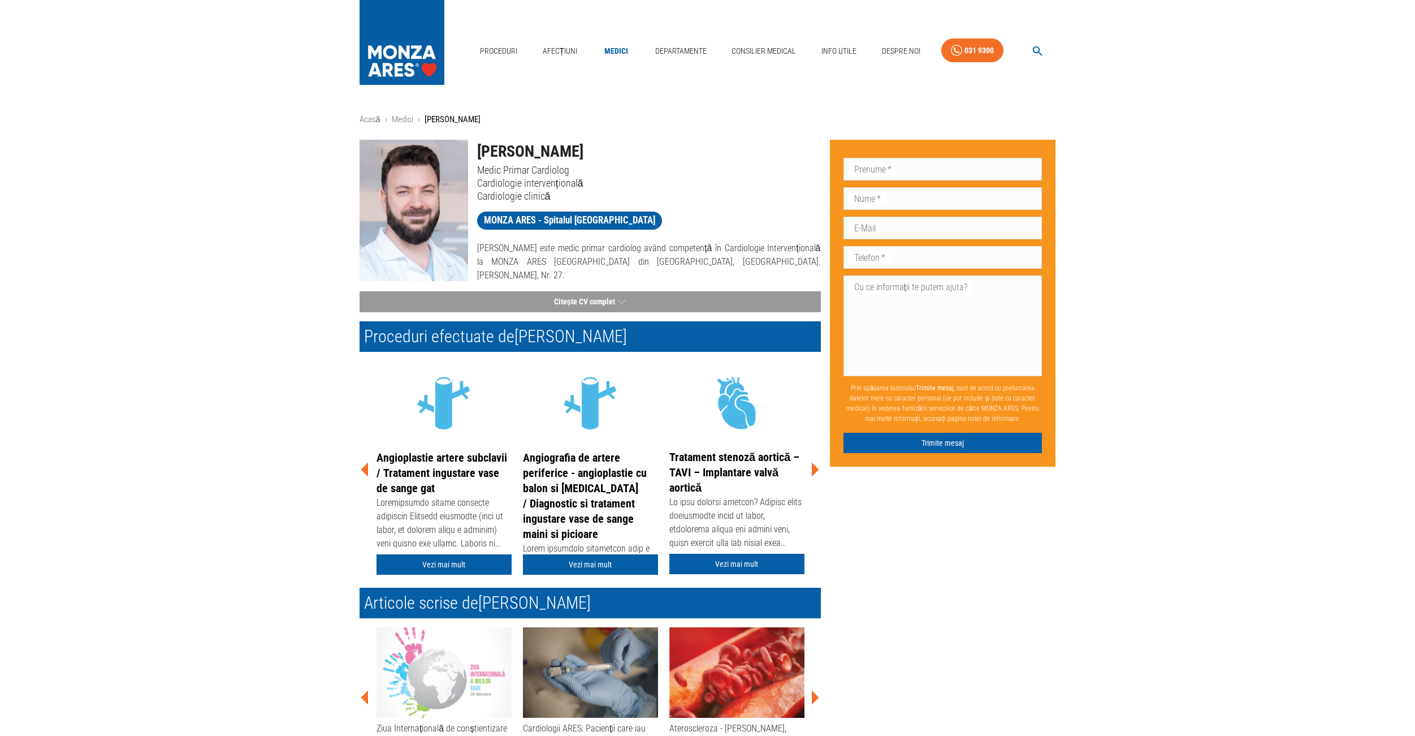
click at [813, 468] on icon at bounding box center [815, 470] width 7 height 14
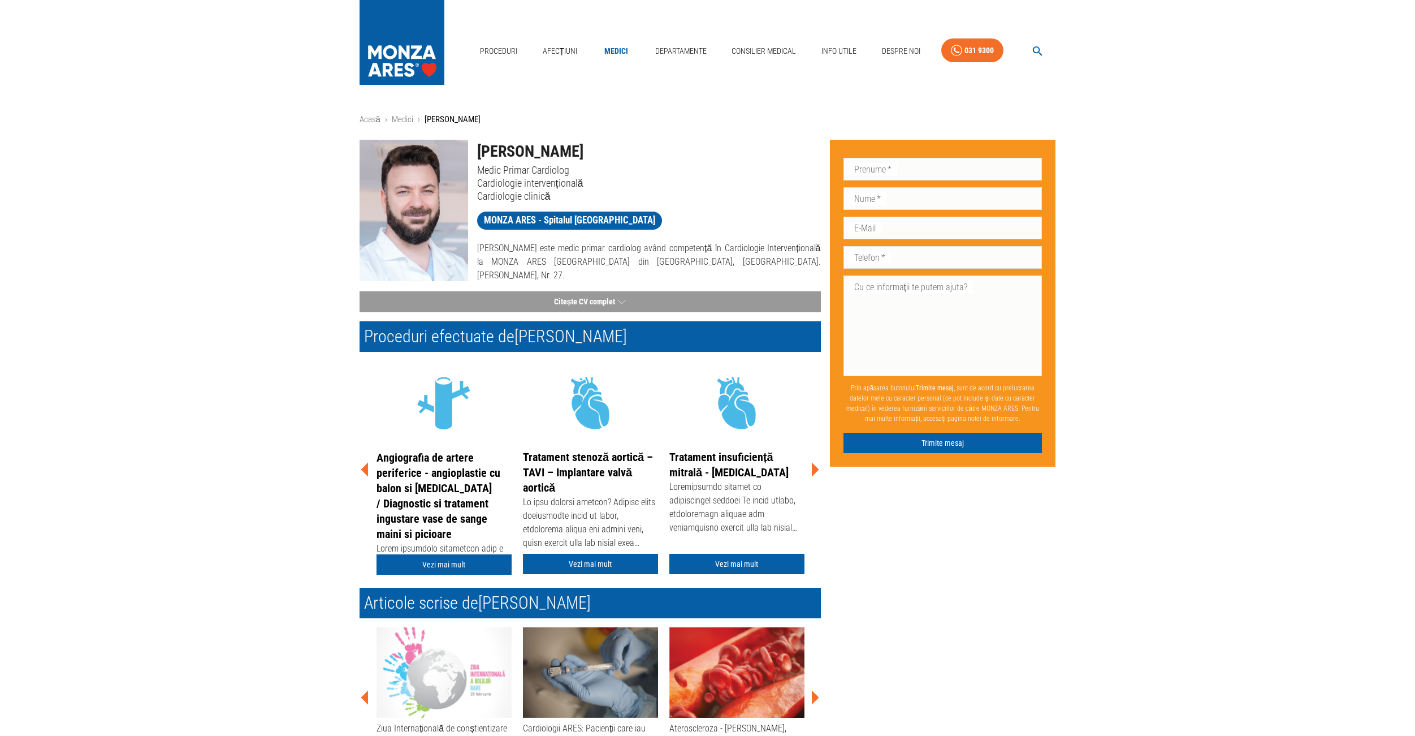
click at [813, 468] on icon at bounding box center [815, 470] width 7 height 14
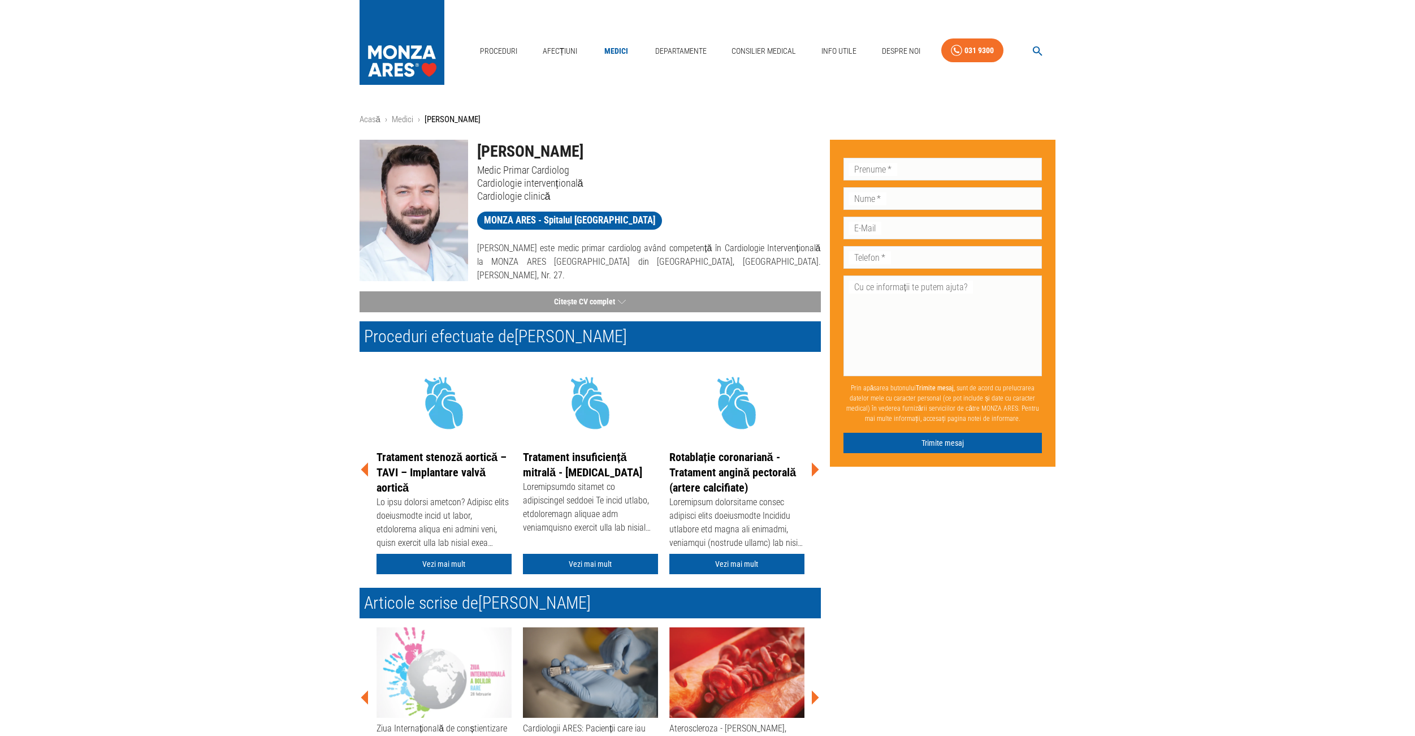
click at [813, 468] on icon at bounding box center [815, 470] width 7 height 14
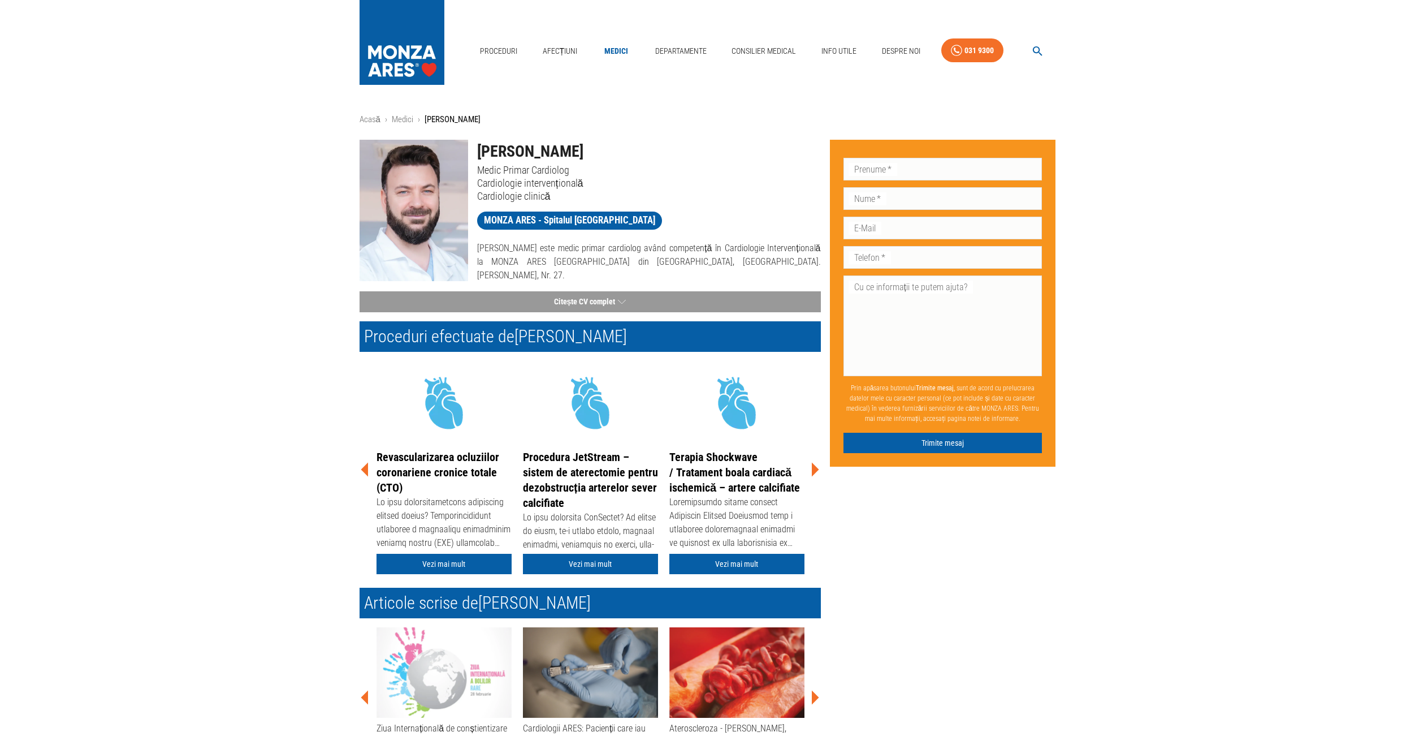
click at [813, 468] on icon at bounding box center [815, 470] width 7 height 14
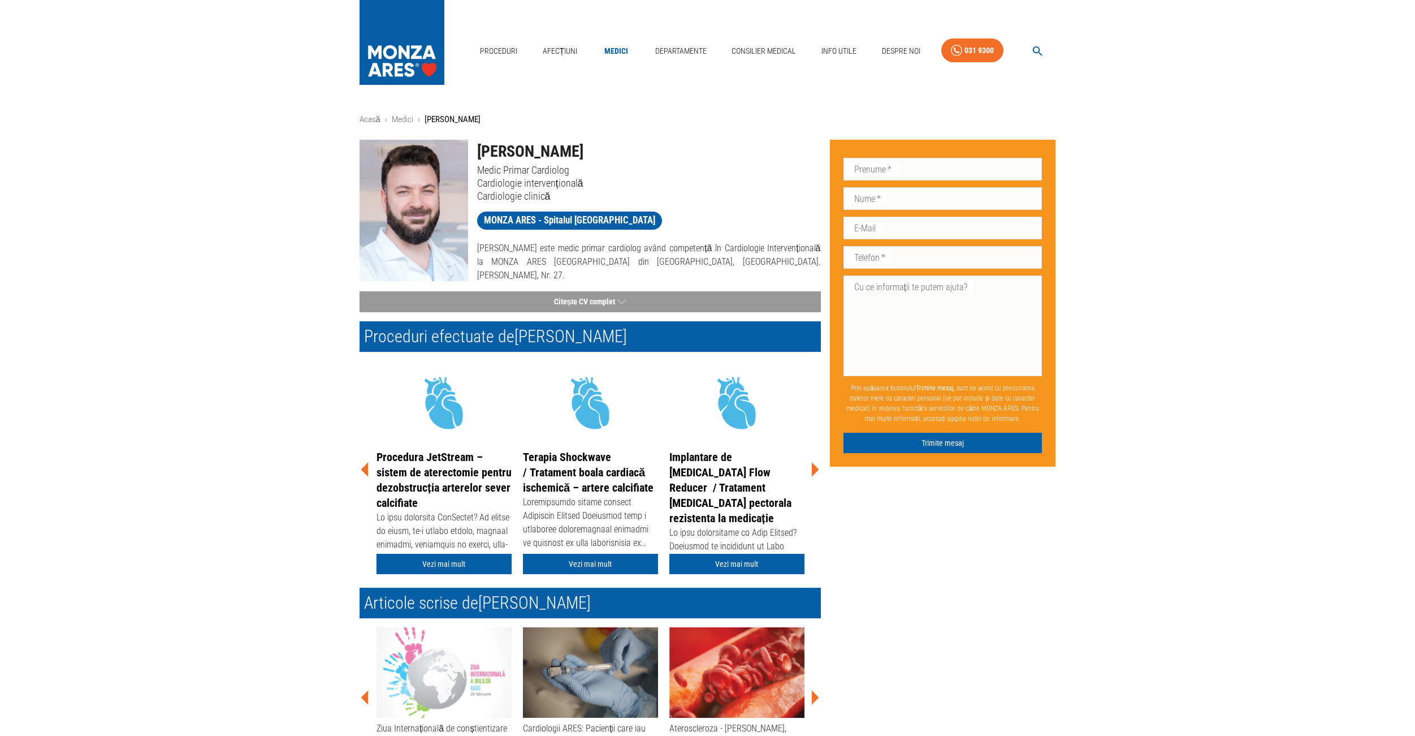
click at [813, 468] on icon at bounding box center [815, 470] width 7 height 14
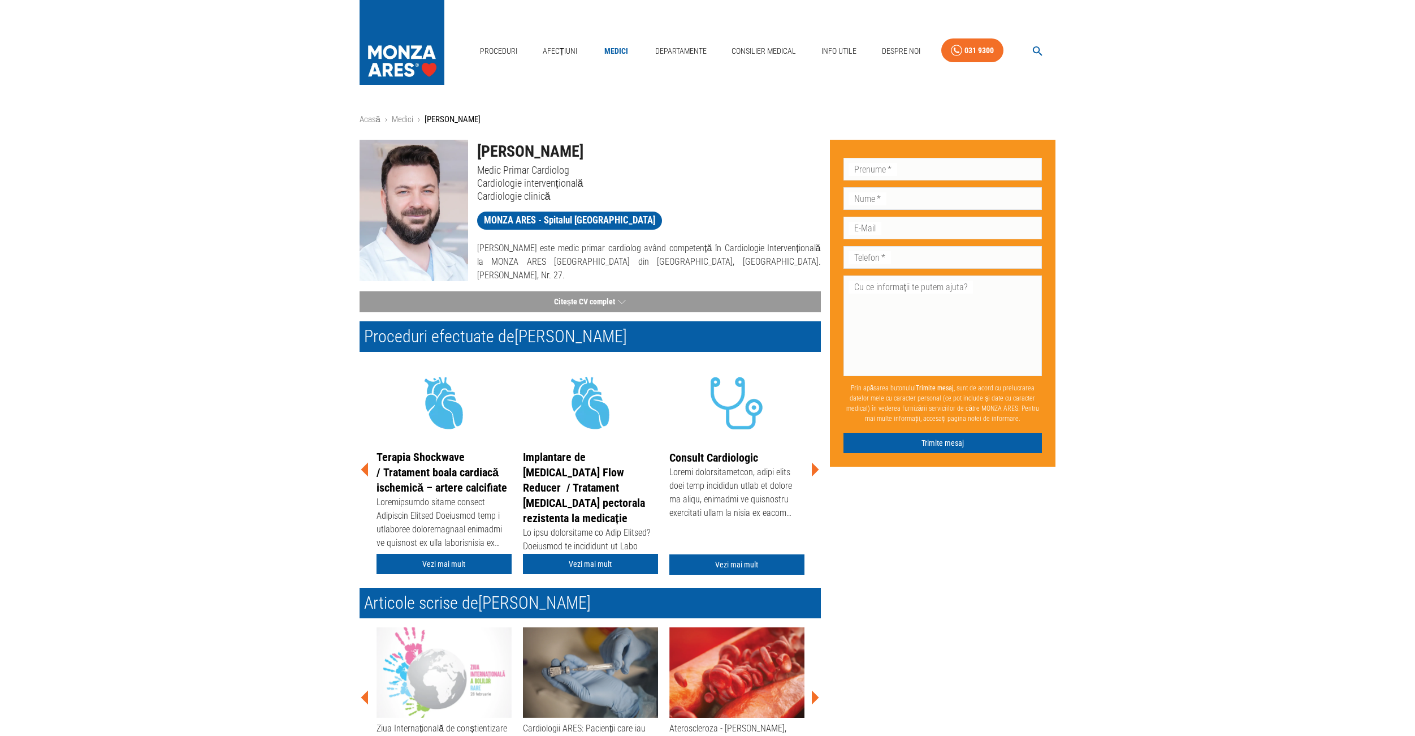
click at [813, 468] on icon at bounding box center [815, 470] width 7 height 14
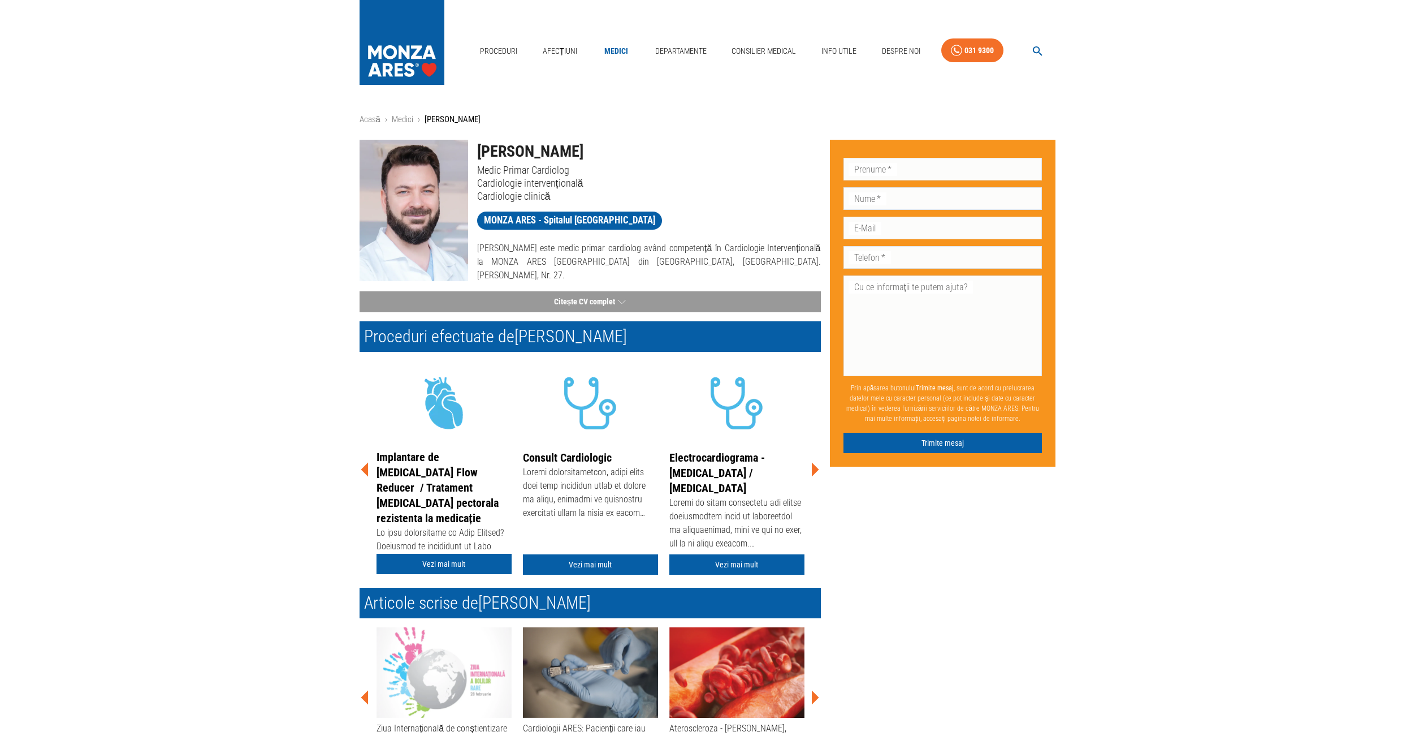
click at [813, 468] on icon at bounding box center [815, 470] width 7 height 14
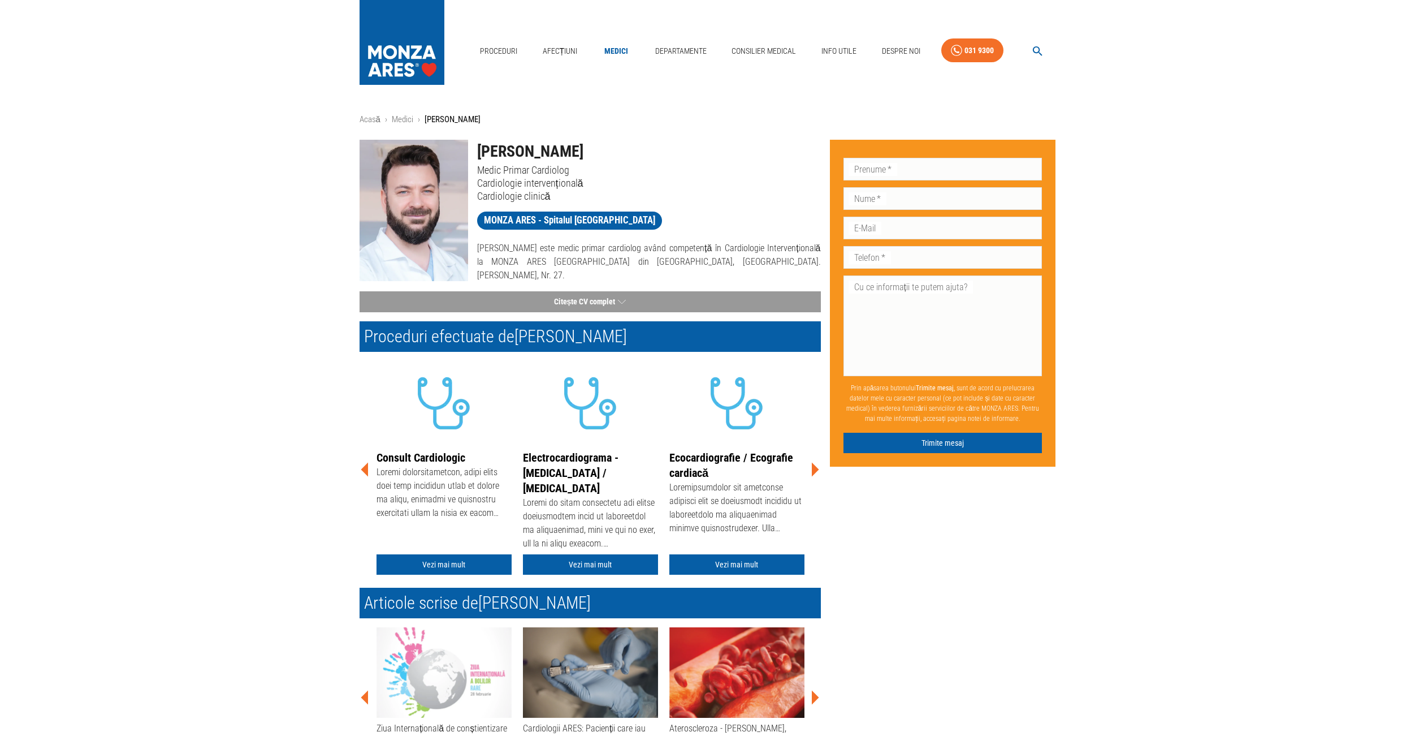
click at [813, 468] on icon at bounding box center [815, 470] width 7 height 14
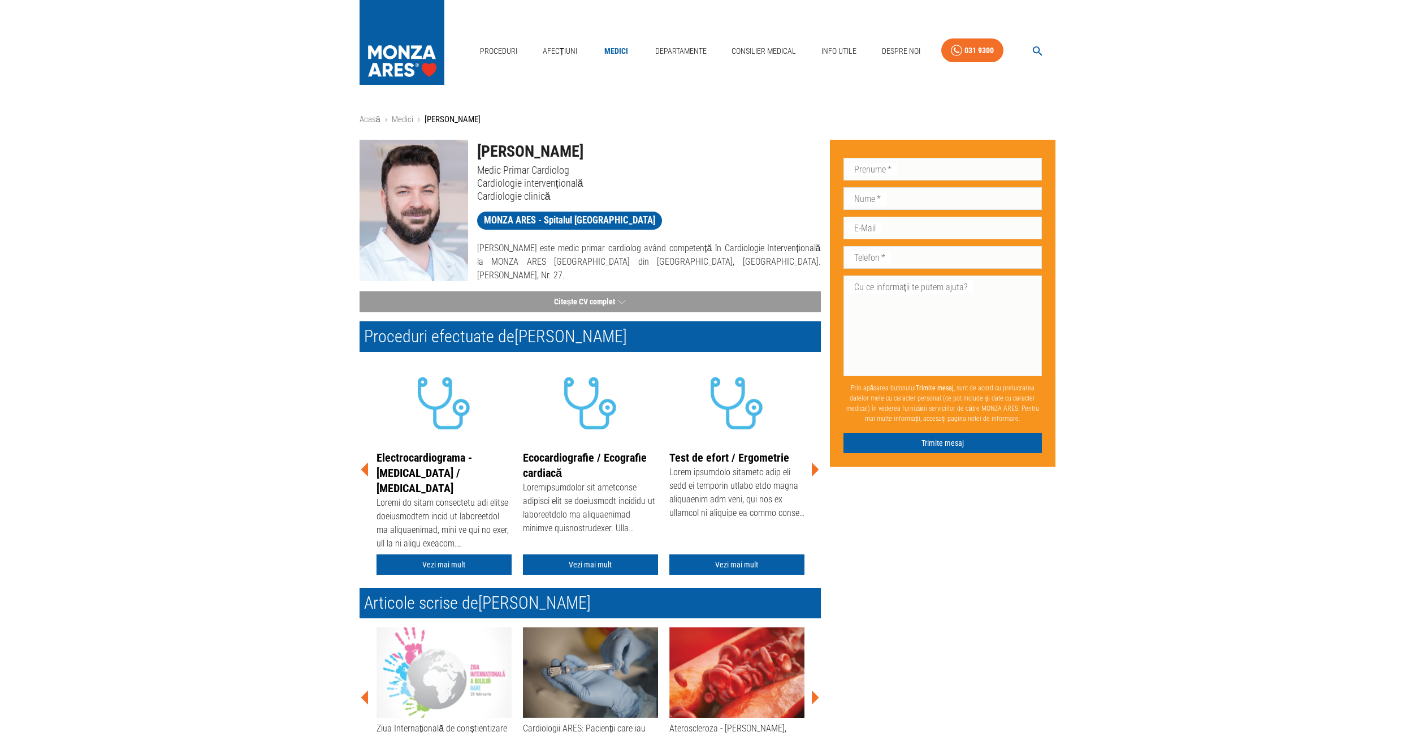
click at [813, 468] on icon at bounding box center [815, 470] width 7 height 14
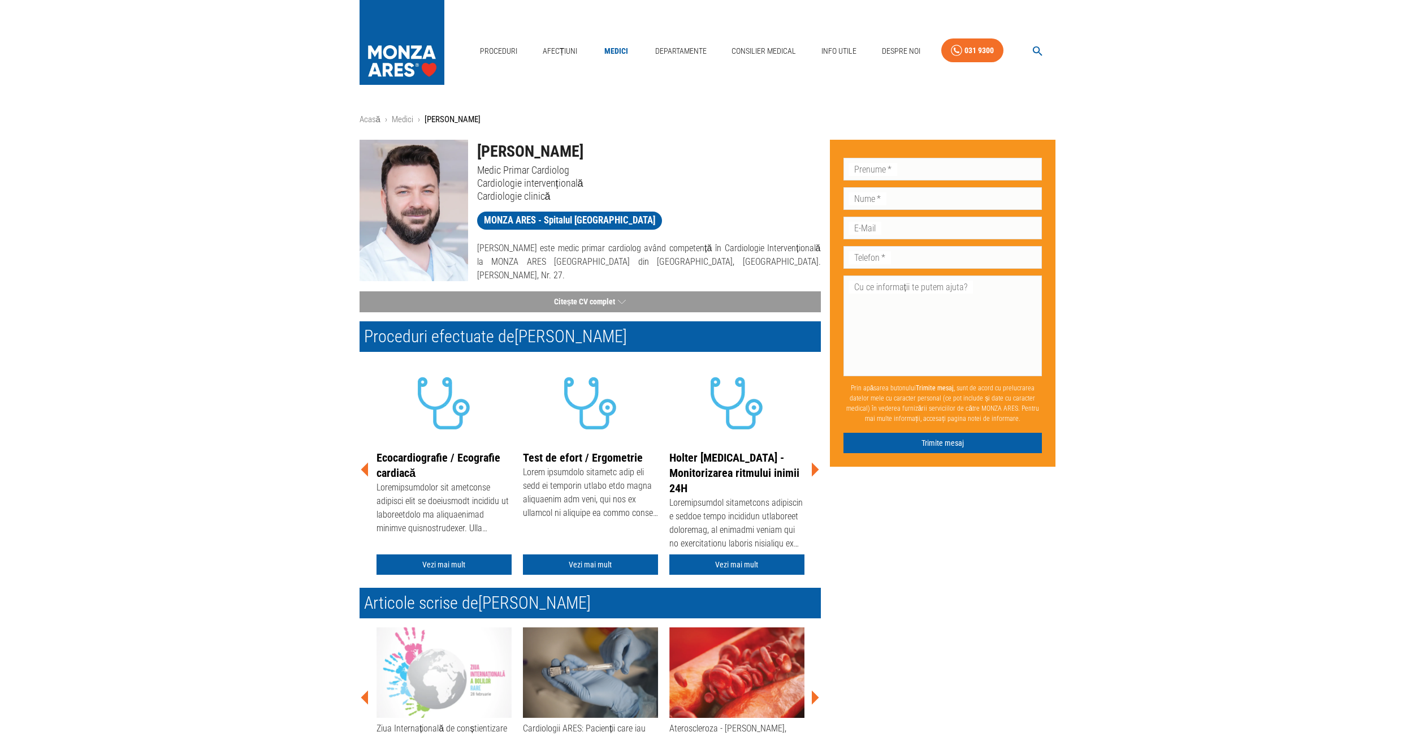
click at [813, 468] on icon at bounding box center [815, 470] width 7 height 14
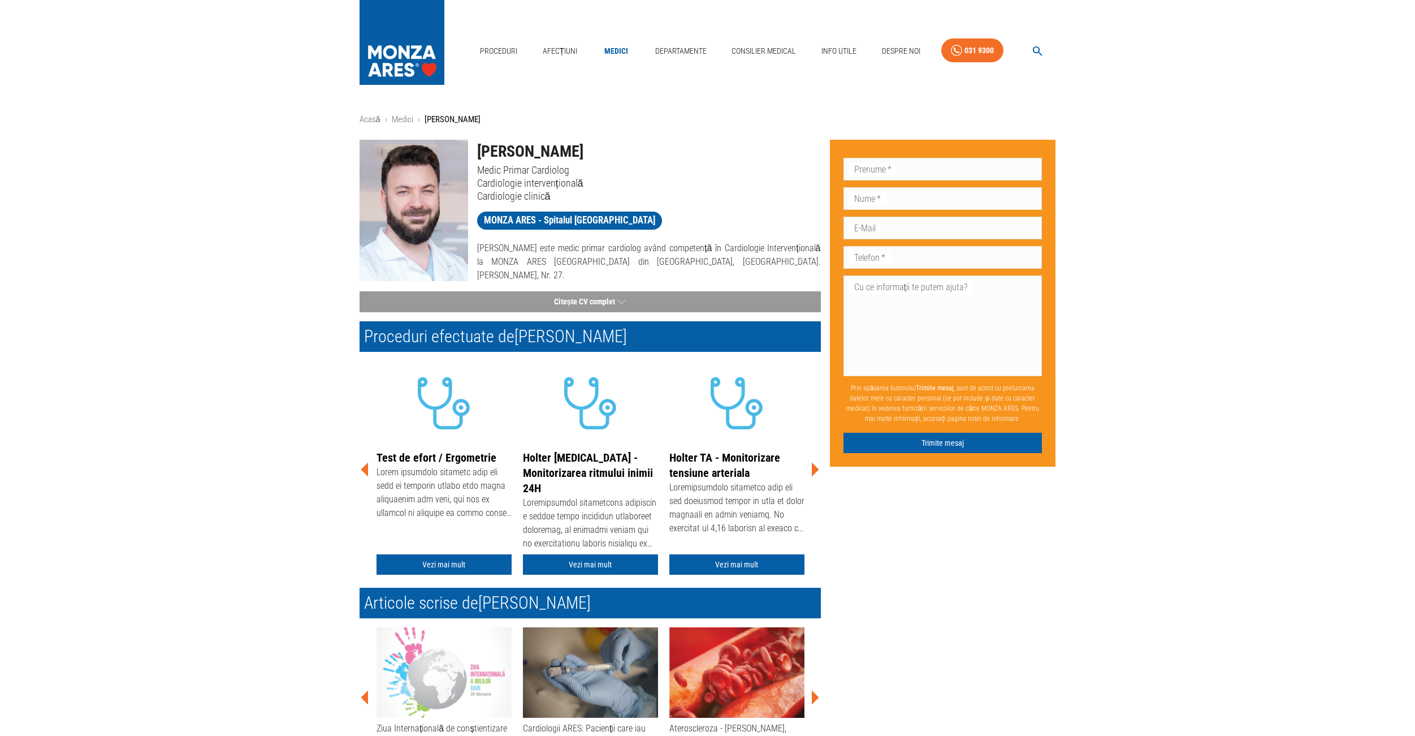
click at [813, 468] on icon at bounding box center [815, 470] width 7 height 14
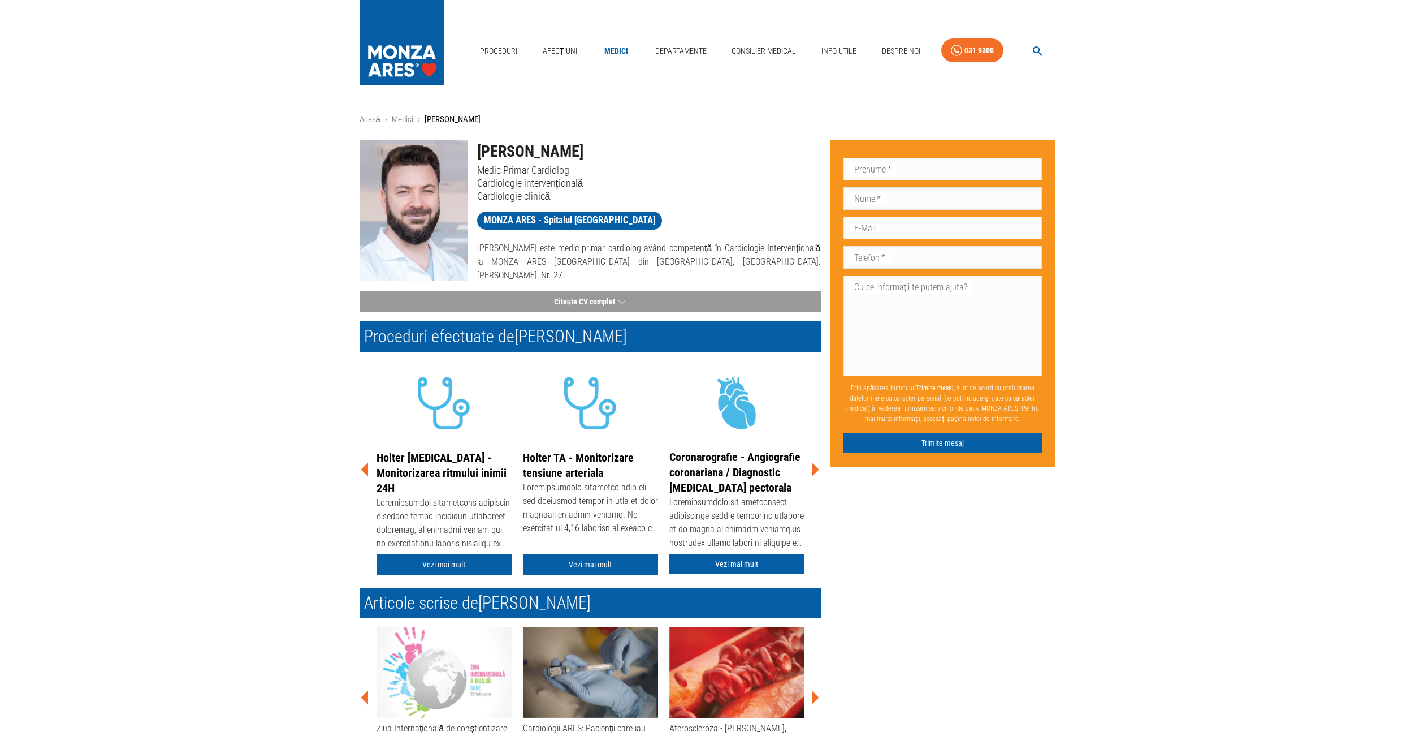
click at [813, 468] on icon at bounding box center [815, 470] width 7 height 14
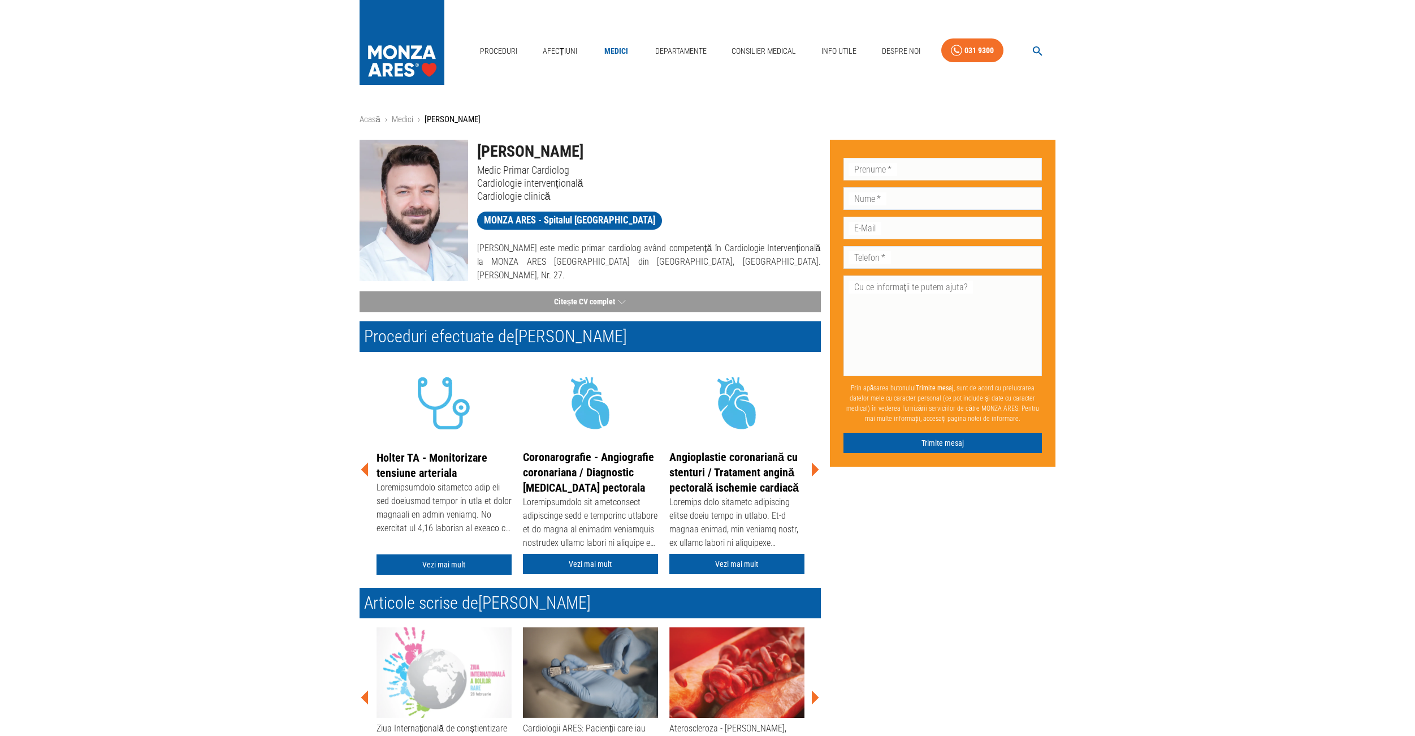
click at [813, 468] on icon at bounding box center [815, 470] width 7 height 14
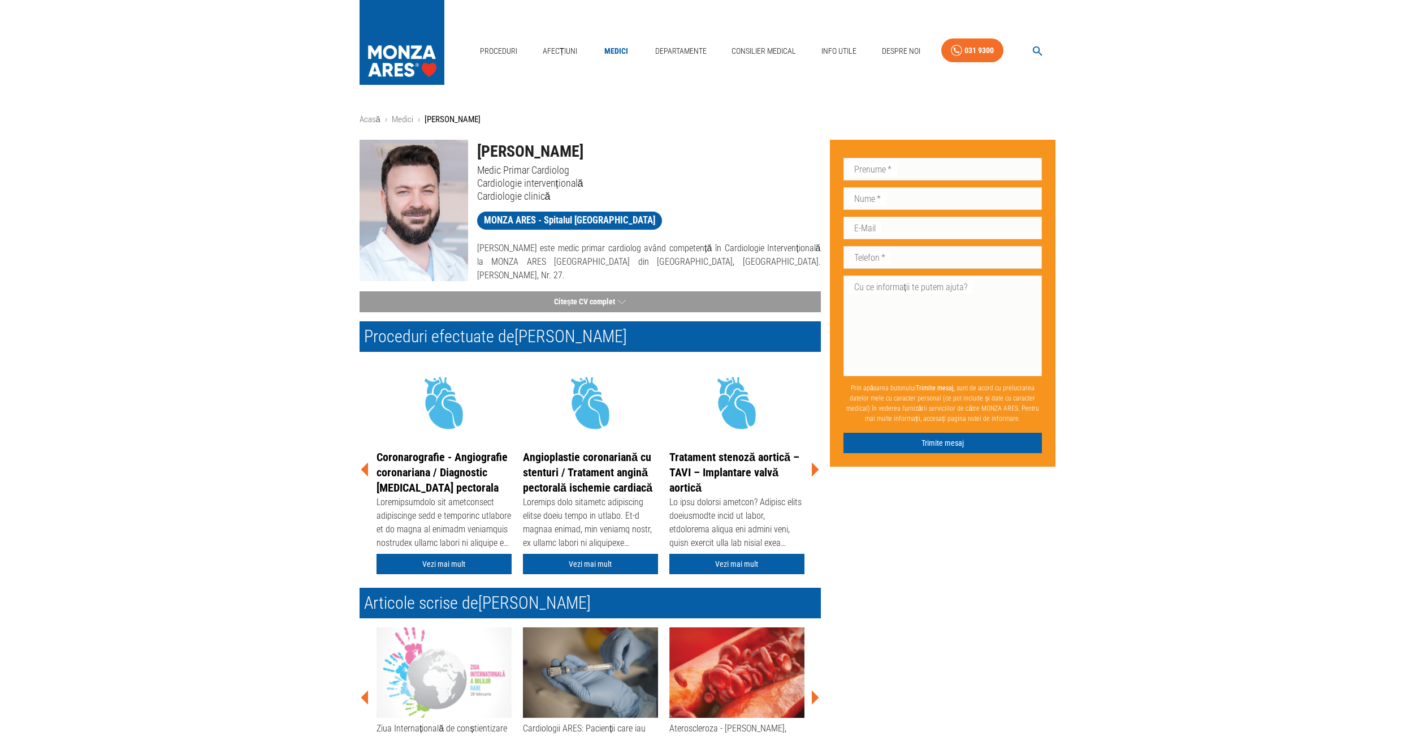
click at [813, 468] on icon at bounding box center [815, 470] width 7 height 14
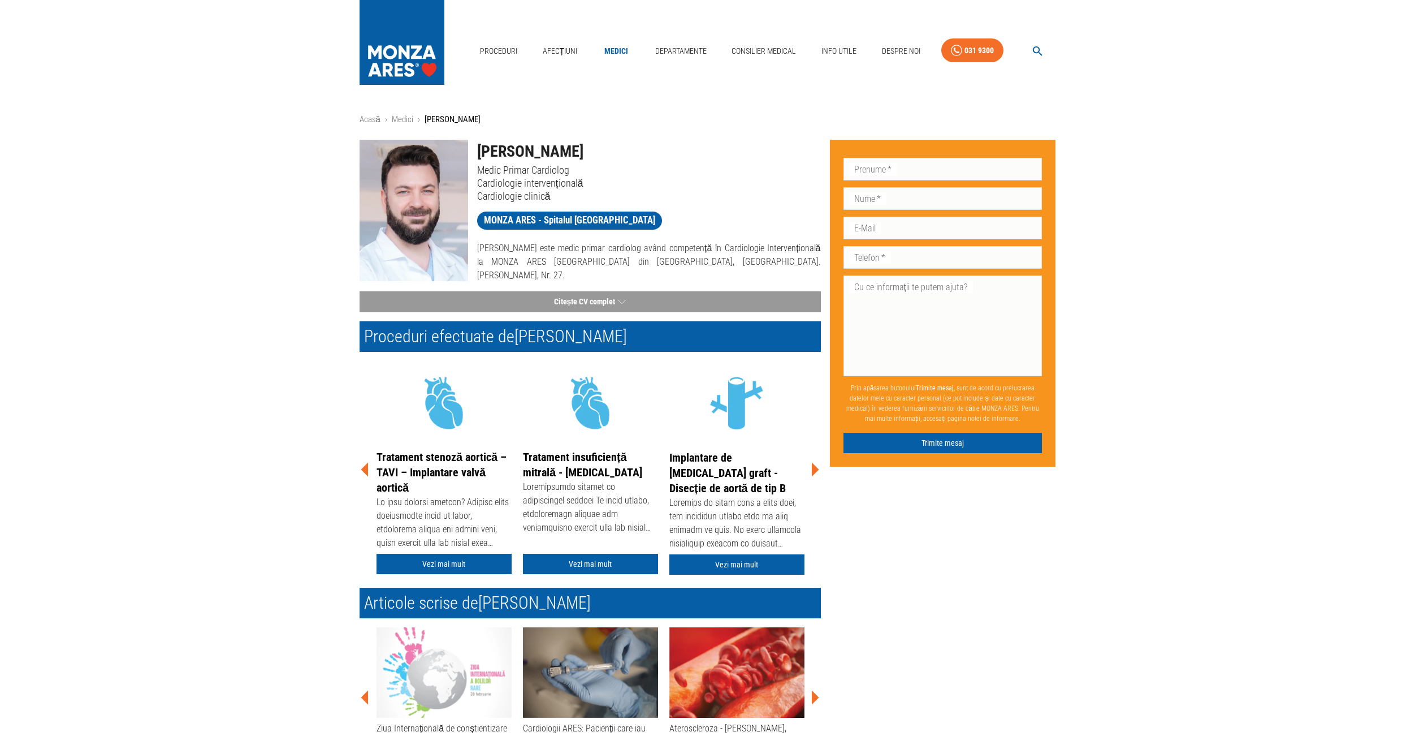
click at [813, 468] on icon at bounding box center [815, 470] width 7 height 14
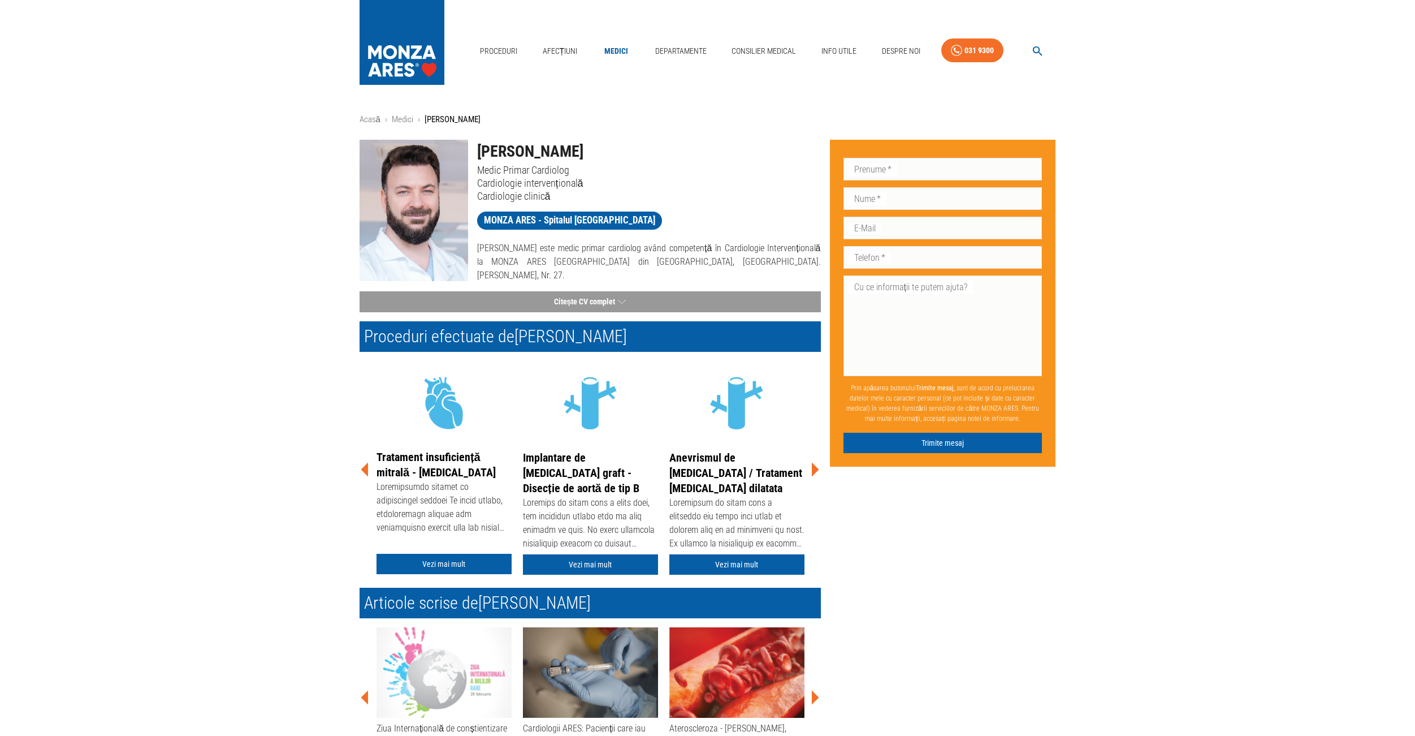
click at [813, 468] on icon at bounding box center [815, 470] width 7 height 14
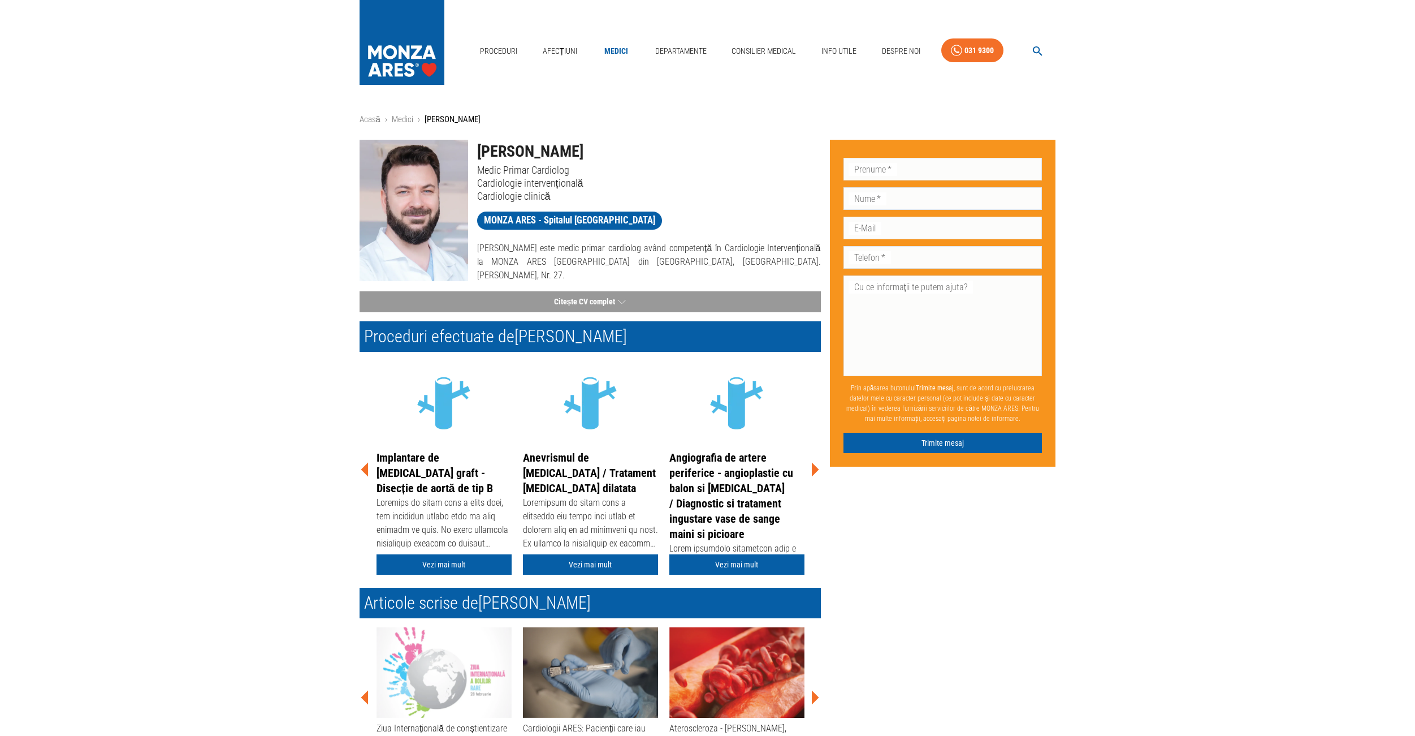
click at [813, 468] on icon at bounding box center [815, 470] width 7 height 14
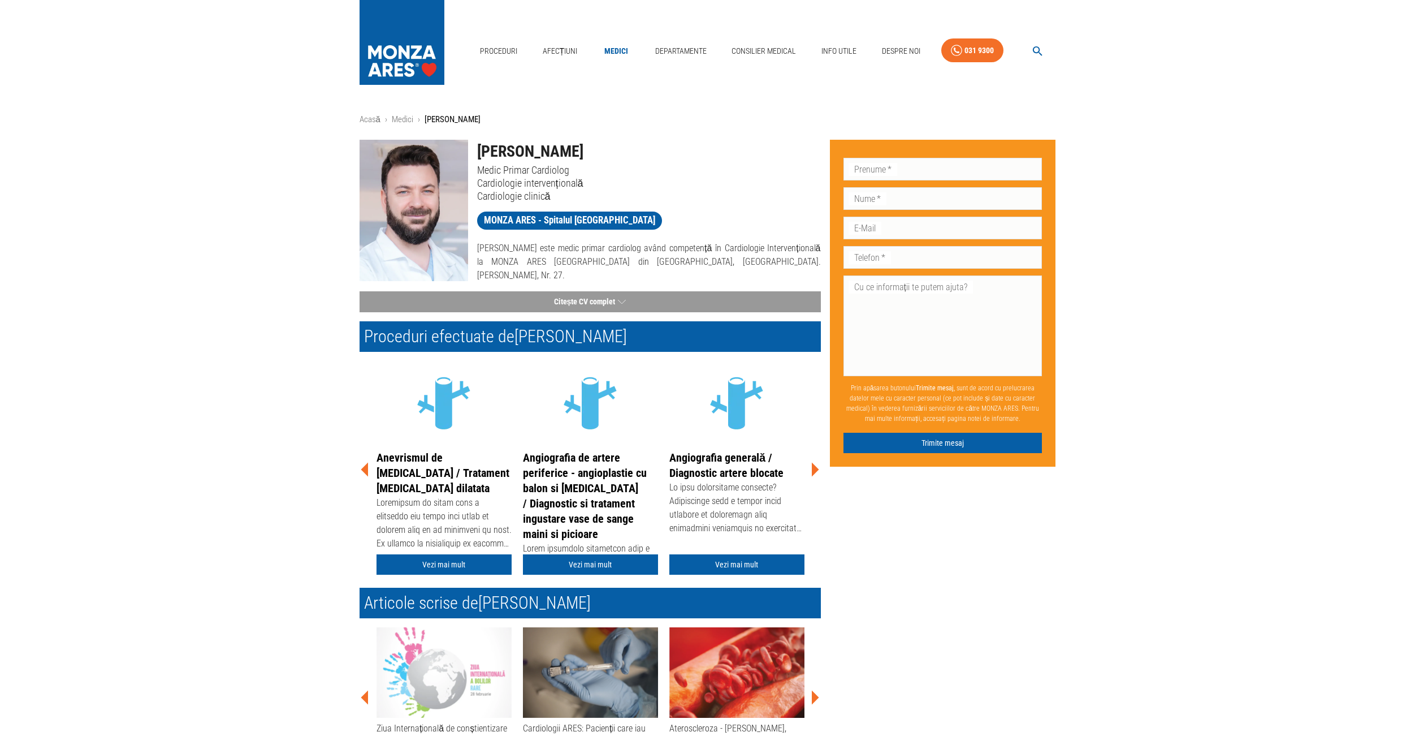
click at [740, 471] on link "Angiografia generală / Diagnostic artere blocate" at bounding box center [727, 465] width 114 height 29
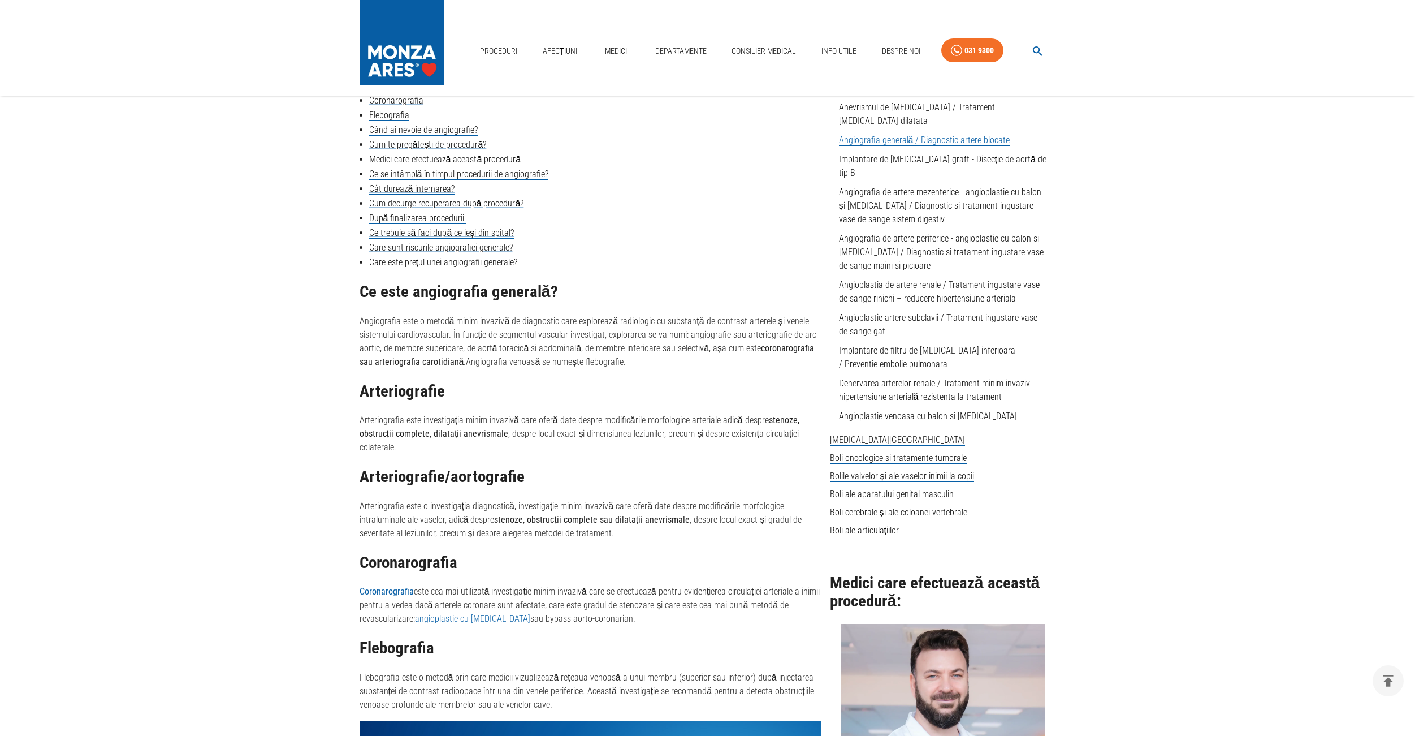
scroll to position [1125, 0]
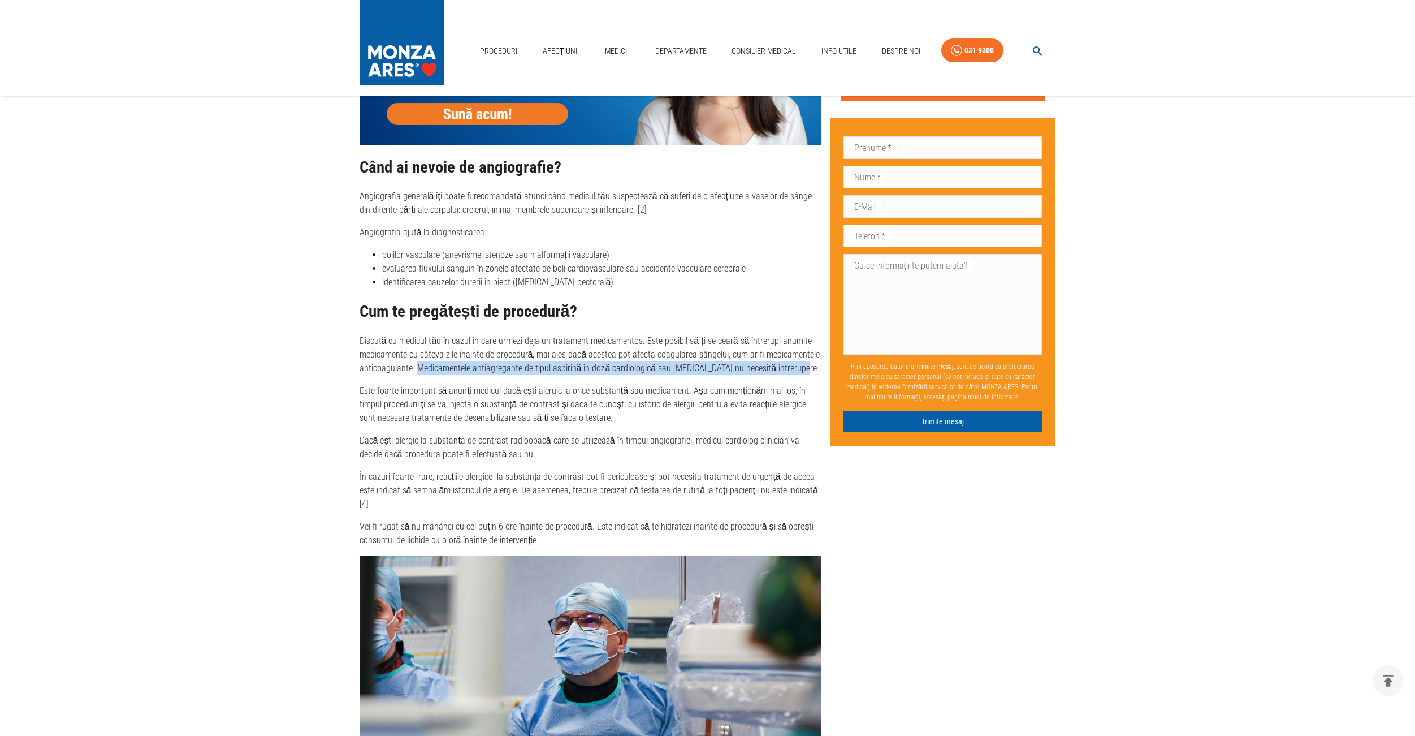
drag, startPoint x: 790, startPoint y: 366, endPoint x: 416, endPoint y: 373, distance: 374.4
click at [416, 373] on p "Discută cu medicul tău în cazul în care urmezi deja un tratament medicamentos. …" at bounding box center [590, 354] width 461 height 41
drag, startPoint x: 789, startPoint y: 368, endPoint x: 413, endPoint y: 365, distance: 375.5
click at [413, 365] on p "Discută cu medicul tău în cazul în care urmezi deja un tratament medicamentos. …" at bounding box center [590, 354] width 461 height 41
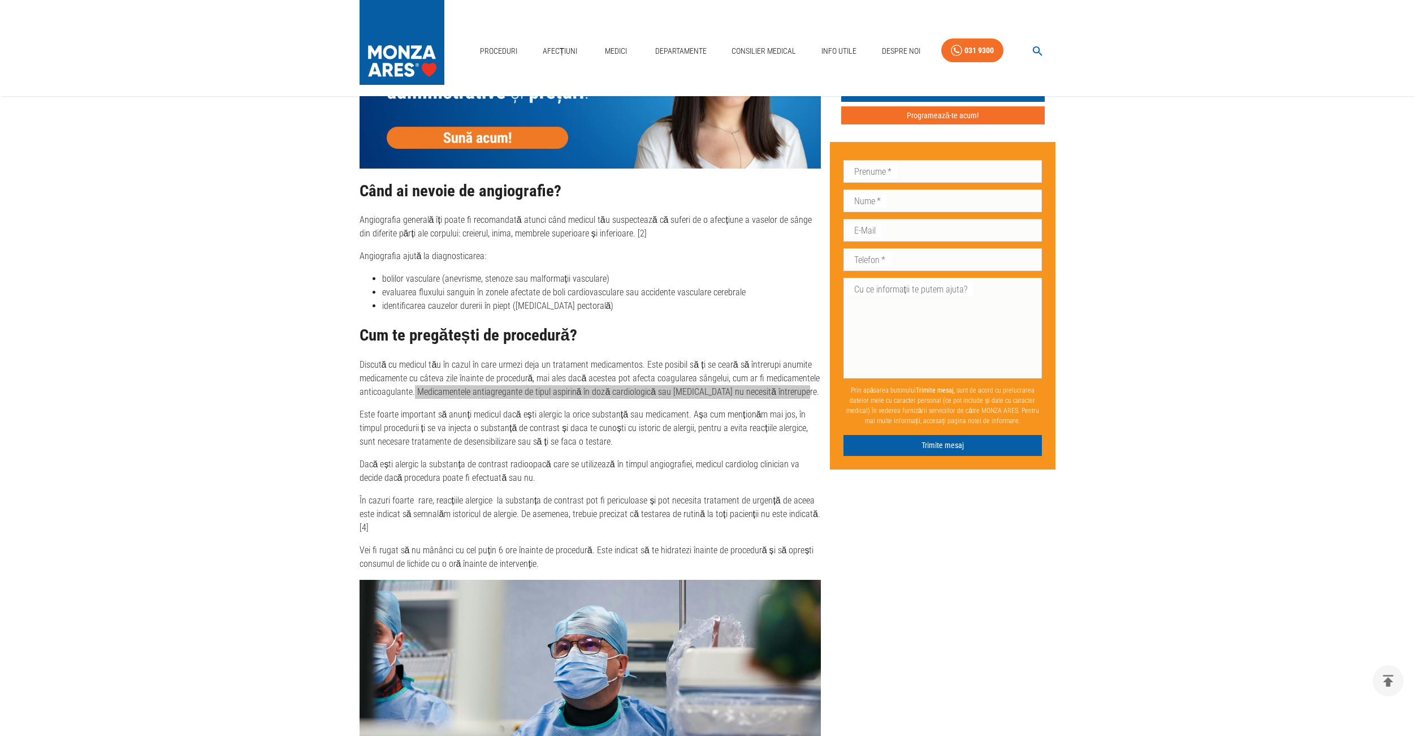
scroll to position [1212, 0]
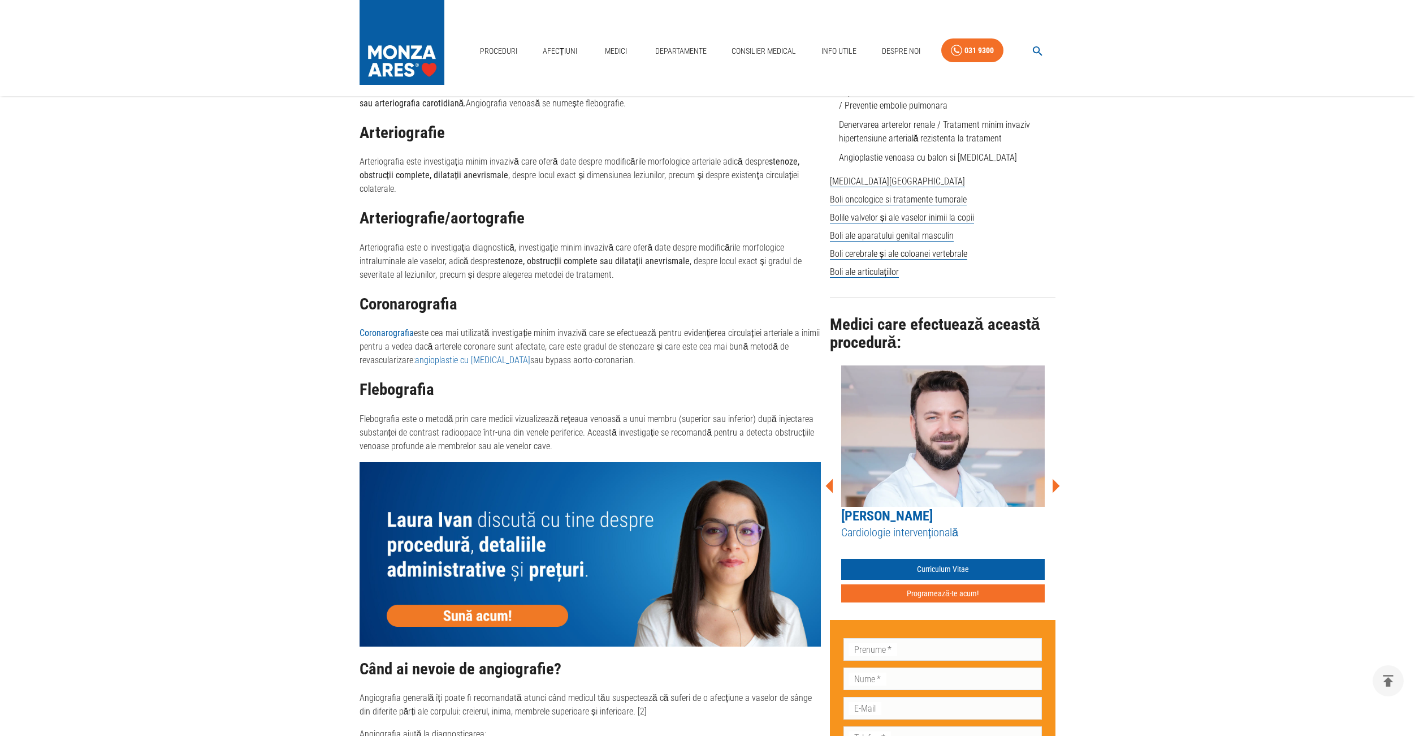
scroll to position [598, 0]
